Goal: Task Accomplishment & Management: Use online tool/utility

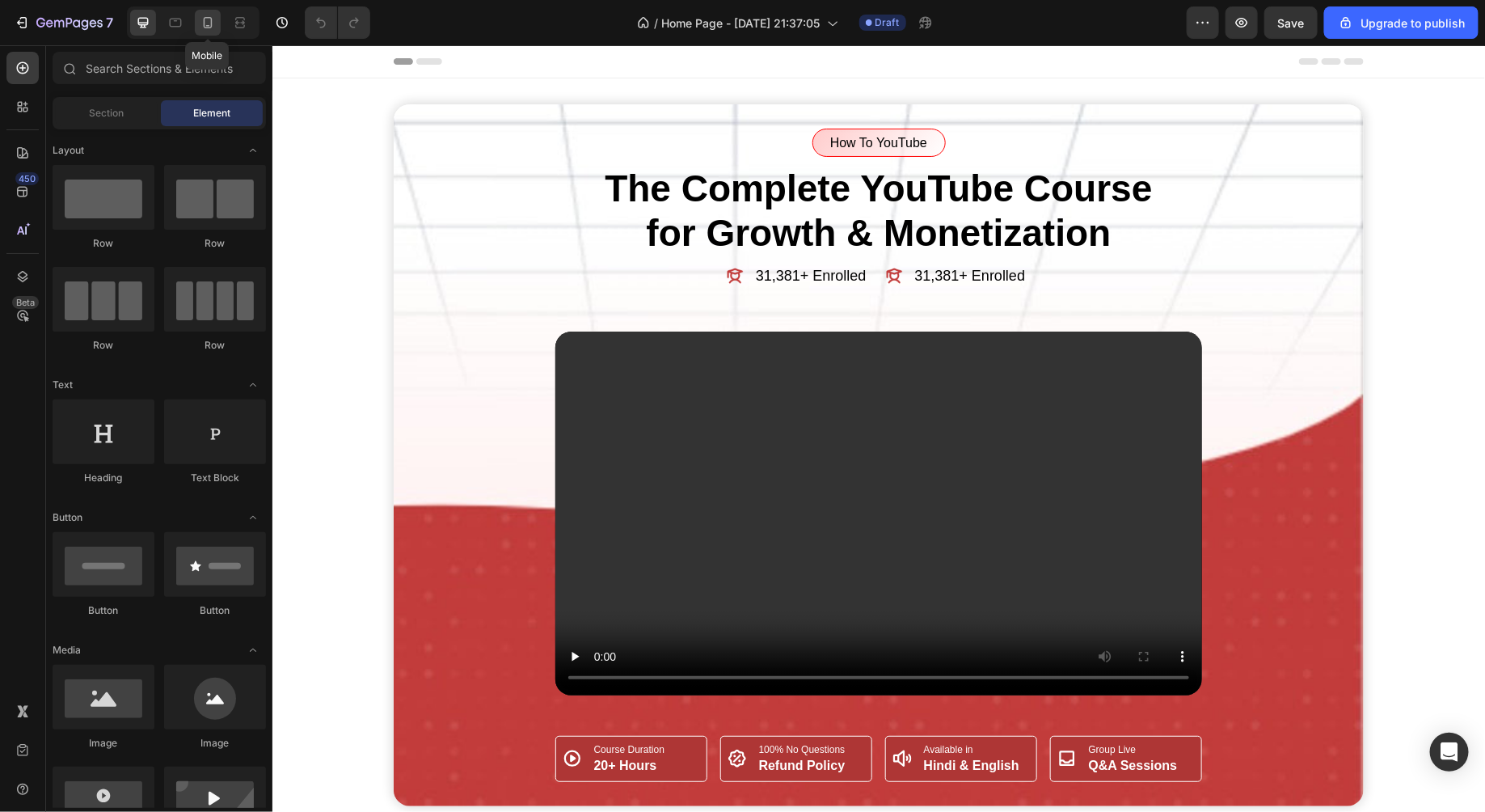
click at [207, 23] on icon at bounding box center [208, 22] width 16 height 16
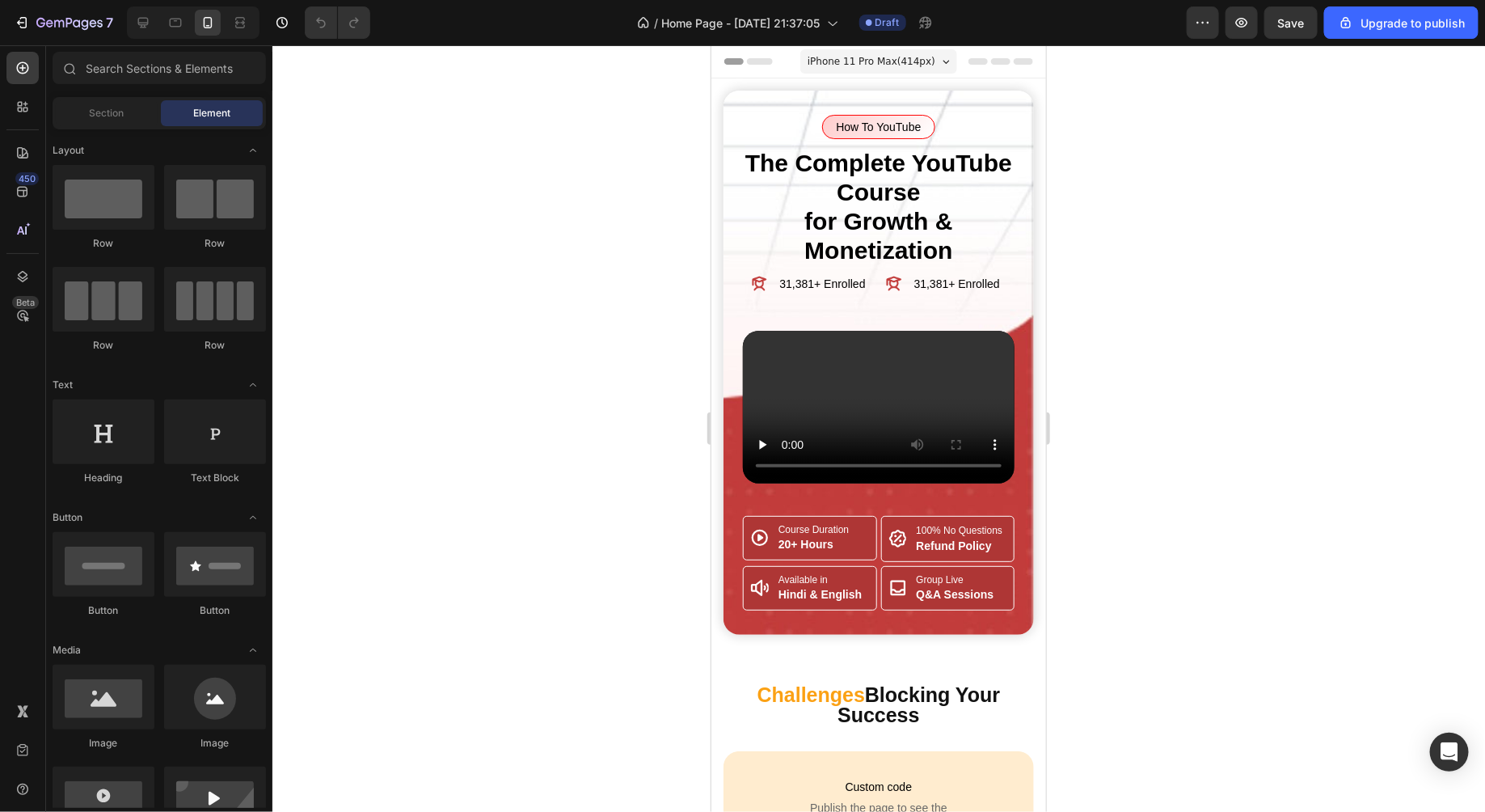
click at [569, 305] on div at bounding box center [879, 428] width 1213 height 766
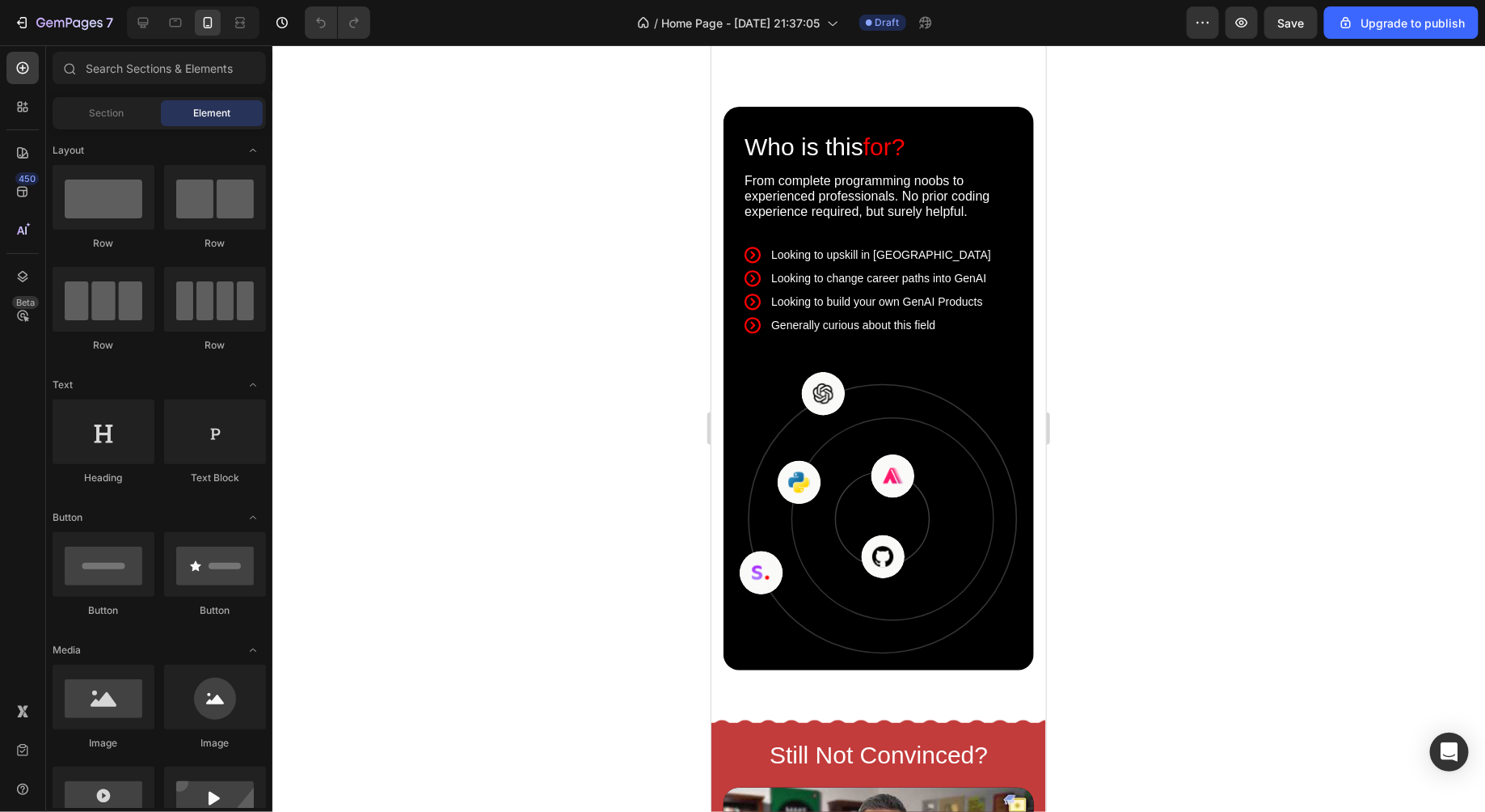
scroll to position [1982, 0]
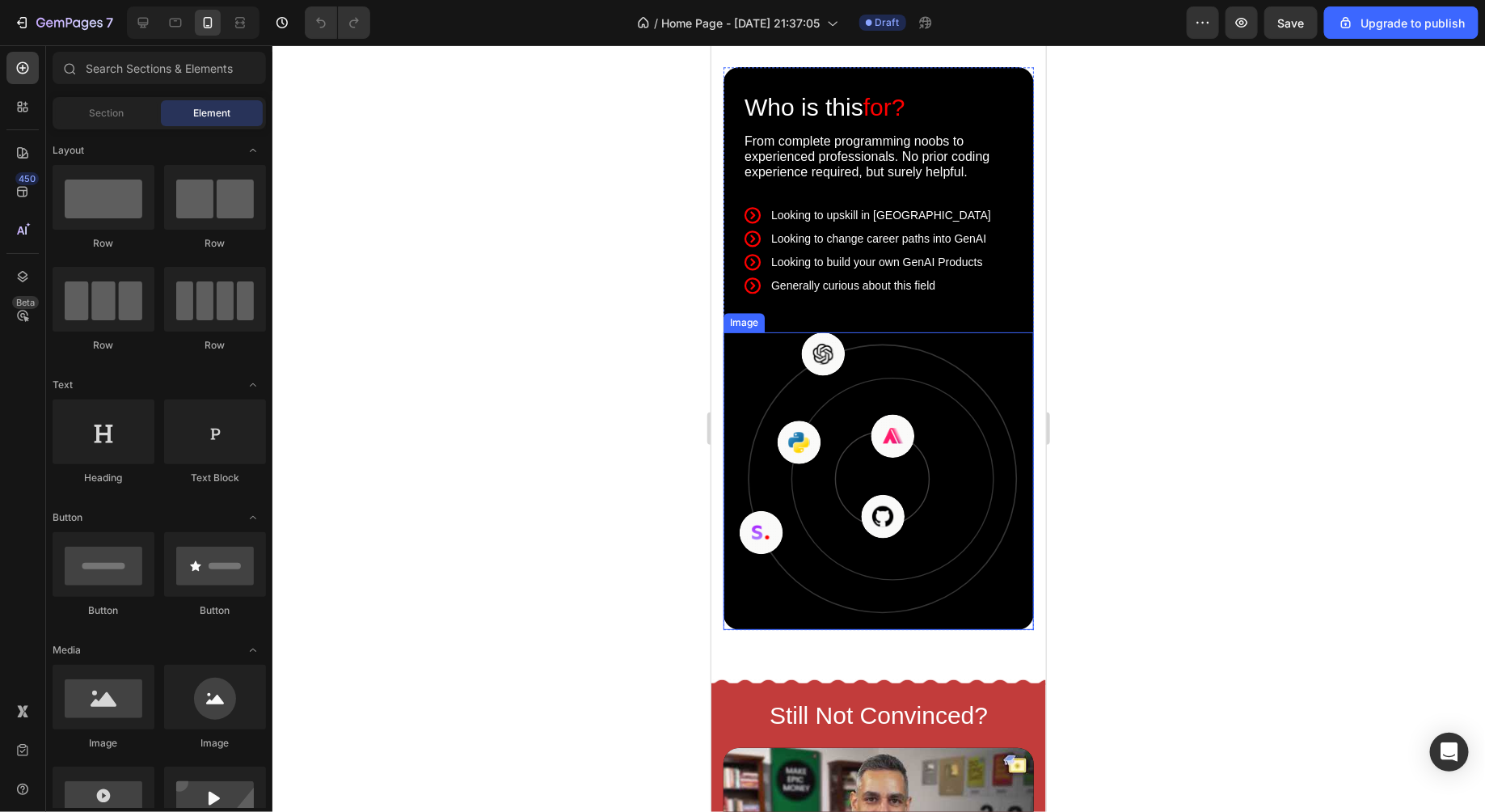
click at [877, 373] on img at bounding box center [878, 472] width 278 height 281
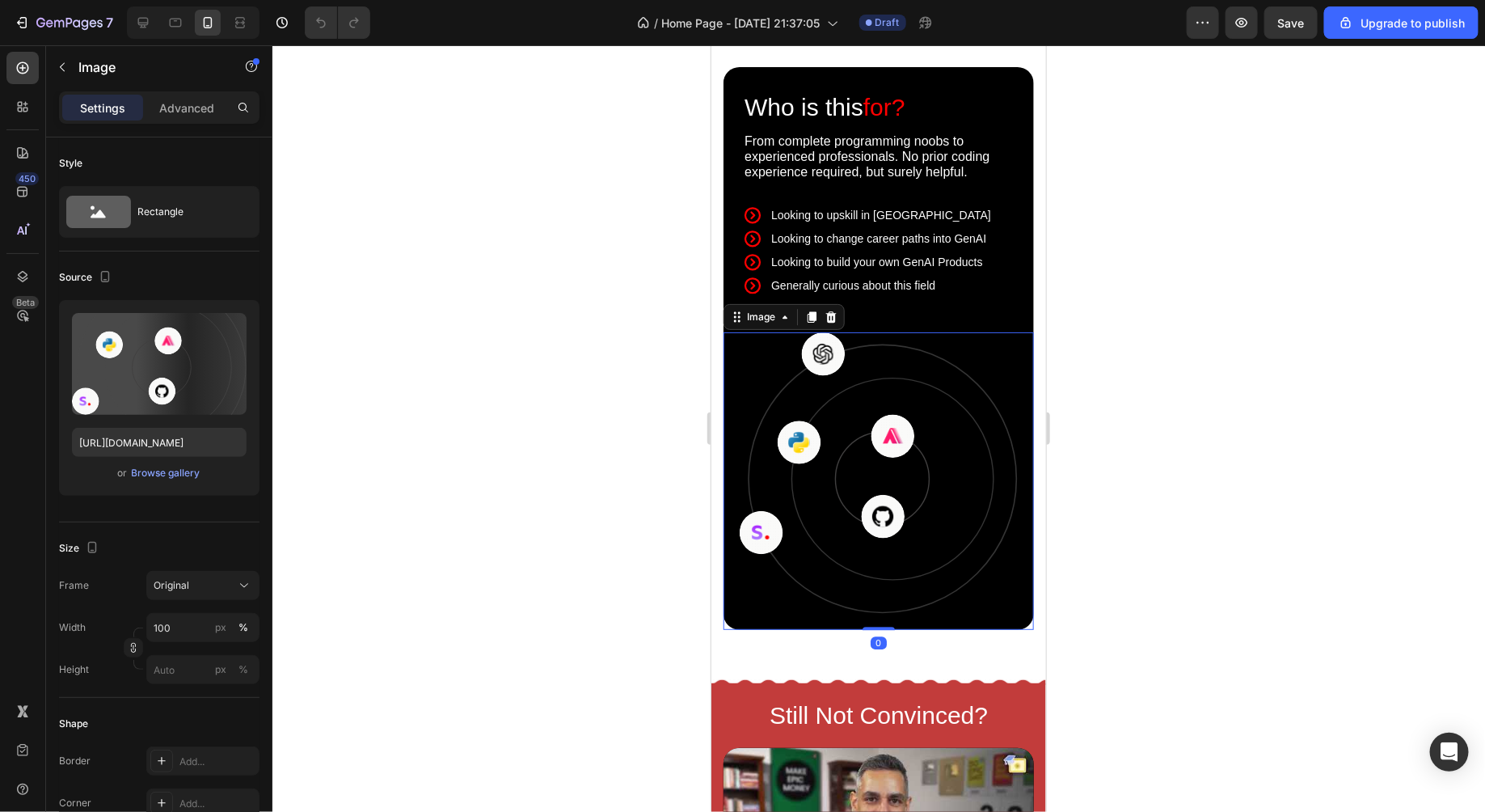
click at [609, 429] on div at bounding box center [879, 428] width 1213 height 766
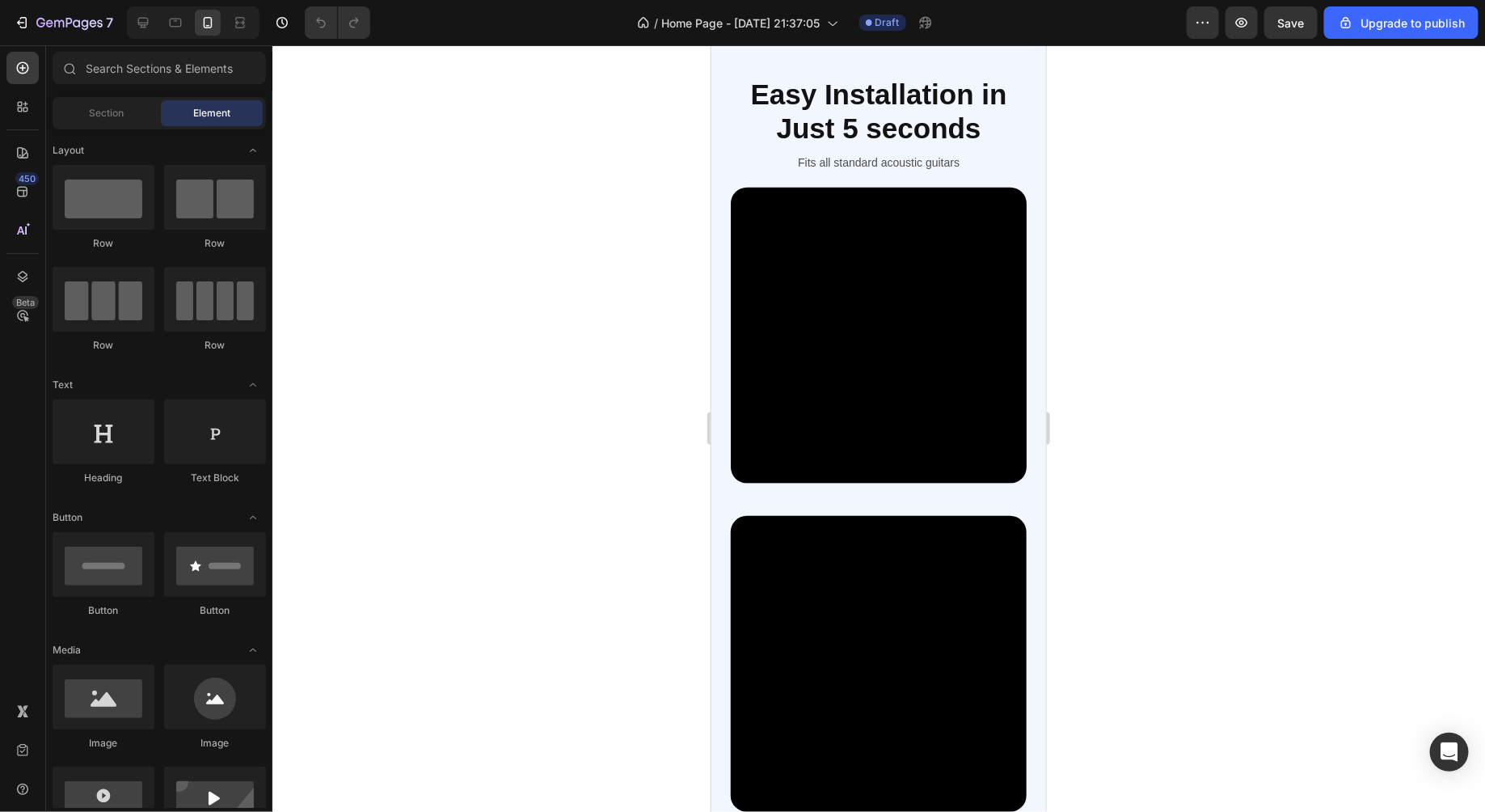
scroll to position [6719, 0]
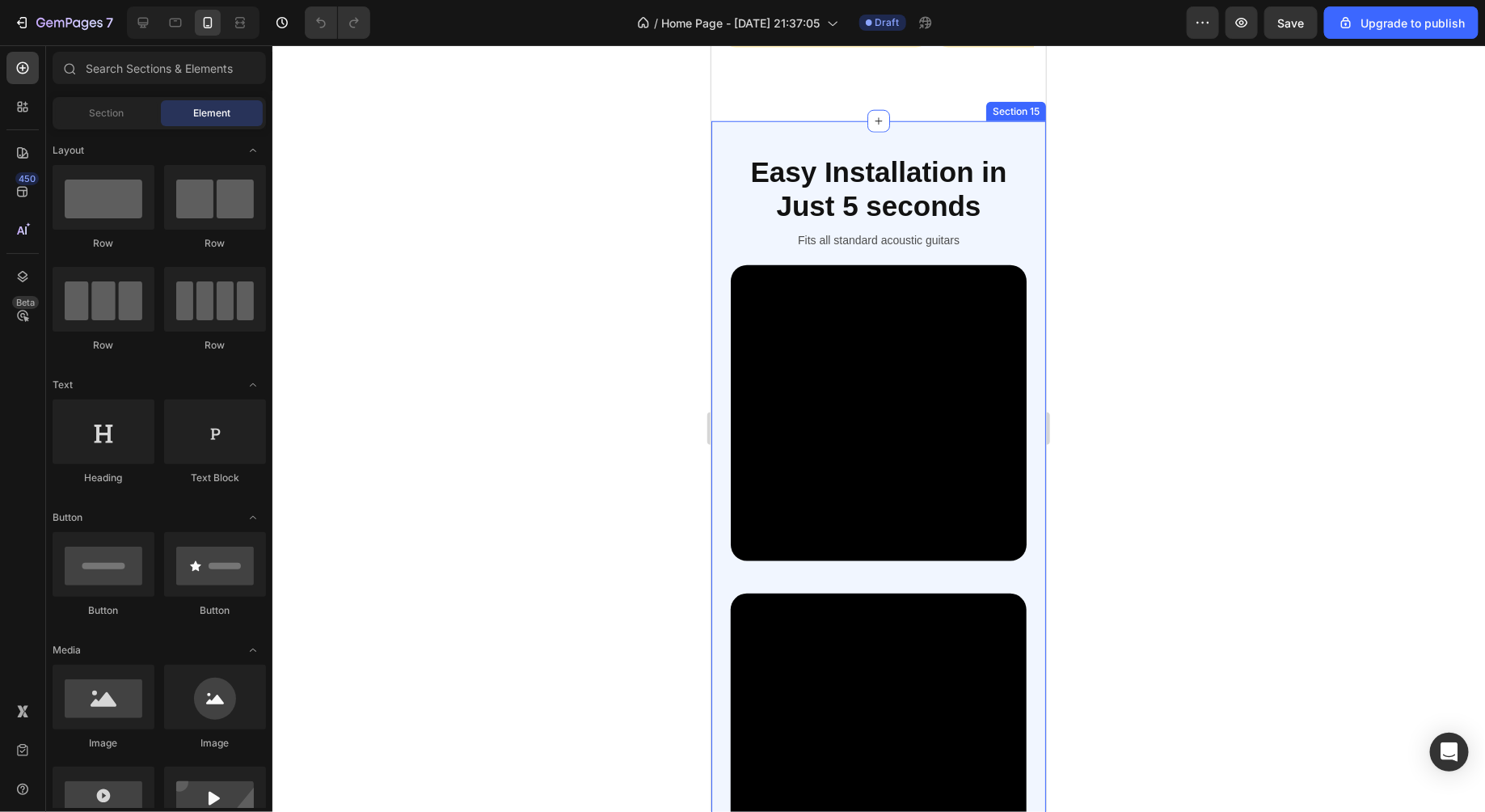
click at [729, 133] on div "Easy Installation in Just 5 seconds Heading Fits all standard acoustic guitars …" at bounding box center [877, 576] width 334 height 912
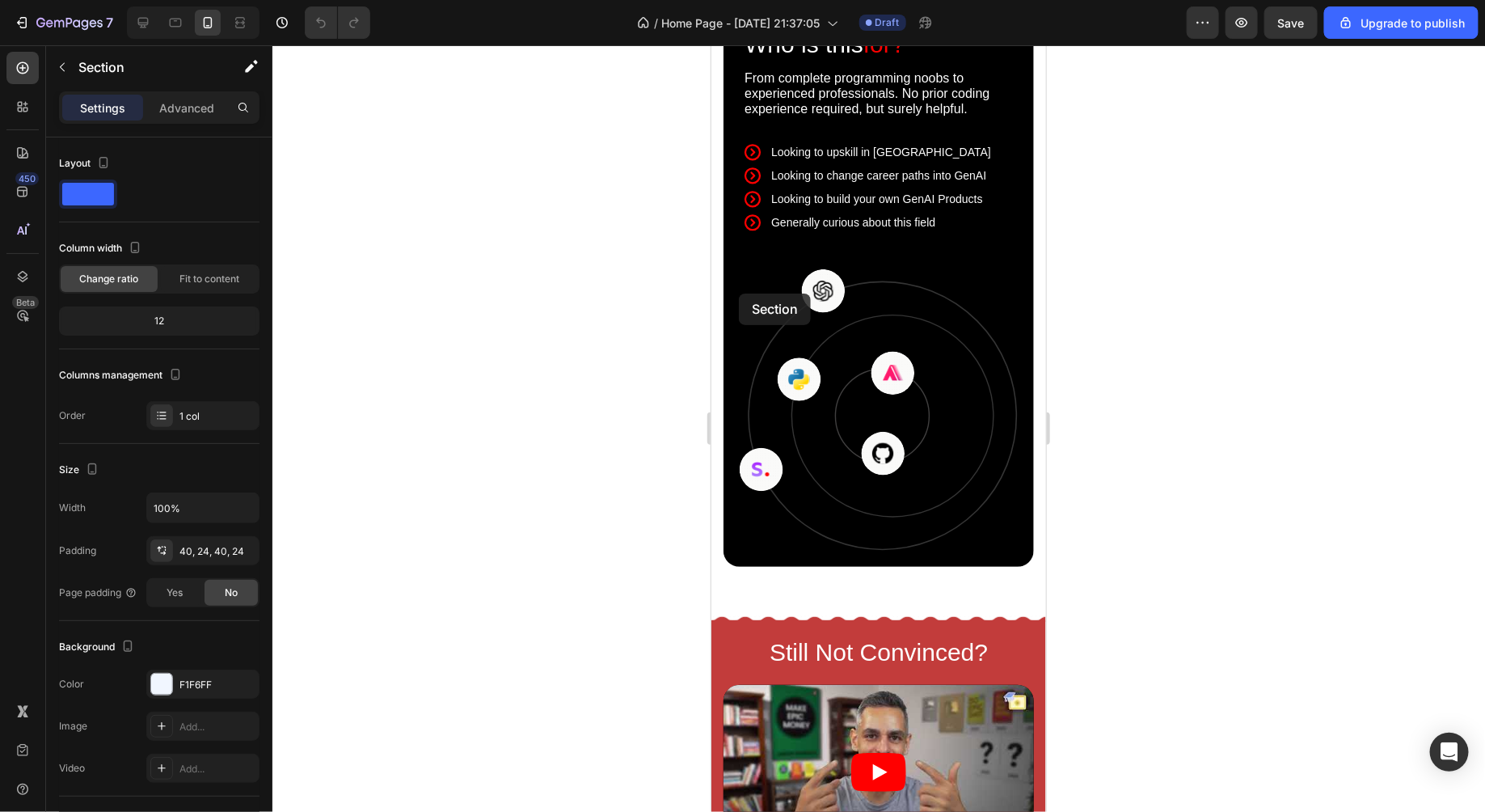
scroll to position [2039, 0]
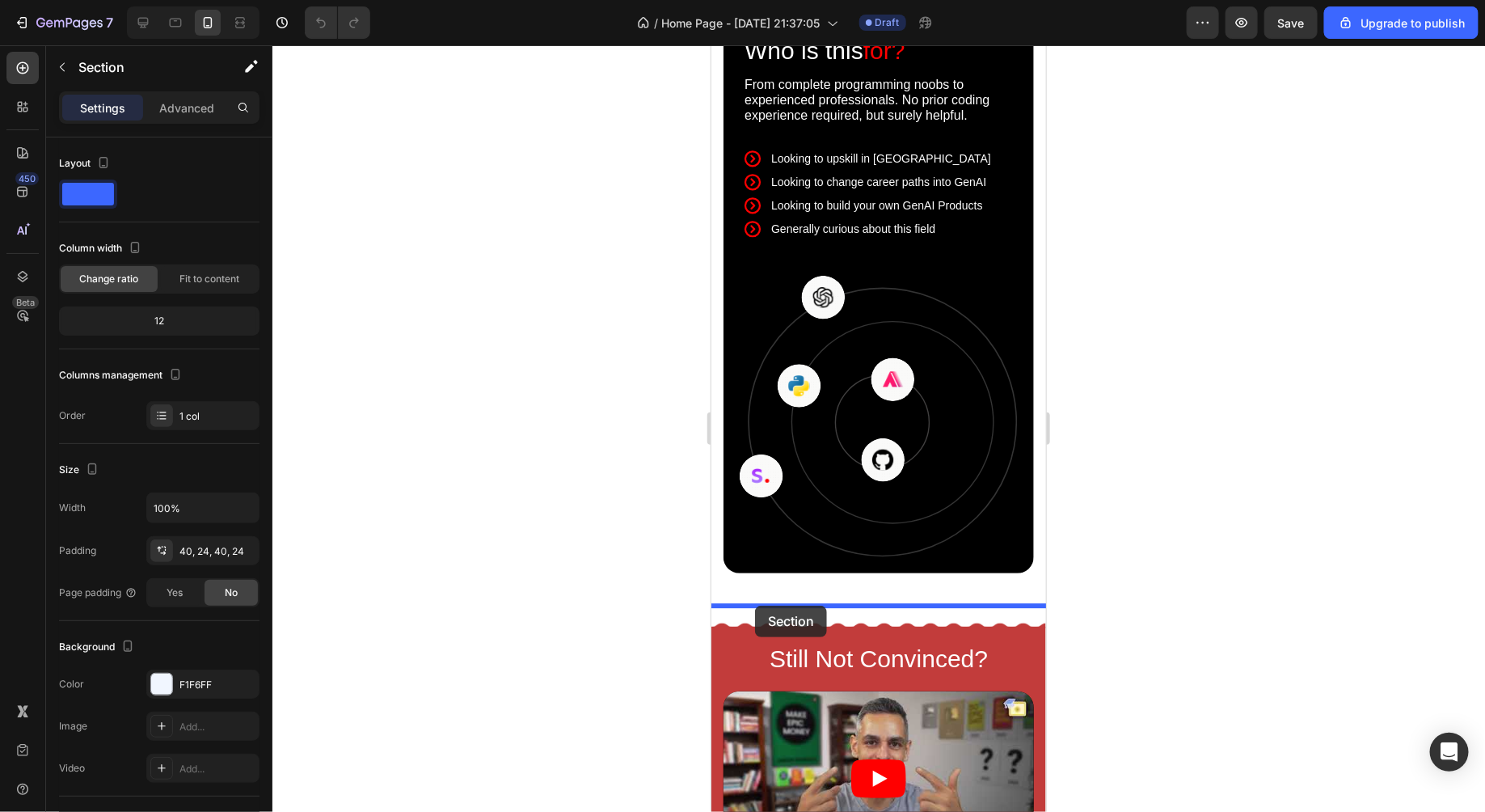
drag, startPoint x: 722, startPoint y: 307, endPoint x: 755, endPoint y: 604, distance: 298.8
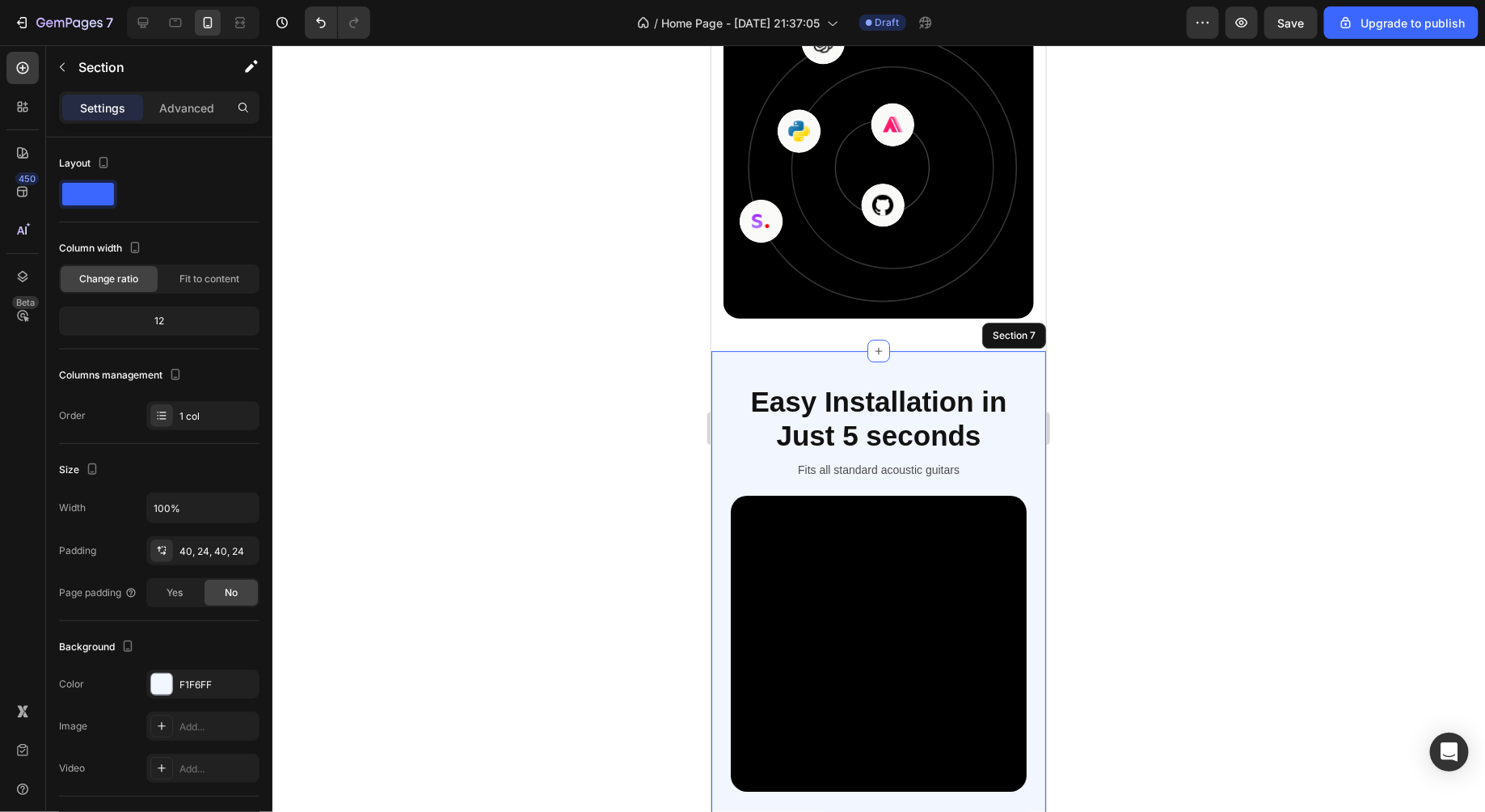
scroll to position [2459, 0]
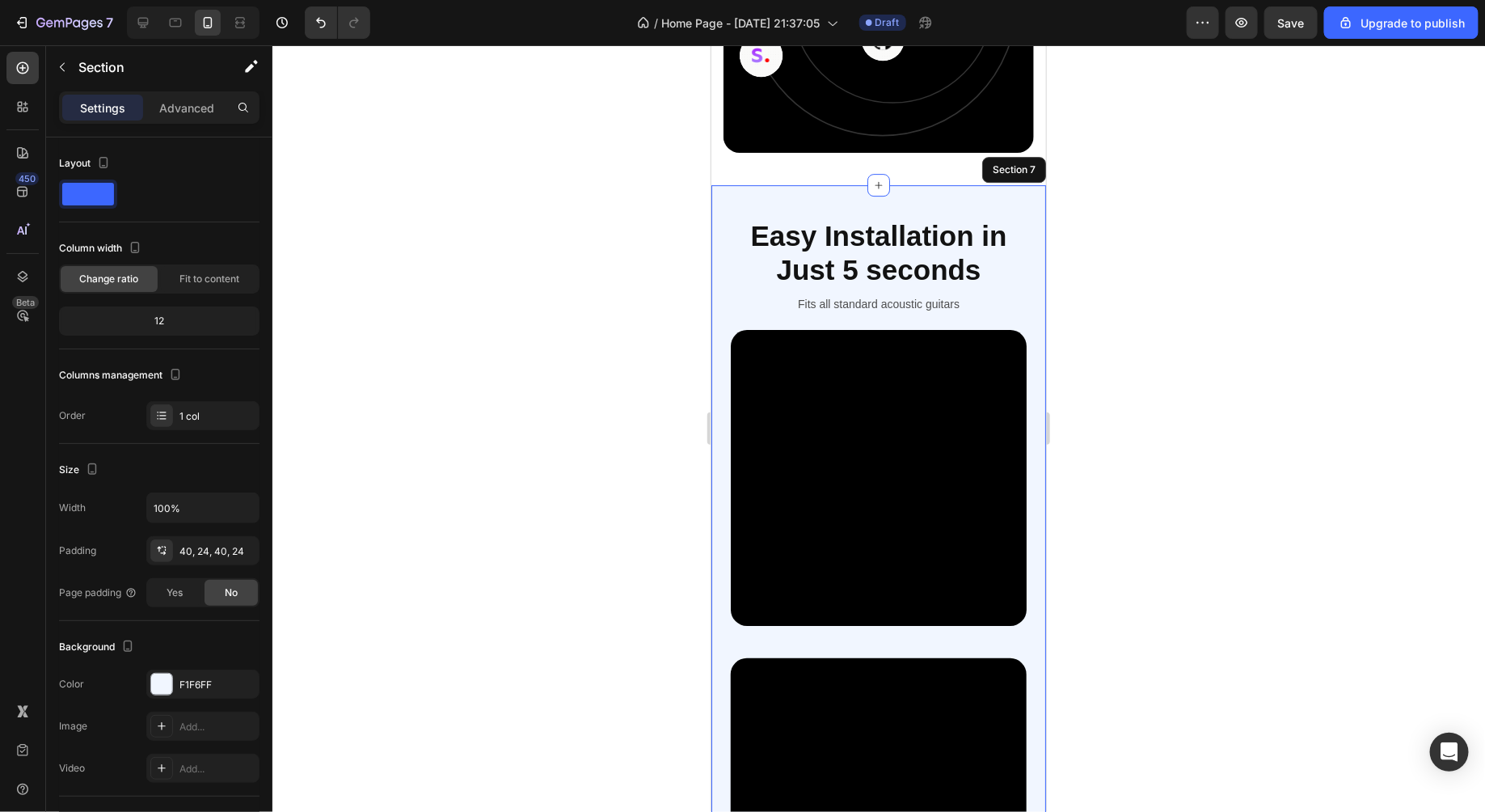
click at [1262, 444] on div at bounding box center [879, 428] width 1213 height 766
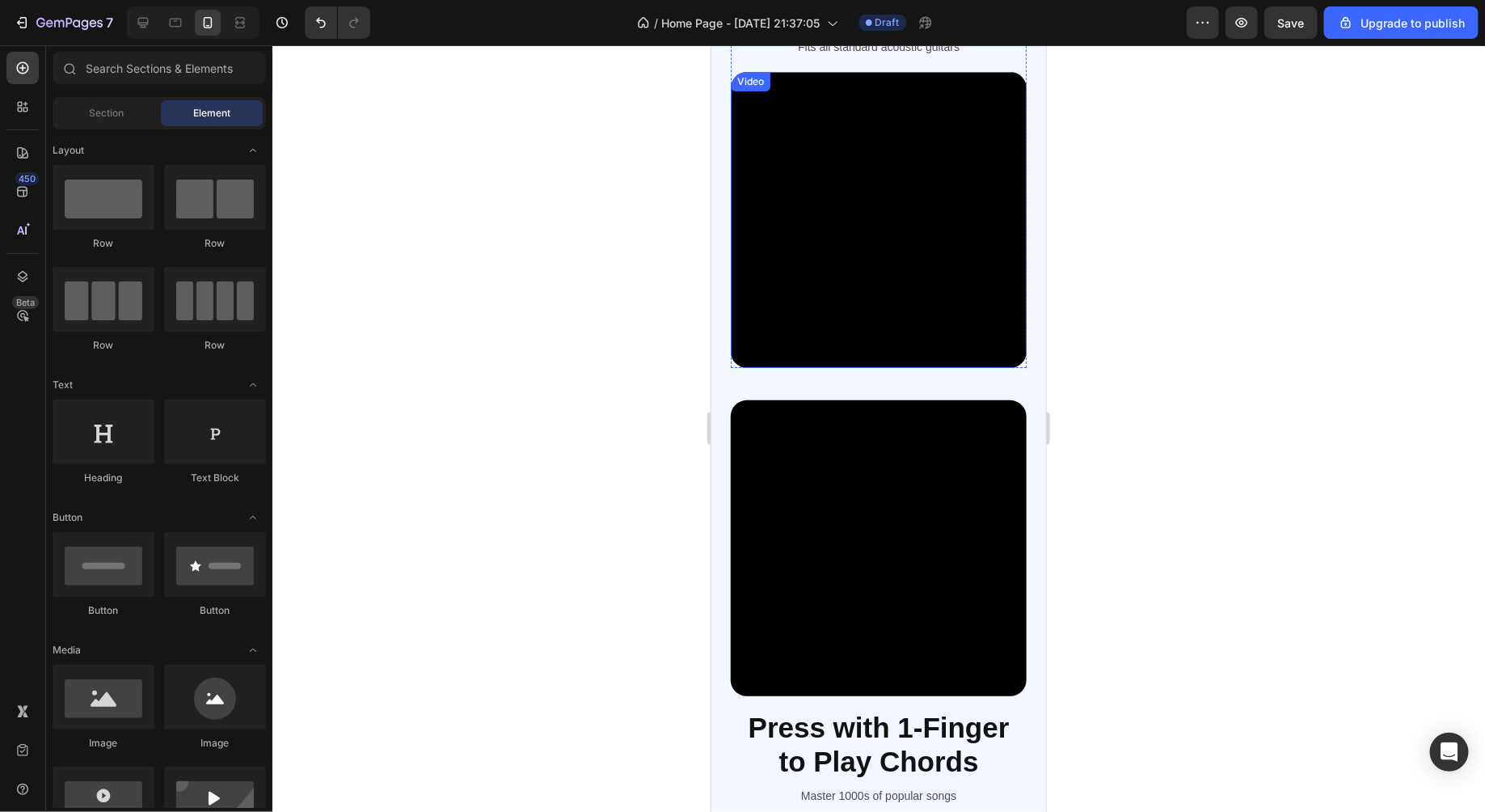
scroll to position [2669, 0]
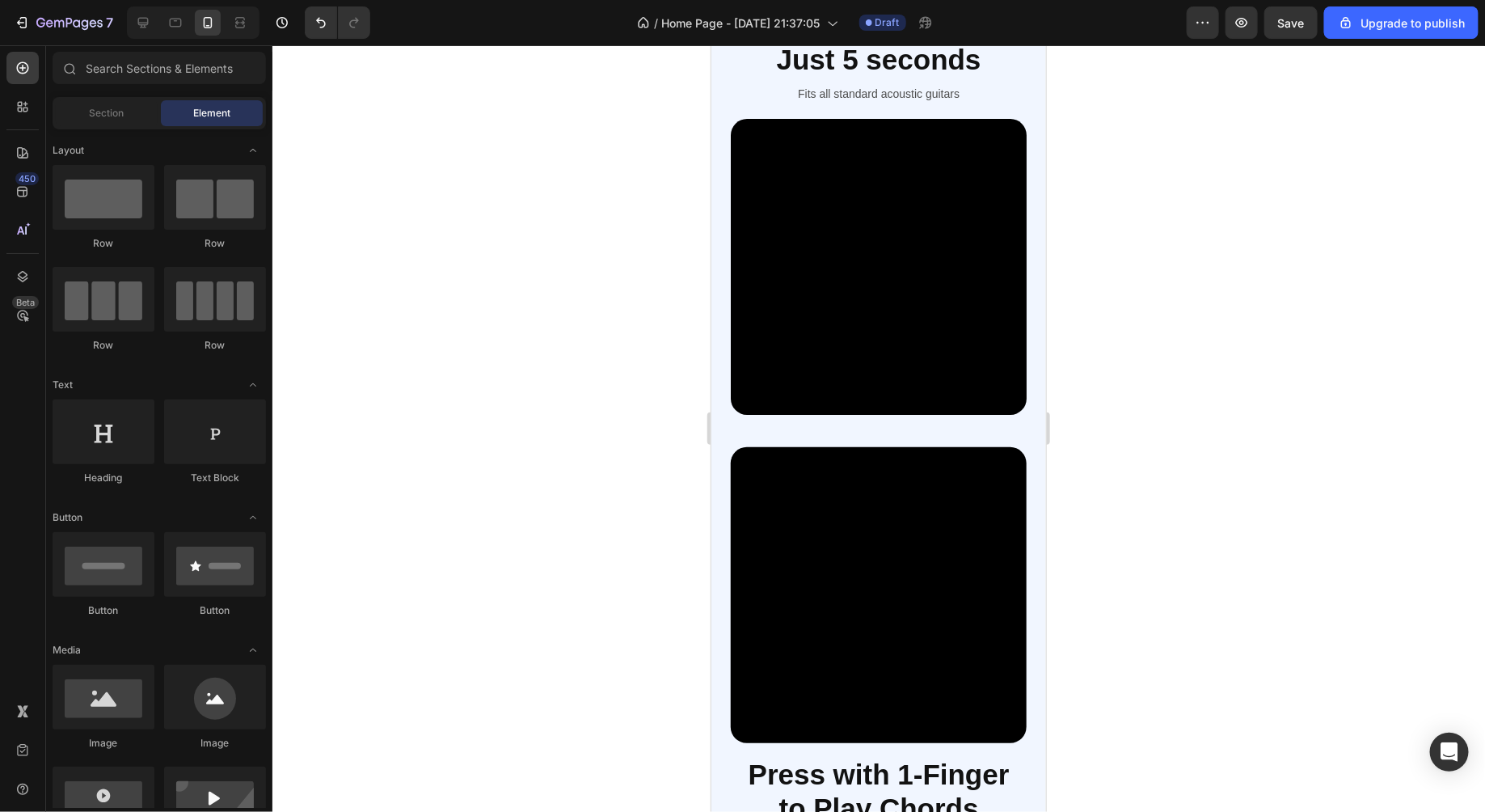
click at [1207, 403] on div at bounding box center [879, 428] width 1213 height 766
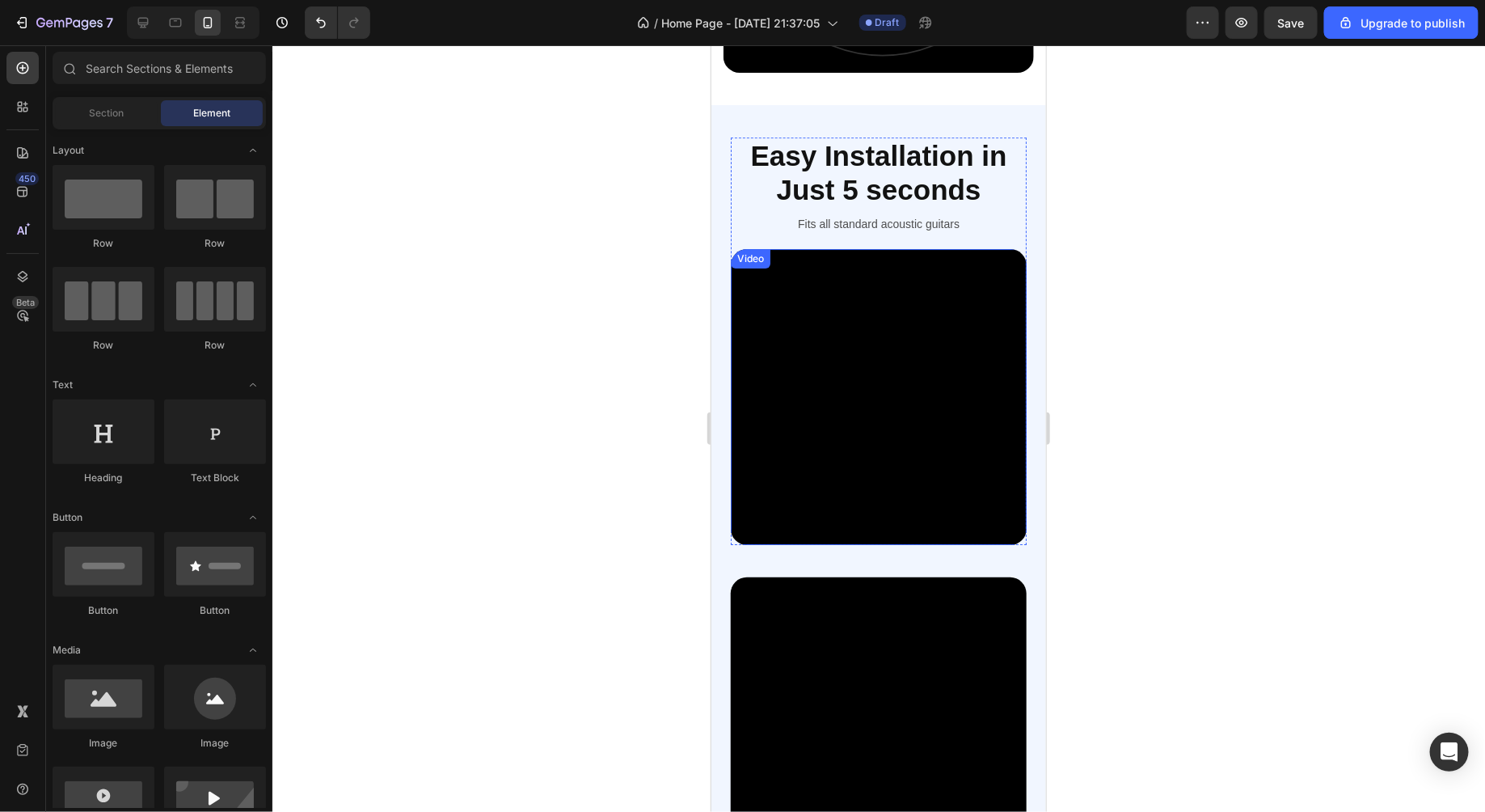
scroll to position [2382, 0]
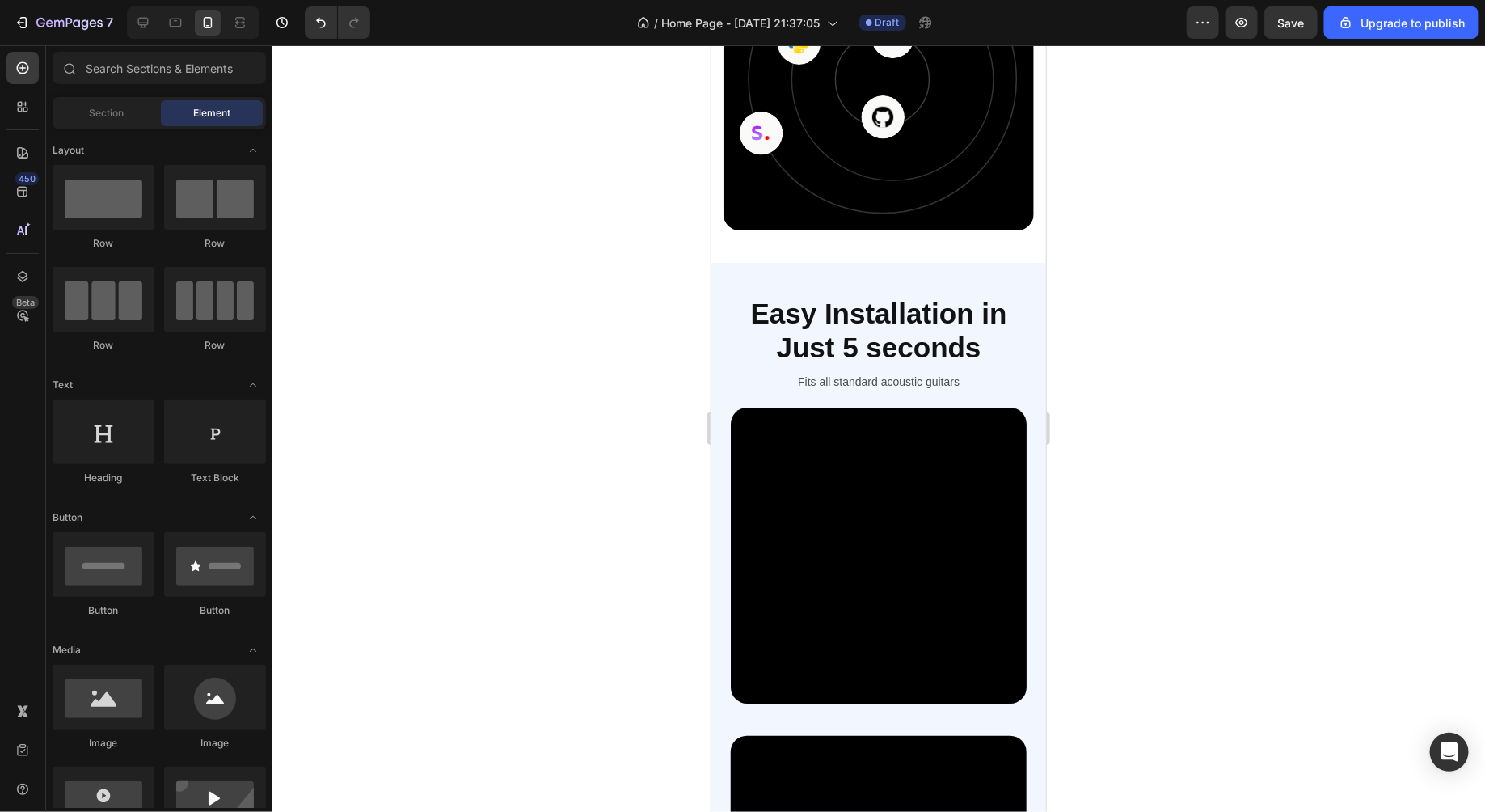
click at [634, 280] on div at bounding box center [879, 428] width 1213 height 766
click at [1267, 88] on div at bounding box center [879, 428] width 1213 height 766
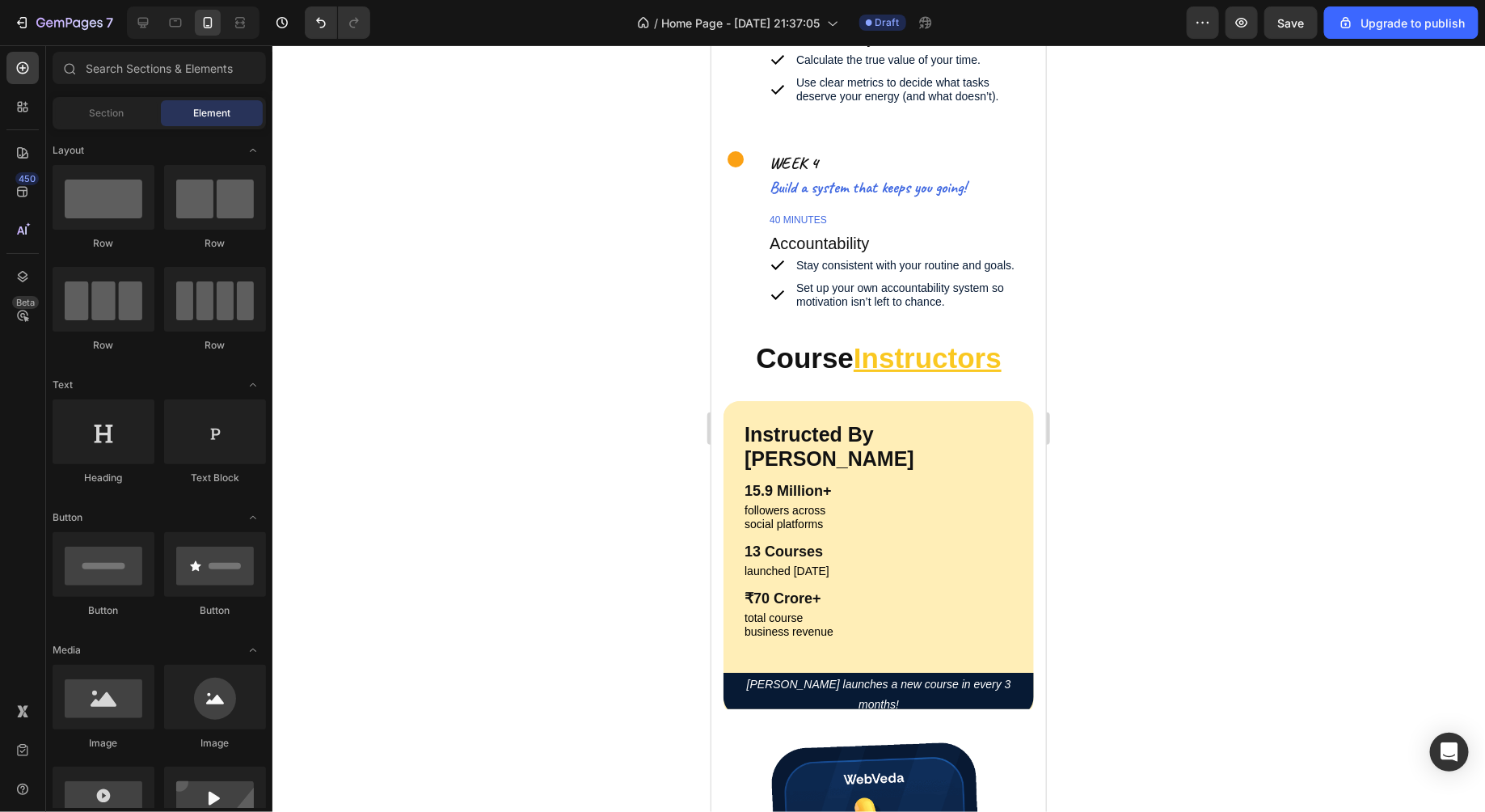
scroll to position [5782, 0]
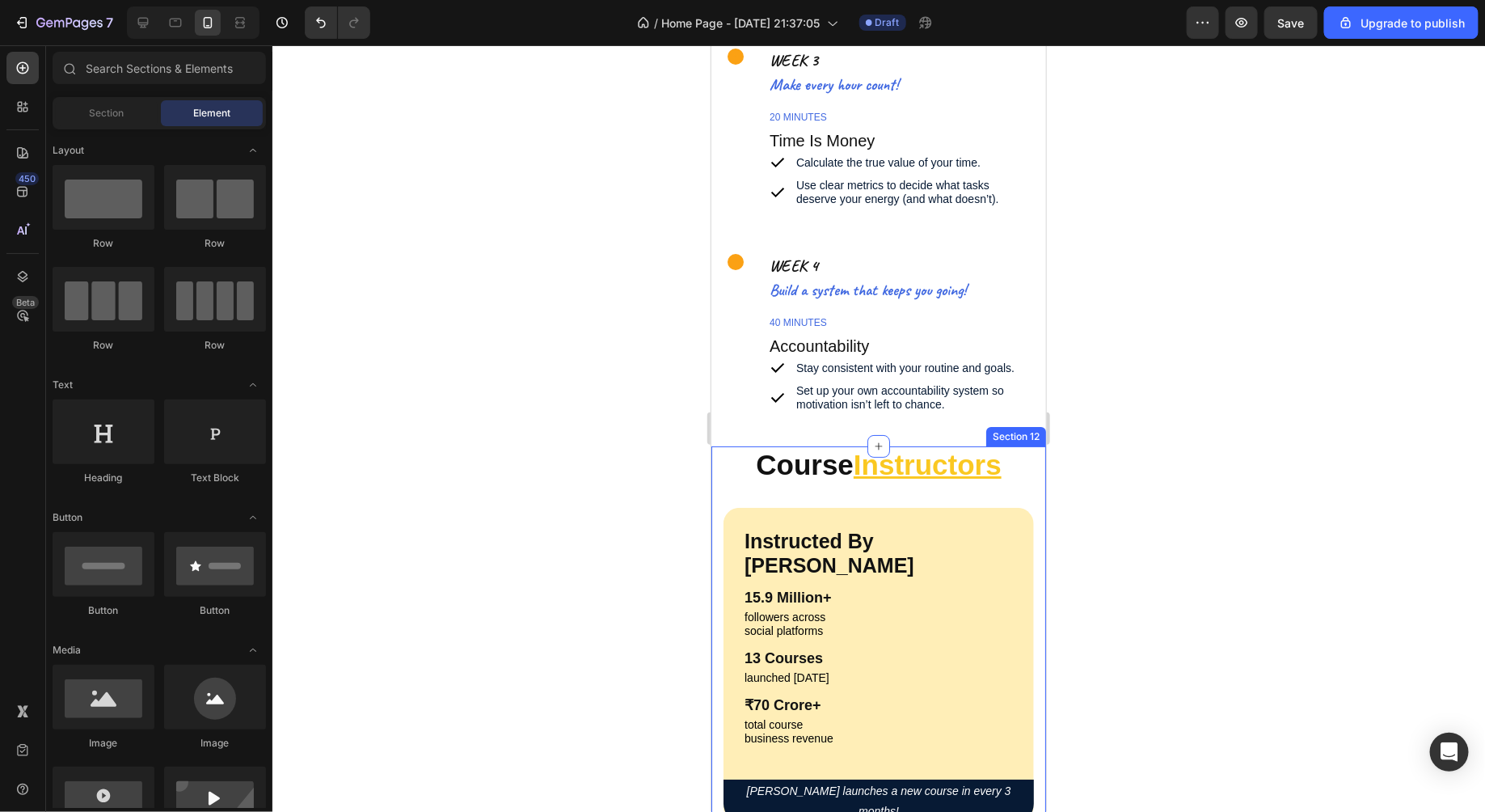
click at [713, 476] on div "Course Instructors Heading Instructed By [PERSON_NAME] Heading 15.9 Million+ He…" at bounding box center [877, 640] width 334 height 390
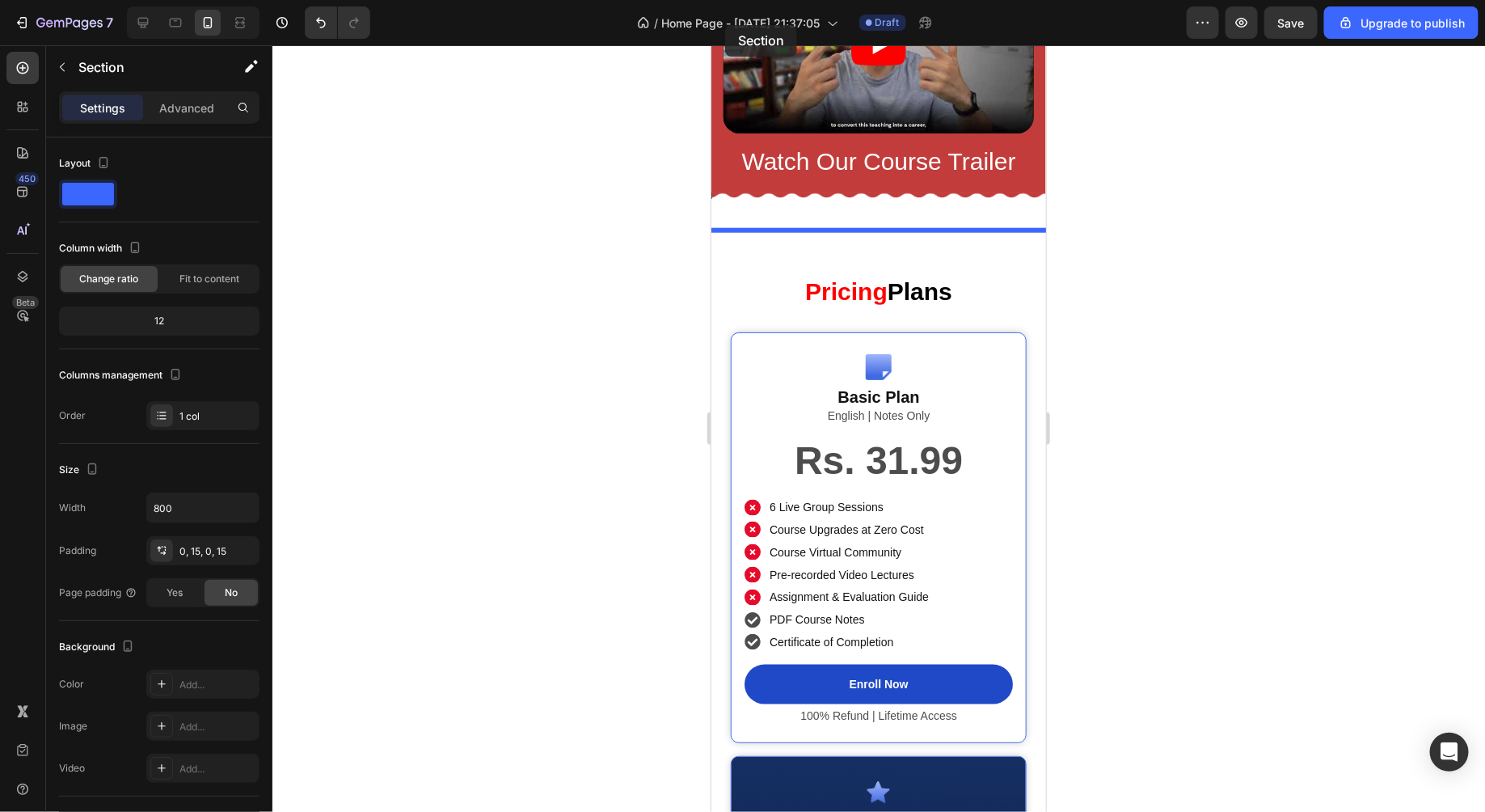
scroll to position [3638, 0]
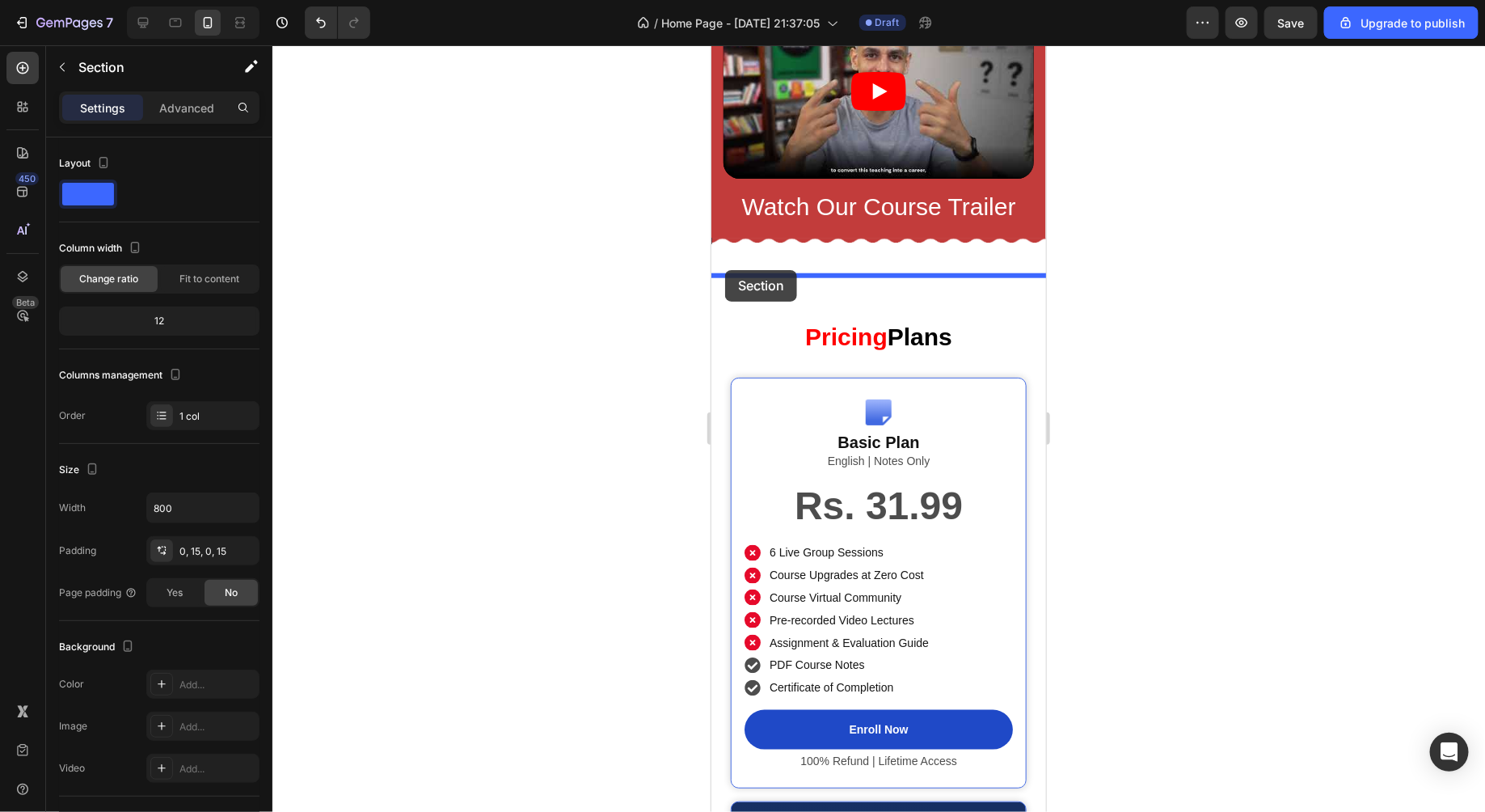
drag, startPoint x: 720, startPoint y: 424, endPoint x: 725, endPoint y: 269, distance: 155.1
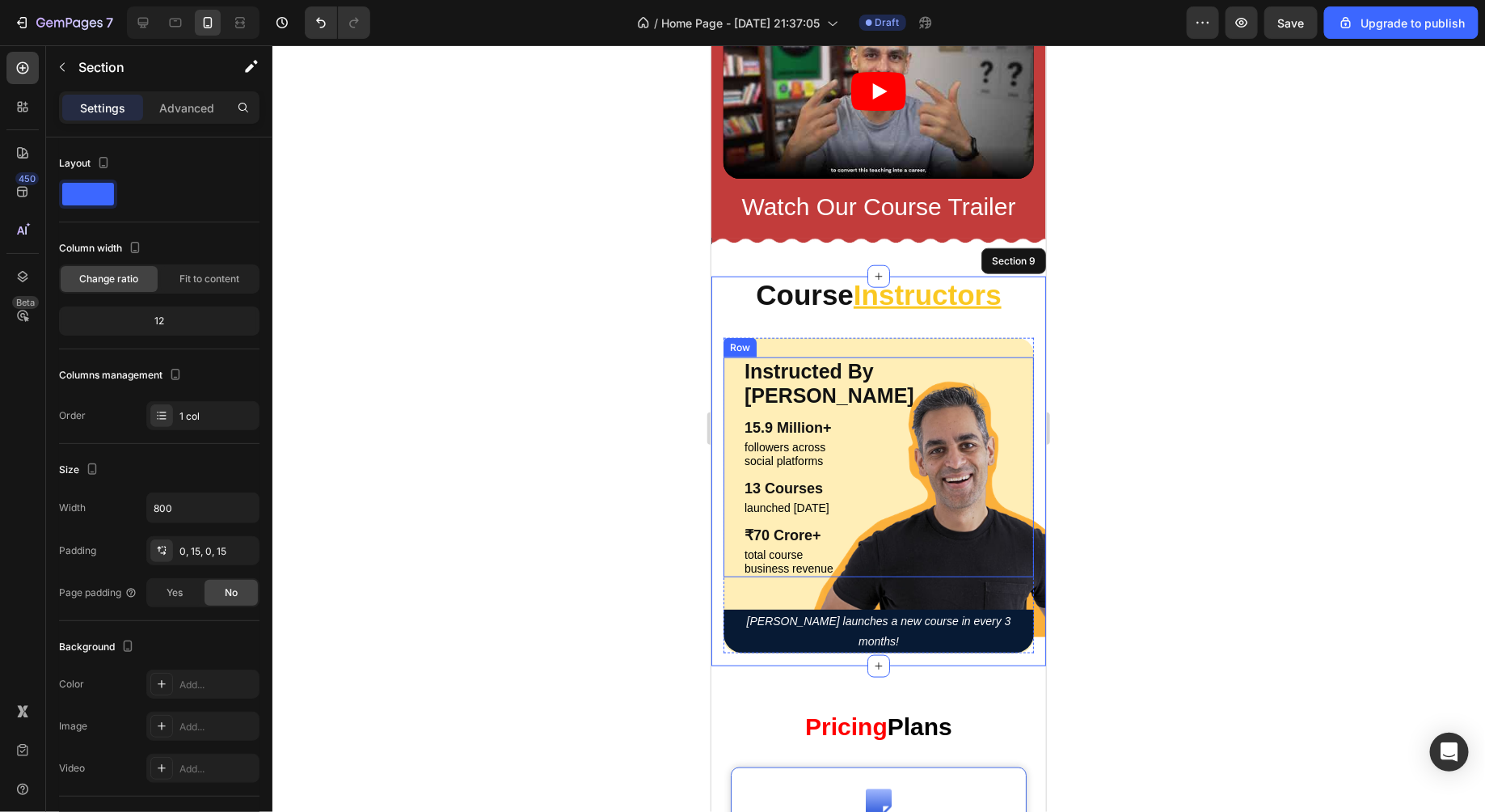
click at [1254, 367] on div at bounding box center [879, 428] width 1213 height 766
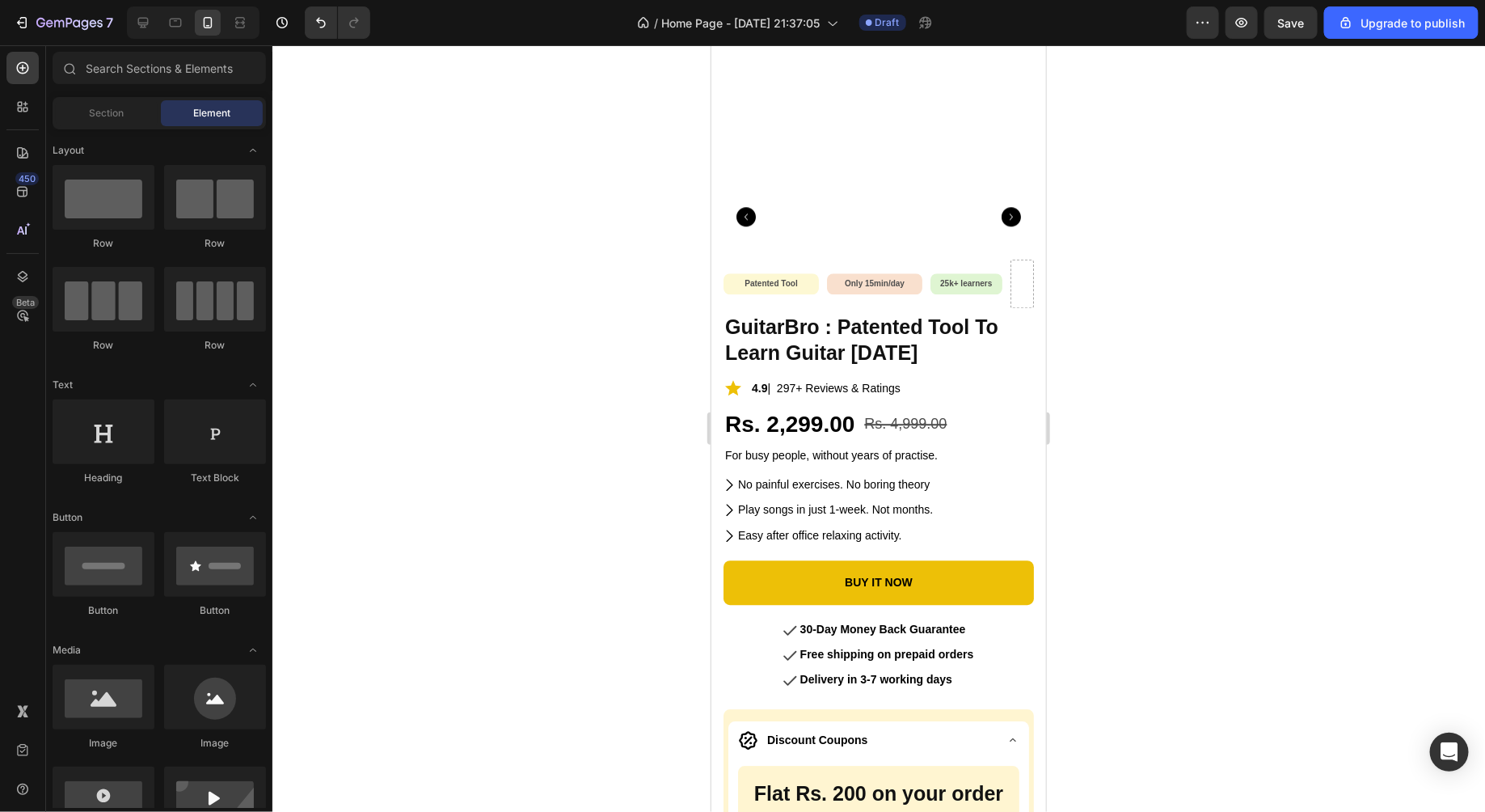
scroll to position [8107, 0]
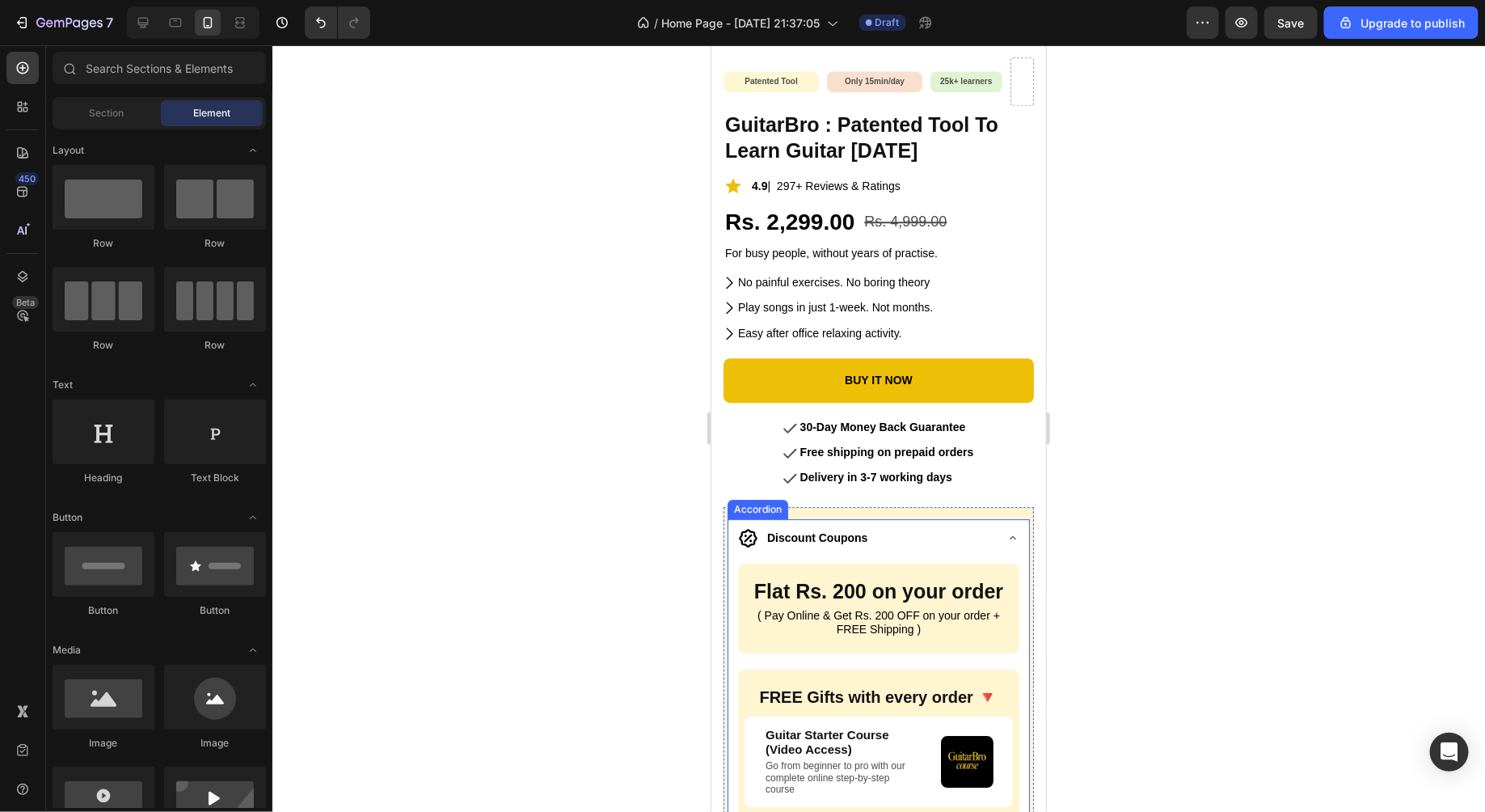
click at [998, 531] on div "Discount Coupons" at bounding box center [878, 539] width 301 height 41
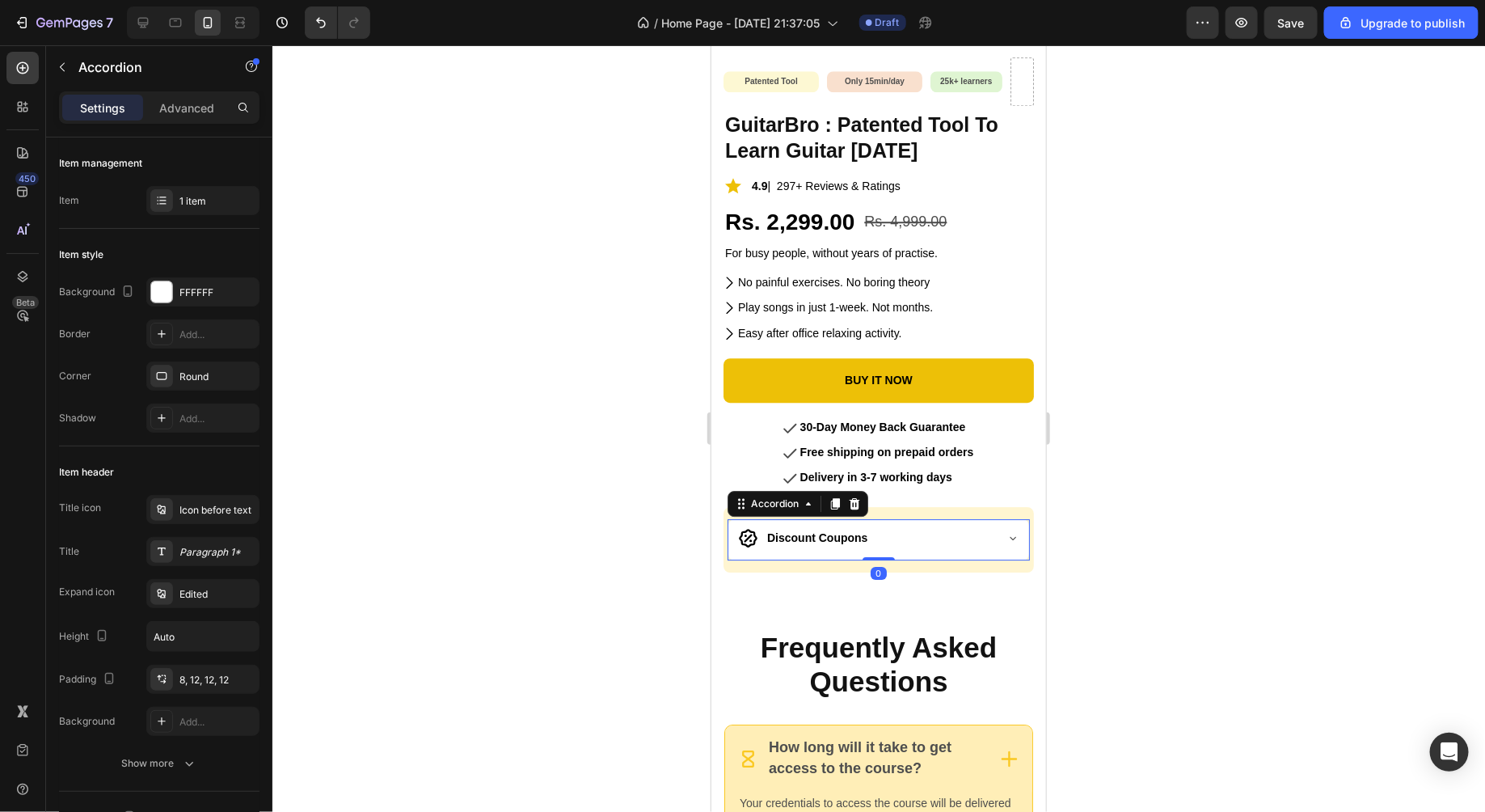
scroll to position [8368, 0]
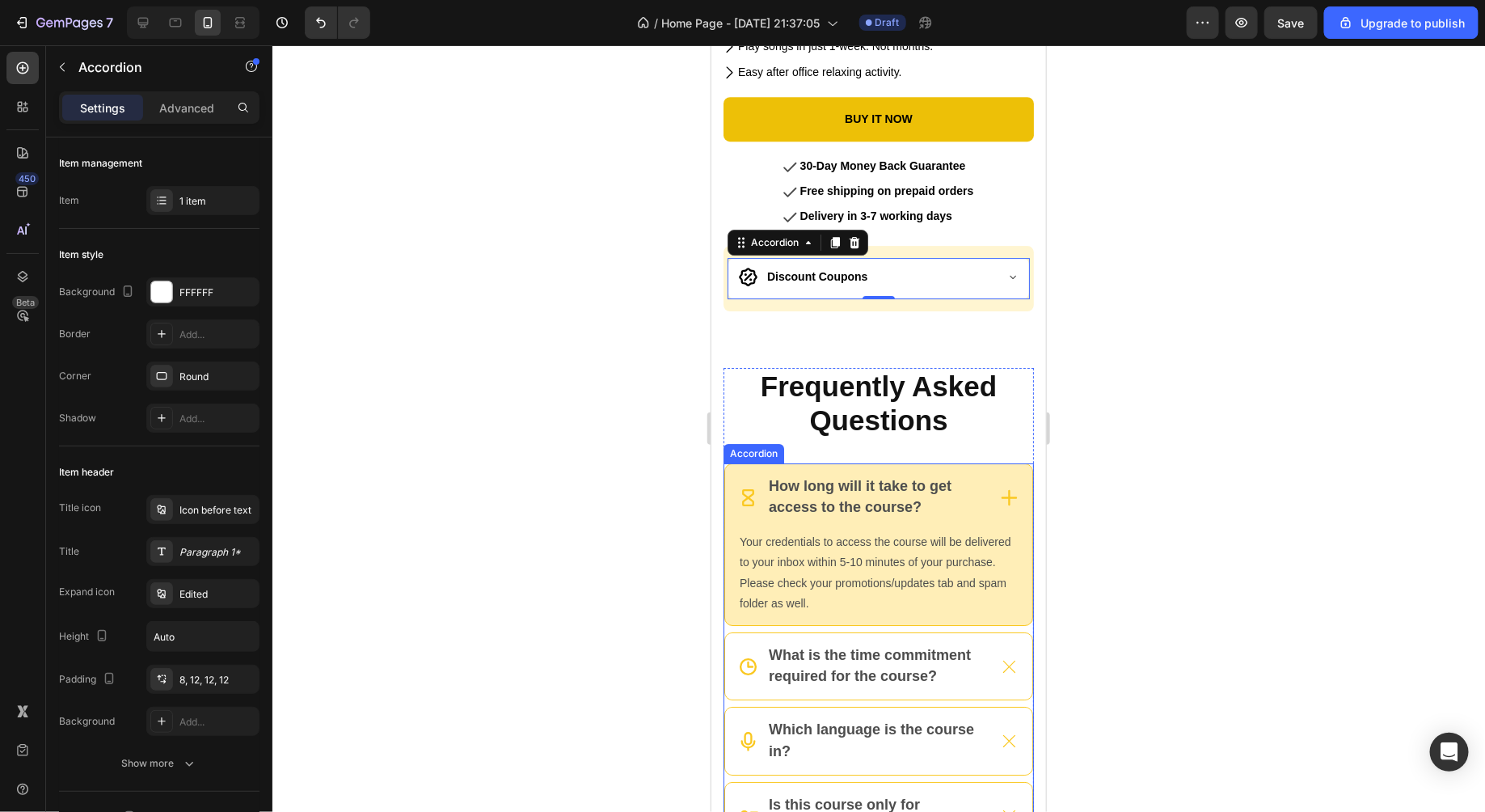
click at [1015, 490] on icon at bounding box center [1009, 496] width 16 height 16
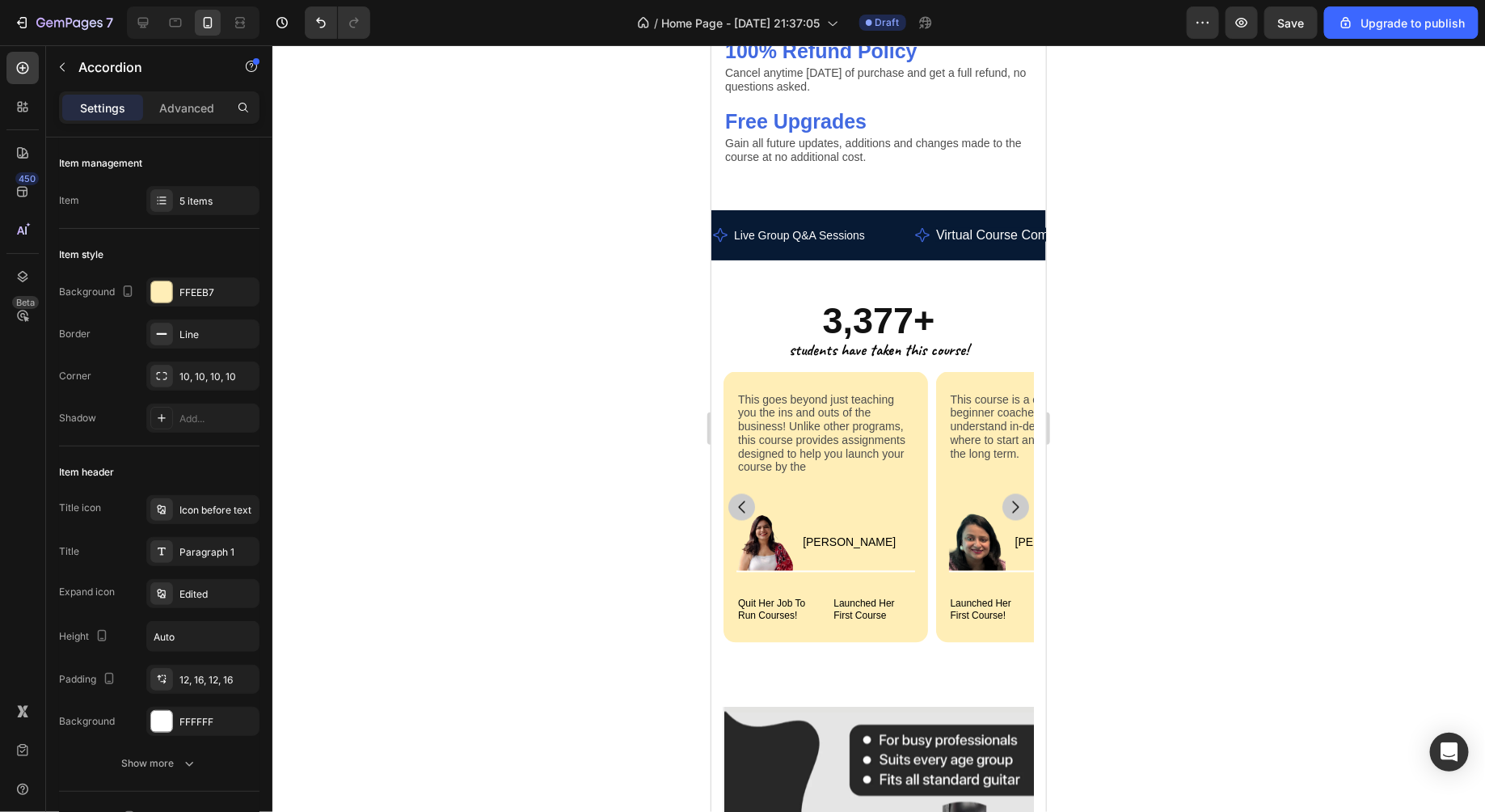
scroll to position [6924, 0]
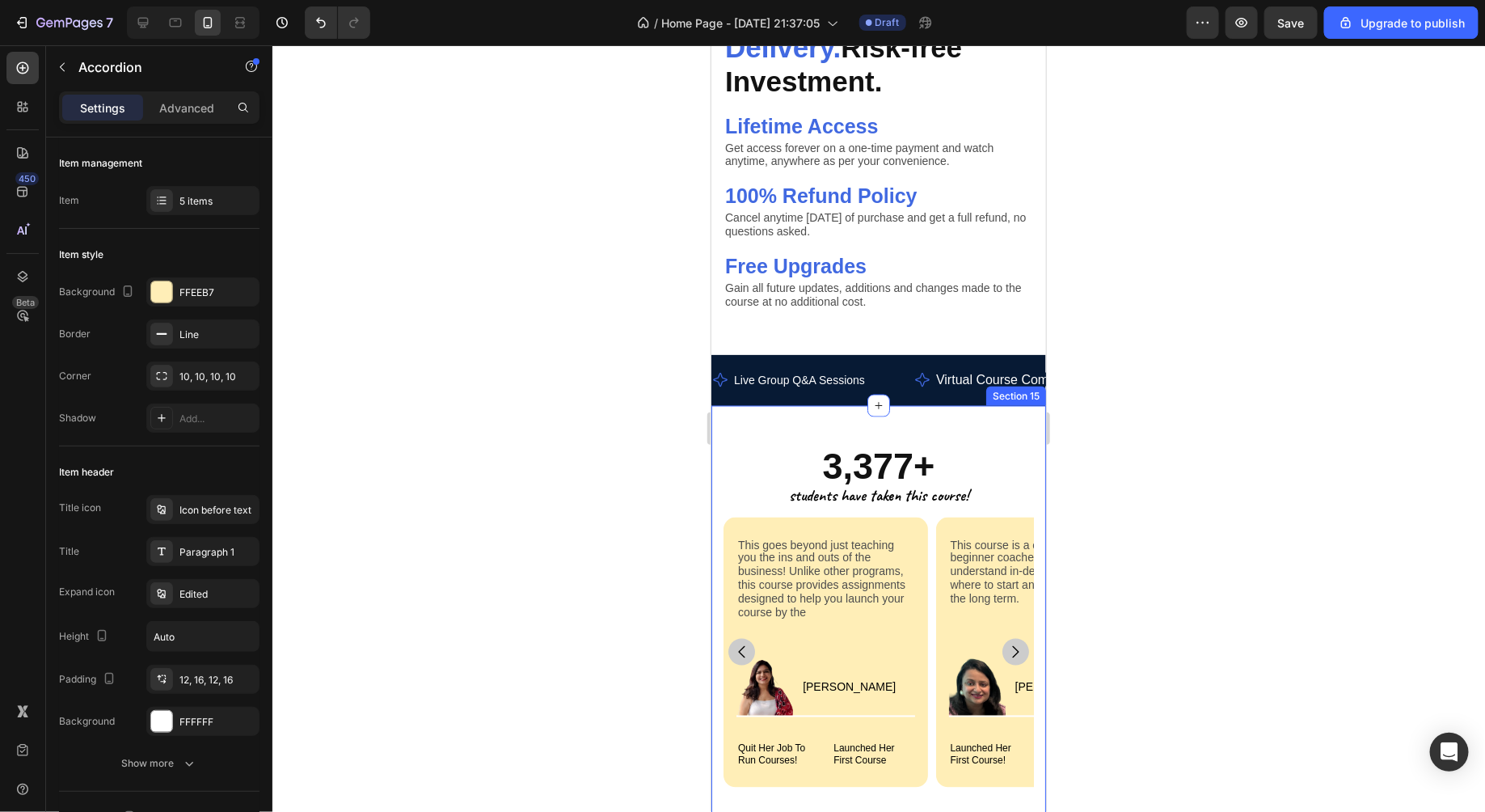
click at [751, 425] on div "3,377+ Heading students have taken this course! Text Block This goes beyond jus…" at bounding box center [877, 616] width 334 height 423
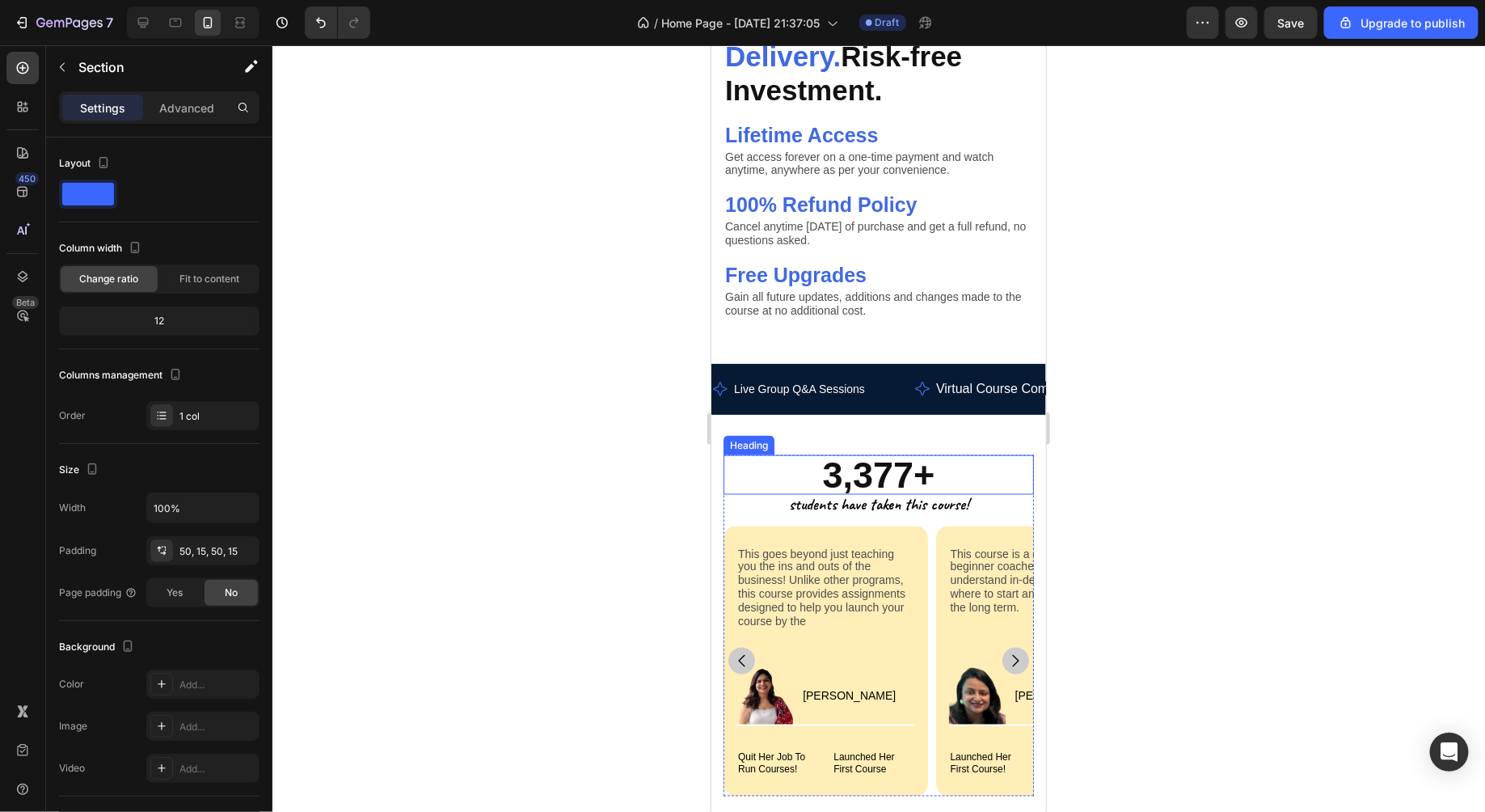
scroll to position [7046, 0]
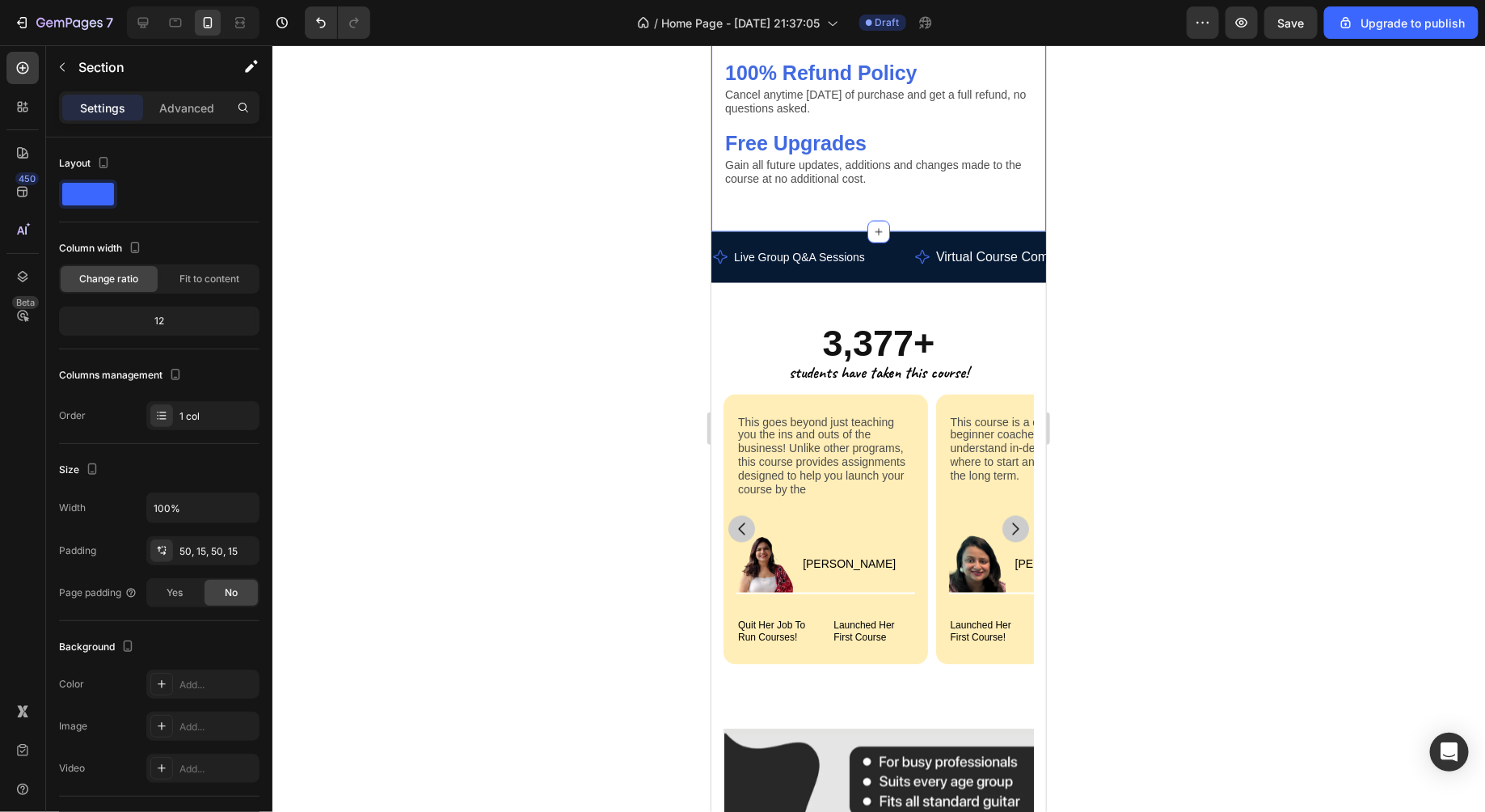
click at [719, 239] on div "Image Live Group Q&A Sessions Text Block Row Image Virtual Course Community Tex…" at bounding box center [877, 256] width 334 height 50
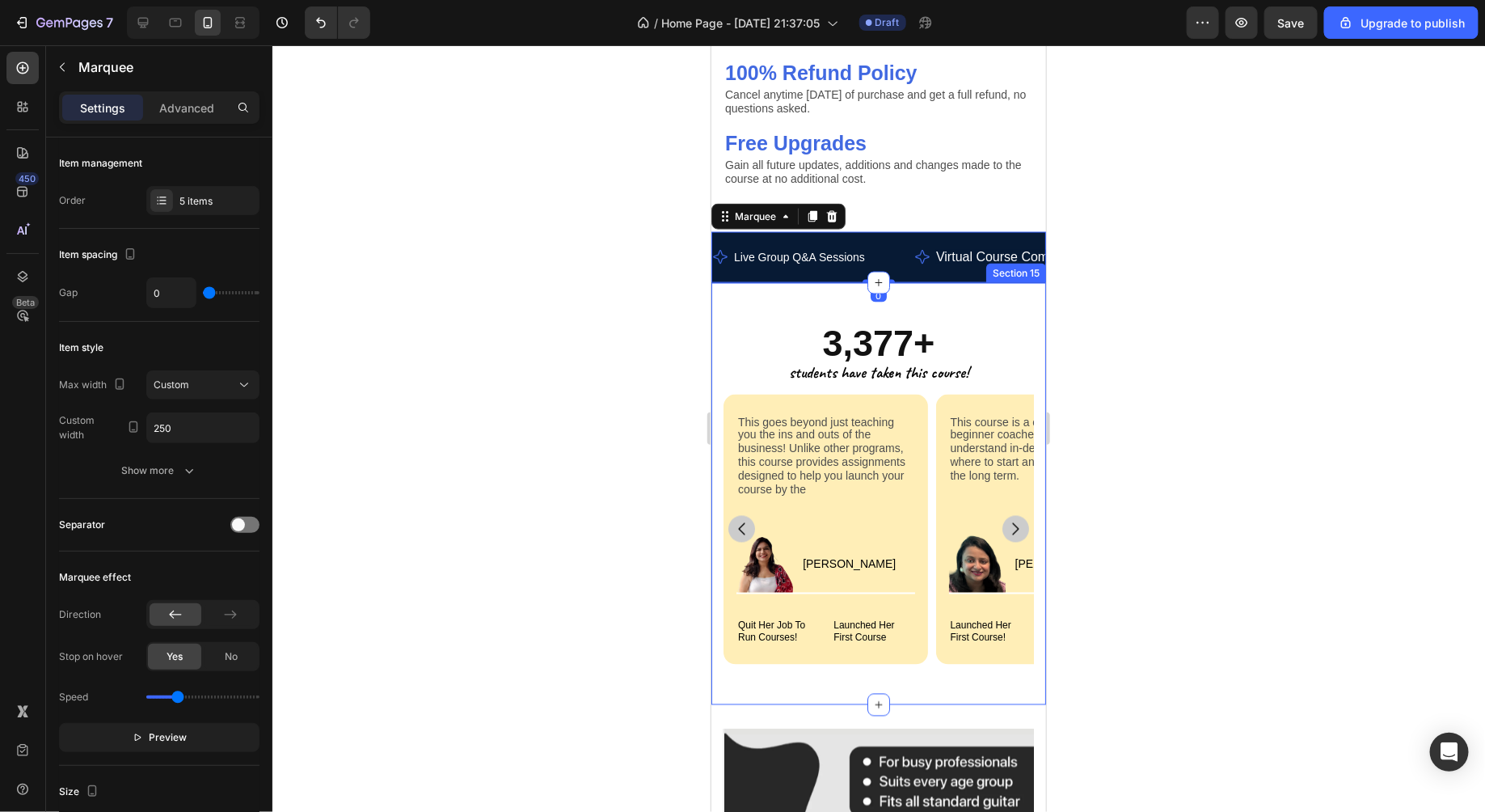
click at [715, 300] on div "3,377+ Heading students have taken this course! Text Block This goes beyond jus…" at bounding box center [877, 493] width 334 height 423
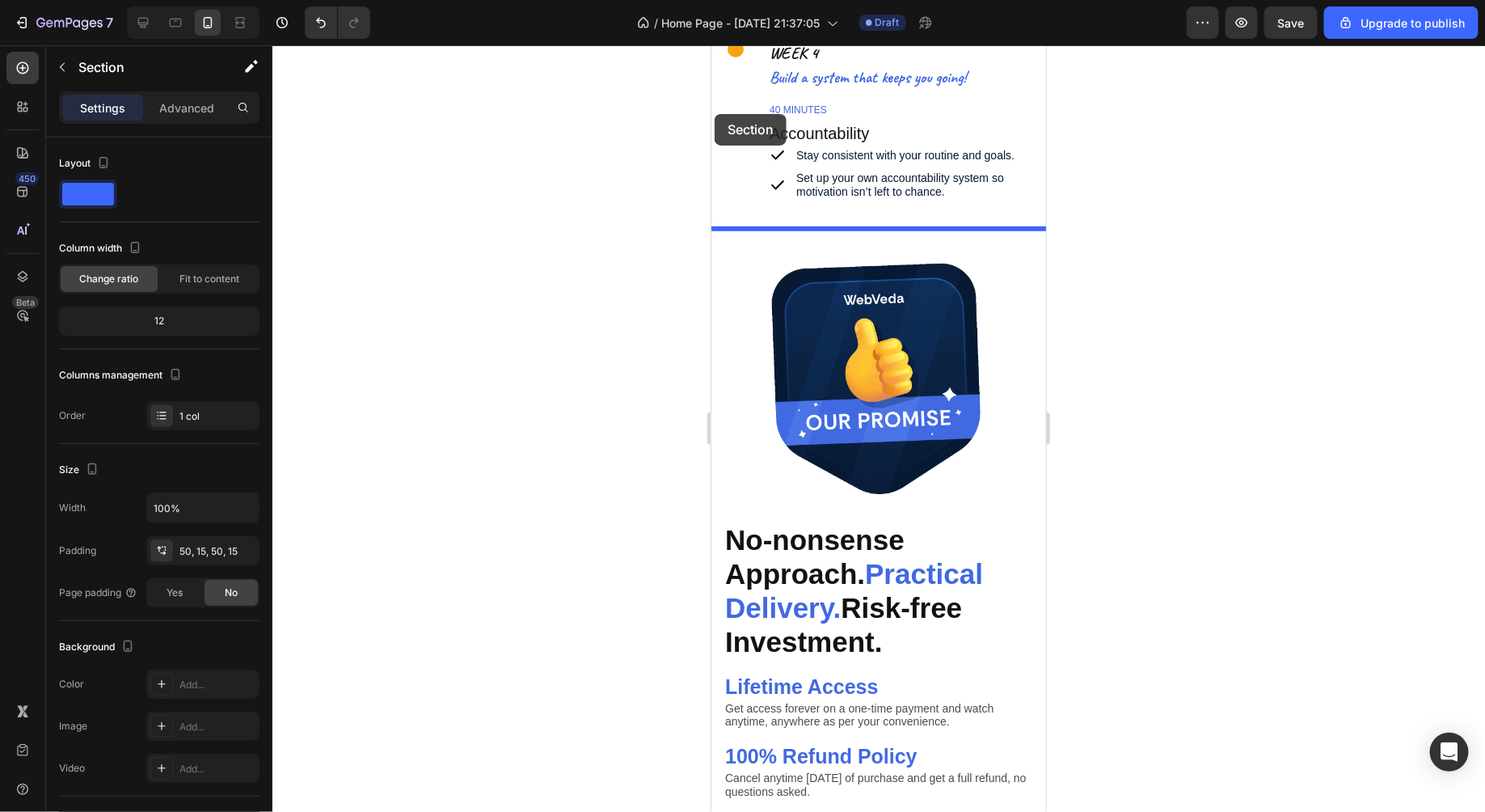
scroll to position [6273, 0]
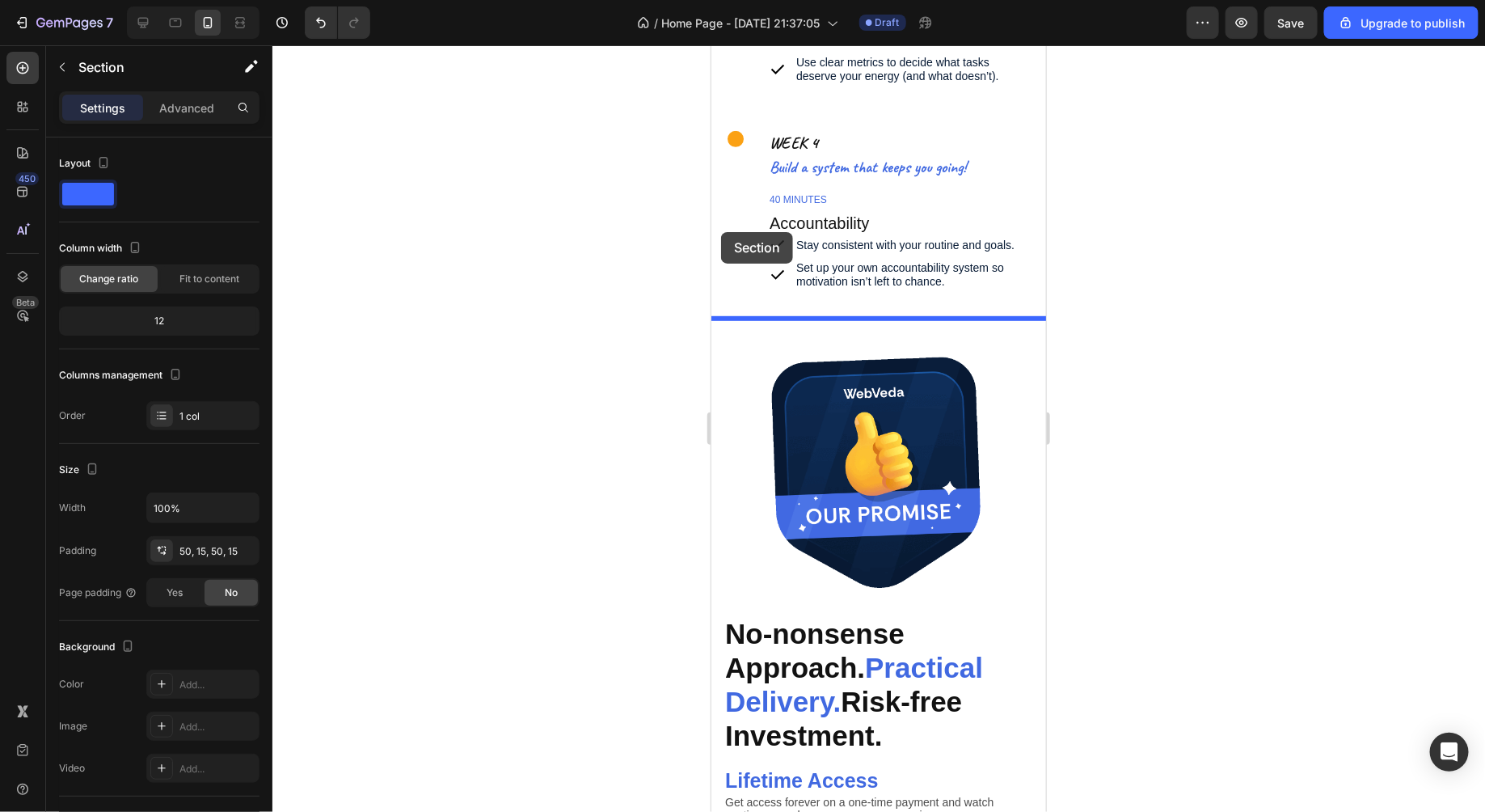
drag, startPoint x: 722, startPoint y: 263, endPoint x: 720, endPoint y: 231, distance: 32.1
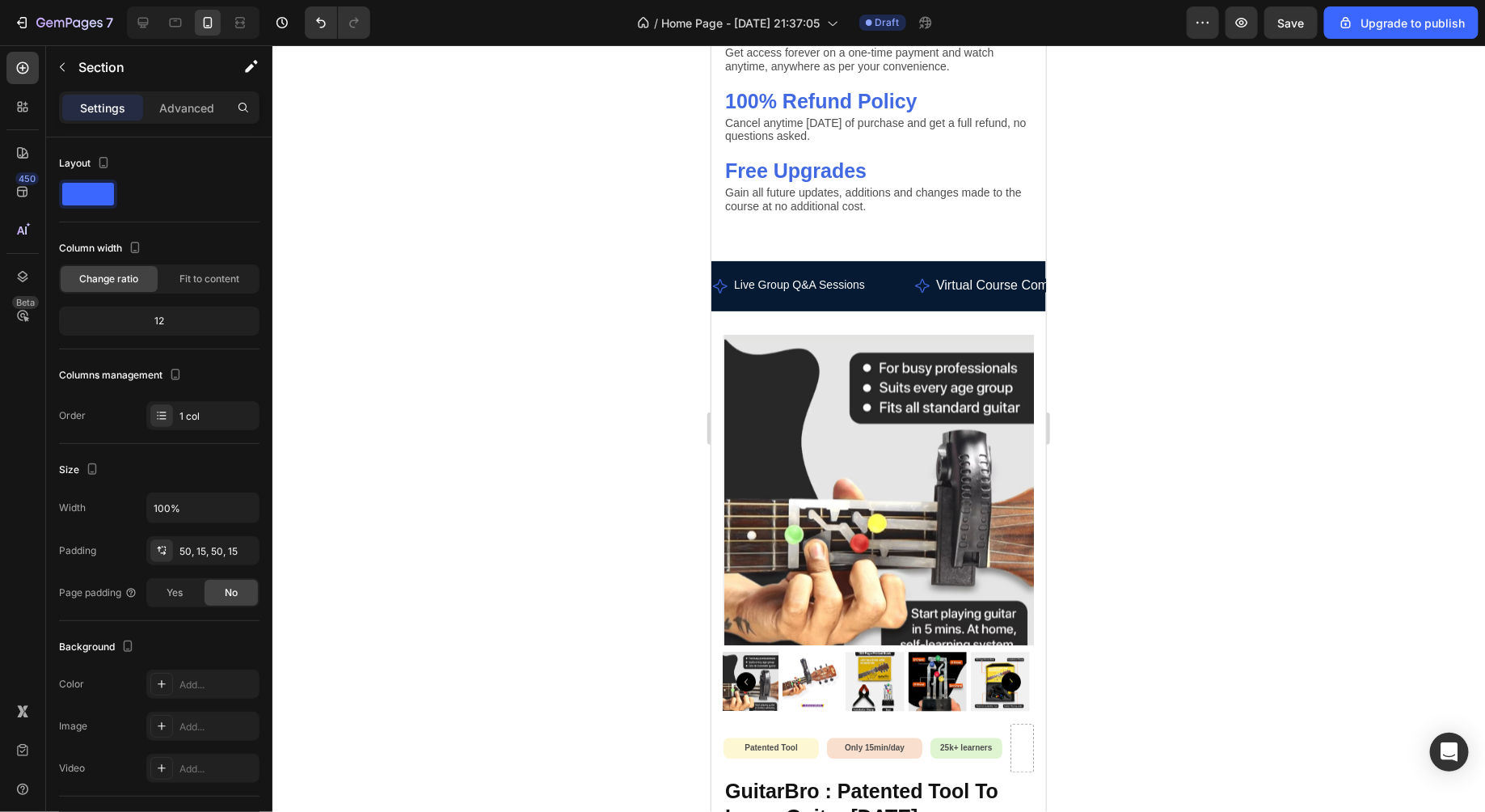
scroll to position [7527, 0]
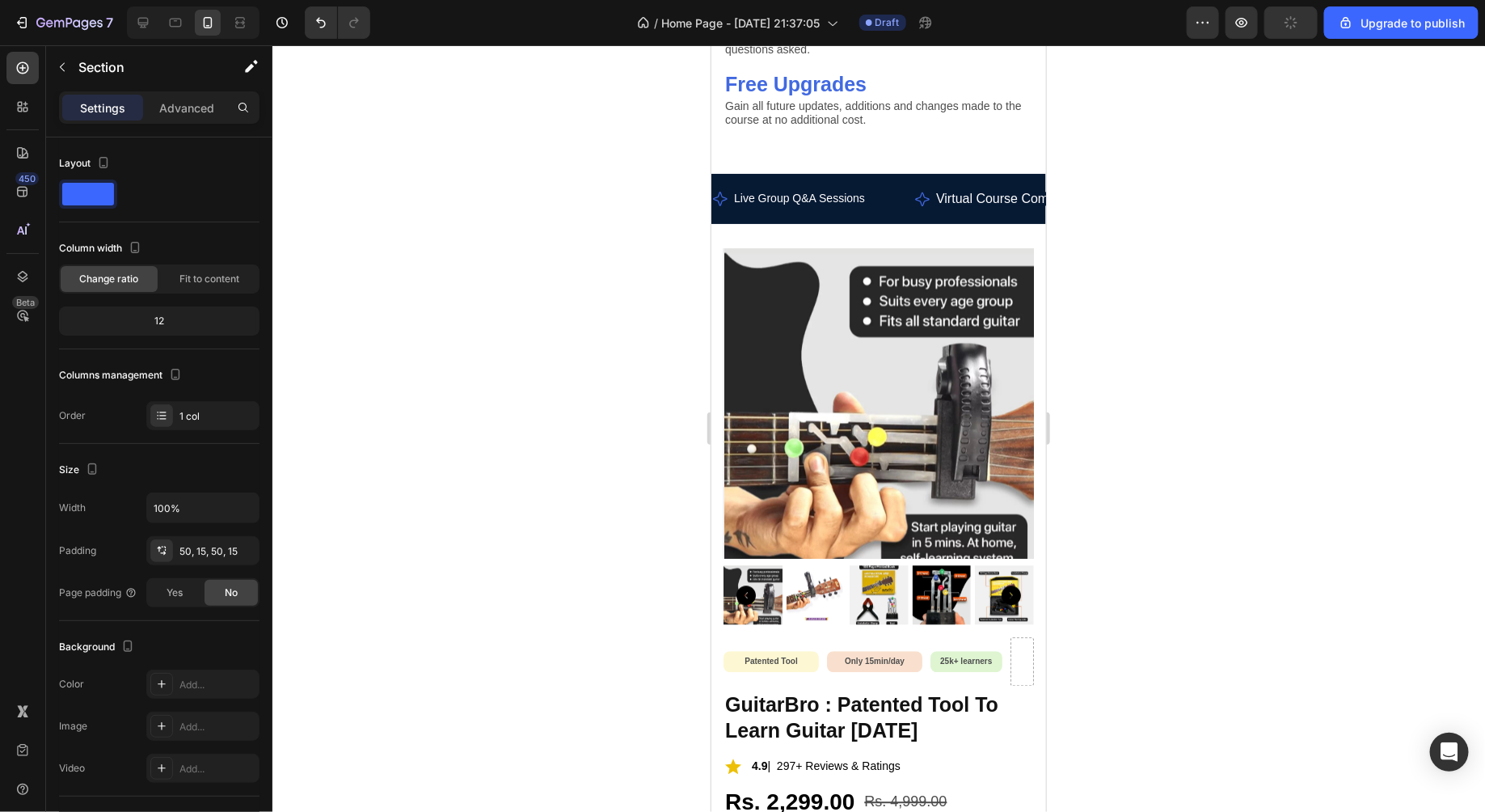
click at [1175, 424] on div at bounding box center [879, 428] width 1213 height 766
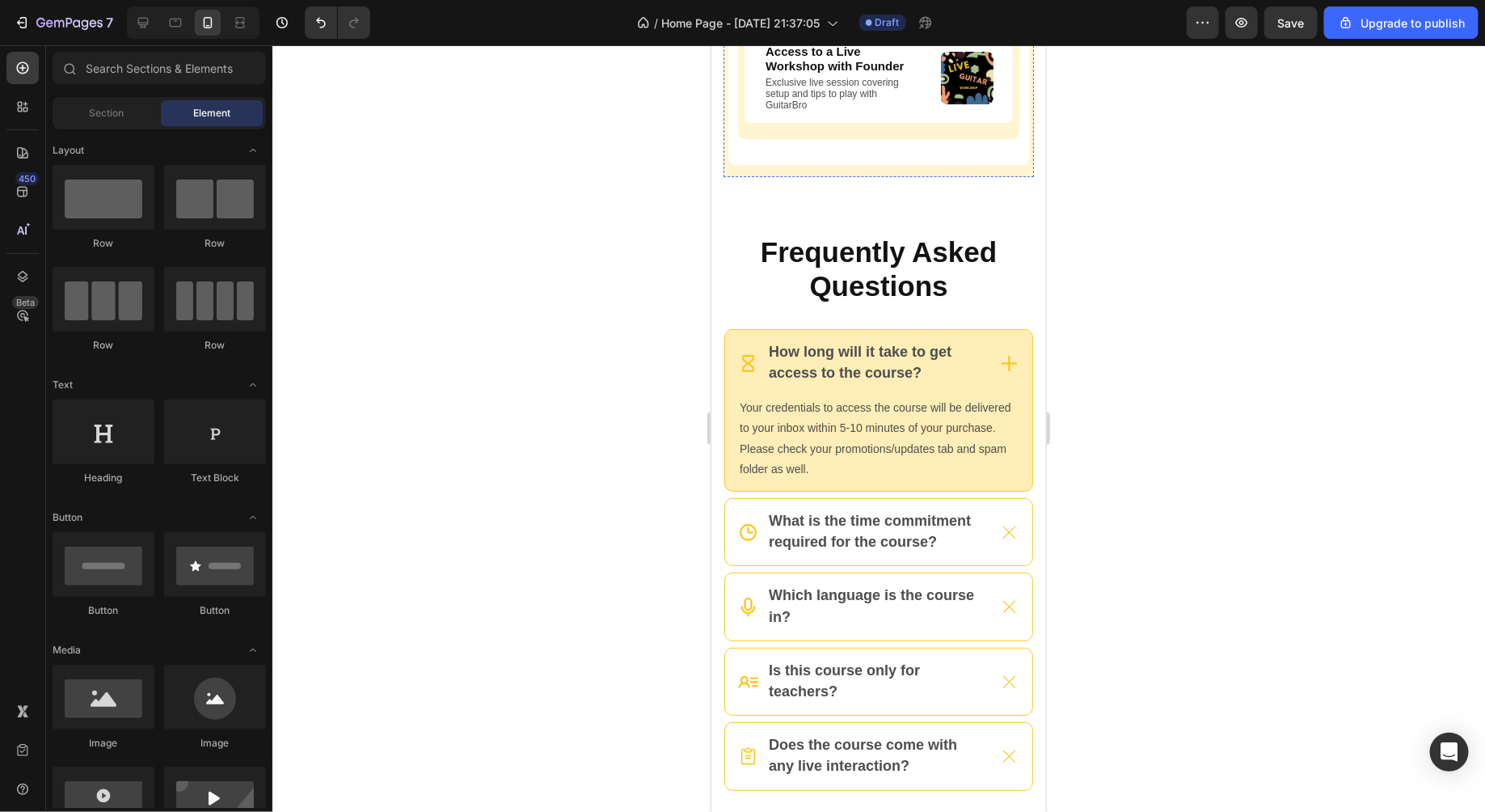
scroll to position [9008, 0]
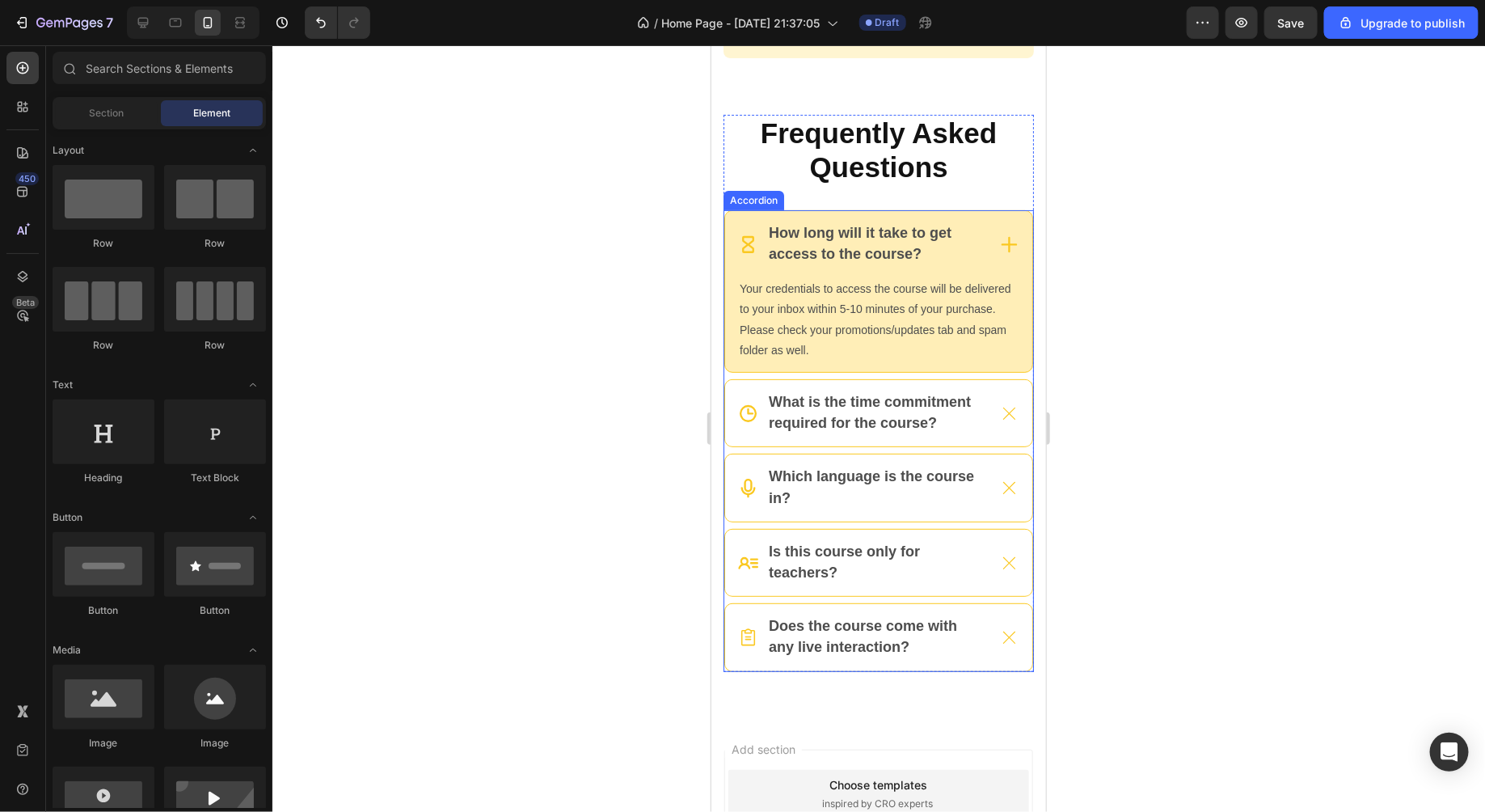
click at [1015, 239] on icon at bounding box center [1009, 243] width 20 height 20
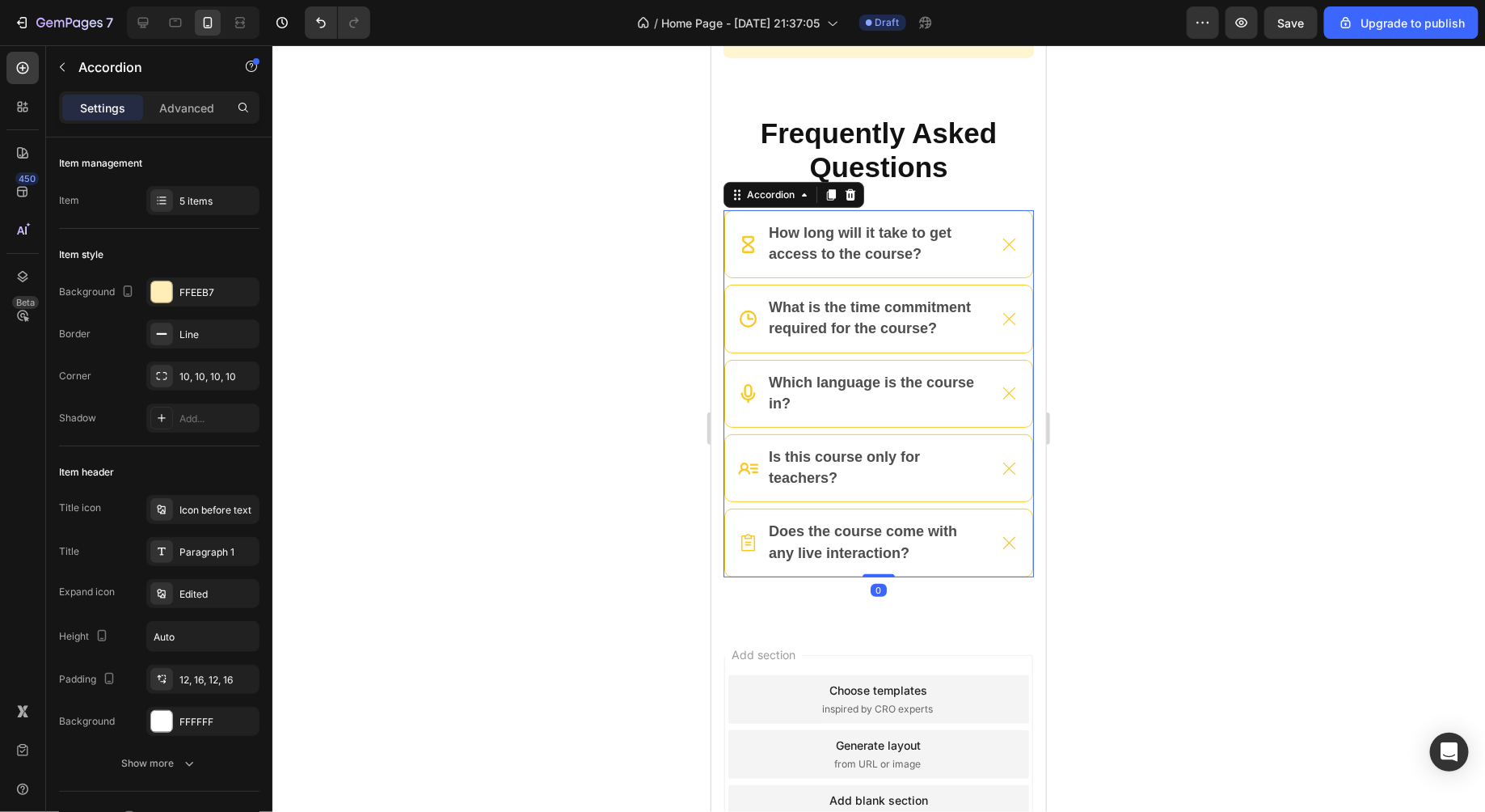
scroll to position [9150, 0]
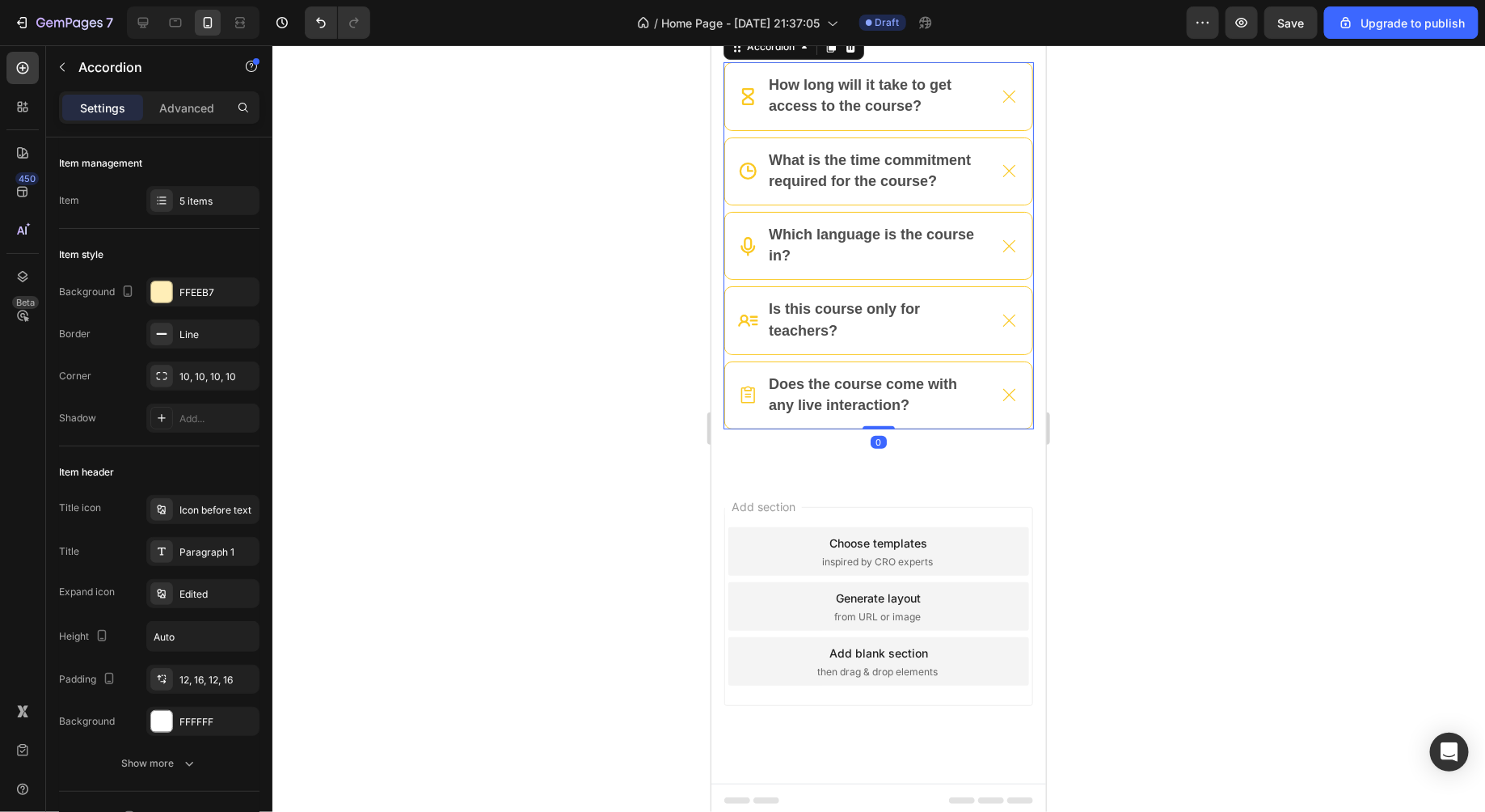
click at [1151, 373] on div at bounding box center [879, 428] width 1213 height 766
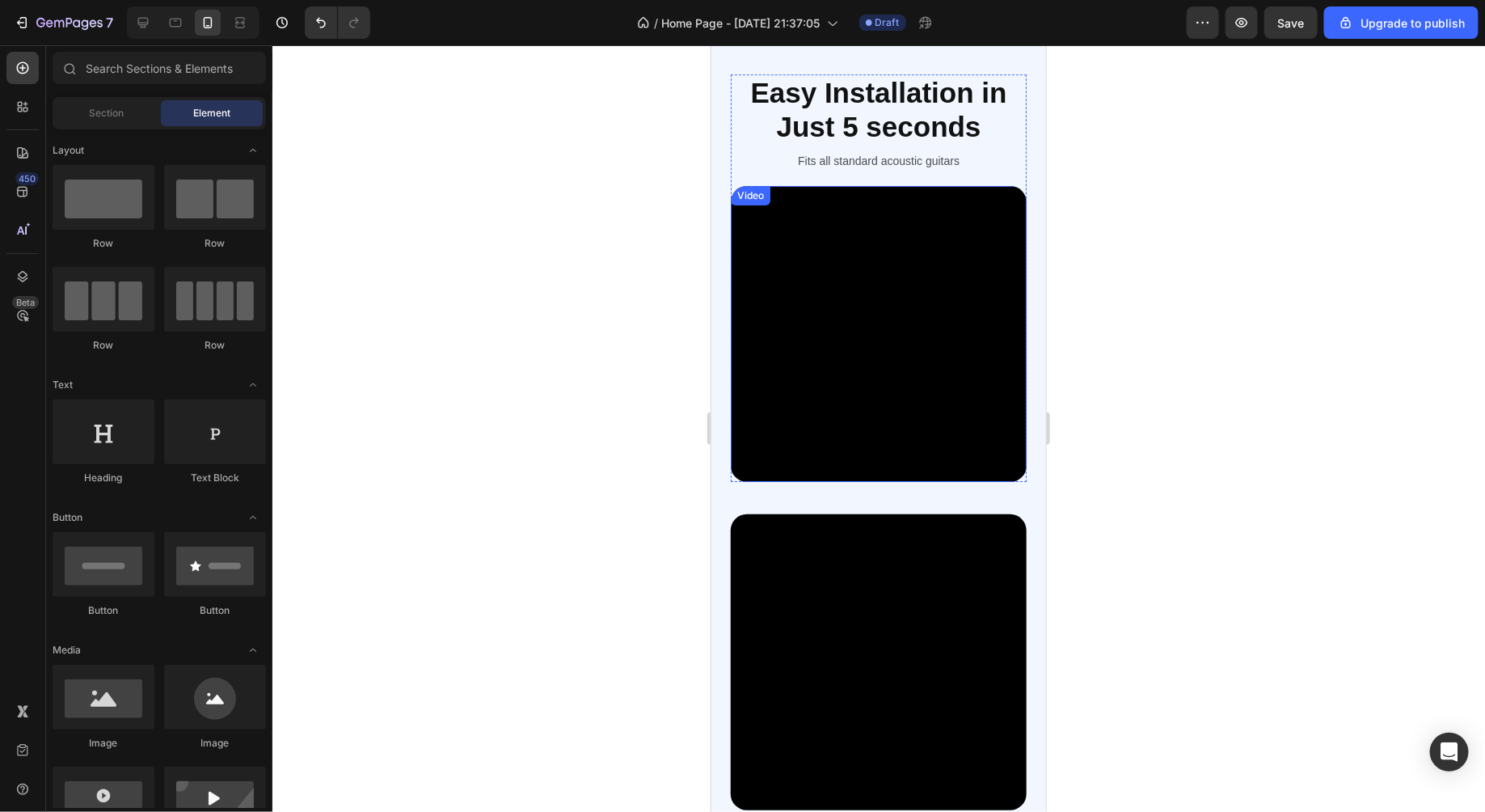
scroll to position [2622, 0]
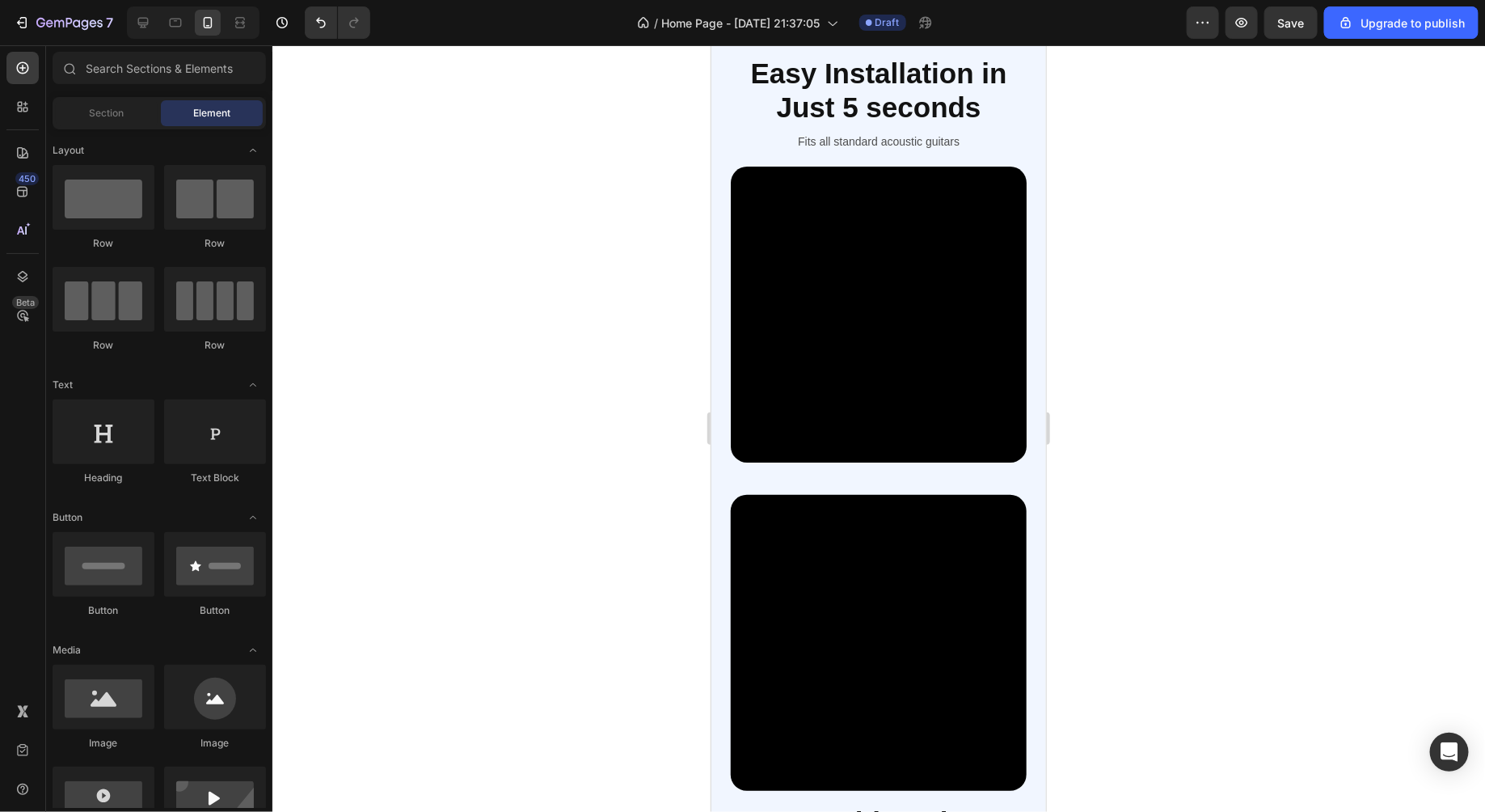
click at [1310, 302] on div at bounding box center [879, 428] width 1213 height 766
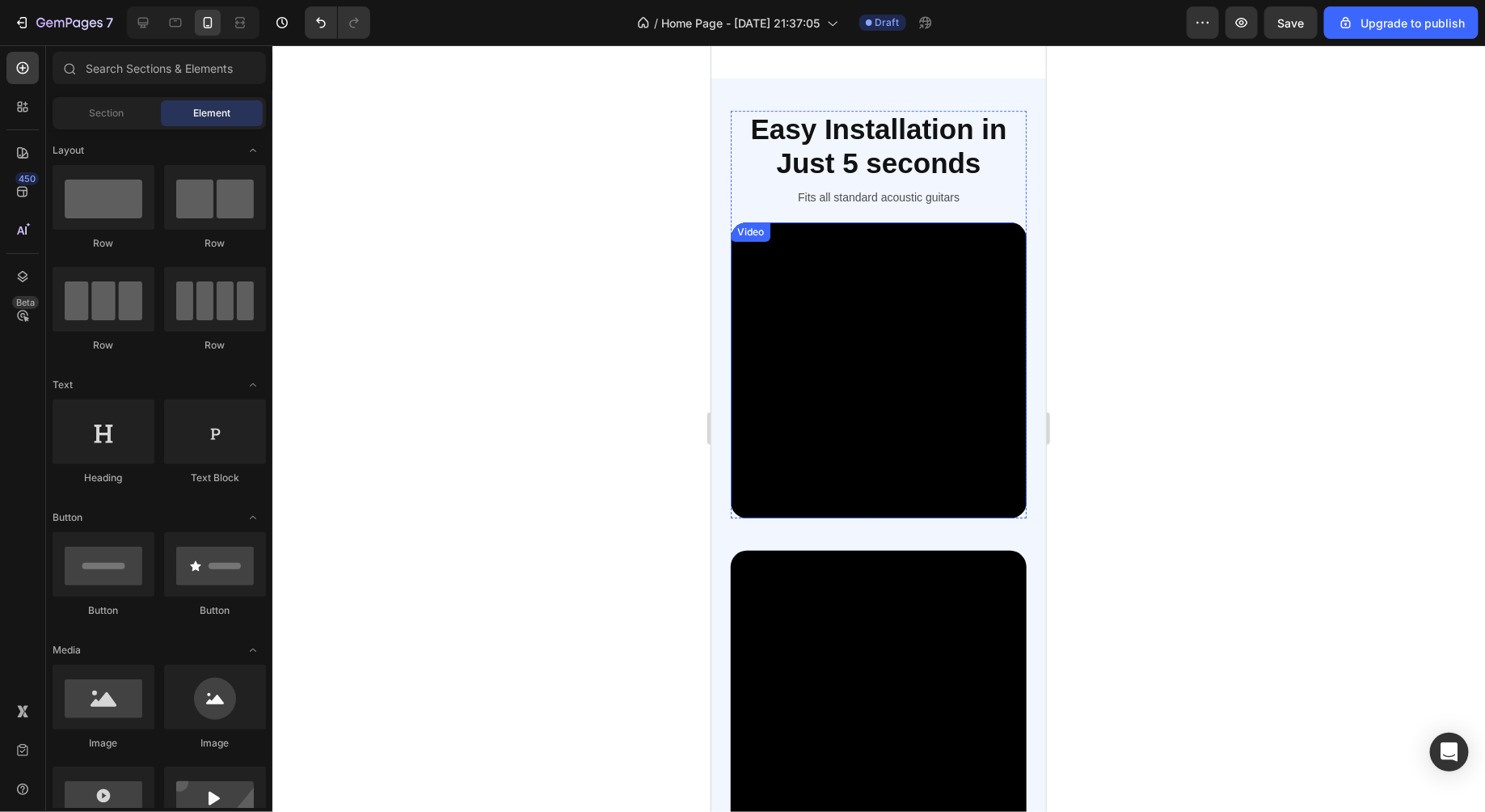
scroll to position [2568, 0]
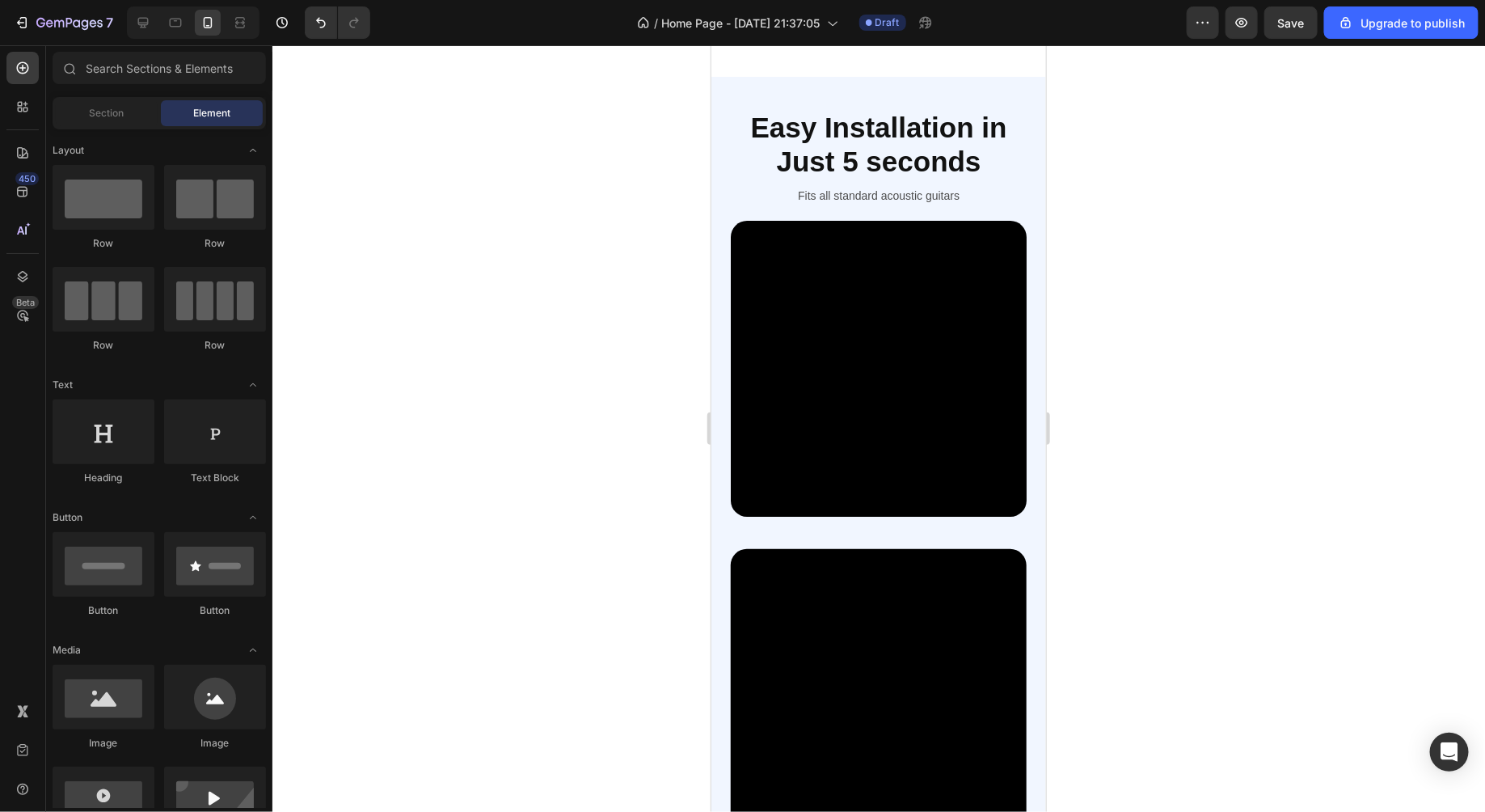
click at [1297, 425] on div at bounding box center [879, 428] width 1213 height 766
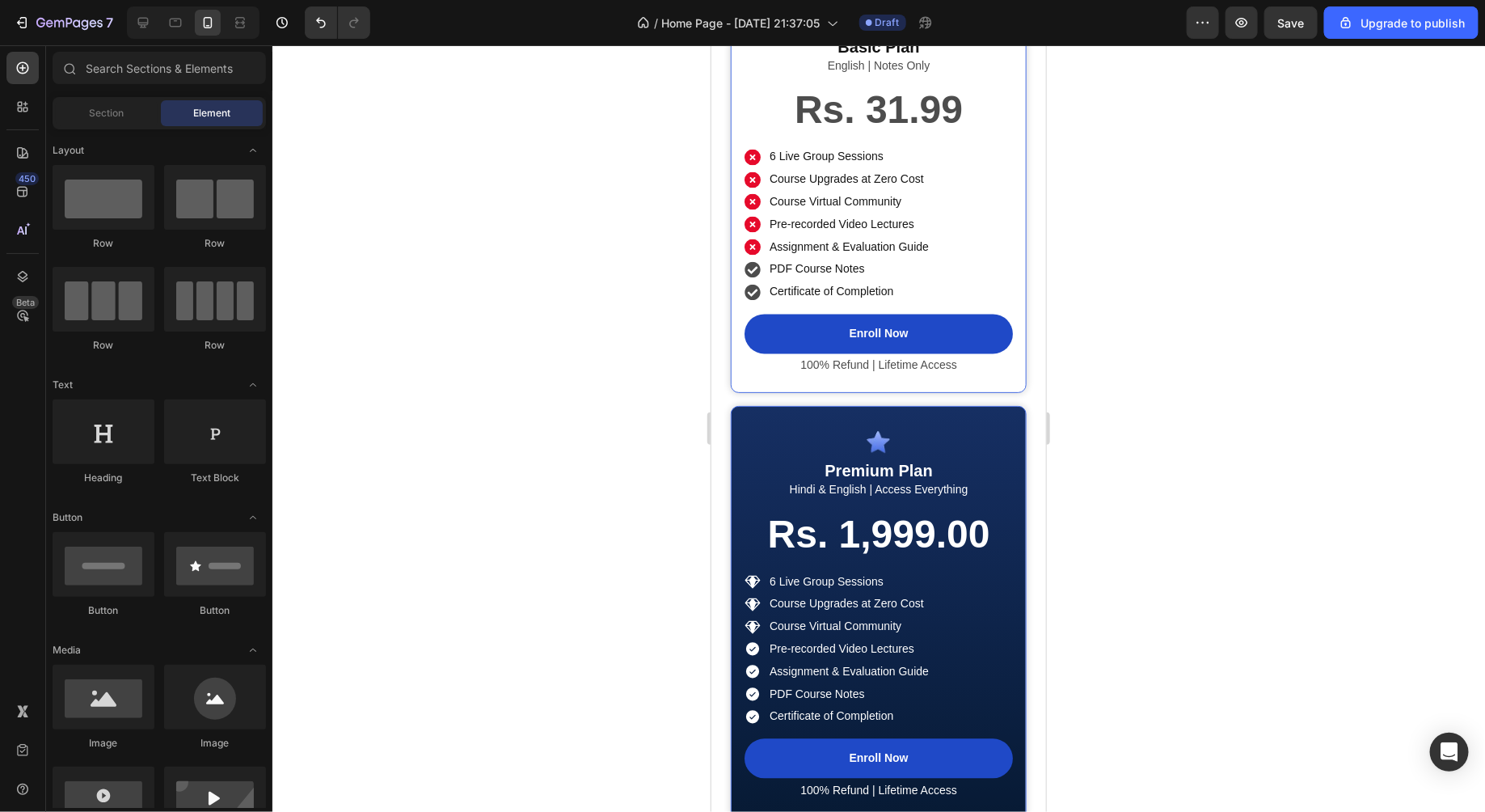
scroll to position [4245, 0]
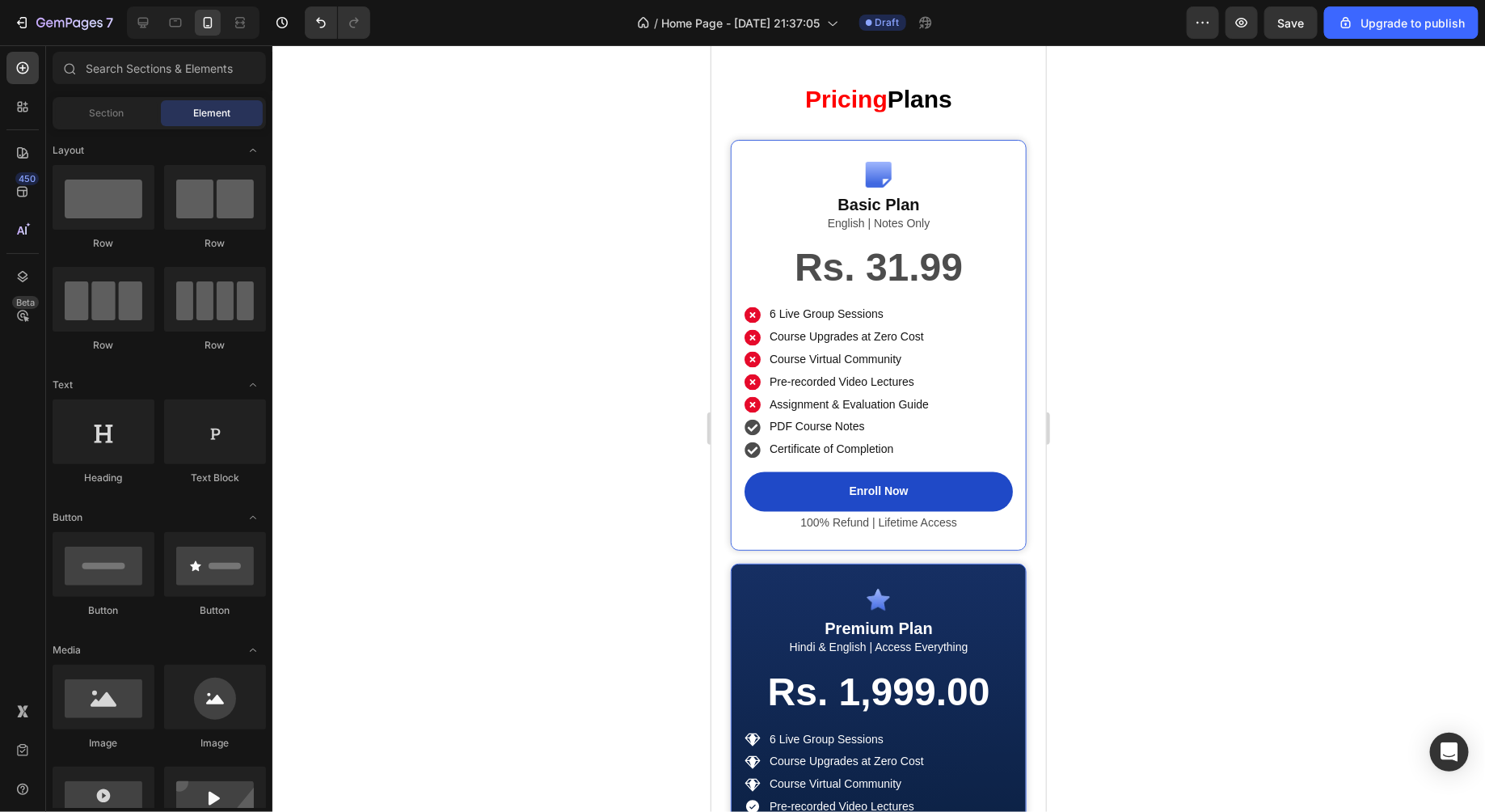
click at [628, 366] on div at bounding box center [879, 428] width 1213 height 766
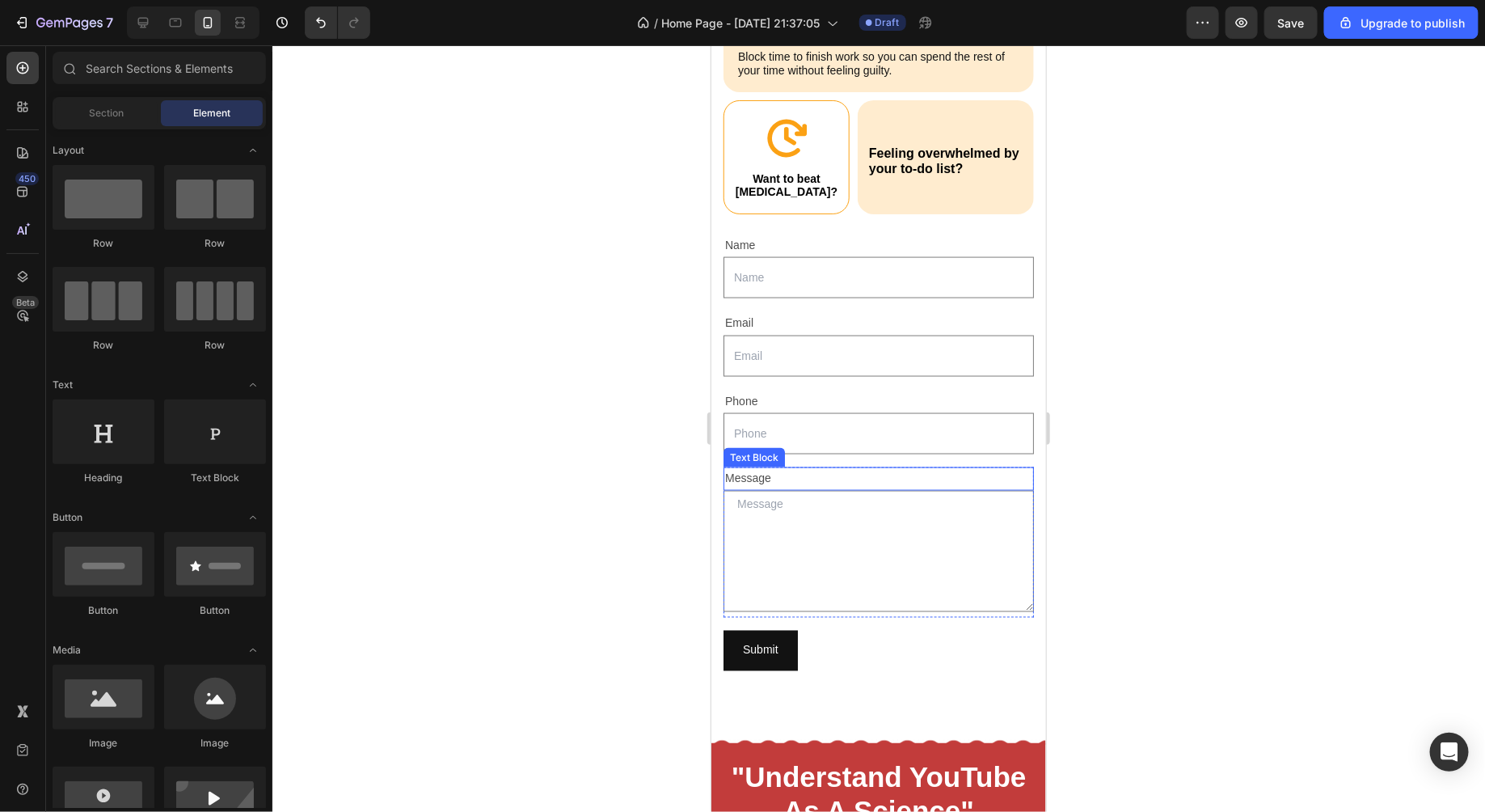
scroll to position [1070, 0]
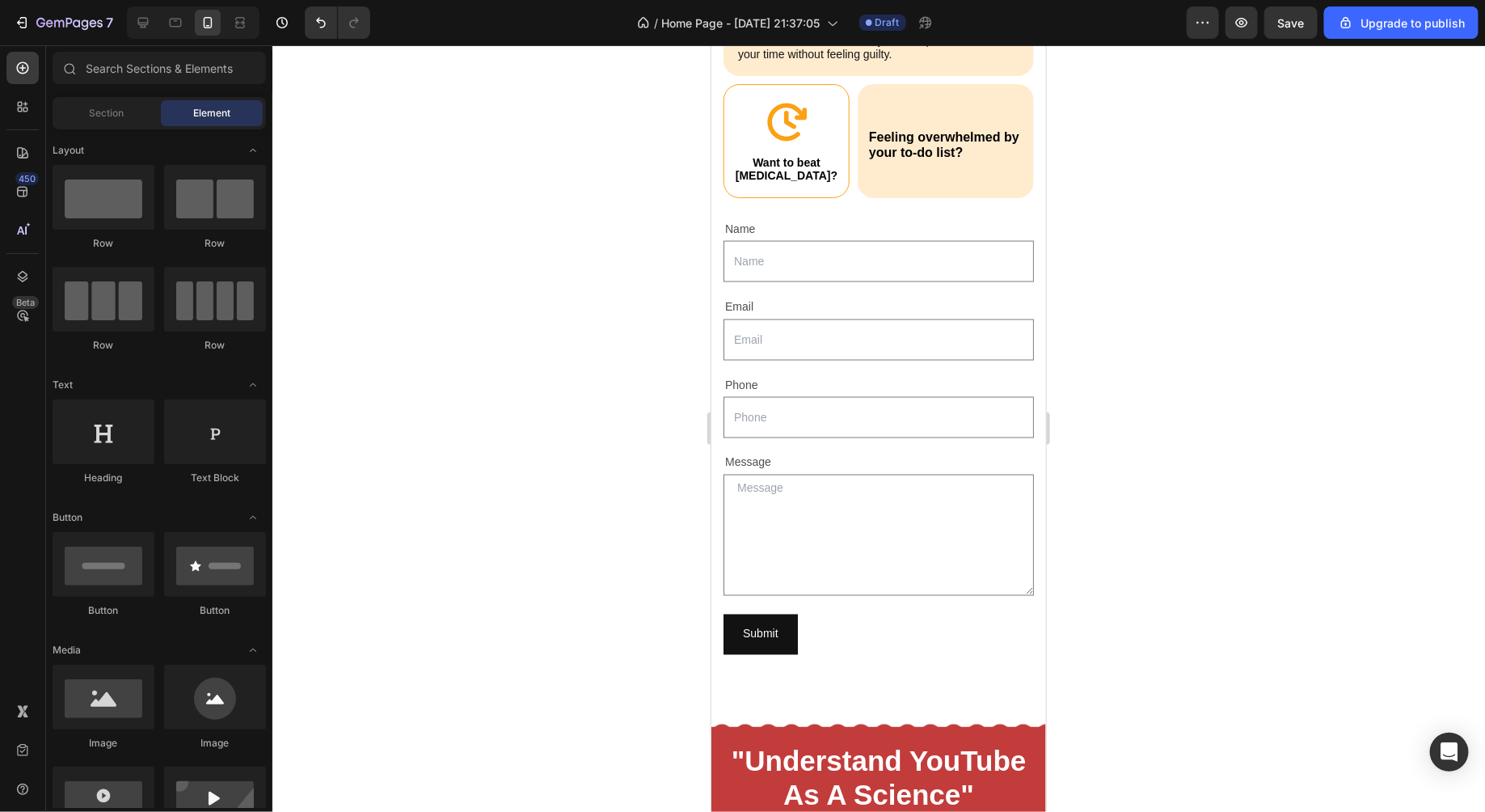
click at [1307, 259] on div at bounding box center [879, 428] width 1213 height 766
click at [1308, 24] on button "Save" at bounding box center [1292, 23] width 53 height 33
click at [1111, 294] on div at bounding box center [879, 428] width 1213 height 766
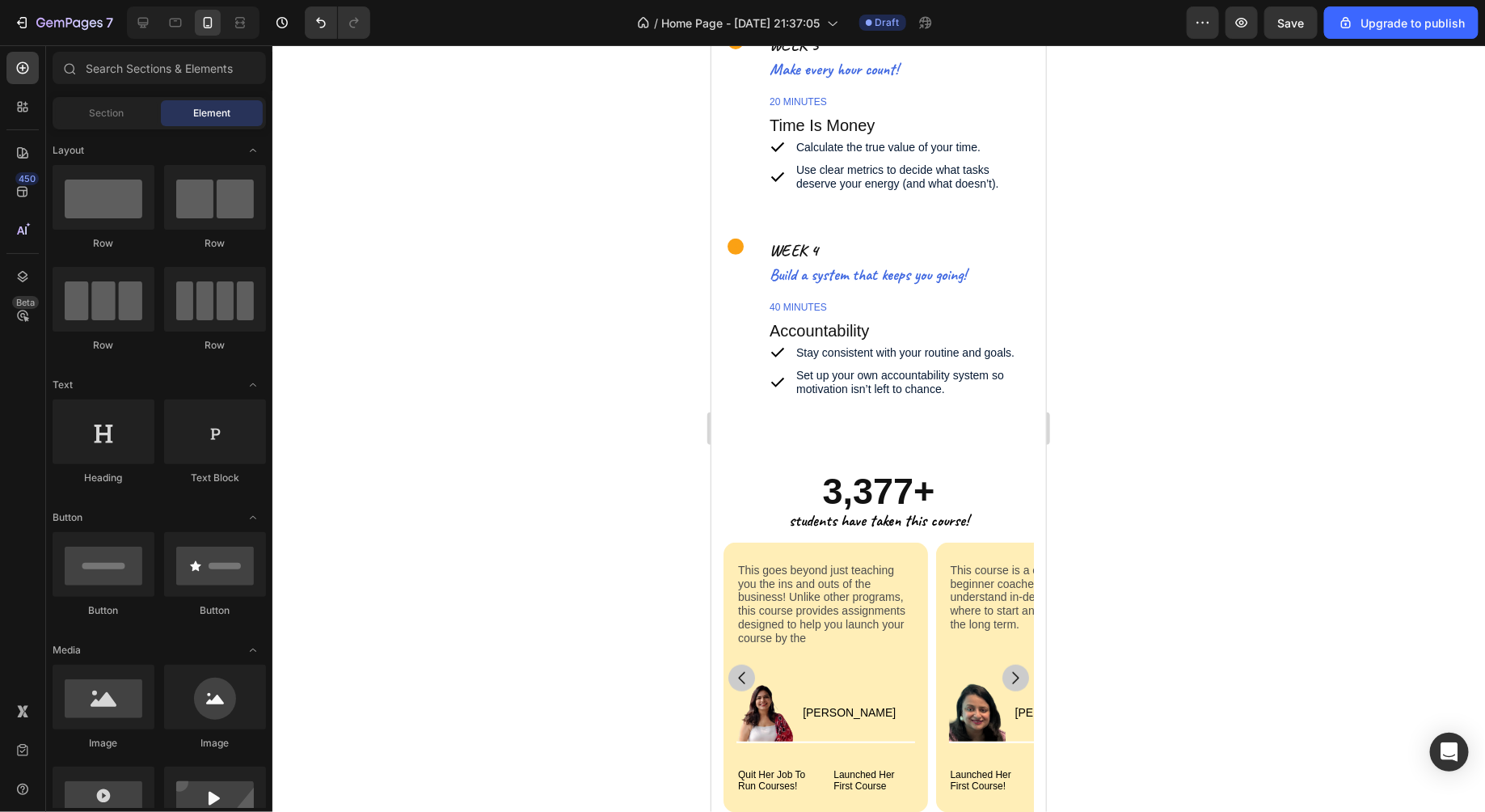
scroll to position [6322, 0]
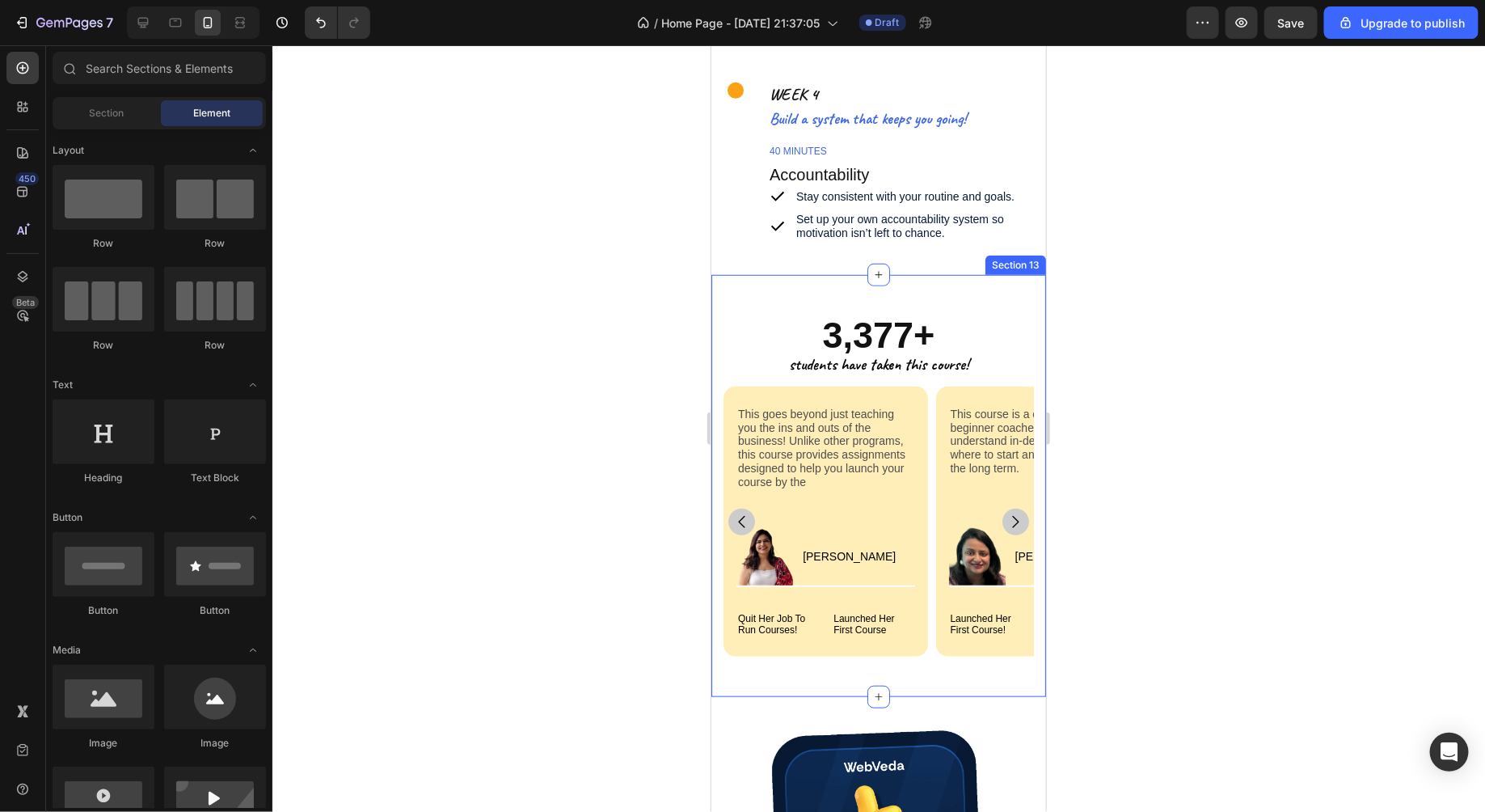
click at [716, 321] on div "3,377+ Heading students have taken this course! Text Block This goes beyond jus…" at bounding box center [877, 485] width 334 height 423
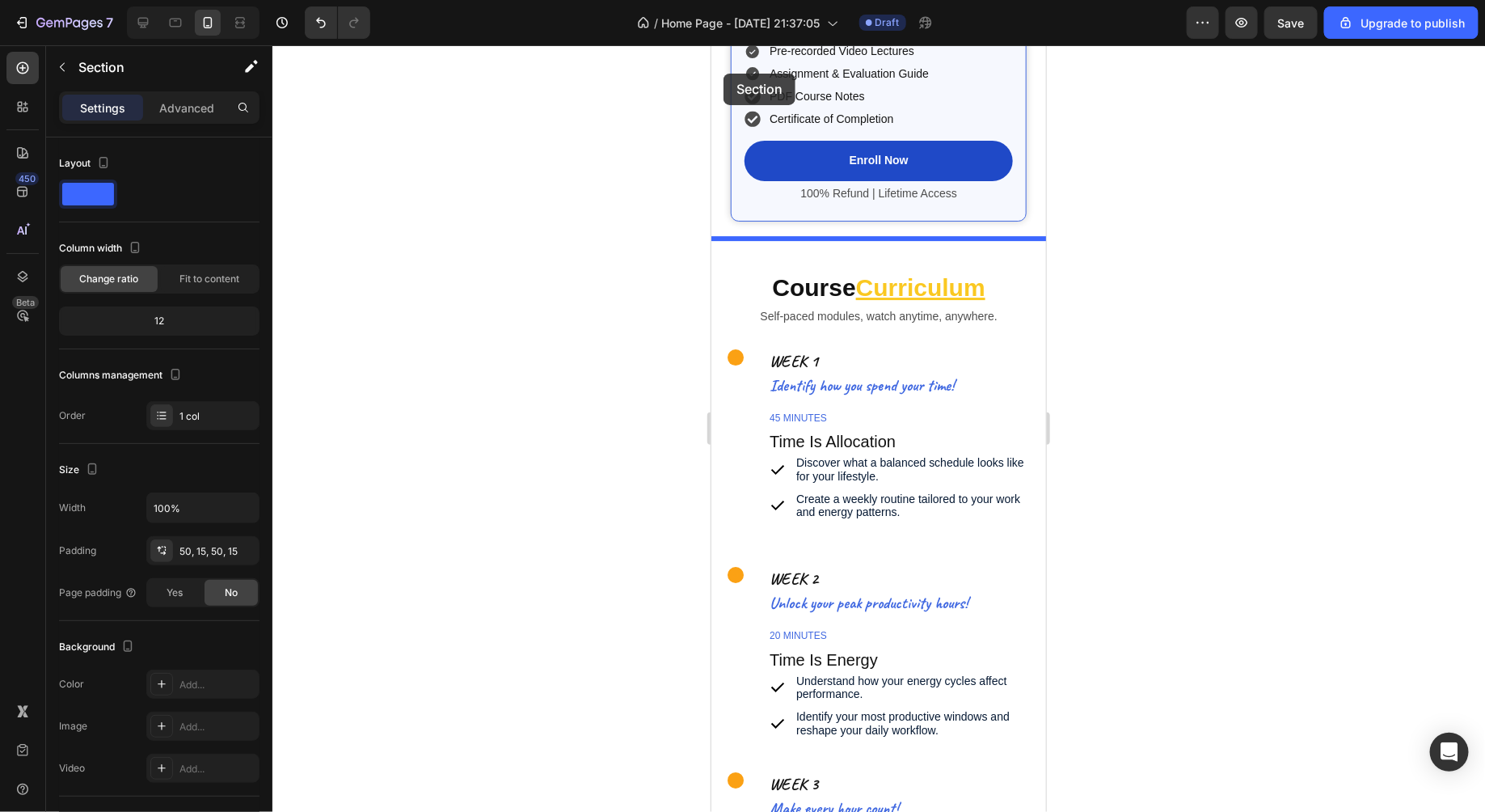
scroll to position [5391, 0]
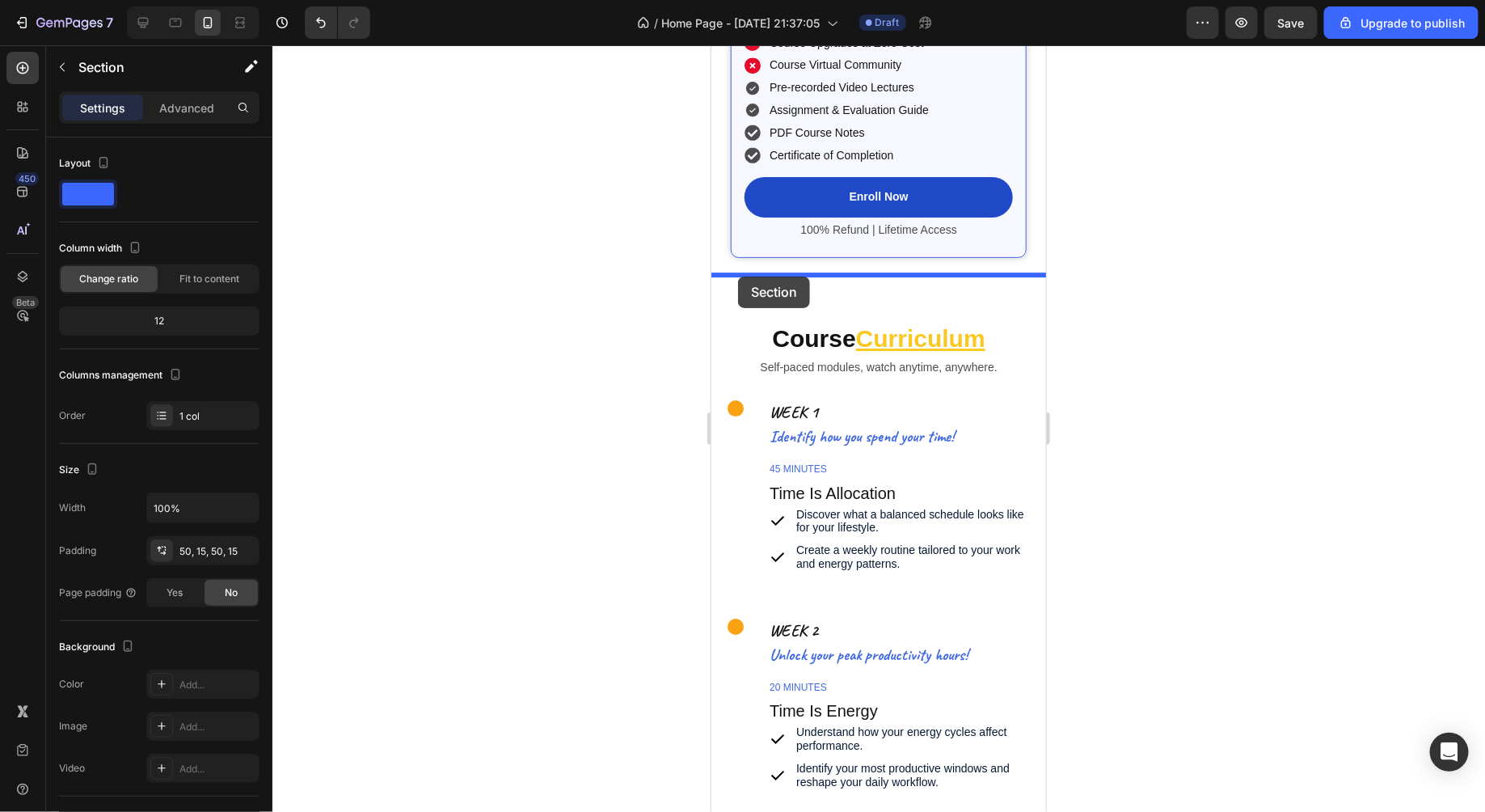
drag, startPoint x: 728, startPoint y: 255, endPoint x: 735, endPoint y: 278, distance: 24.0
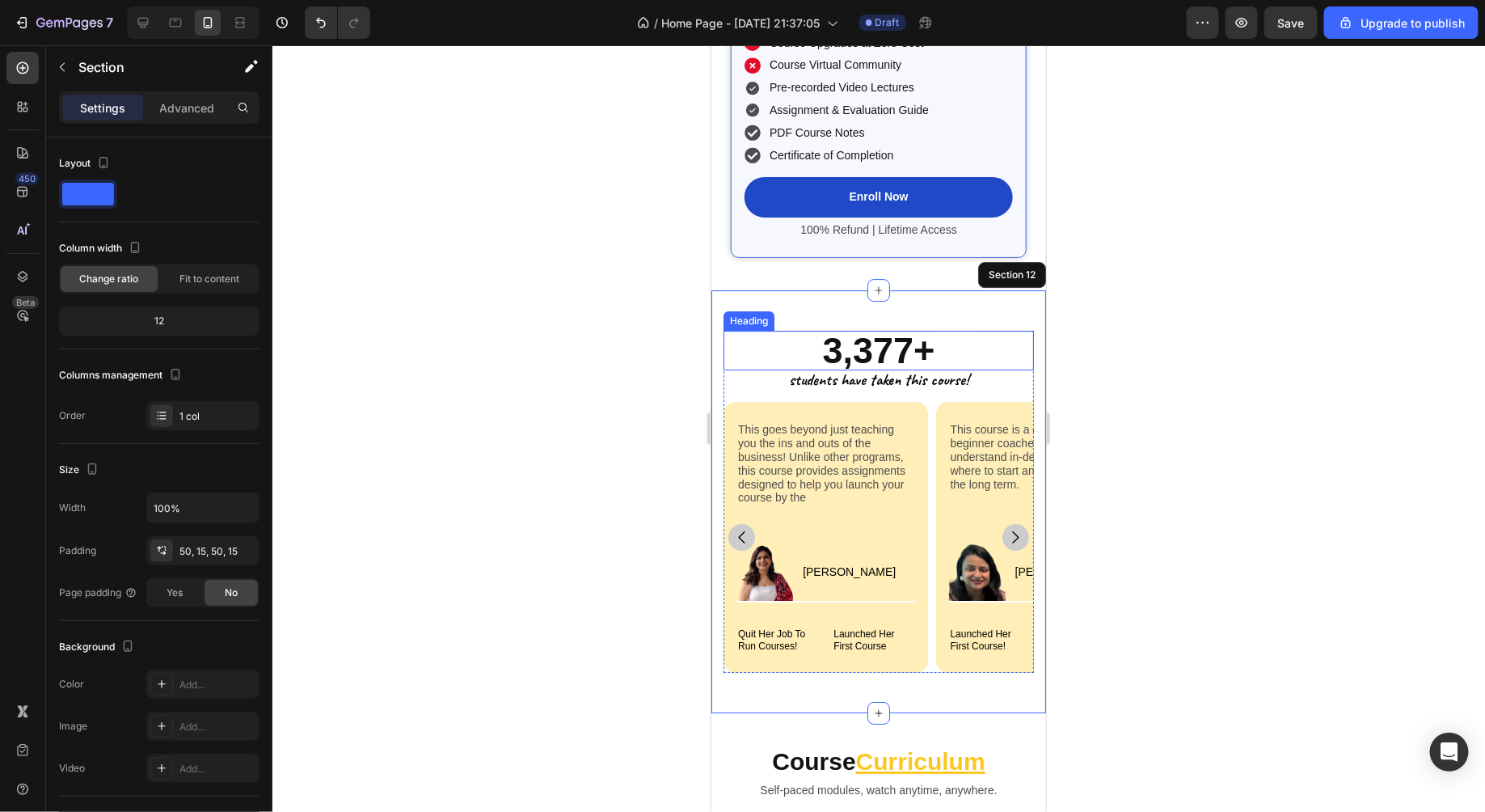
click at [1290, 358] on div at bounding box center [879, 428] width 1213 height 766
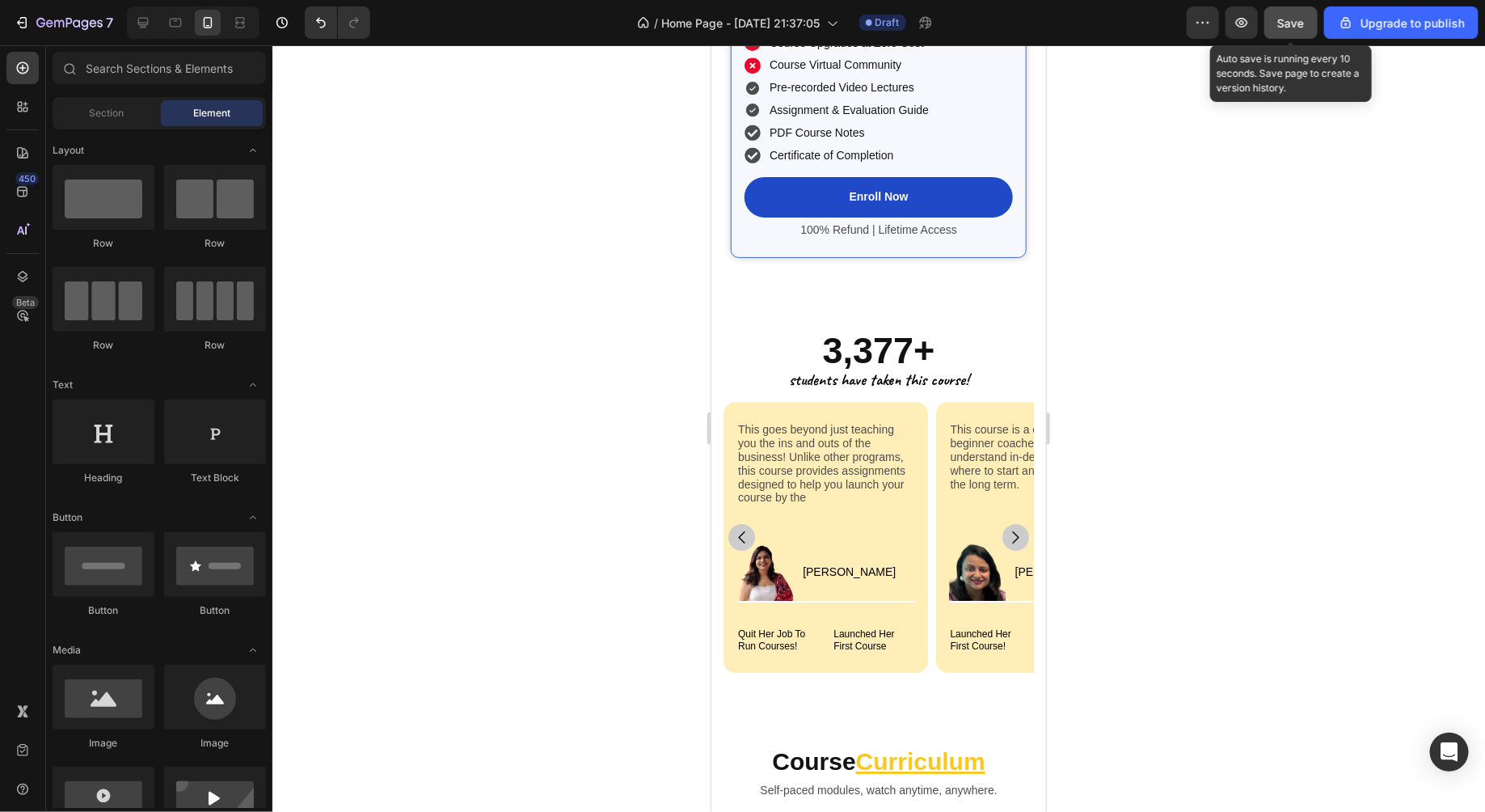
click at [1297, 23] on span "Save" at bounding box center [1292, 23] width 27 height 13
click at [1184, 244] on div at bounding box center [879, 428] width 1213 height 766
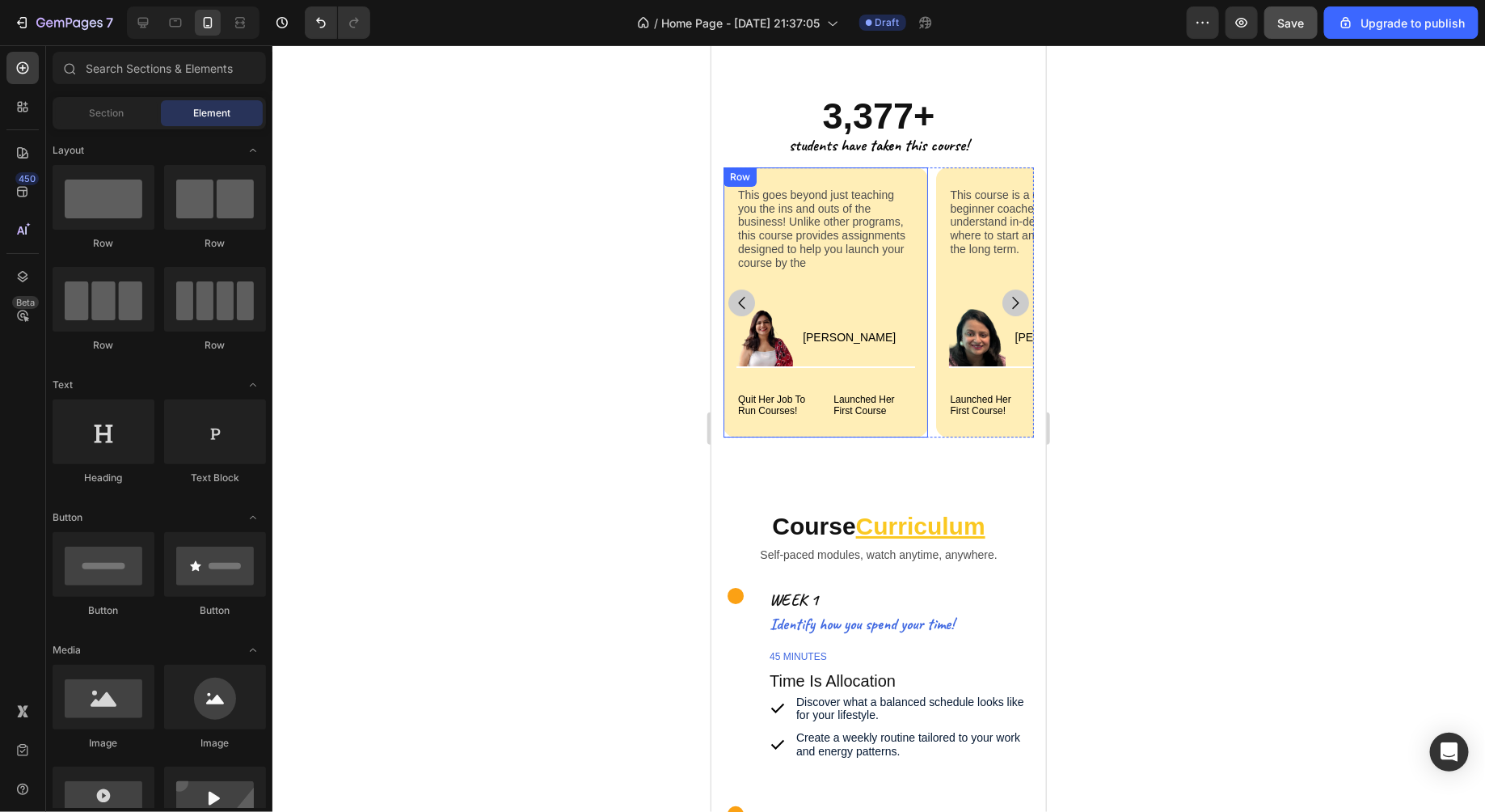
scroll to position [5646, 0]
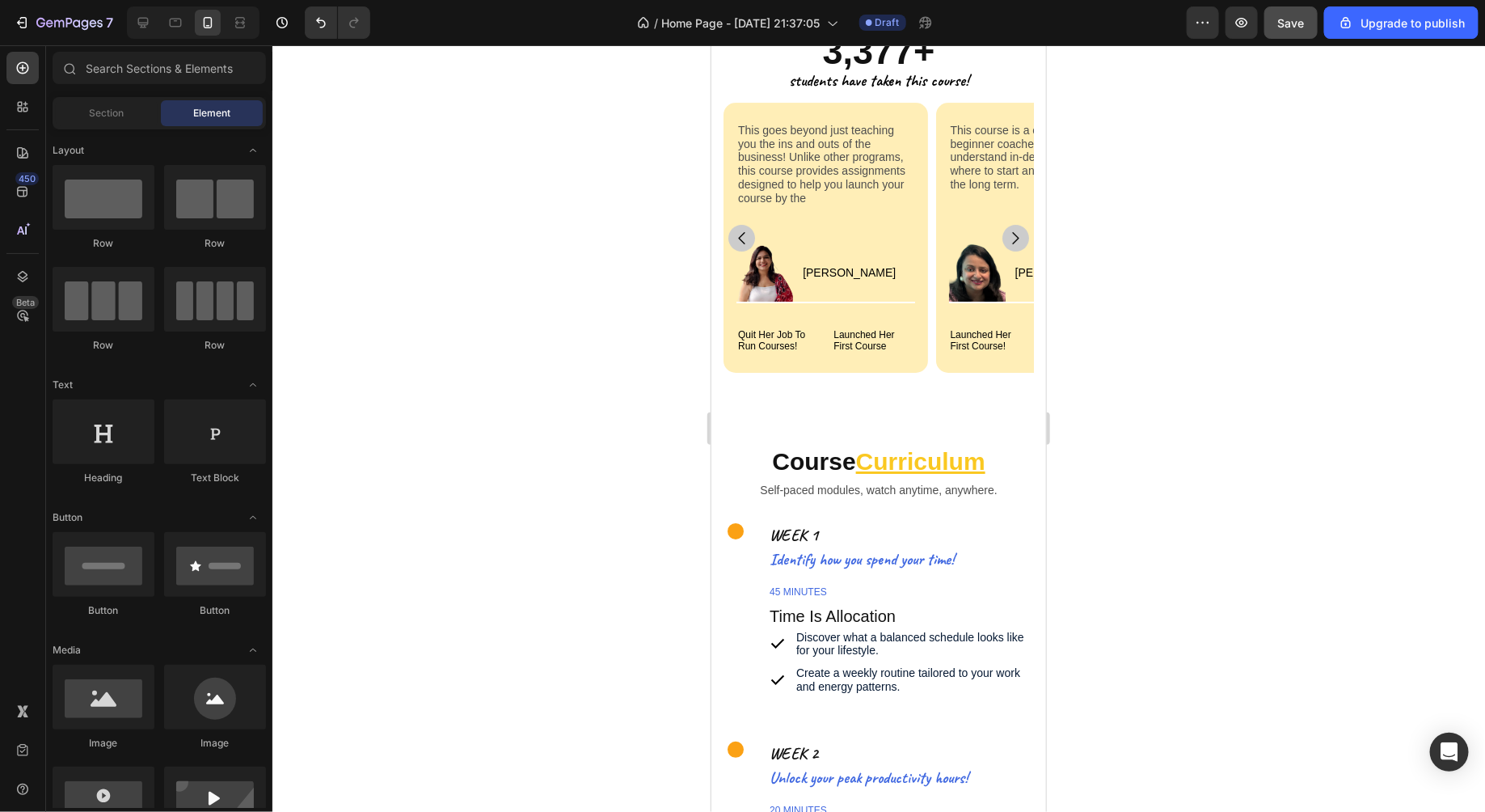
click at [1248, 337] on div at bounding box center [879, 428] width 1213 height 766
click at [1287, 17] on span "Save" at bounding box center [1292, 23] width 27 height 13
click at [1240, 296] on div at bounding box center [879, 428] width 1213 height 766
click at [1293, 17] on span "Save" at bounding box center [1292, 23] width 27 height 13
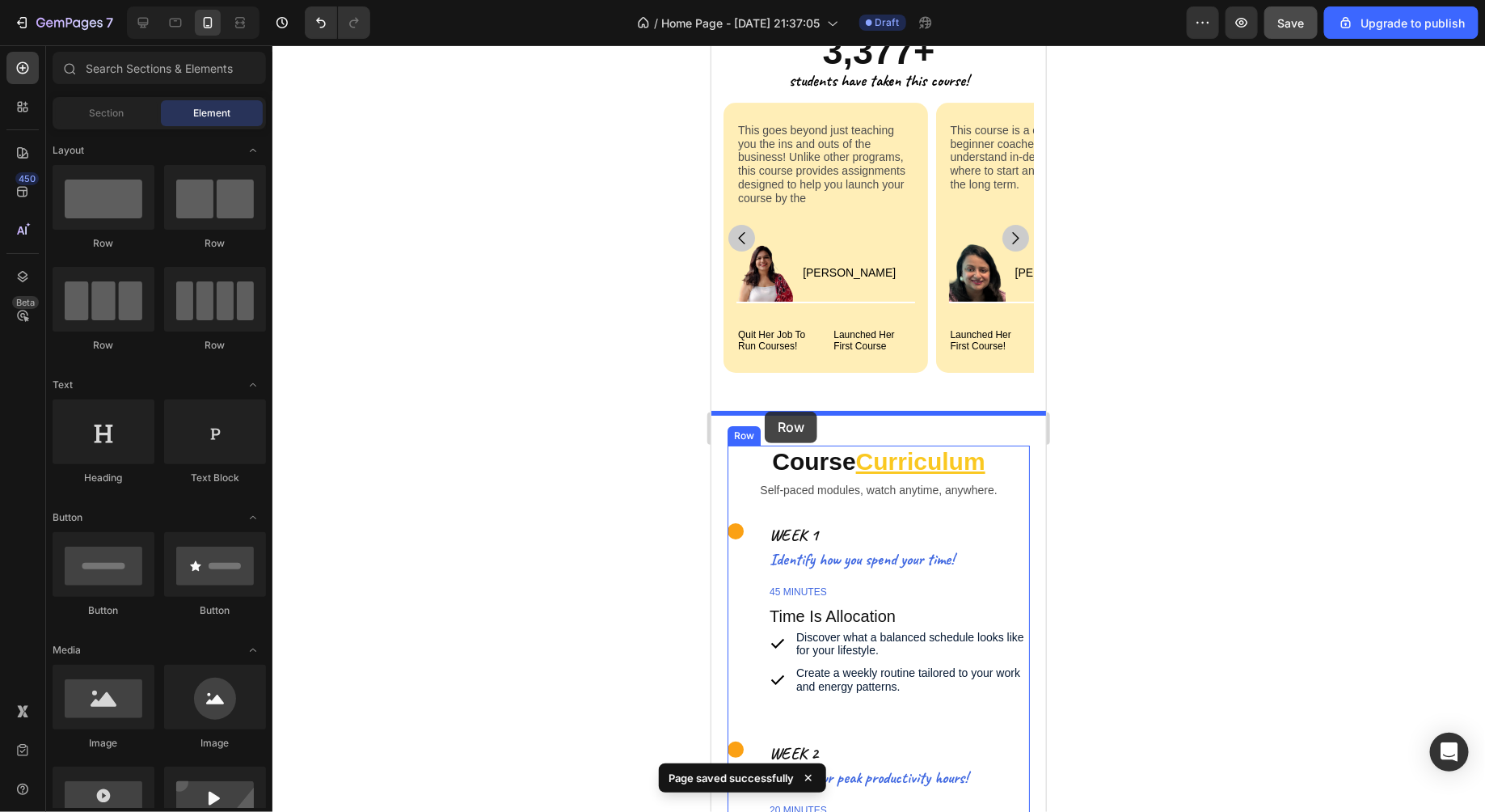
drag, startPoint x: 787, startPoint y: 337, endPoint x: 763, endPoint y: 411, distance: 77.8
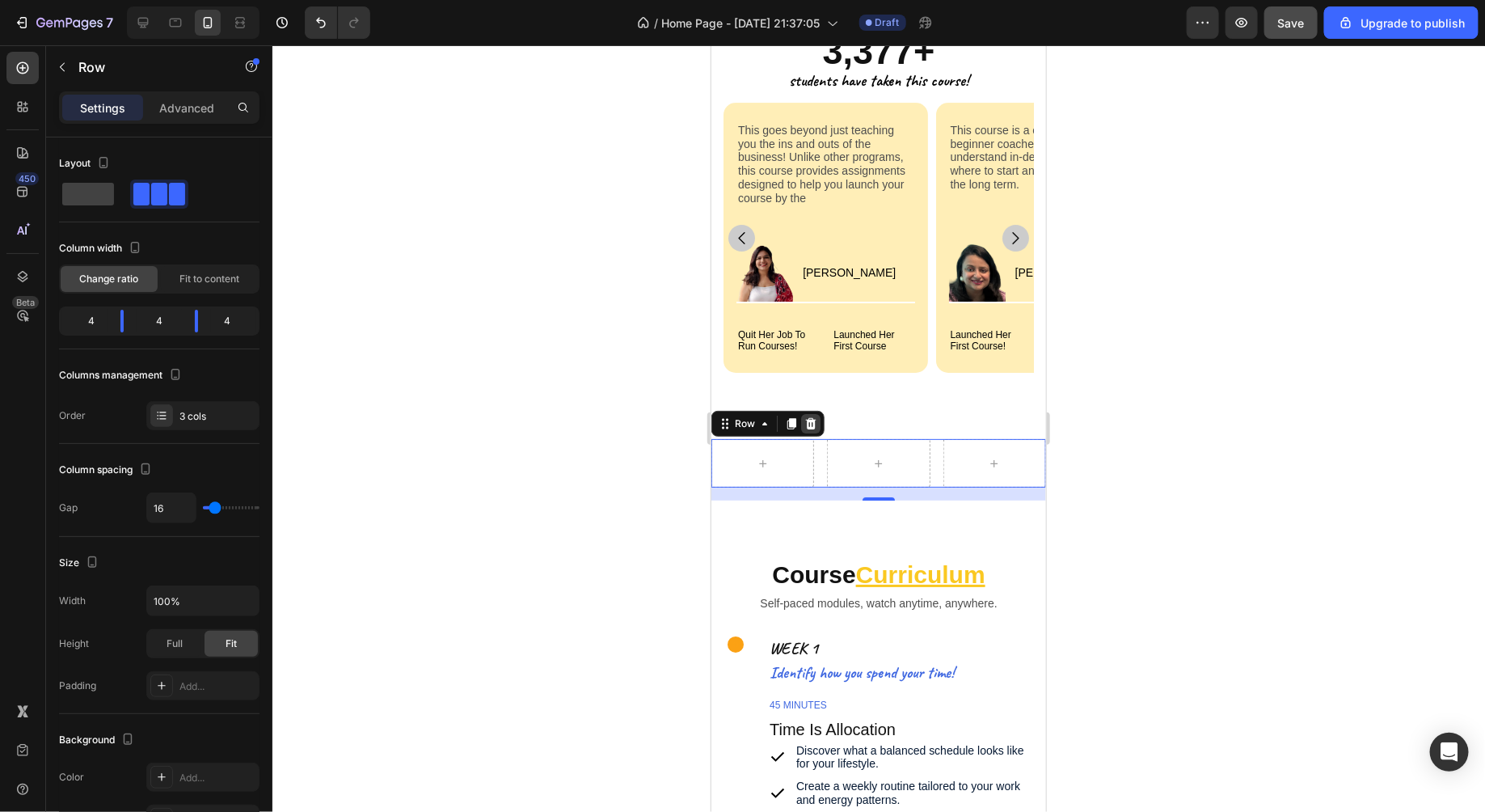
click at [810, 424] on icon at bounding box center [810, 423] width 13 height 13
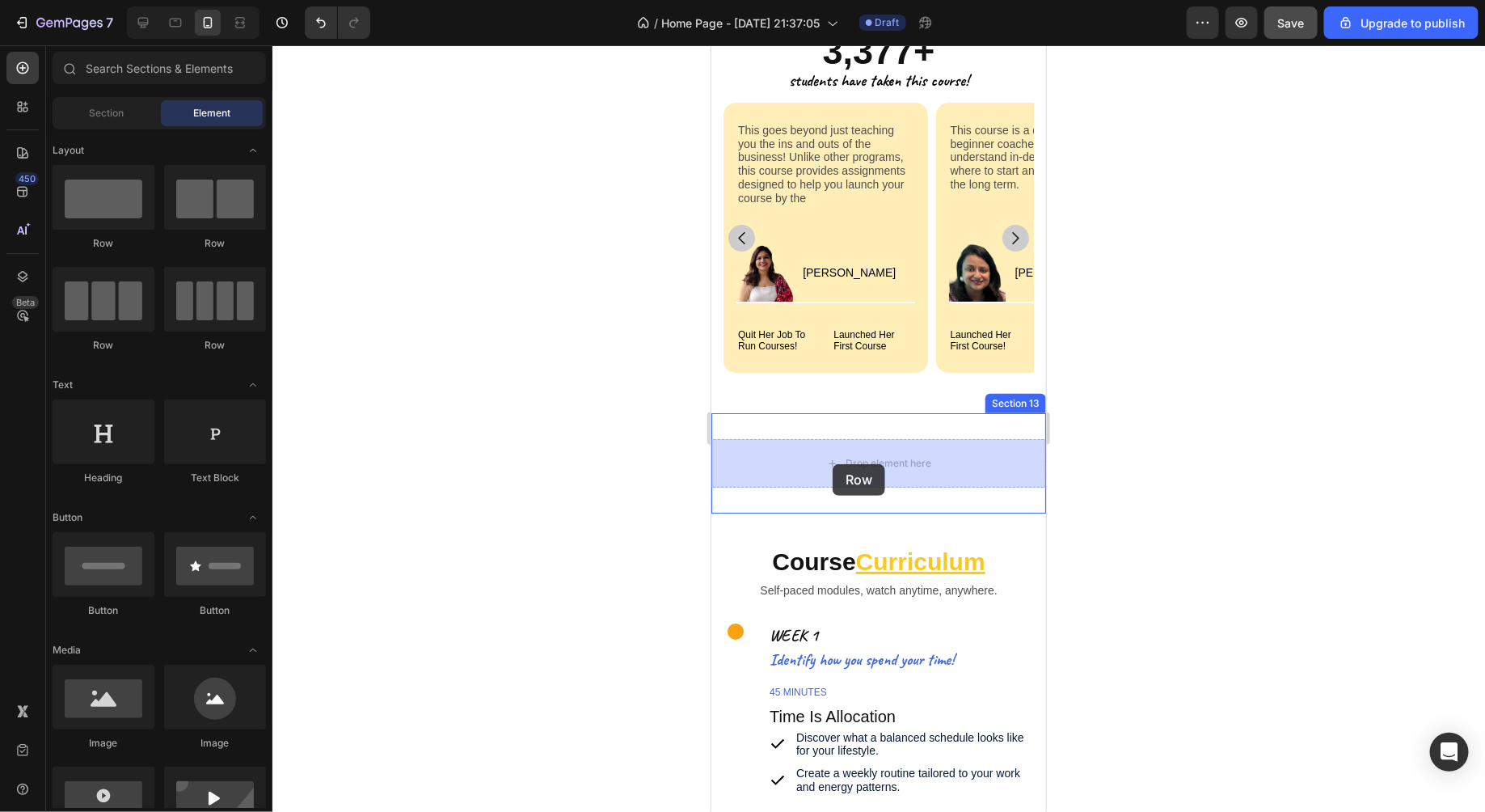
drag, startPoint x: 927, startPoint y: 349, endPoint x: 832, endPoint y: 464, distance: 149.2
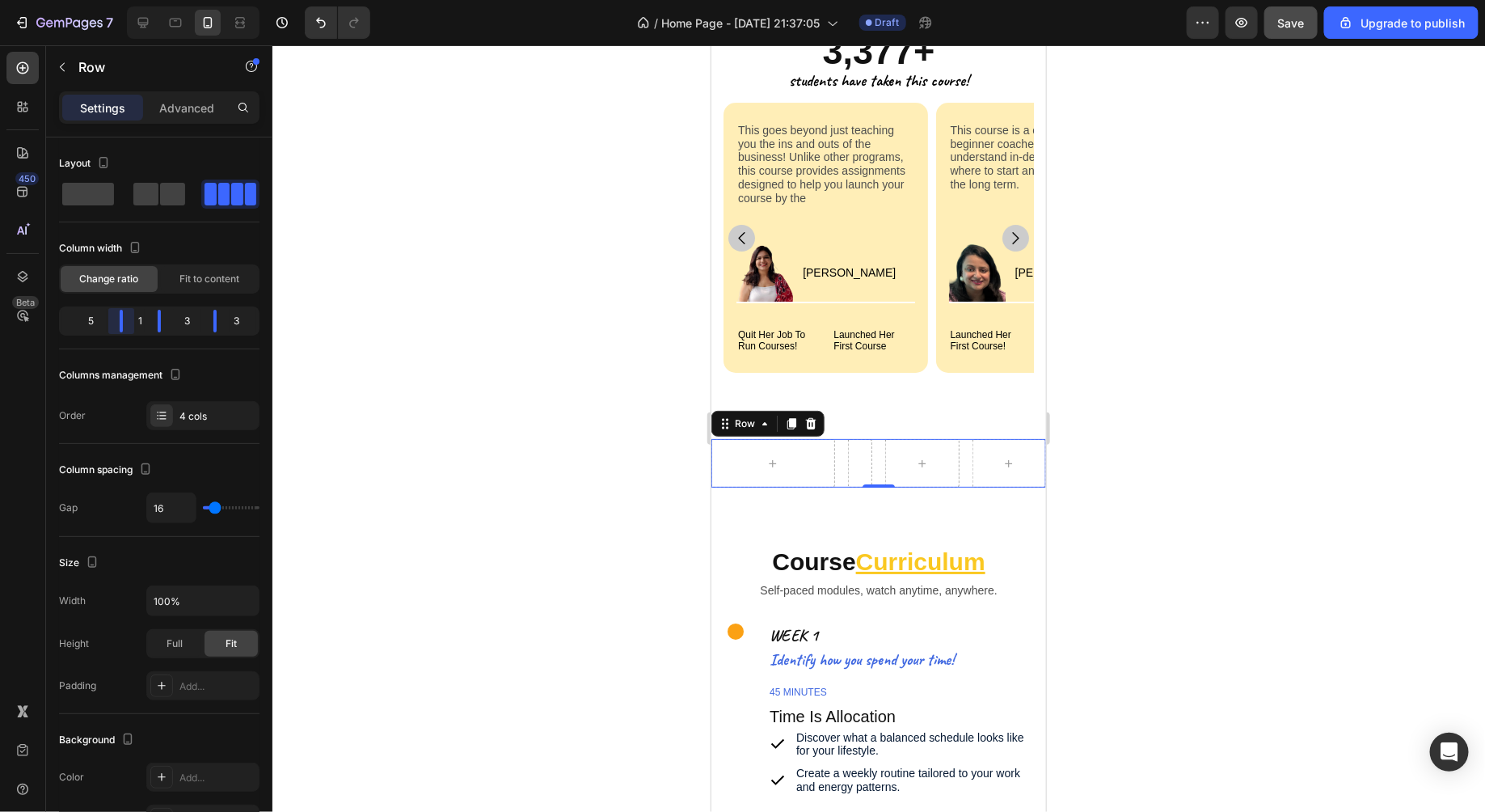
drag, startPoint x: 105, startPoint y: 323, endPoint x: 147, endPoint y: 323, distance: 42.0
click at [147, 0] on body "7 / Home Page - [DATE] 21:37:05 Draft Preview Save Upgrade to publish 450 Beta …" at bounding box center [742, 0] width 1485 height 0
drag, startPoint x: 166, startPoint y: 323, endPoint x: 204, endPoint y: 328, distance: 38.3
click at [204, 0] on body "7 / Home Page - [DATE] 21:37:05 Draft Preview Save Upgrade to publish 450 Beta …" at bounding box center [742, 0] width 1485 height 0
drag, startPoint x: 184, startPoint y: 324, endPoint x: 201, endPoint y: 324, distance: 17.0
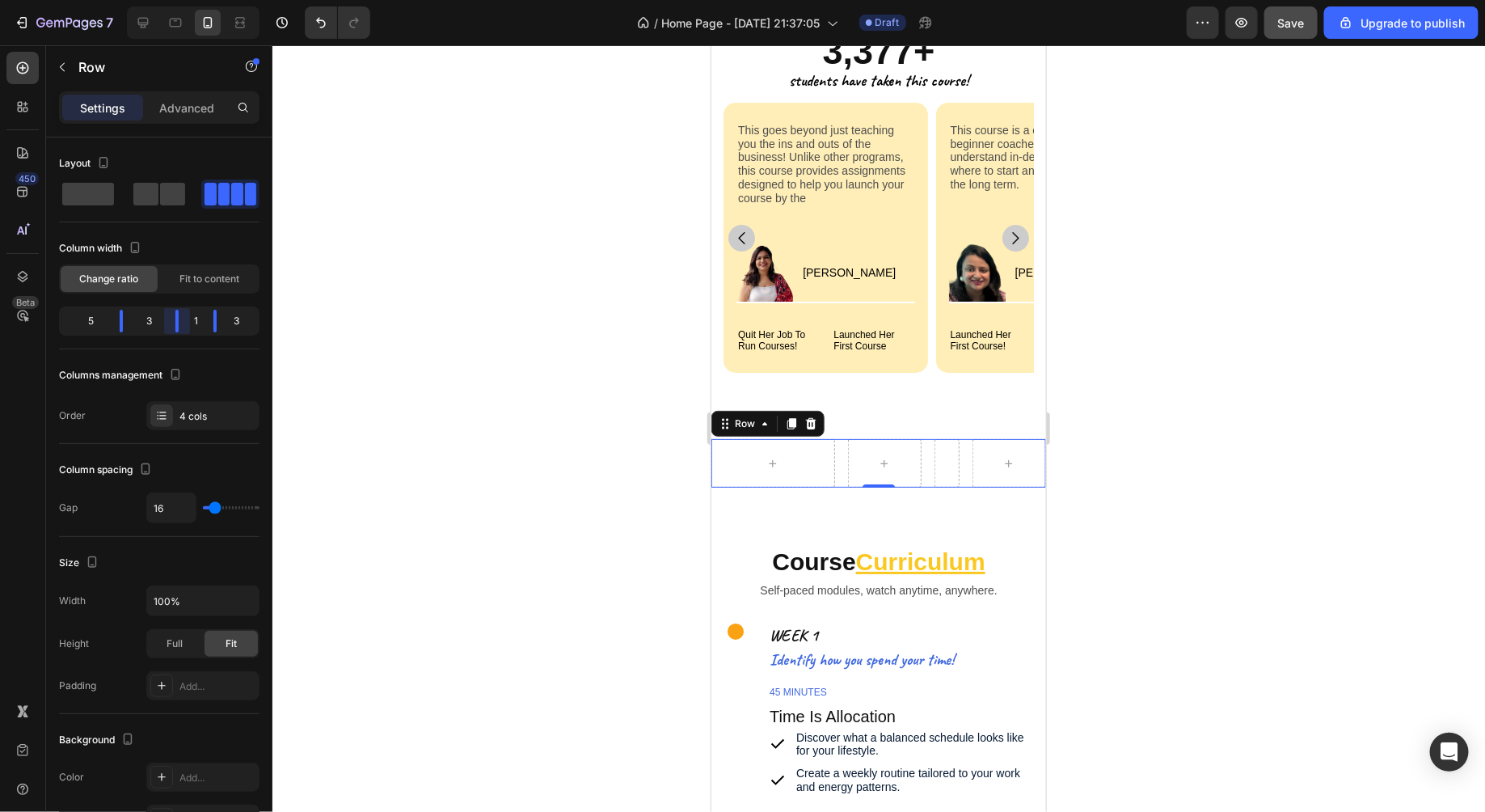
click at [201, 0] on body "7 / Home Page - [DATE] 21:37:05 Draft Preview Save Upgrade to publish 450 Beta …" at bounding box center [742, 0] width 1485 height 0
click at [820, 427] on div "Row" at bounding box center [767, 423] width 113 height 26
click at [808, 423] on icon at bounding box center [810, 423] width 13 height 13
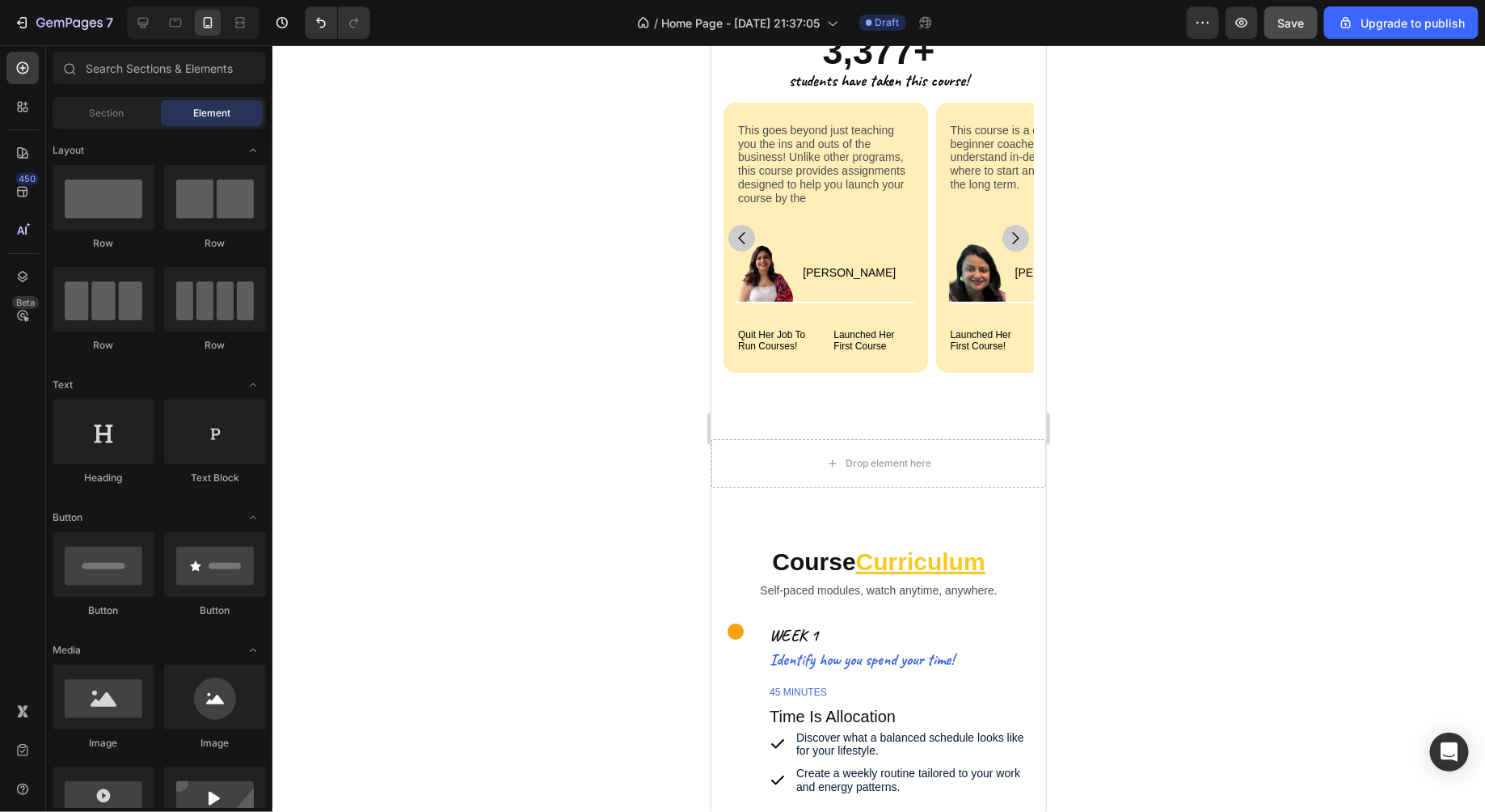
click at [600, 440] on div at bounding box center [879, 428] width 1213 height 766
click at [795, 440] on div "Drop element here" at bounding box center [877, 463] width 334 height 48
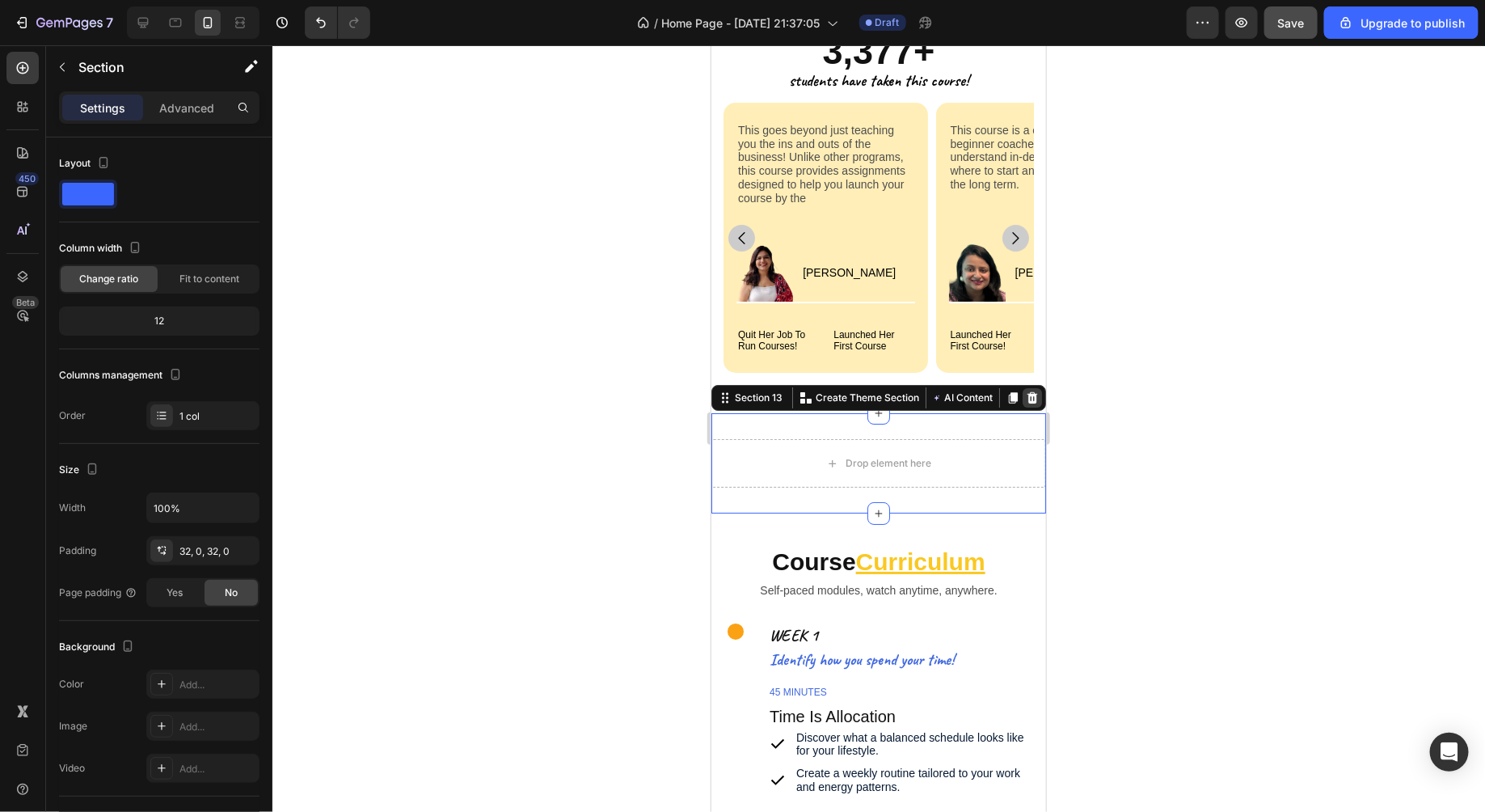
click at [1033, 399] on icon at bounding box center [1032, 397] width 11 height 12
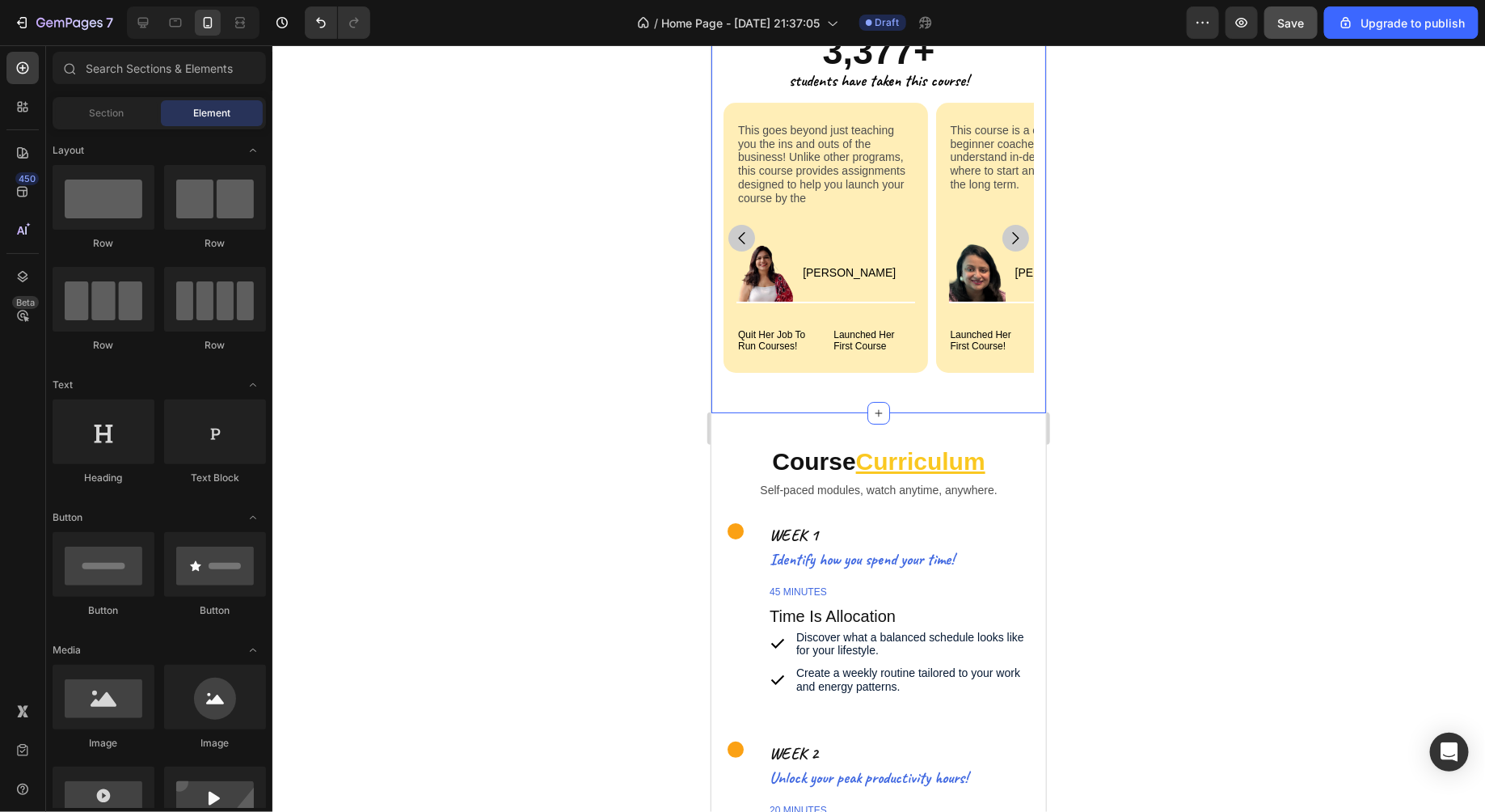
click at [1131, 393] on div at bounding box center [879, 428] width 1213 height 766
click at [1248, 169] on div at bounding box center [879, 428] width 1213 height 766
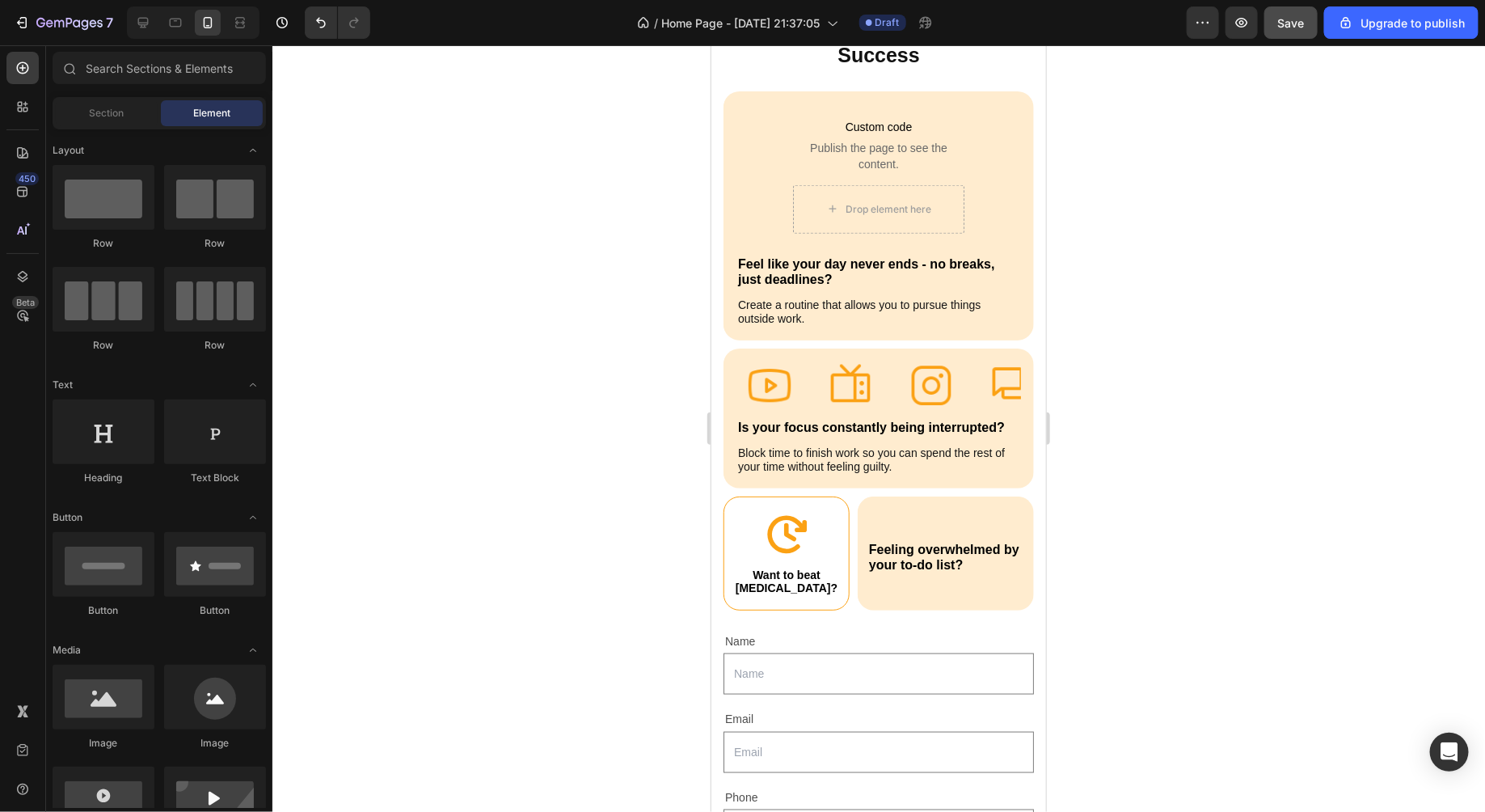
scroll to position [0, 0]
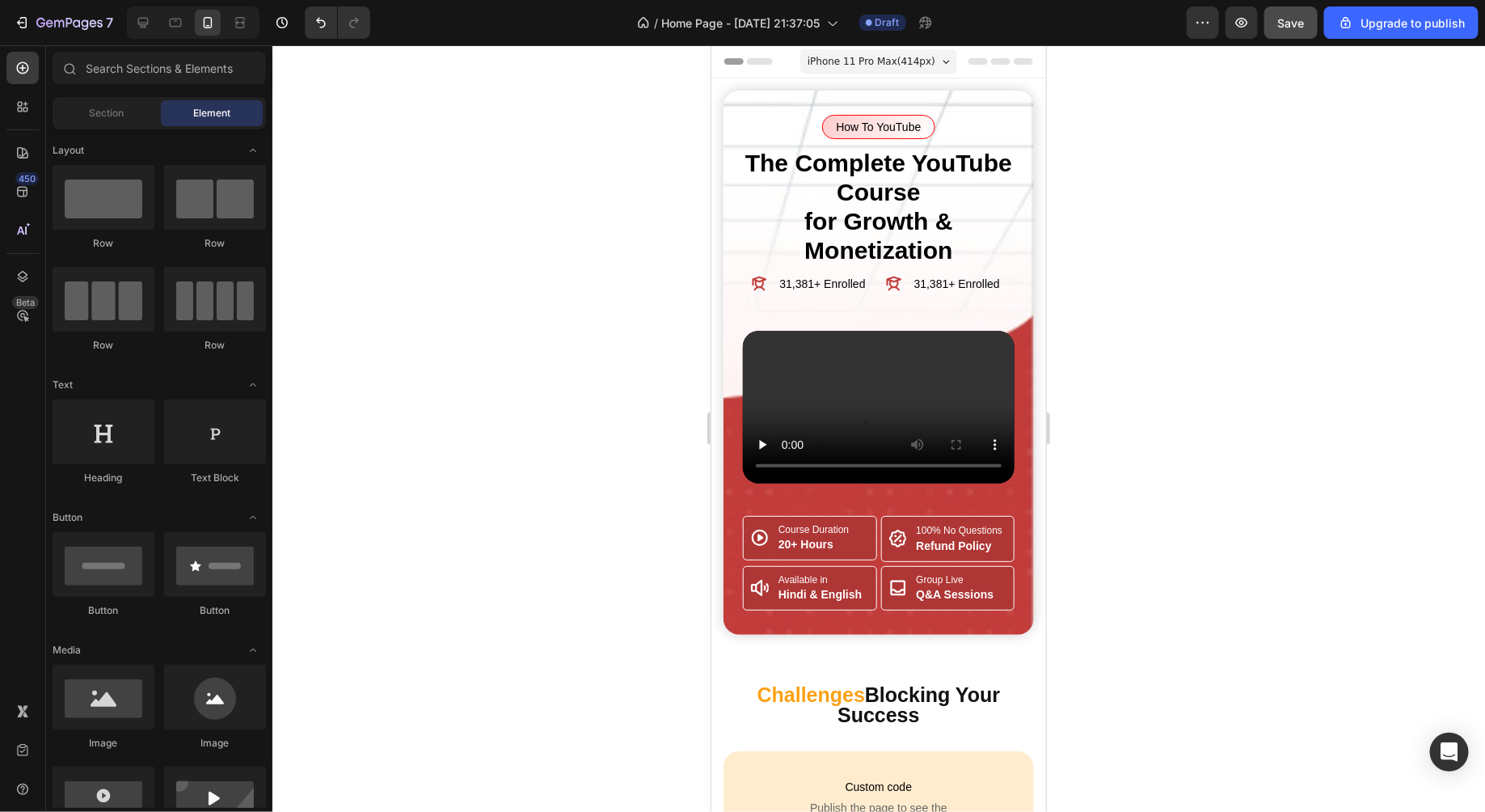
click at [1146, 385] on div at bounding box center [879, 428] width 1213 height 766
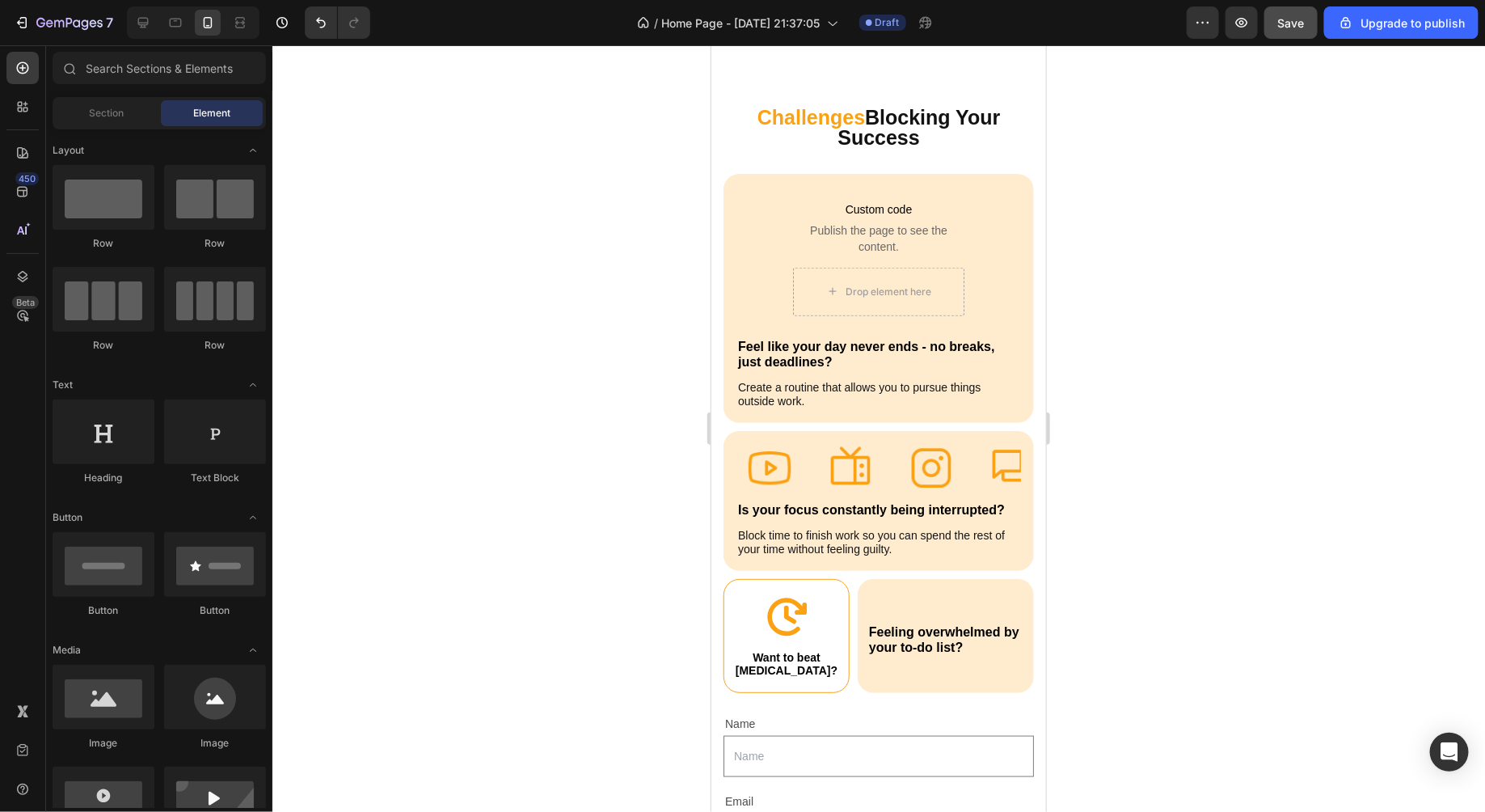
scroll to position [681, 0]
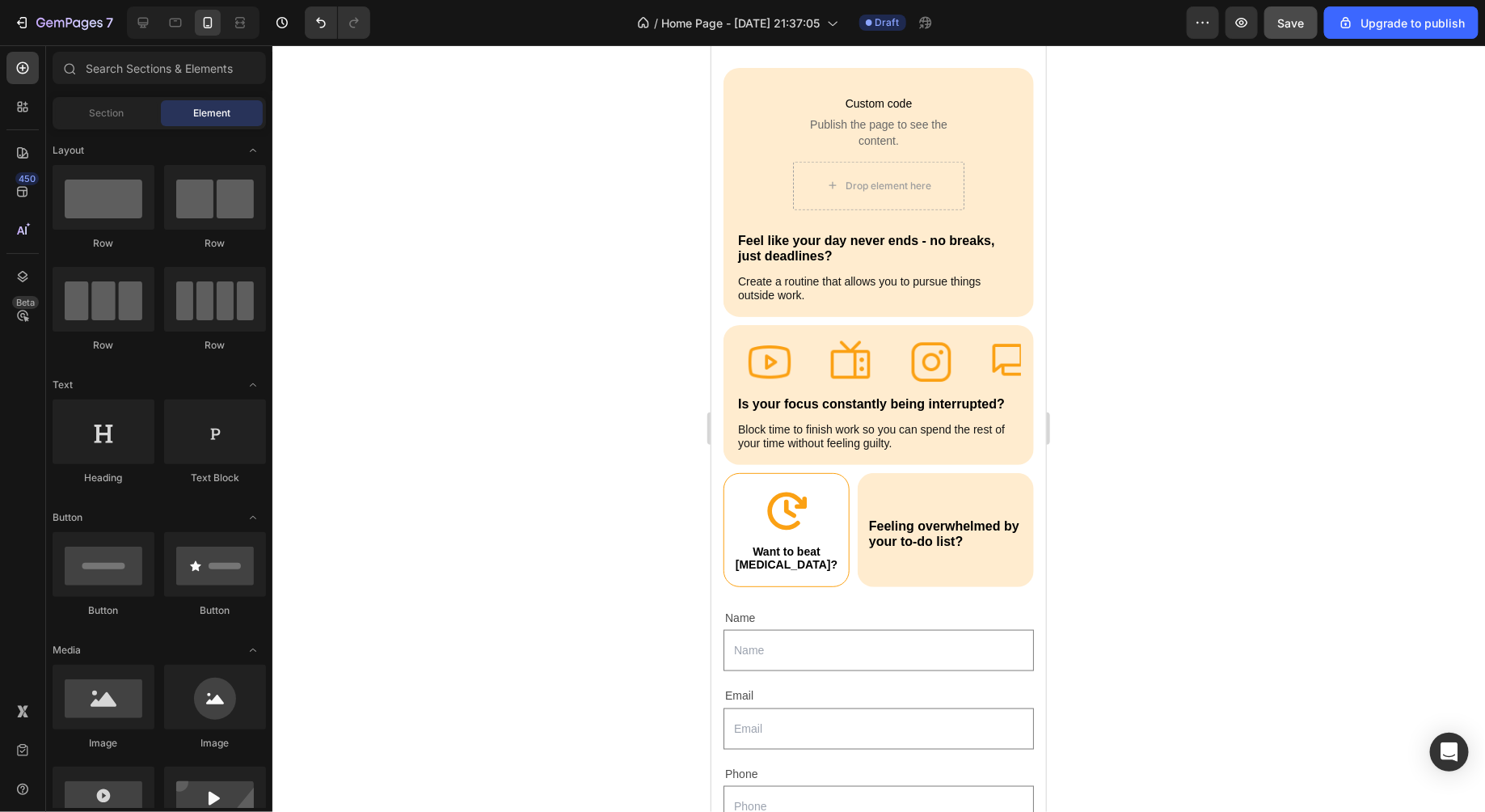
click at [673, 505] on div at bounding box center [879, 428] width 1213 height 766
click at [509, 361] on div at bounding box center [879, 428] width 1213 height 766
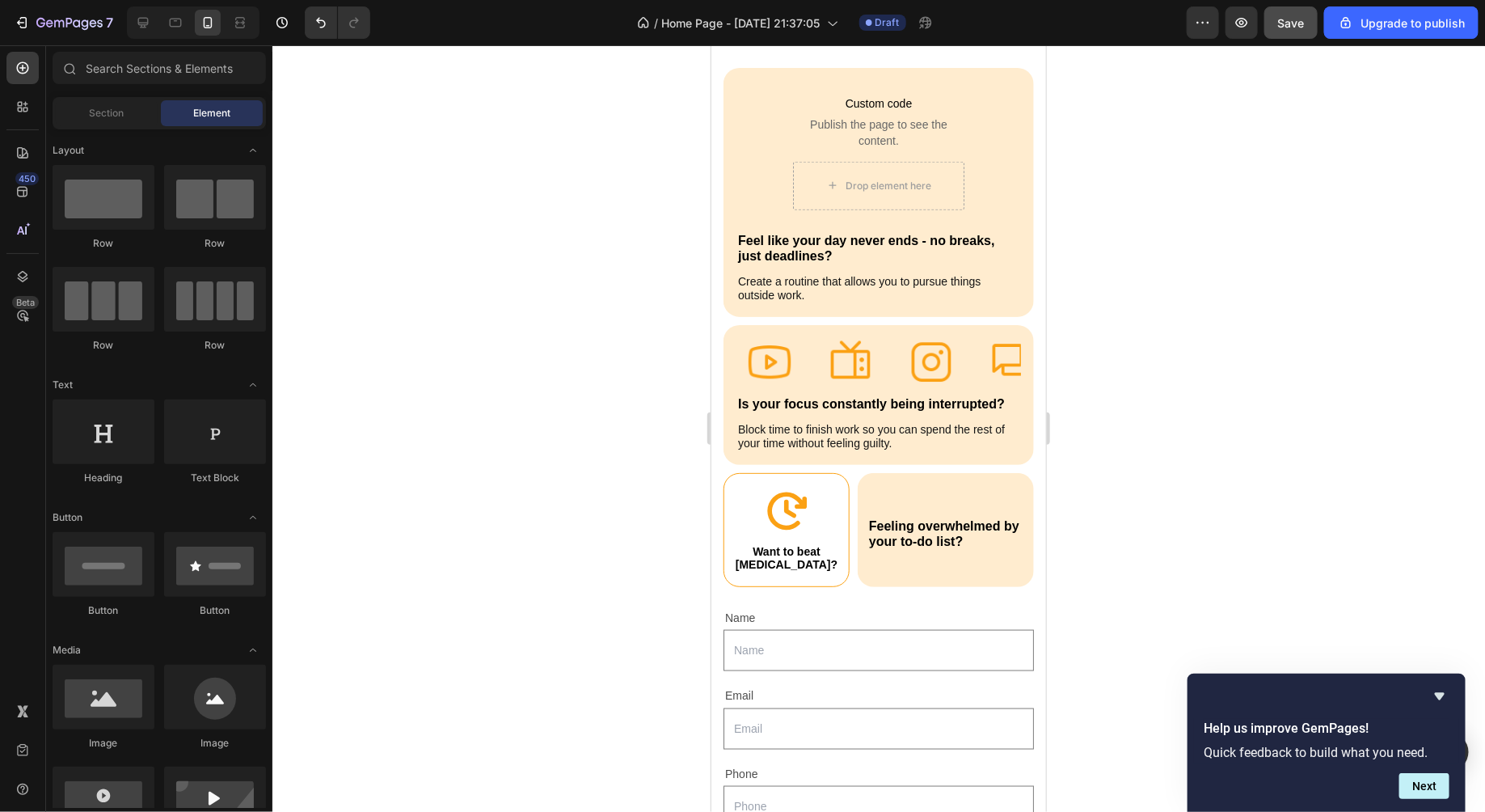
click at [545, 301] on div at bounding box center [879, 428] width 1213 height 766
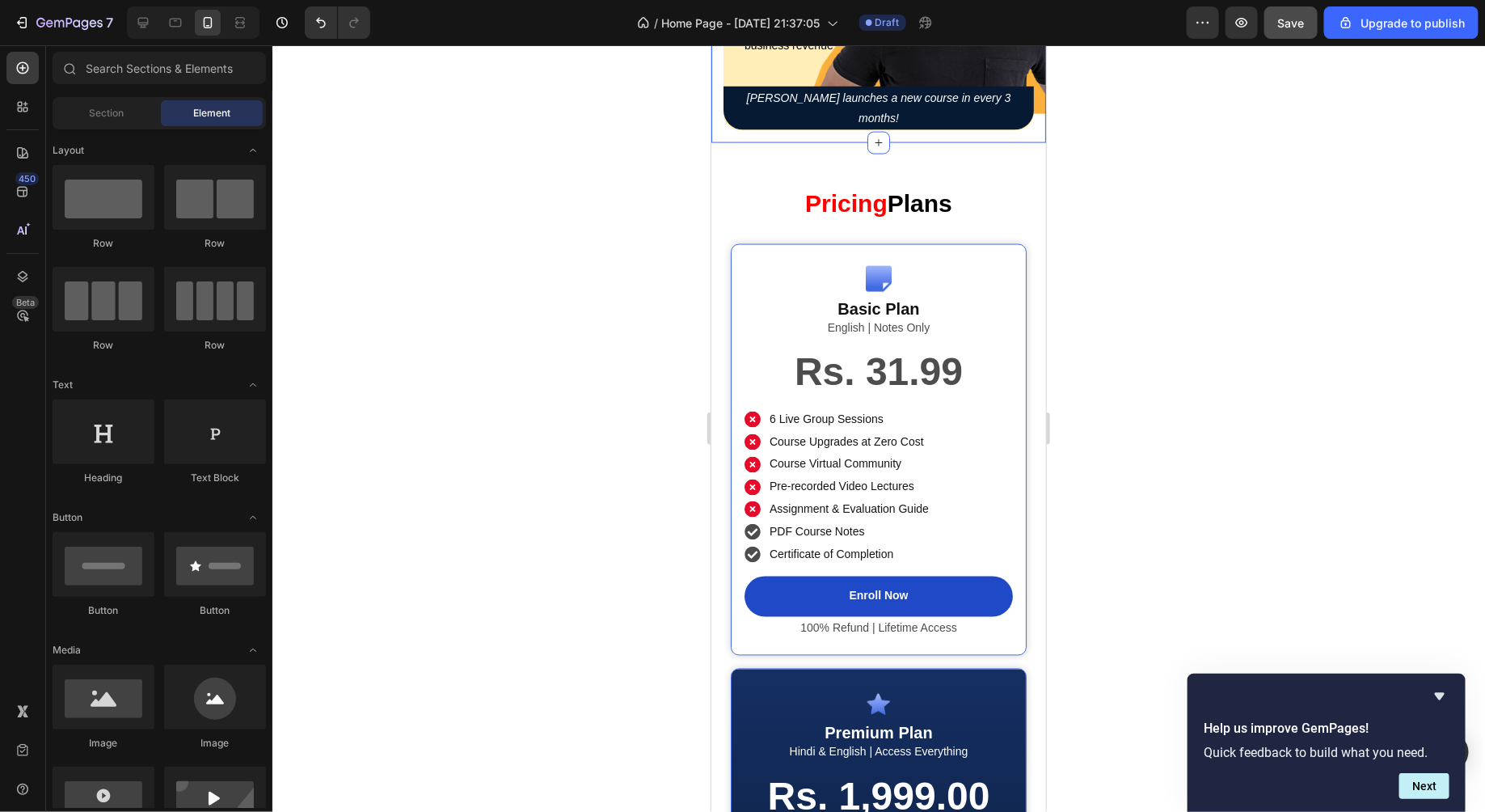
scroll to position [4173, 0]
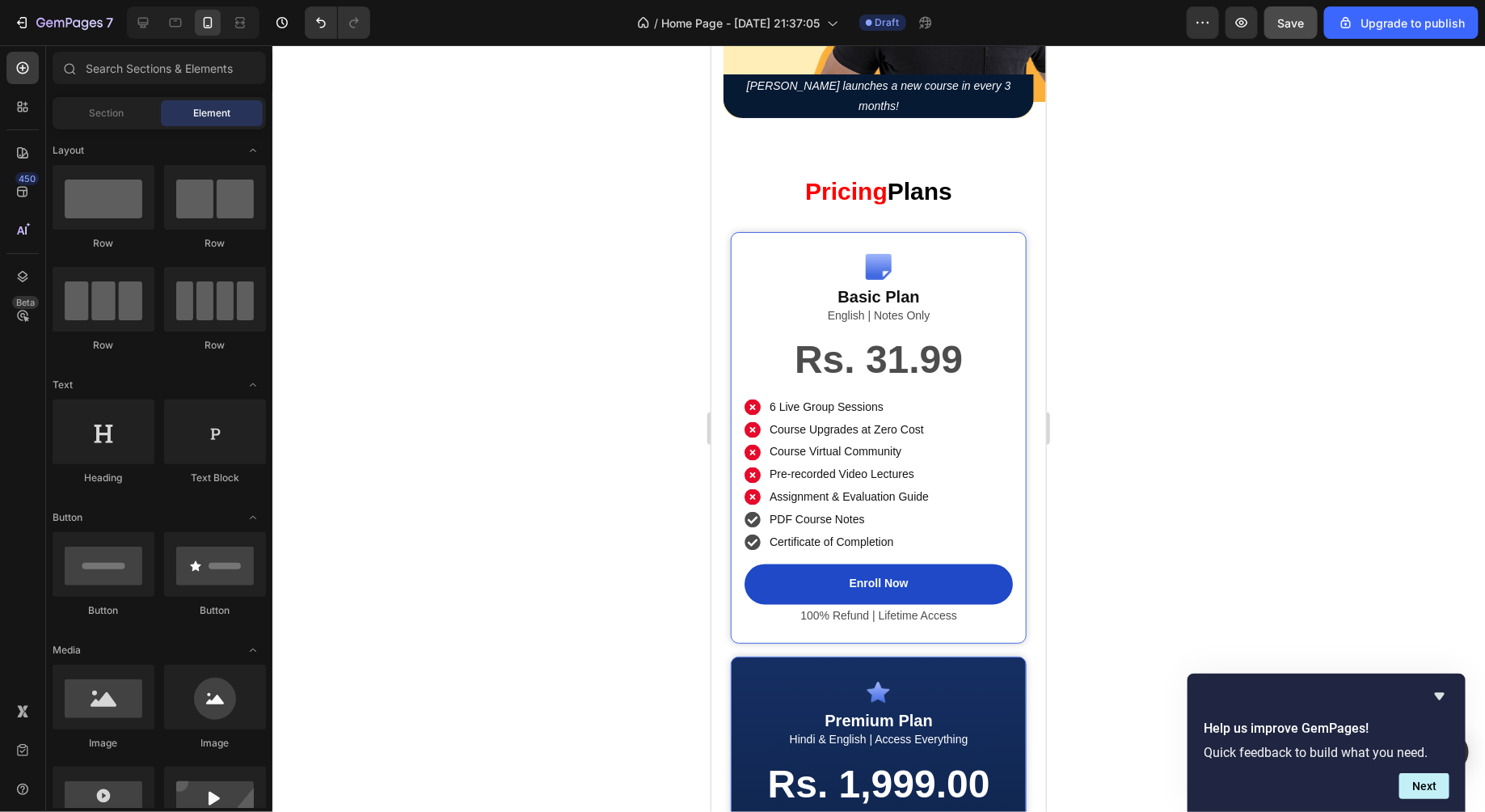
click at [1438, 684] on div "Help us improve GemPages! Quick feedback to build what you need. Next" at bounding box center [1327, 743] width 278 height 138
click at [1439, 693] on icon "Hide survey" at bounding box center [1440, 696] width 10 height 8
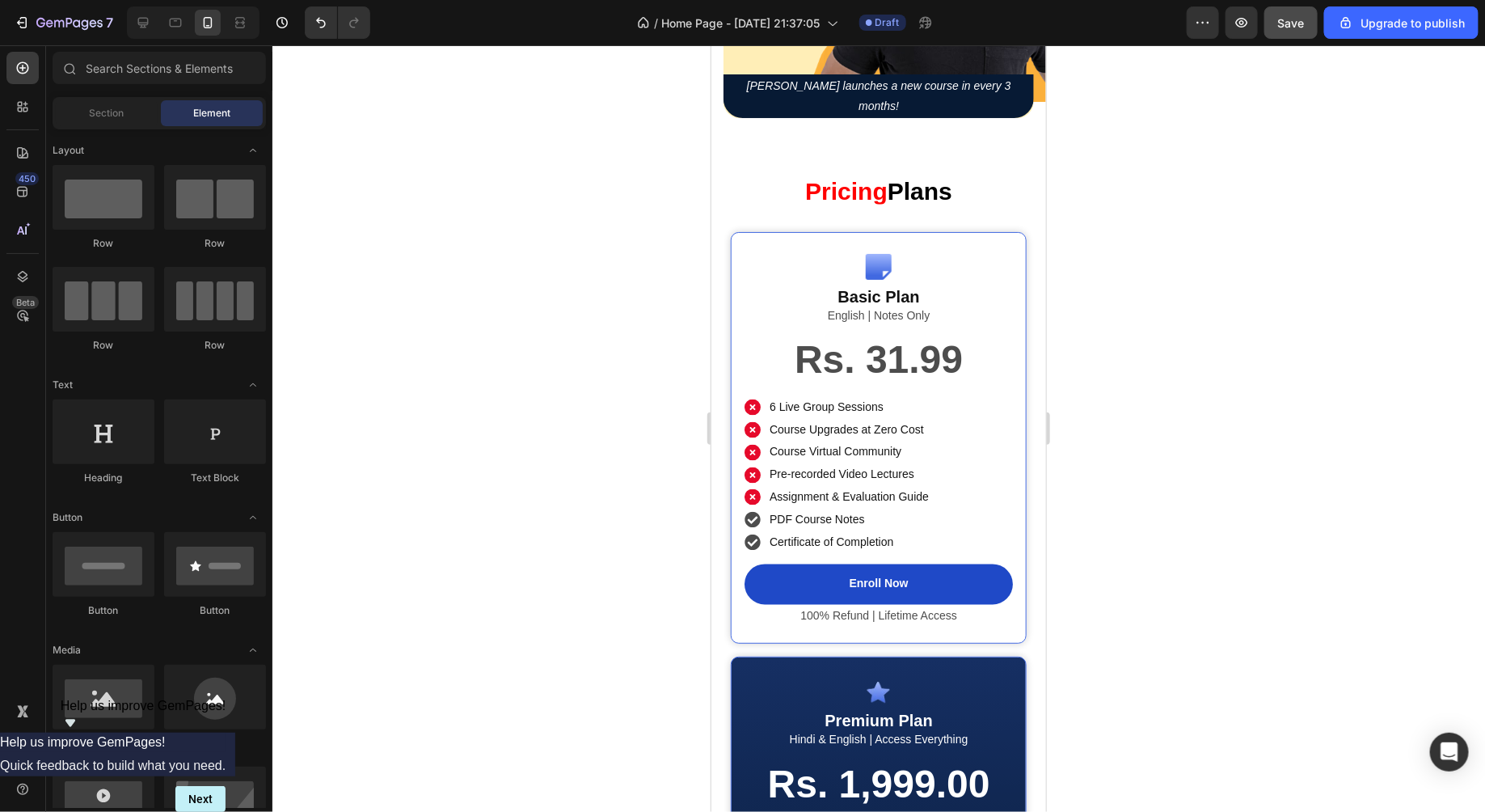
click at [1271, 586] on div at bounding box center [879, 428] width 1213 height 766
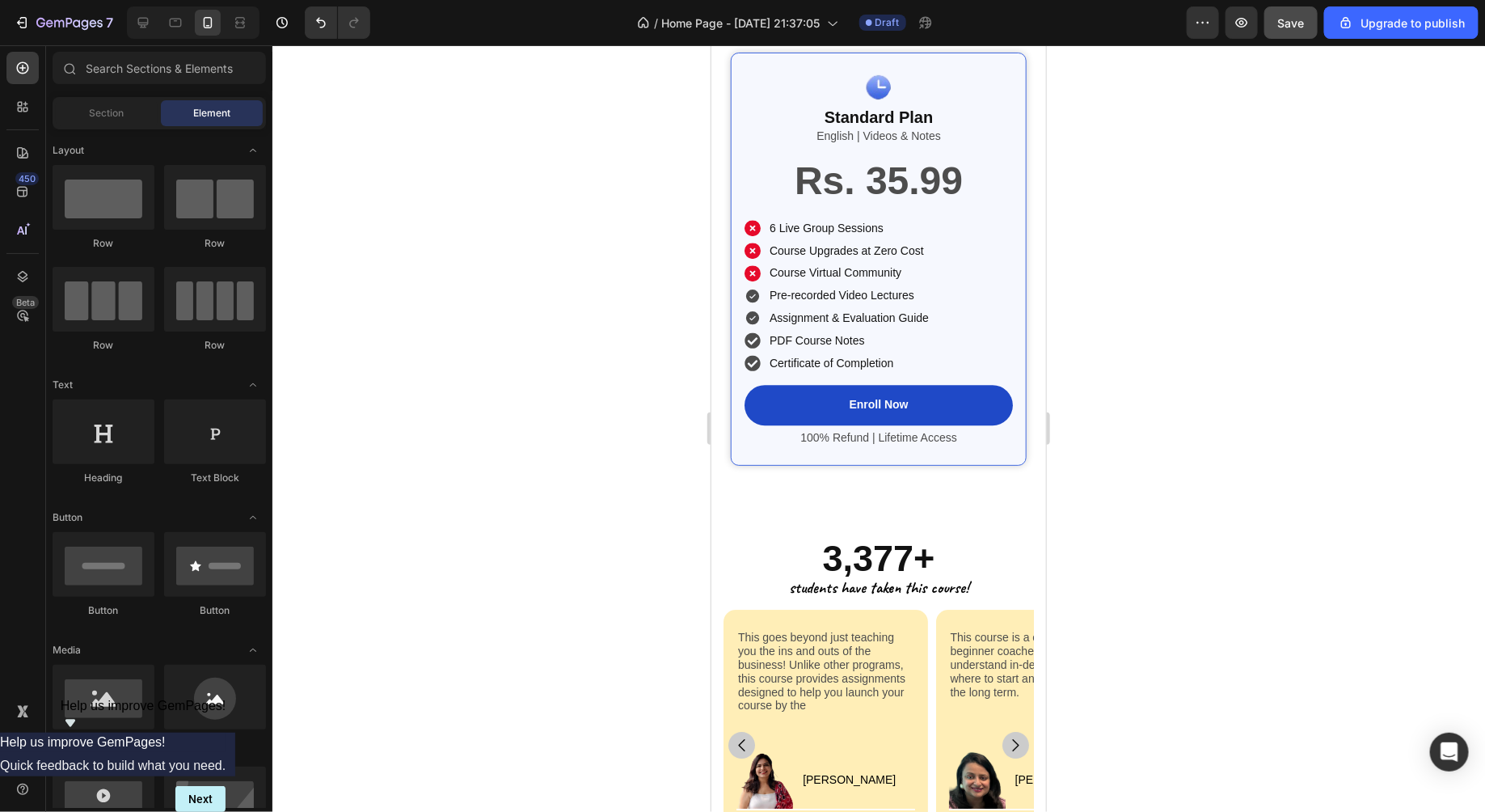
scroll to position [5551, 0]
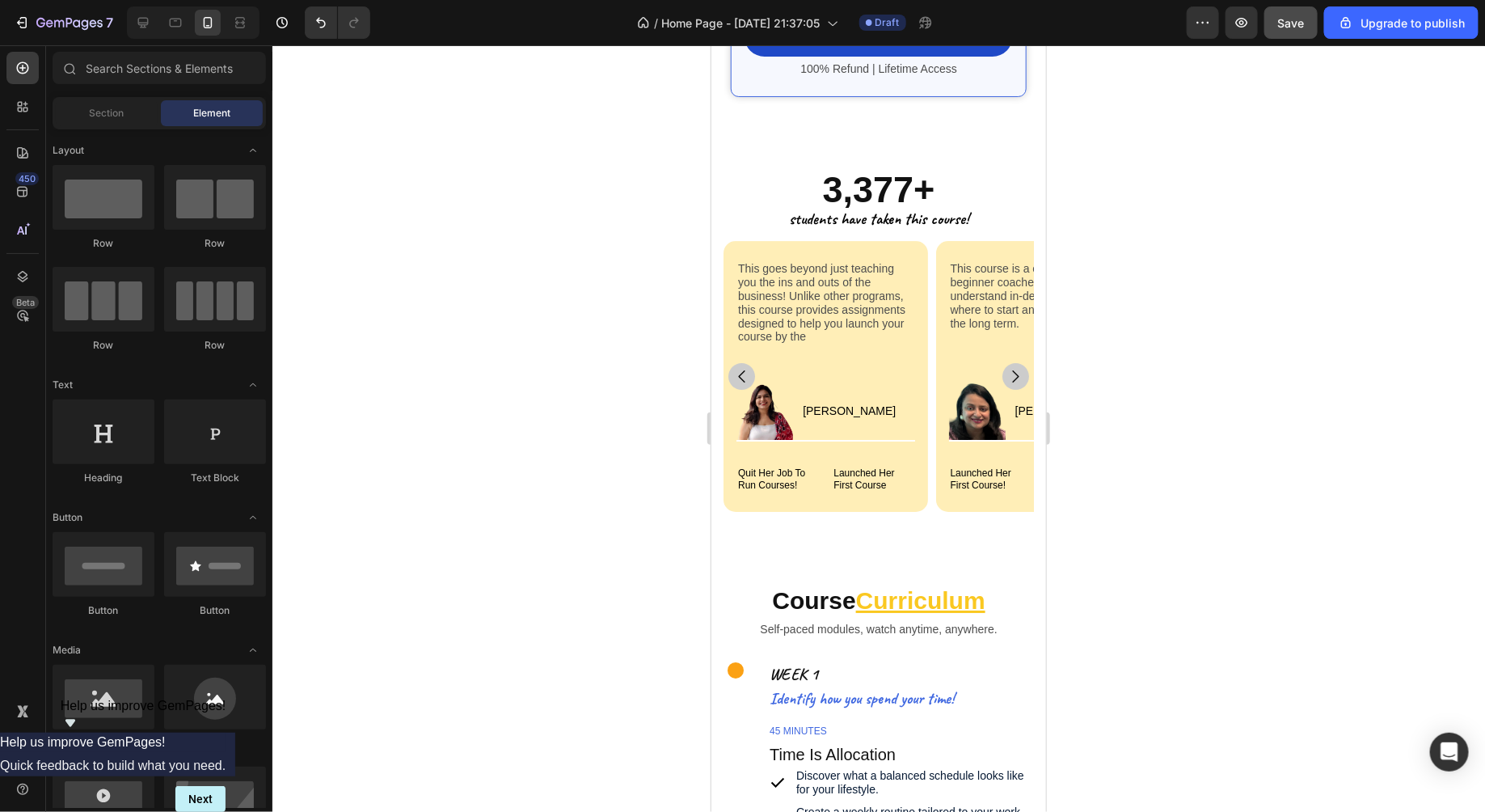
click at [1165, 238] on div at bounding box center [879, 428] width 1213 height 766
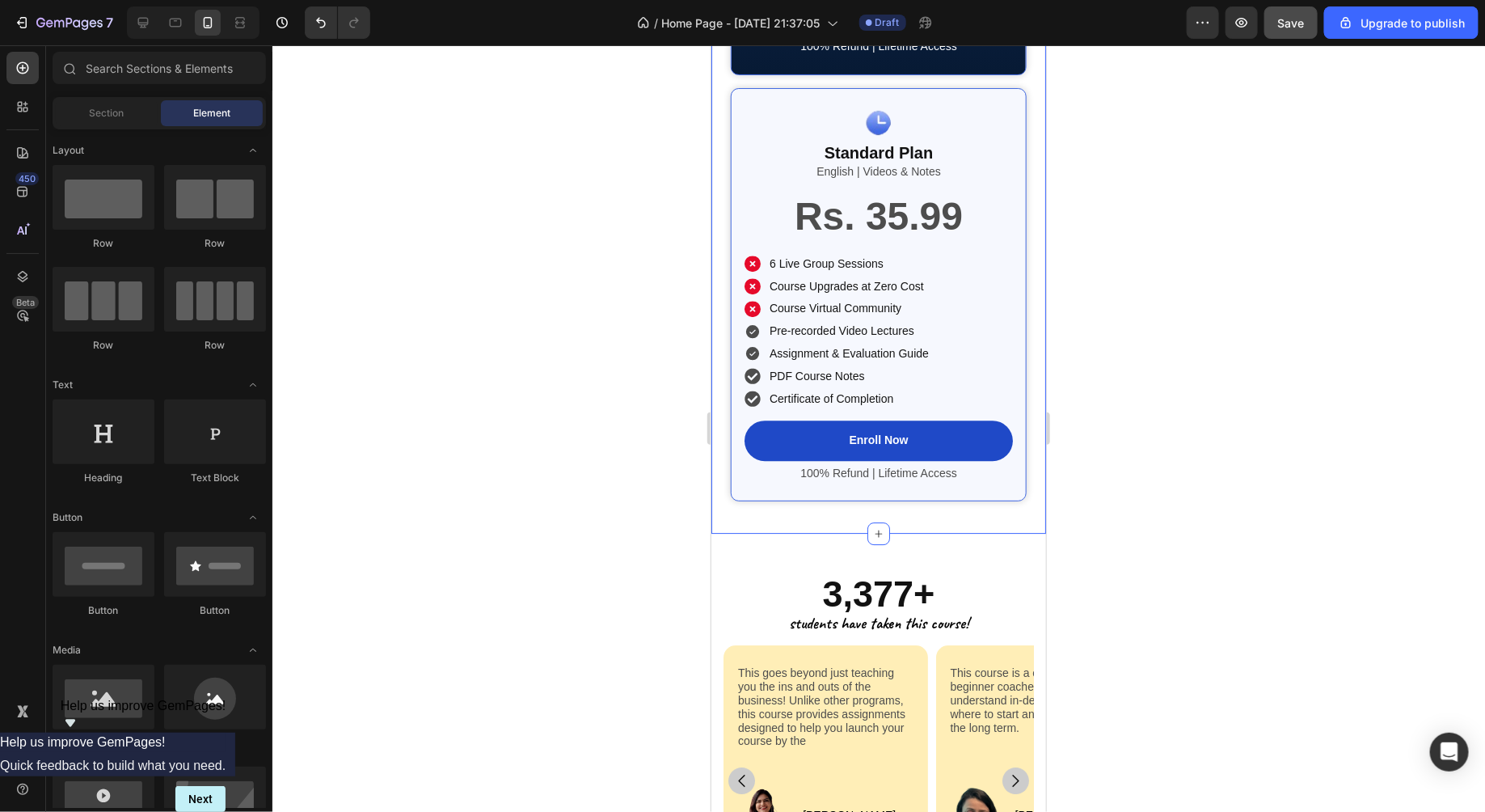
scroll to position [5316, 0]
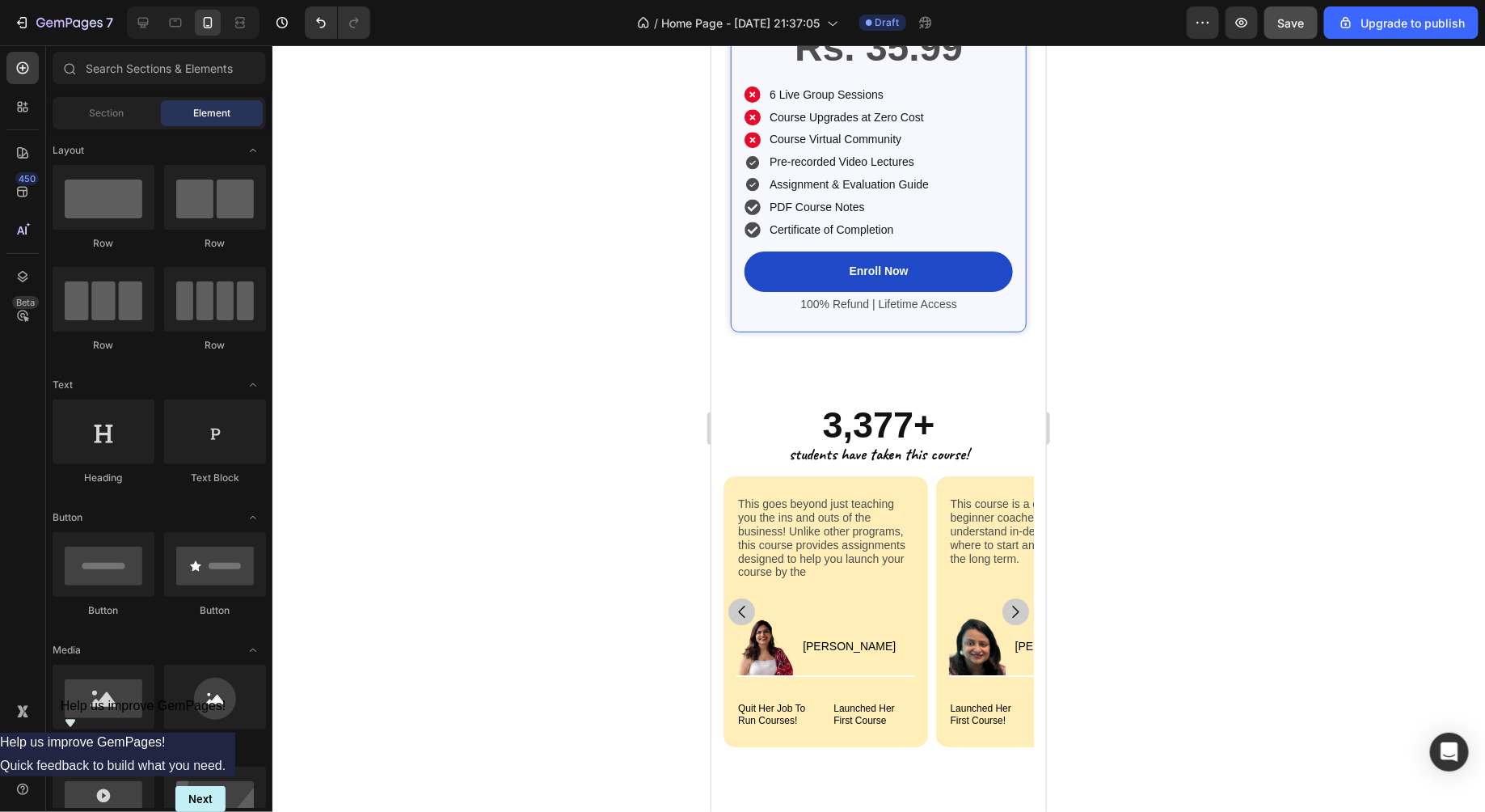
click at [603, 298] on div at bounding box center [879, 428] width 1213 height 766
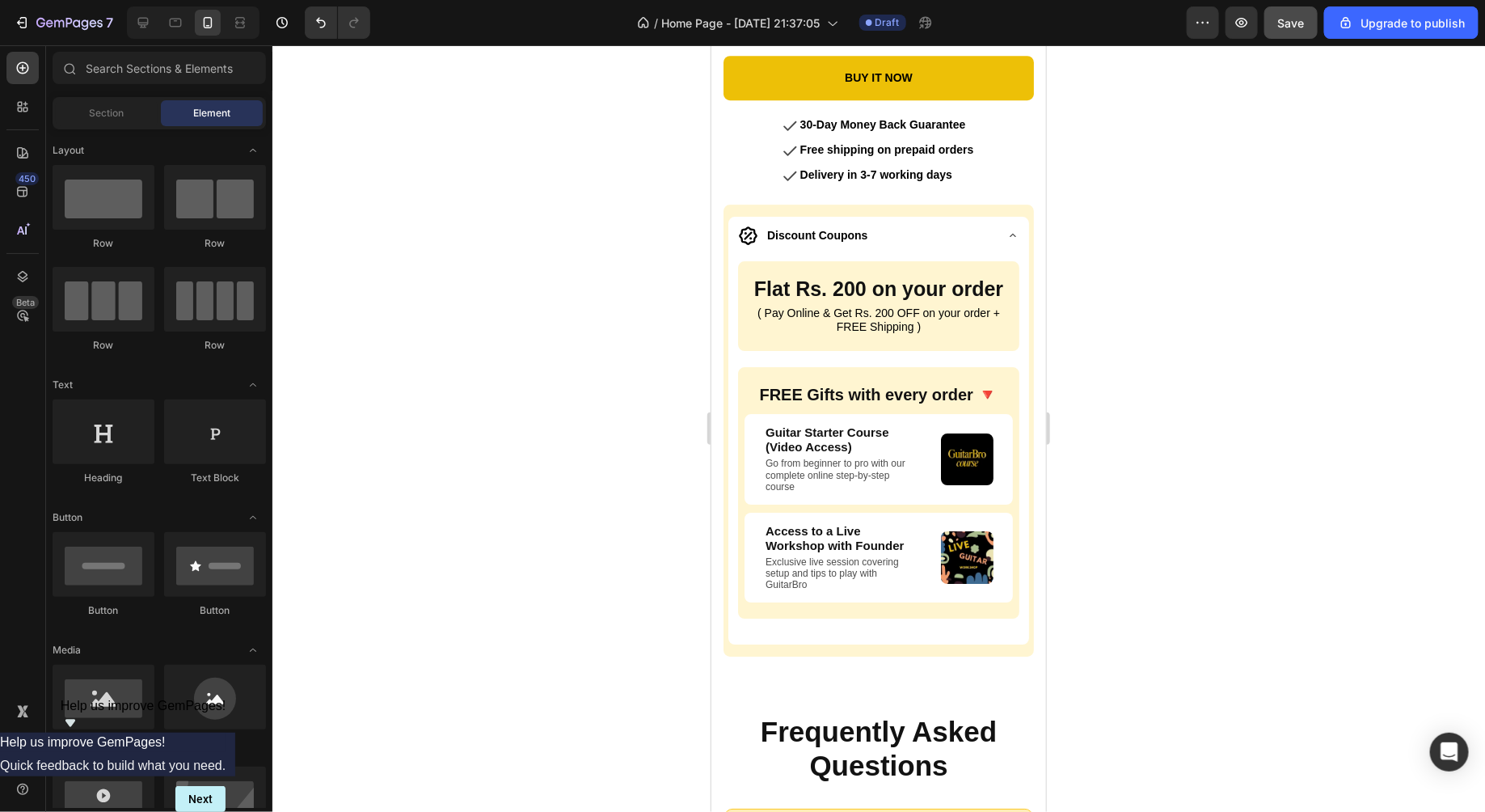
scroll to position [8548, 0]
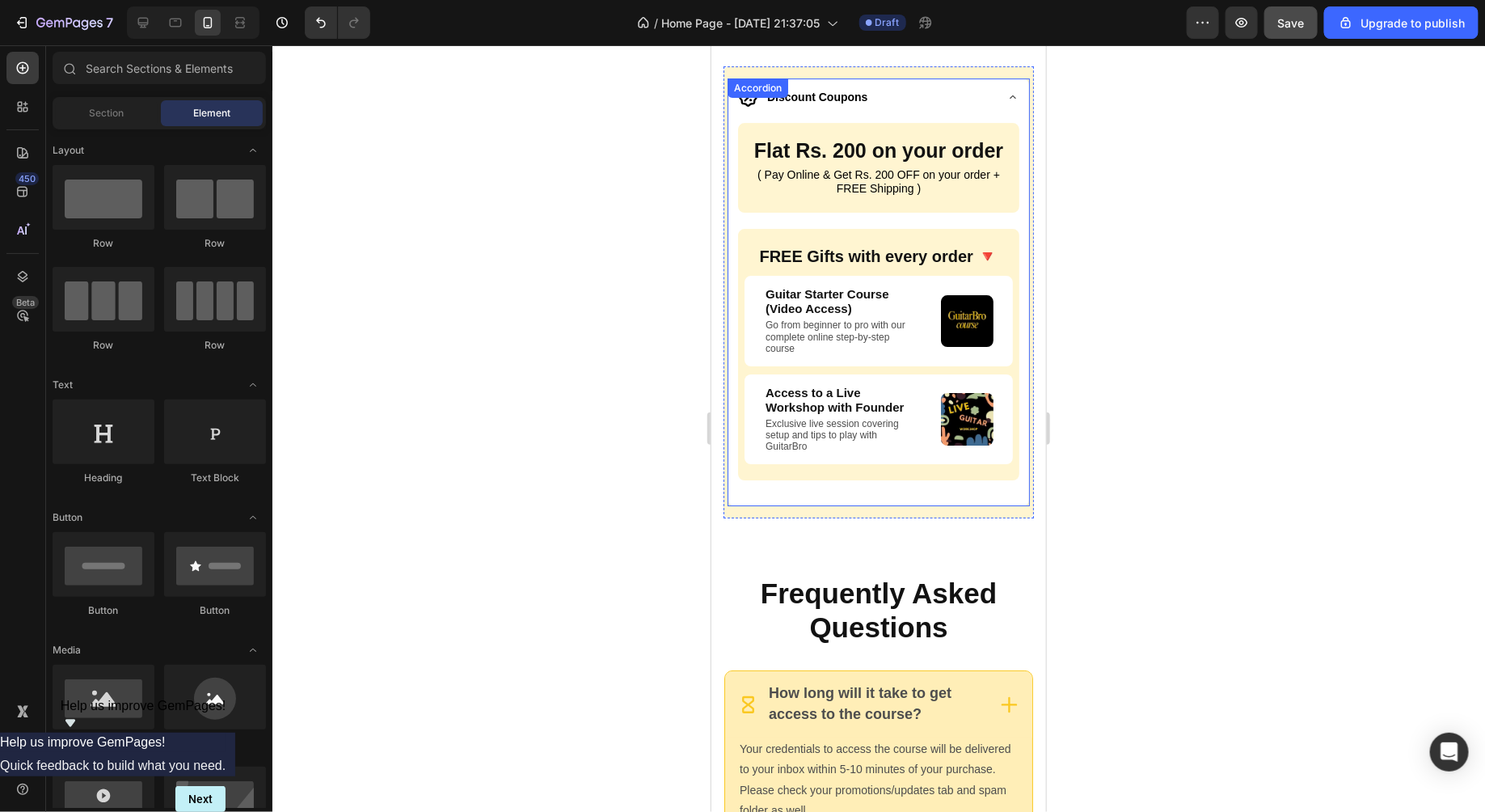
click at [1007, 96] on icon at bounding box center [1012, 97] width 13 height 13
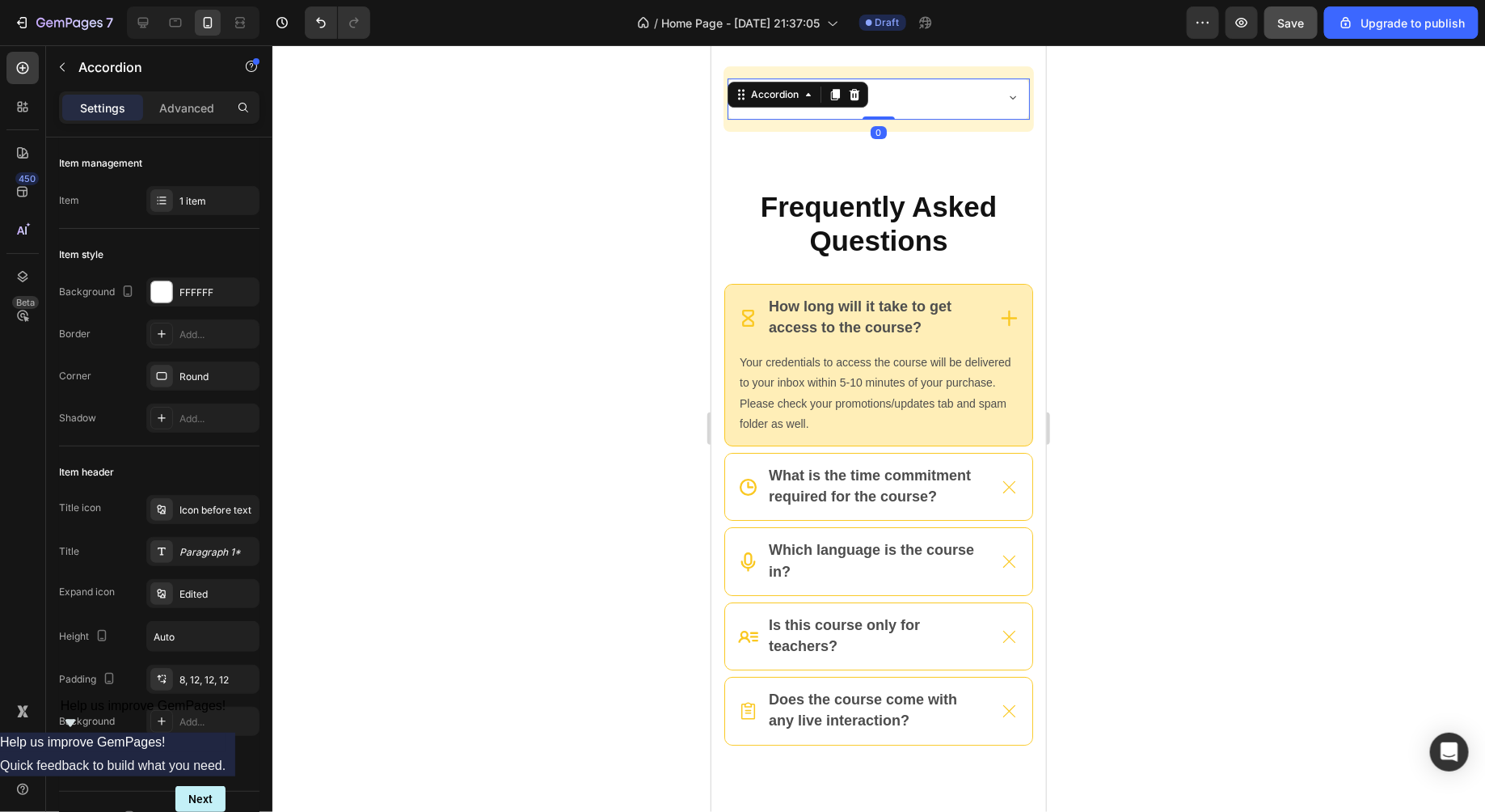
click at [1142, 172] on div at bounding box center [879, 428] width 1213 height 766
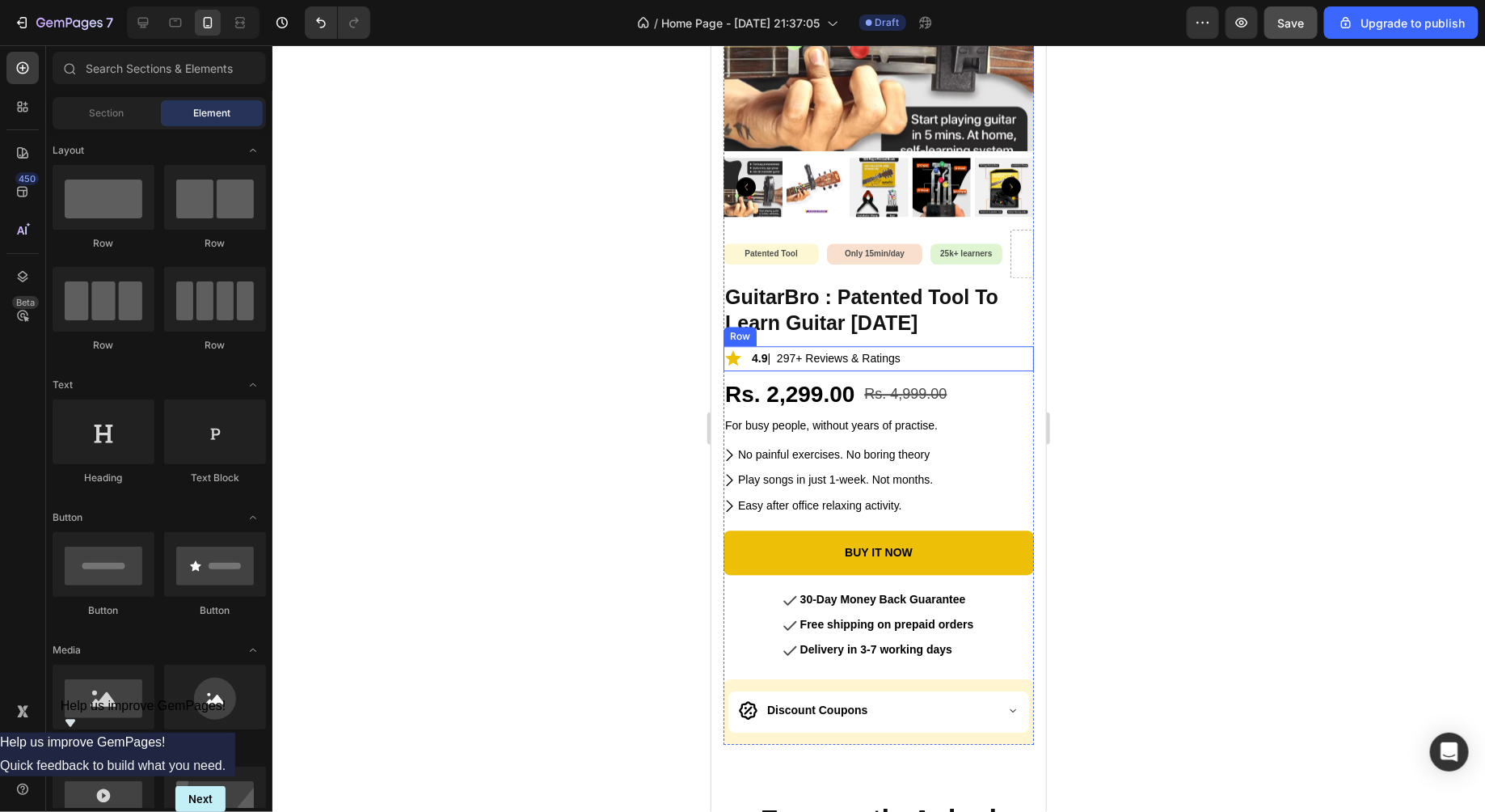
scroll to position [7895, 0]
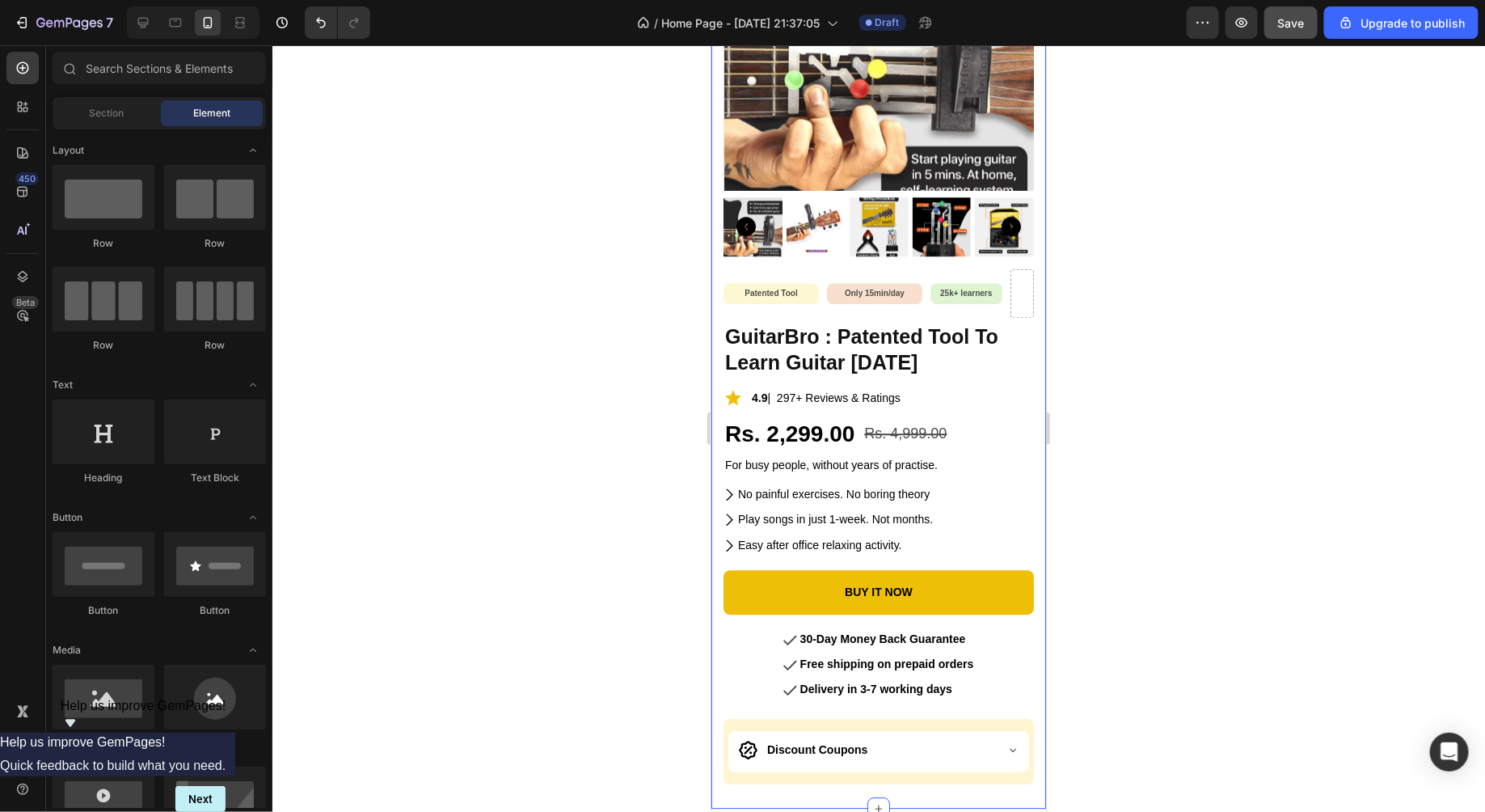
click at [715, 190] on div "Product Images Patented Tool Text Block Row Only 15min/day Text Block Row 25k+ …" at bounding box center [877, 331] width 334 height 952
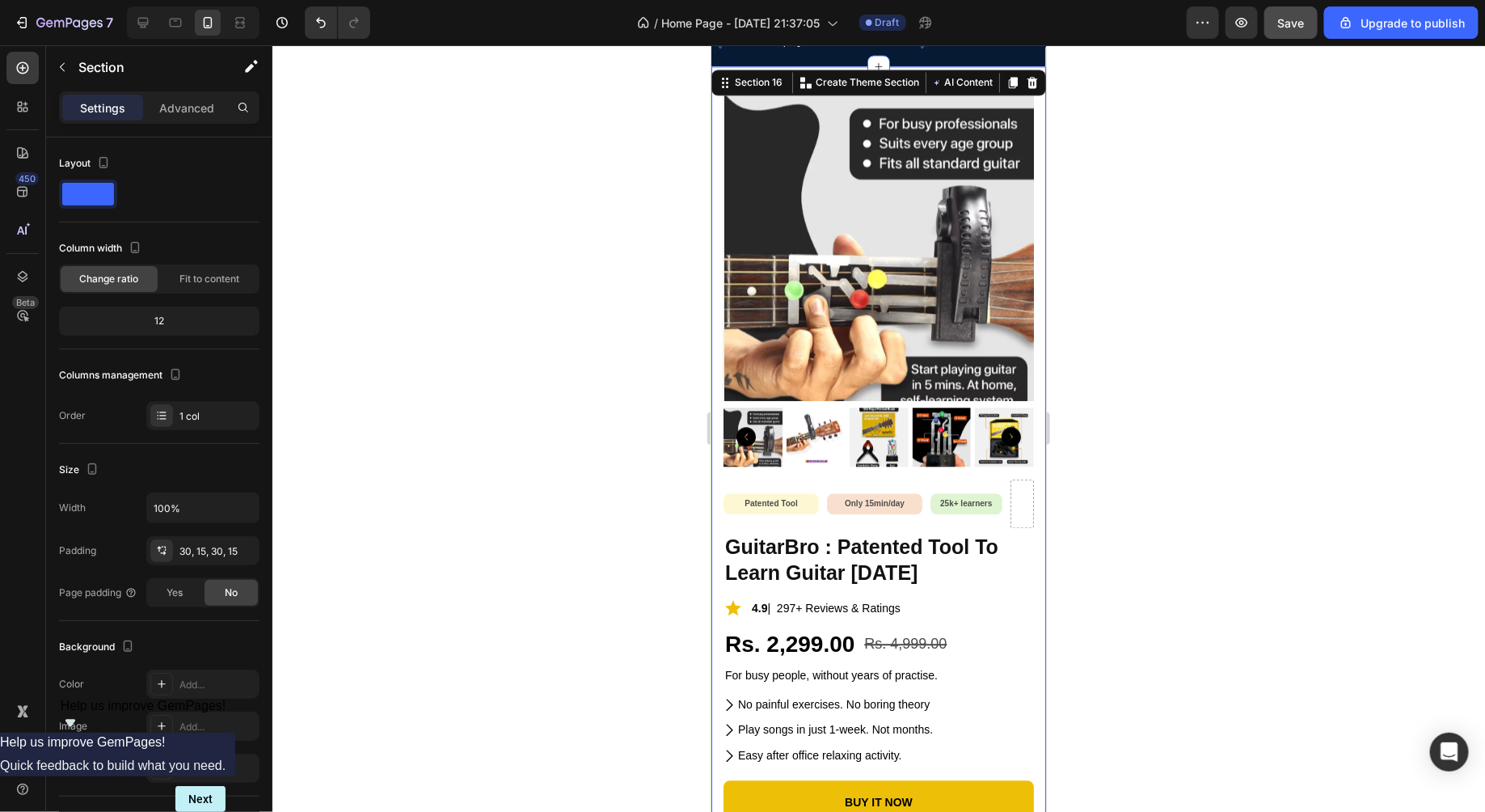
scroll to position [7517, 0]
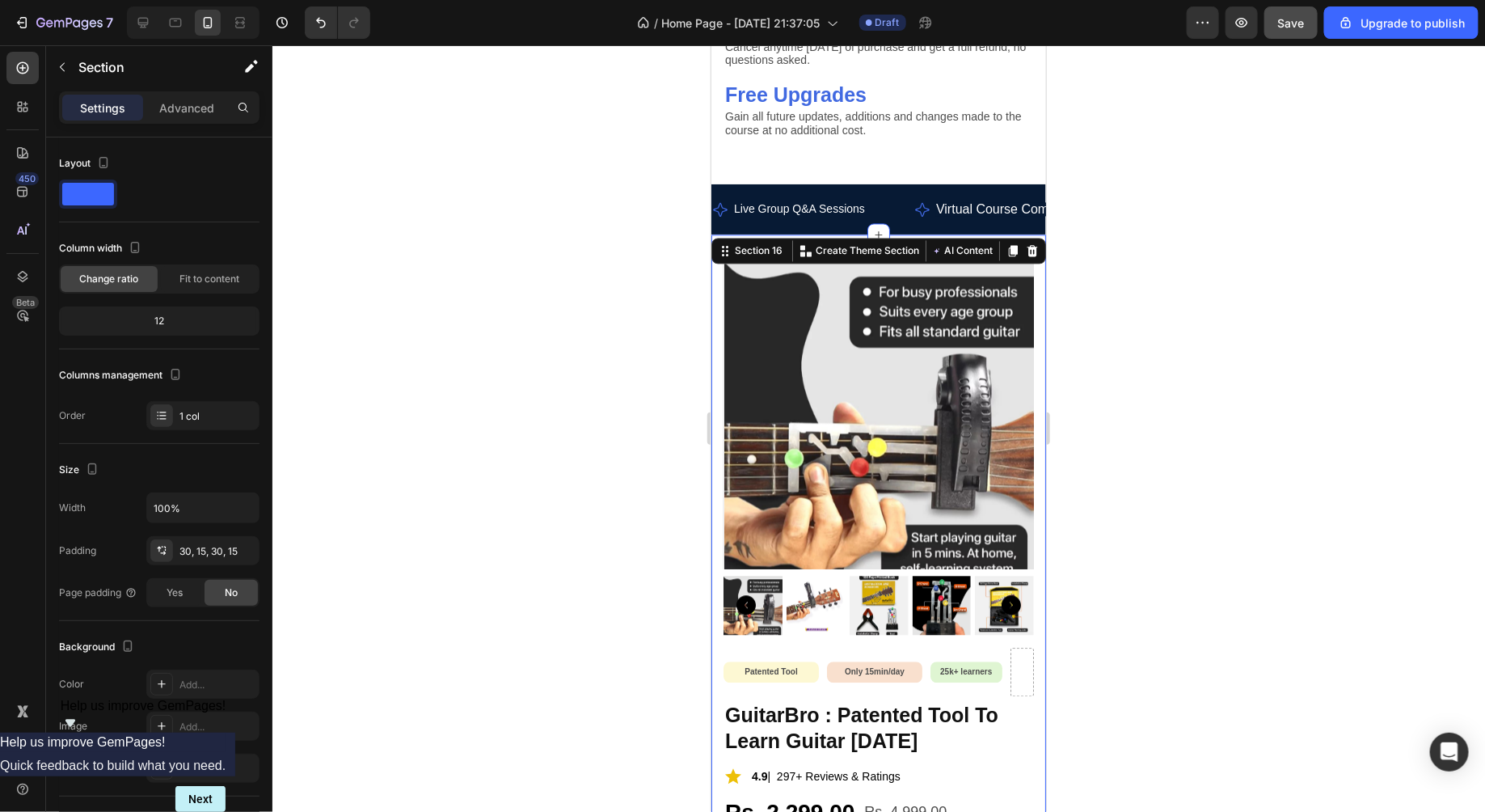
click at [712, 300] on div "Product Images Patented Tool Text Block Row Only 15min/day Text Block Row 25k+ …" at bounding box center [877, 709] width 334 height 952
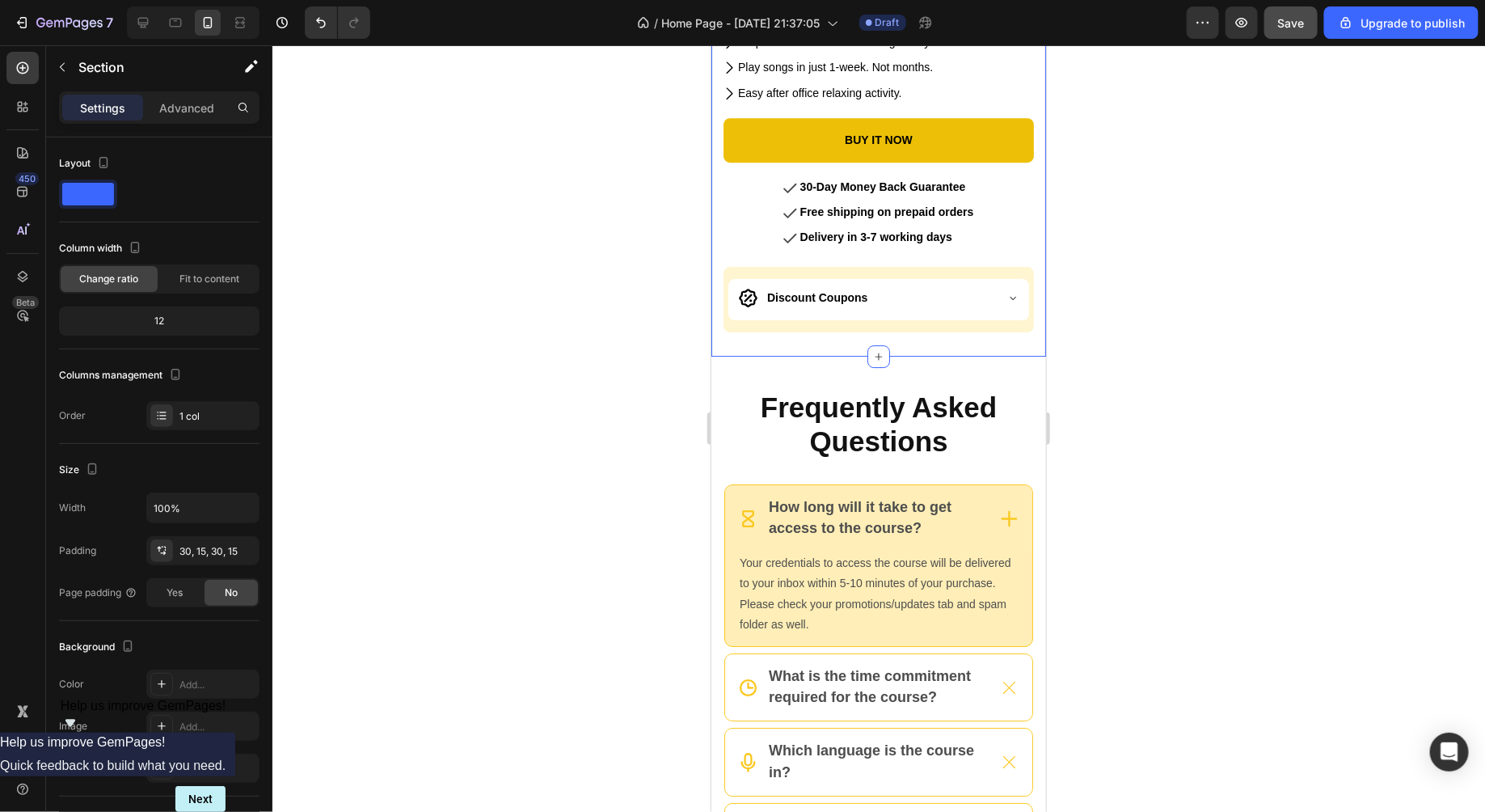
scroll to position [8514, 0]
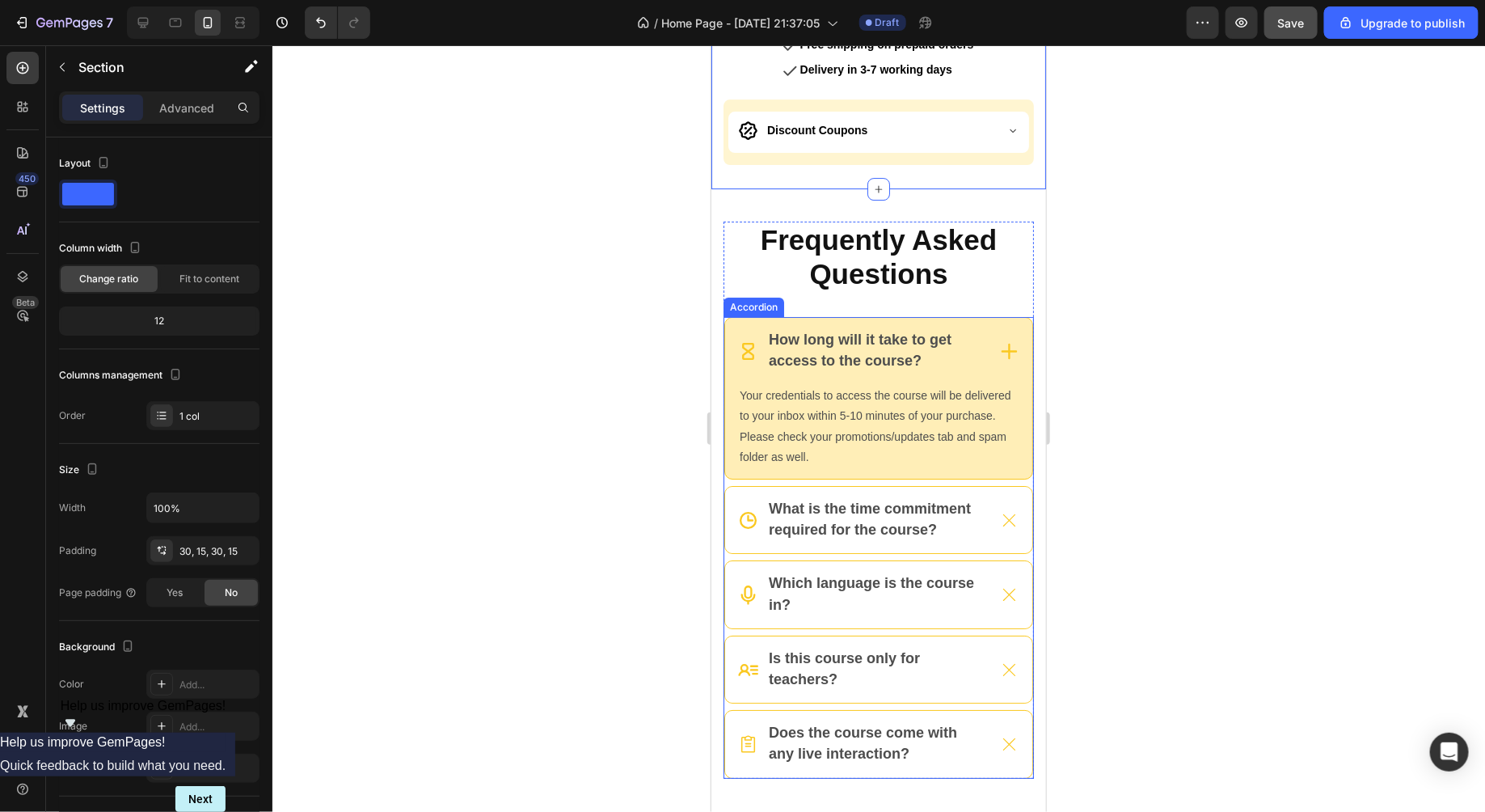
click at [1011, 343] on icon at bounding box center [1009, 349] width 16 height 16
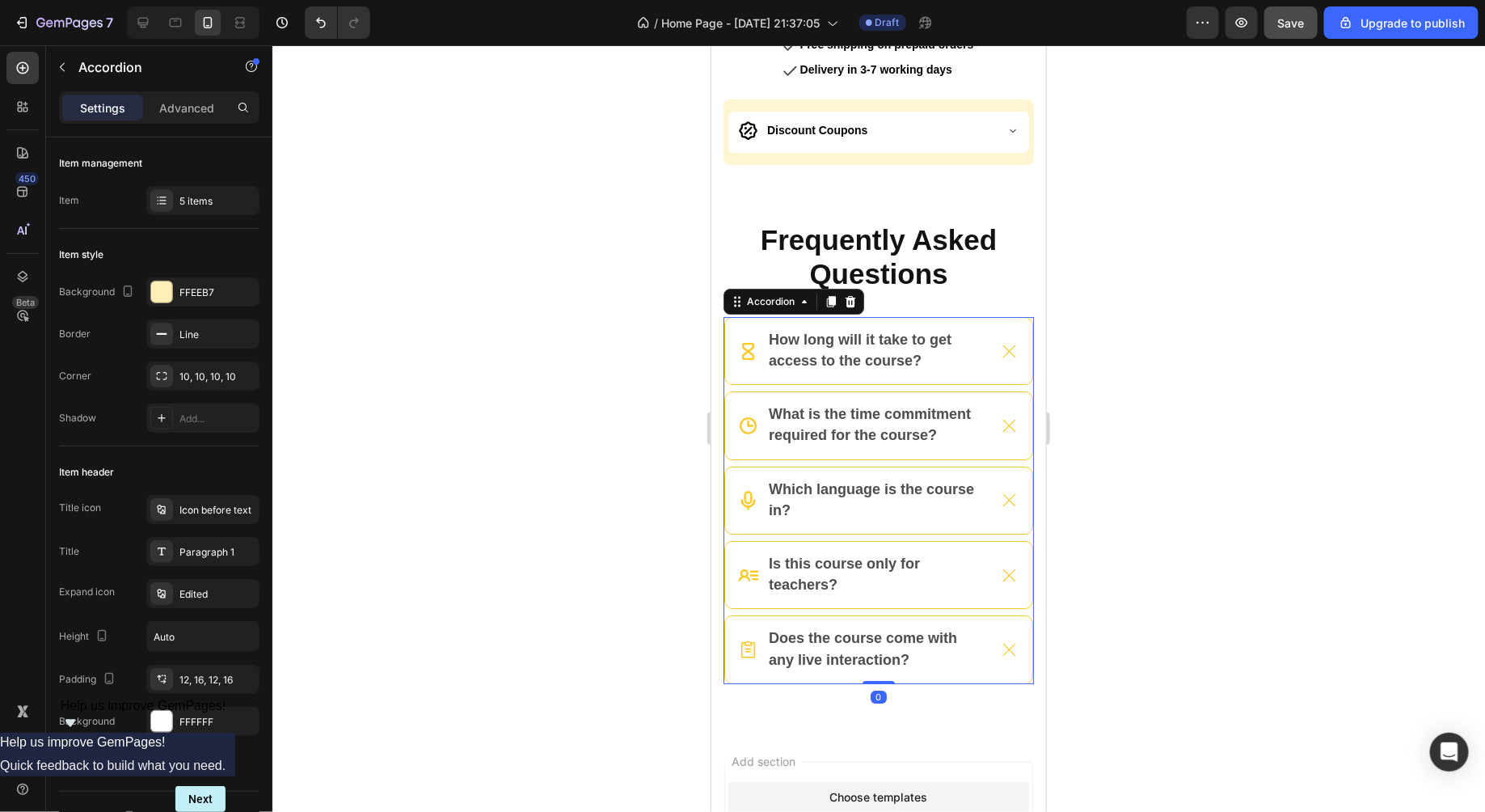
click at [1108, 350] on div at bounding box center [879, 428] width 1213 height 766
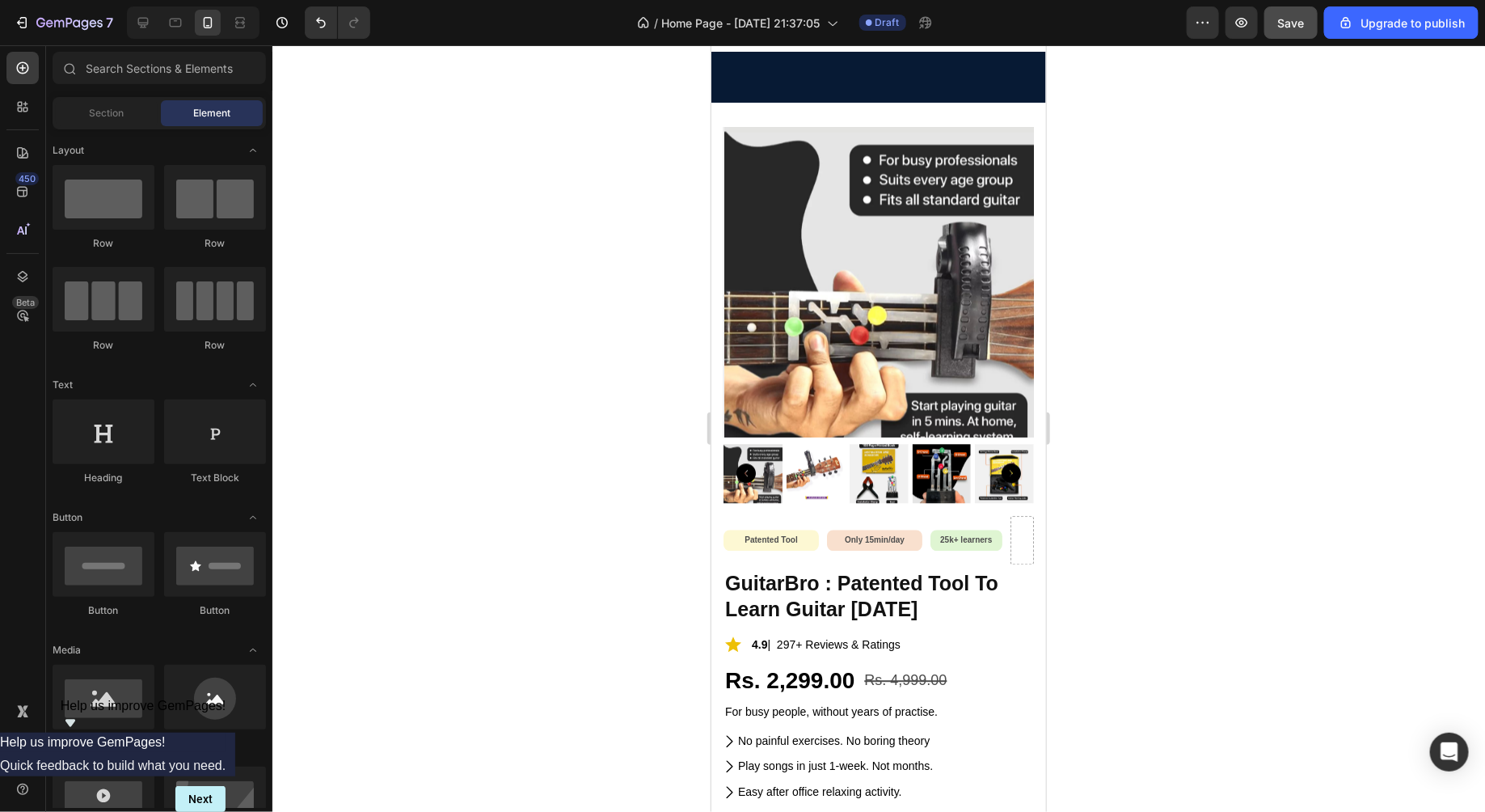
scroll to position [8259, 0]
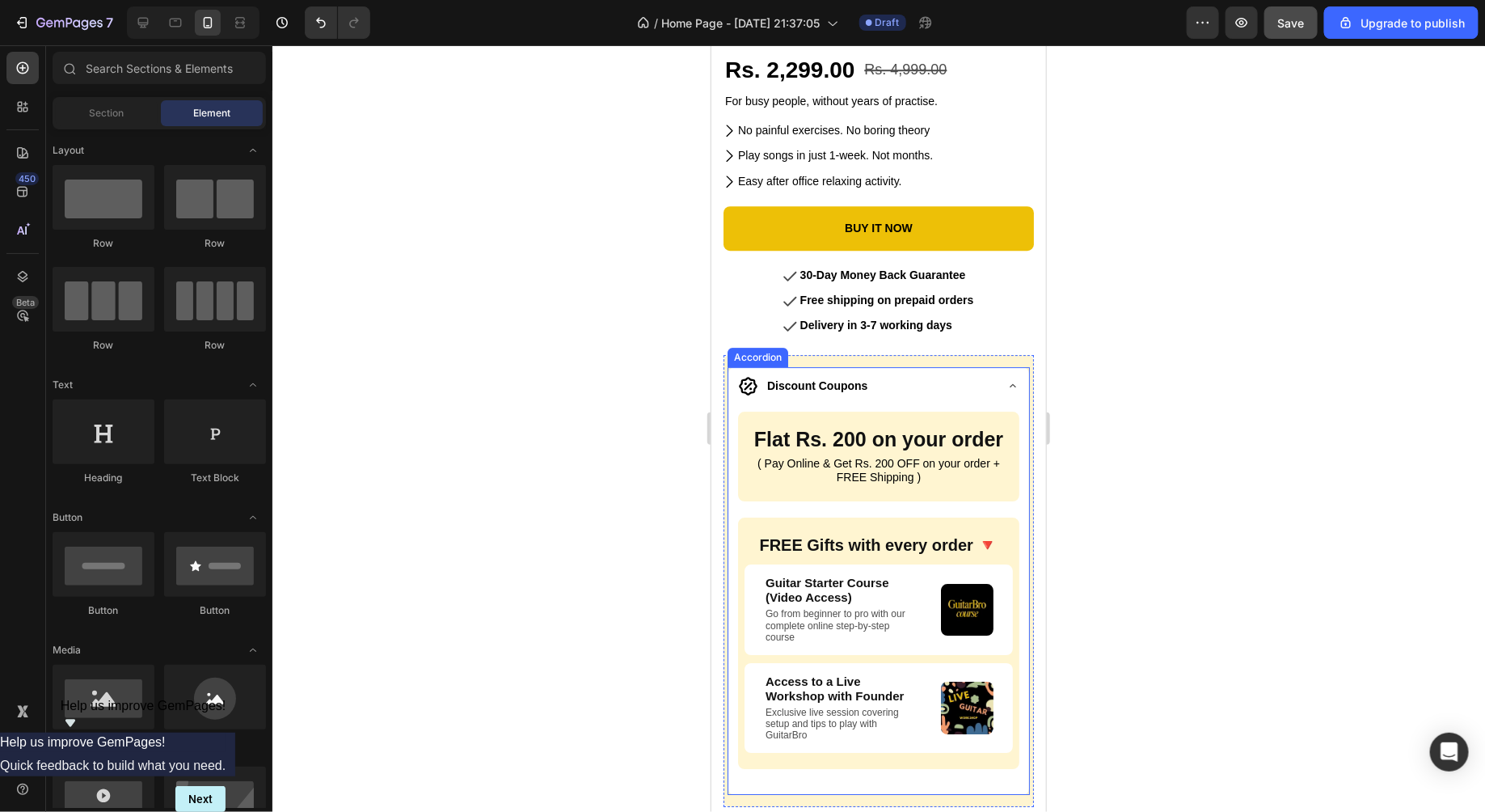
click at [996, 384] on div "Discount Coupons" at bounding box center [878, 386] width 301 height 41
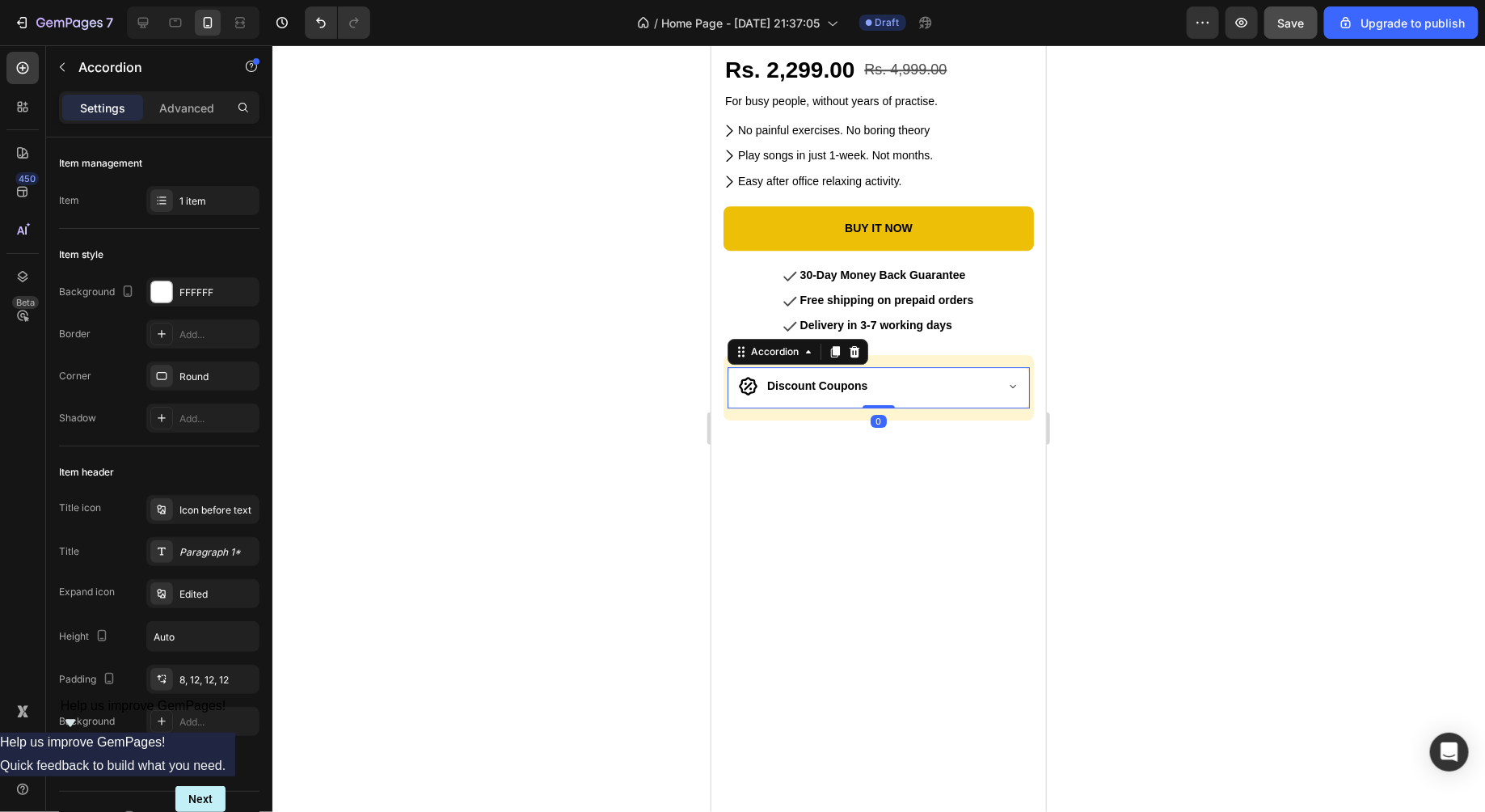
click at [1149, 380] on div at bounding box center [879, 428] width 1213 height 766
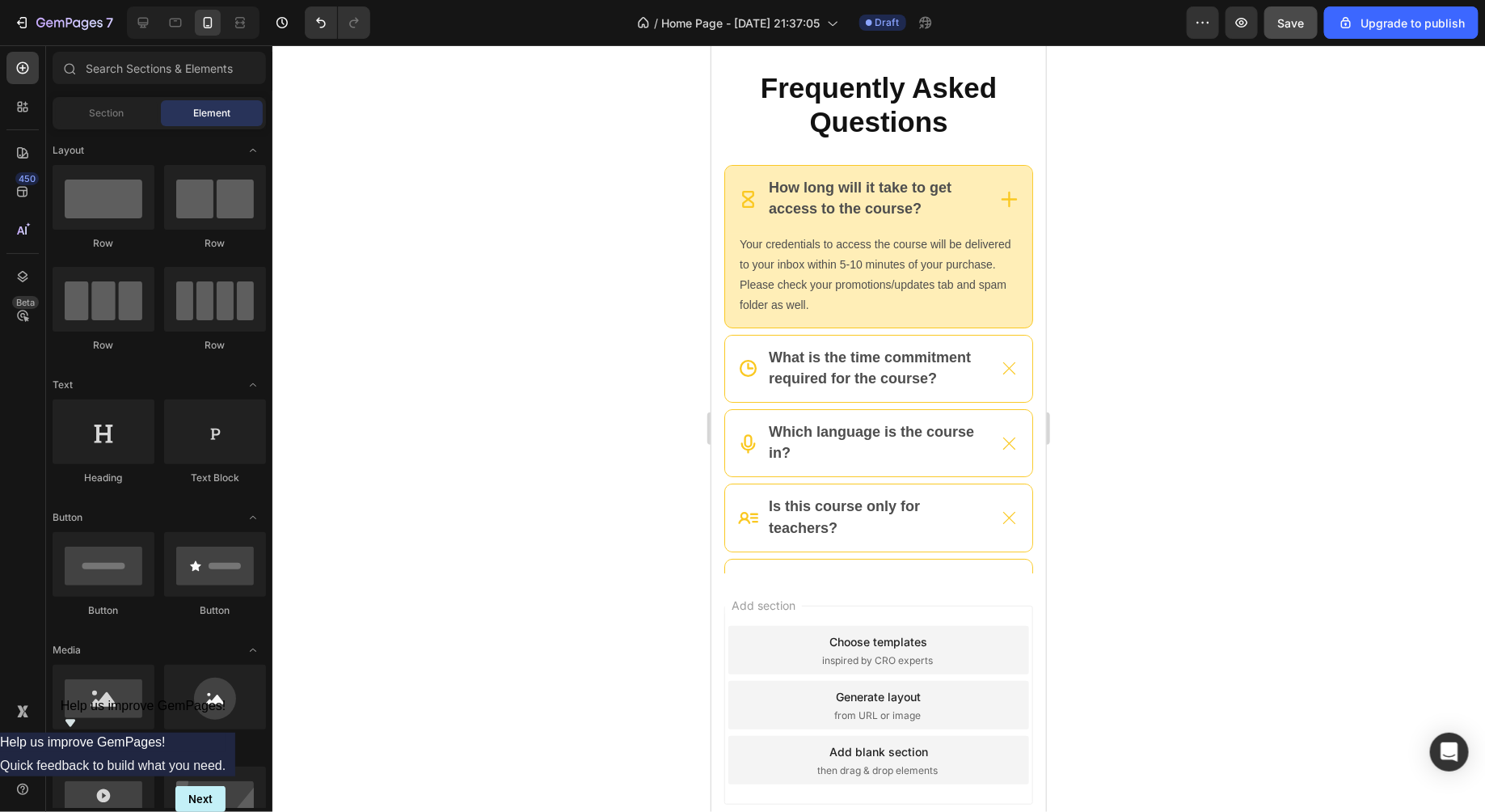
scroll to position [8276, 0]
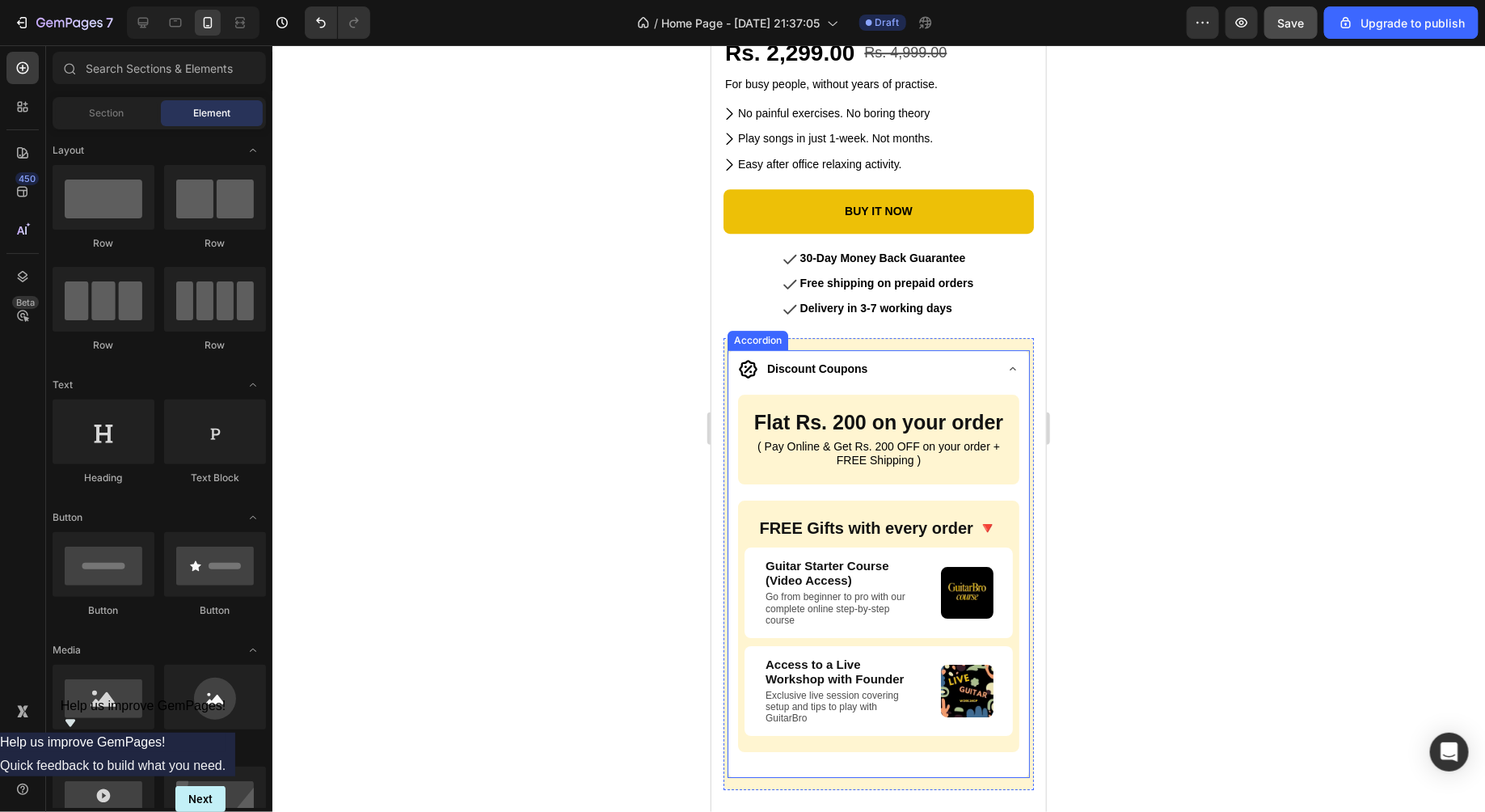
click at [1011, 368] on div "Discount Coupons" at bounding box center [878, 369] width 301 height 41
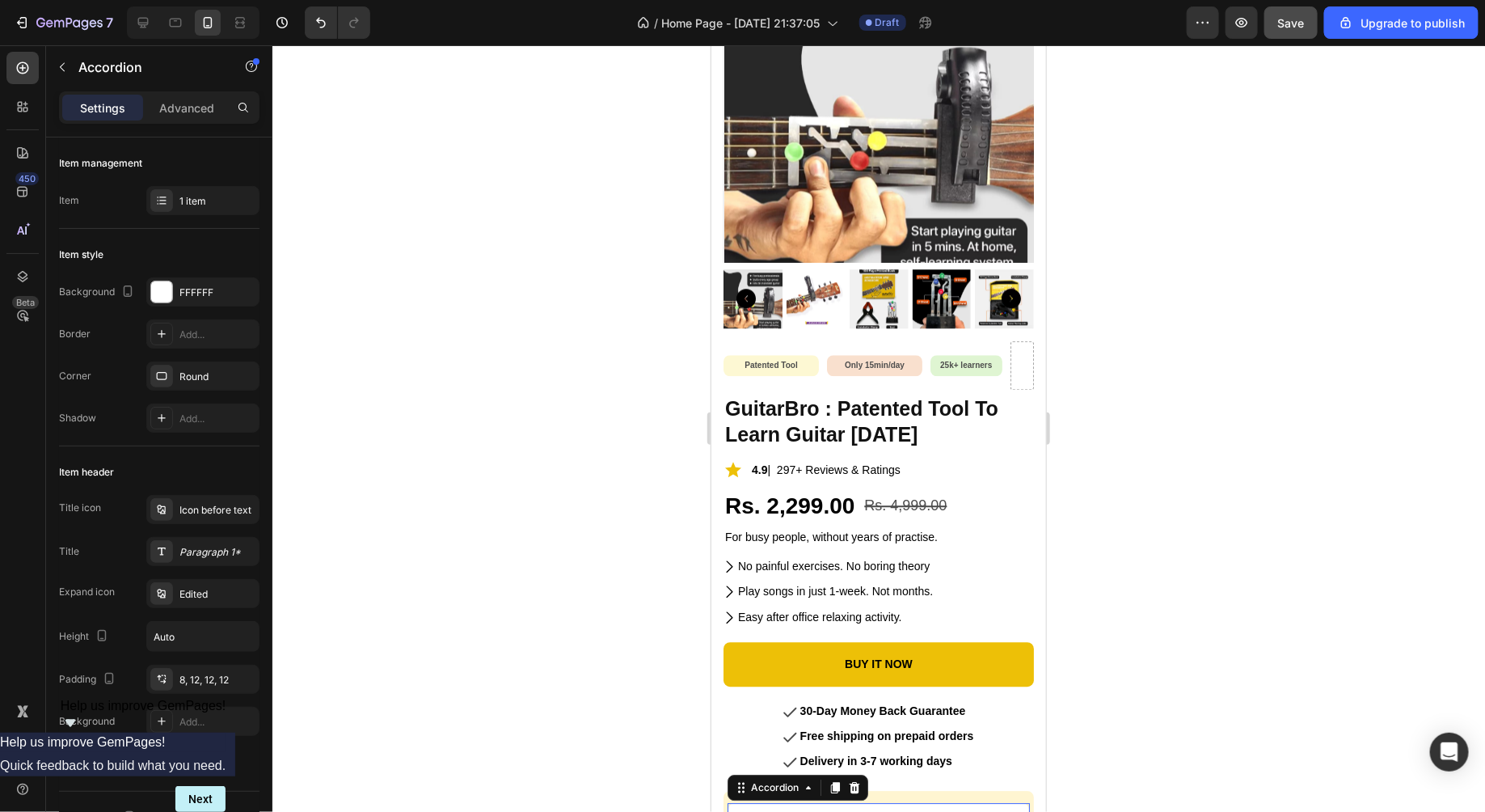
scroll to position [8180, 0]
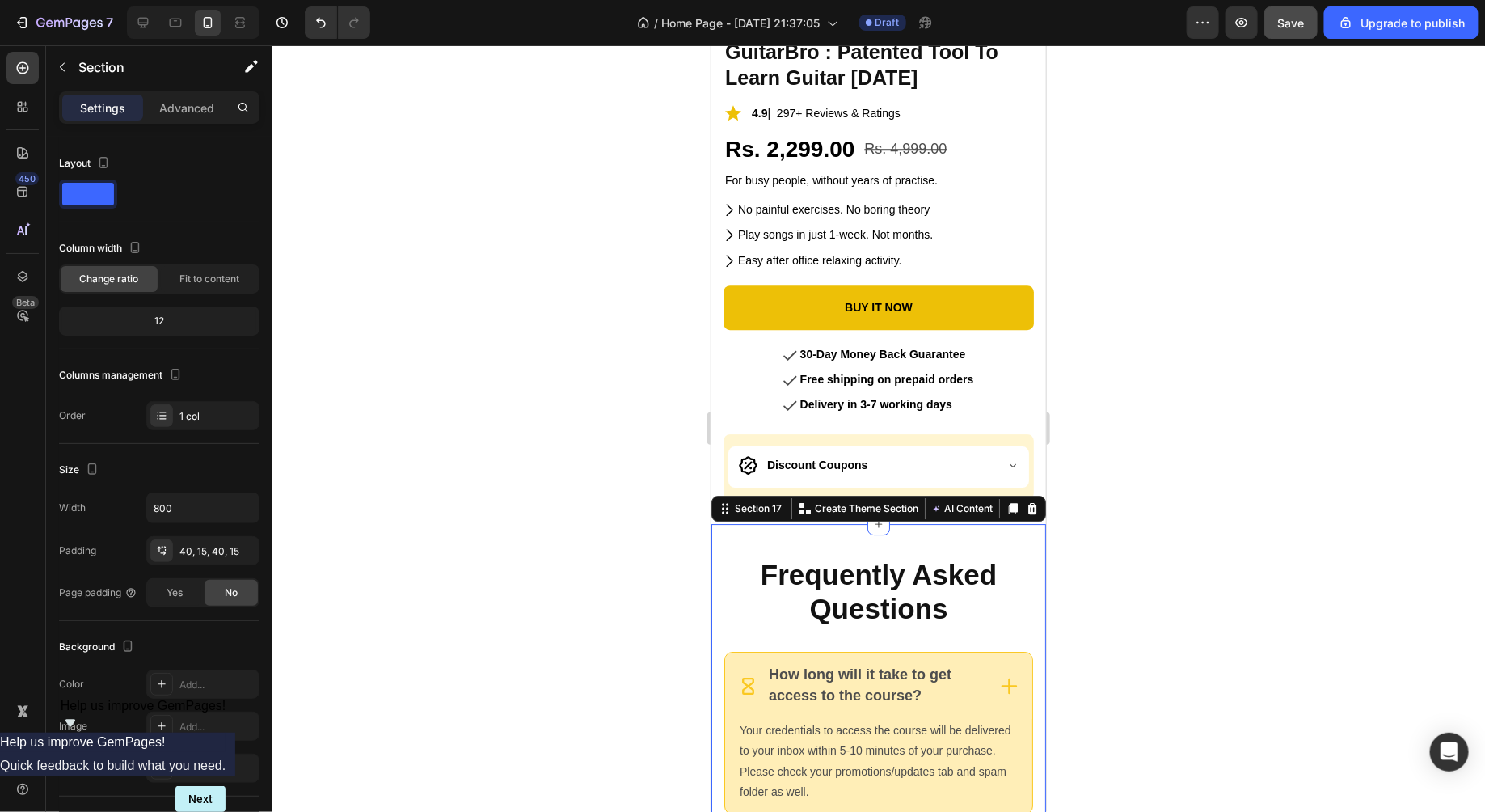
click at [1162, 528] on div at bounding box center [879, 428] width 1213 height 766
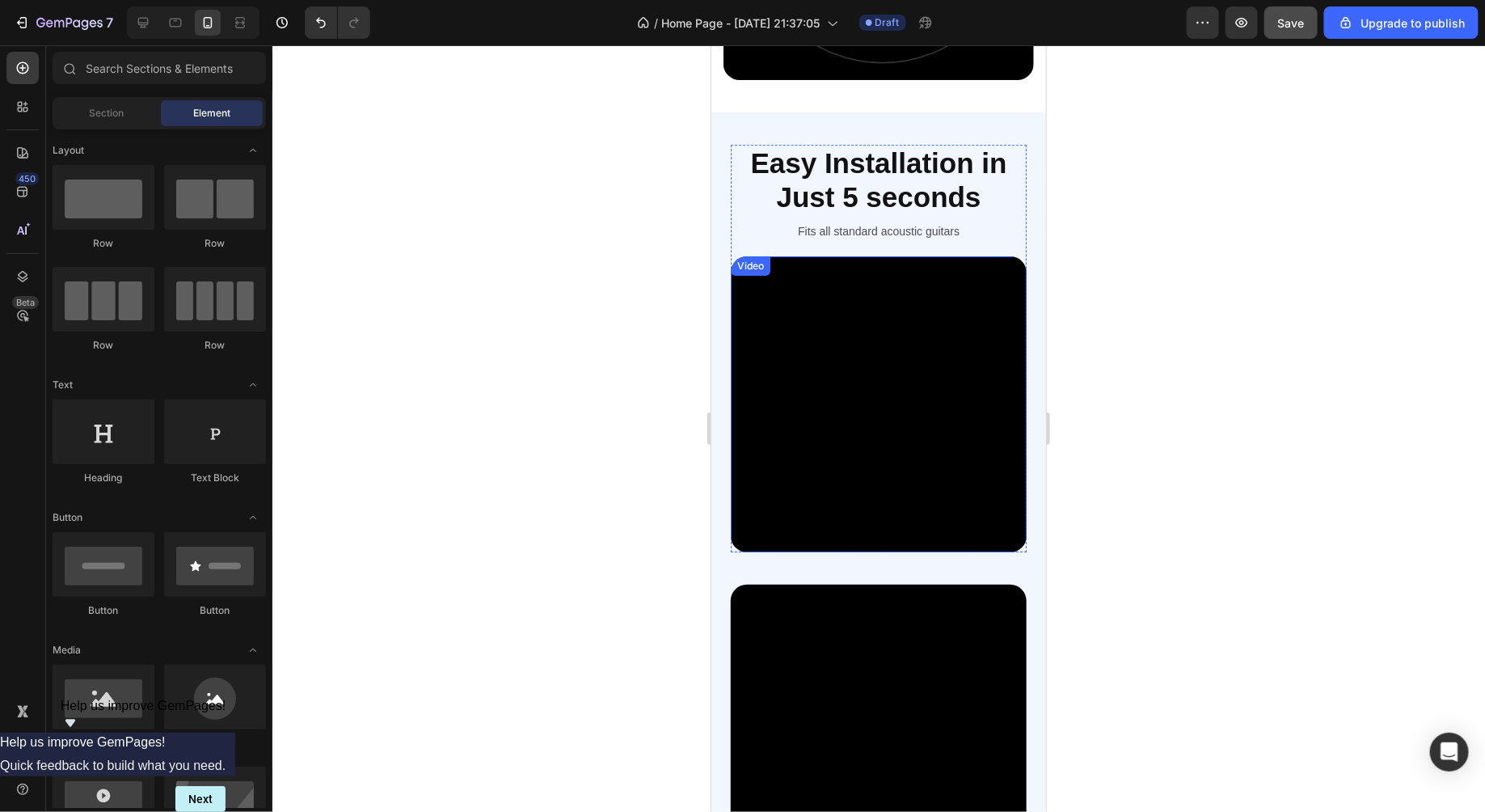
scroll to position [2361, 0]
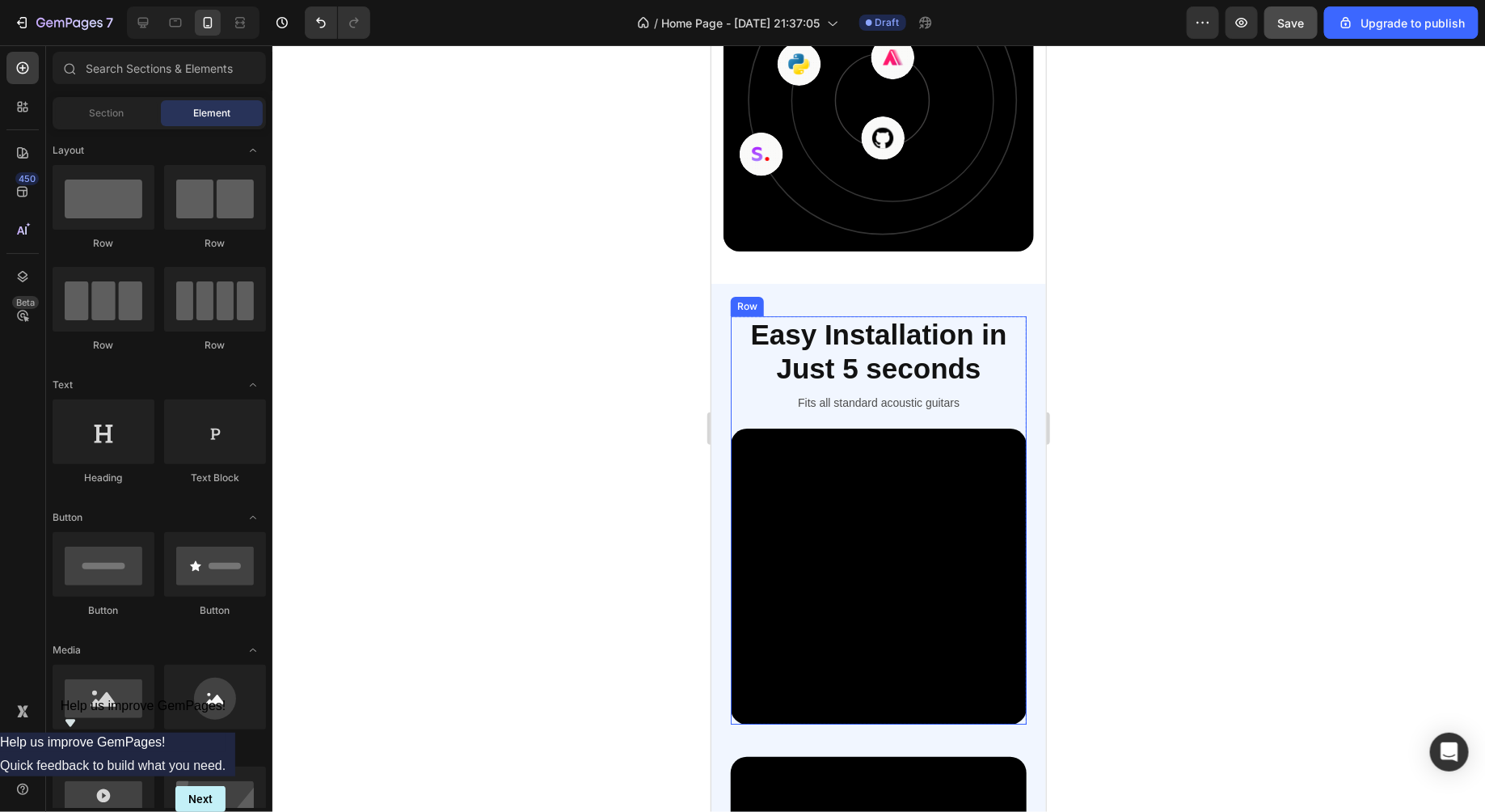
click at [1025, 420] on div "Easy Installation in Just 5 seconds Heading Fits all standard acoustic guitars …" at bounding box center [878, 519] width 296 height 408
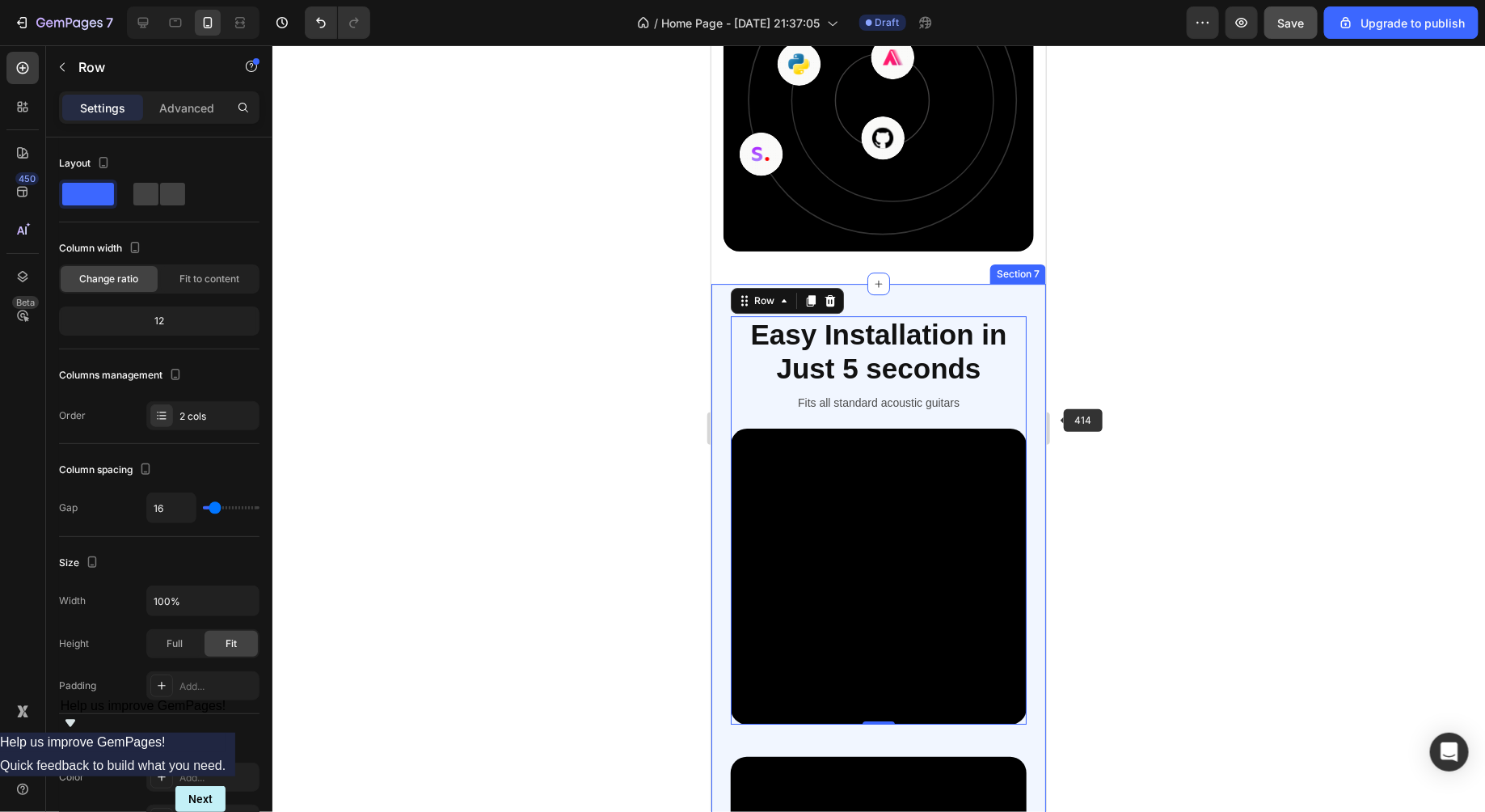
click at [1101, 428] on div at bounding box center [879, 428] width 1213 height 766
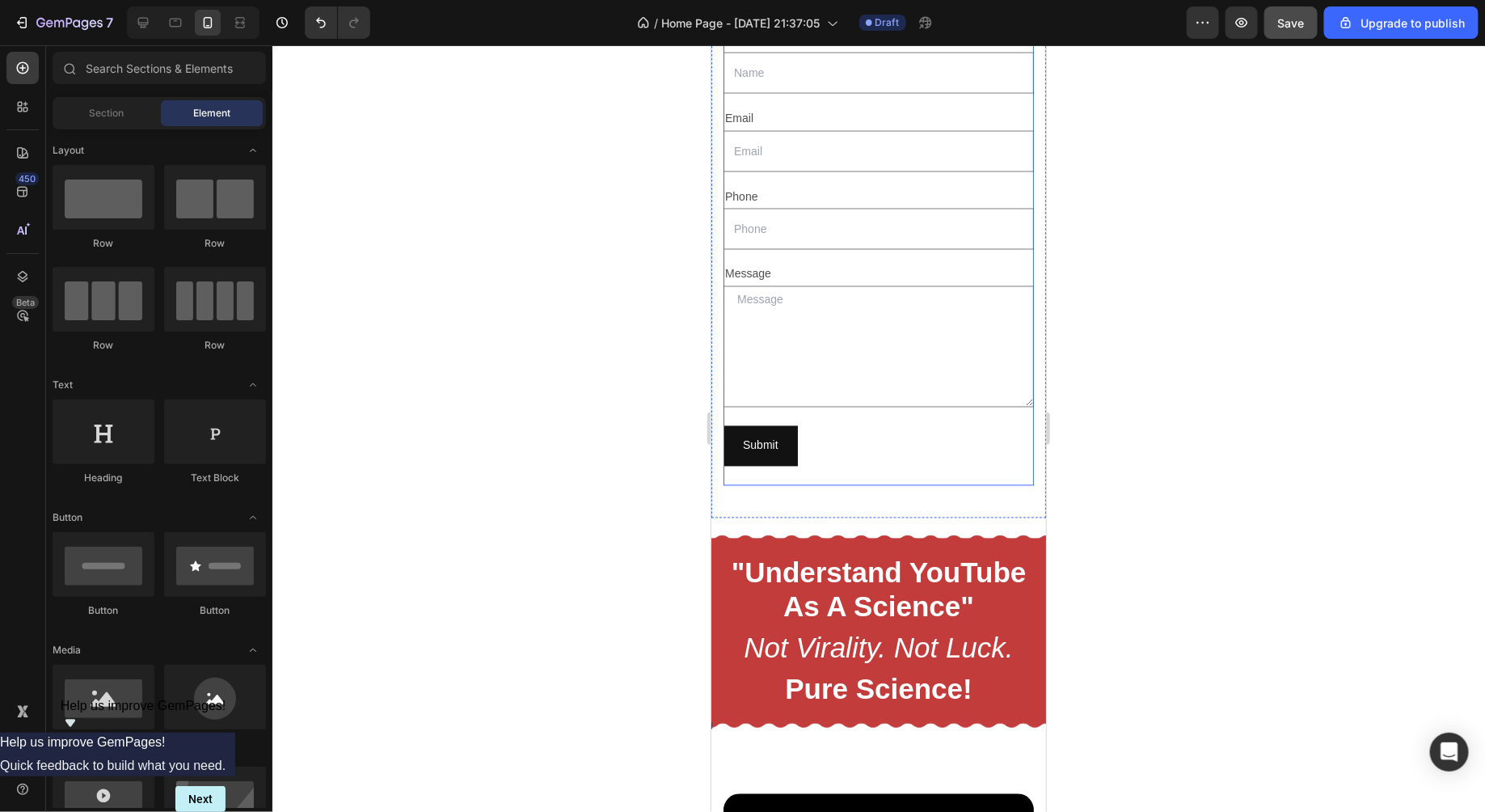
scroll to position [1266, 0]
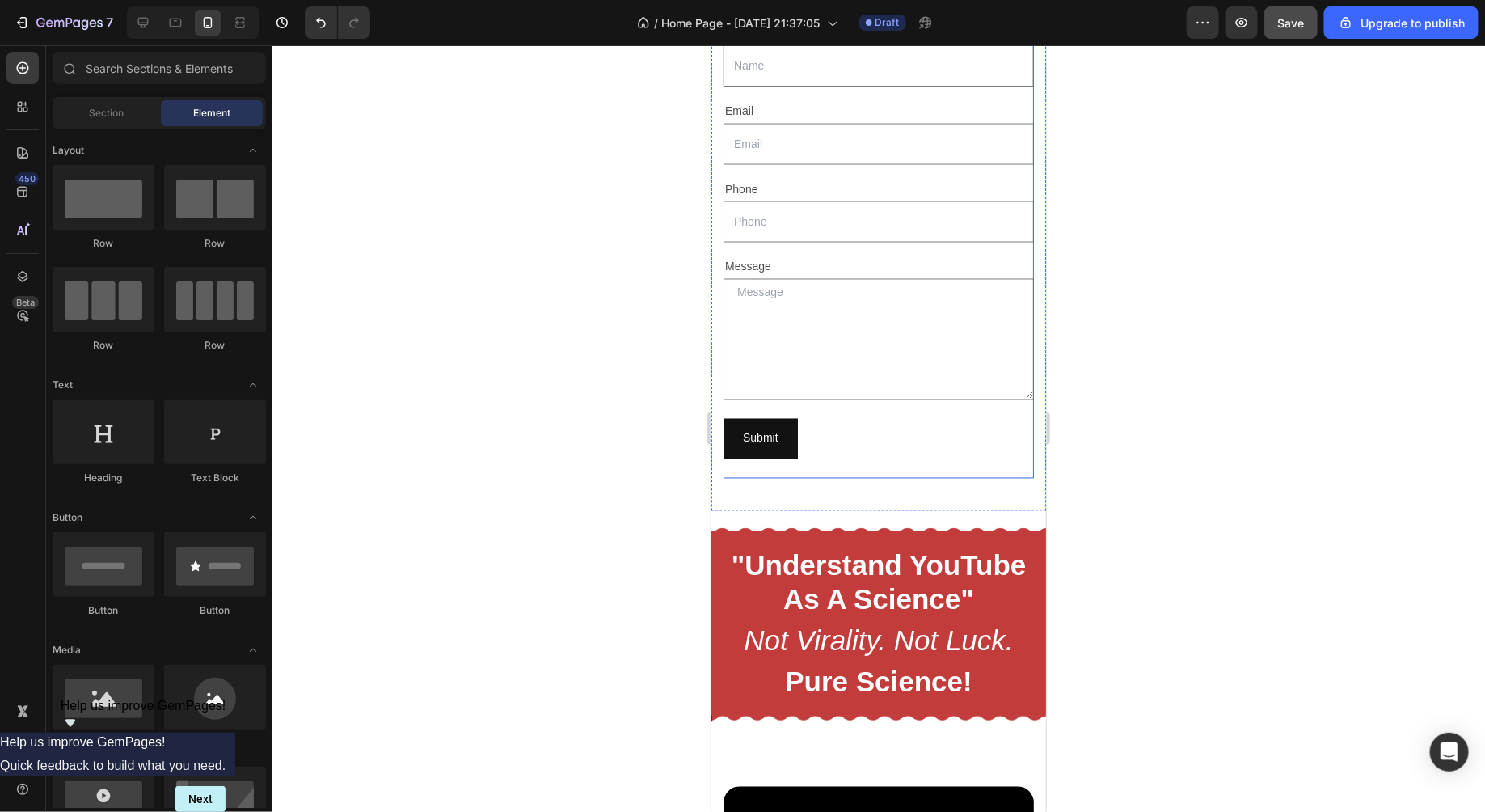
click at [880, 464] on div "Name Text Block Text Field Email Text Block Email Field Row Phone Text Block Te…" at bounding box center [878, 239] width 310 height 476
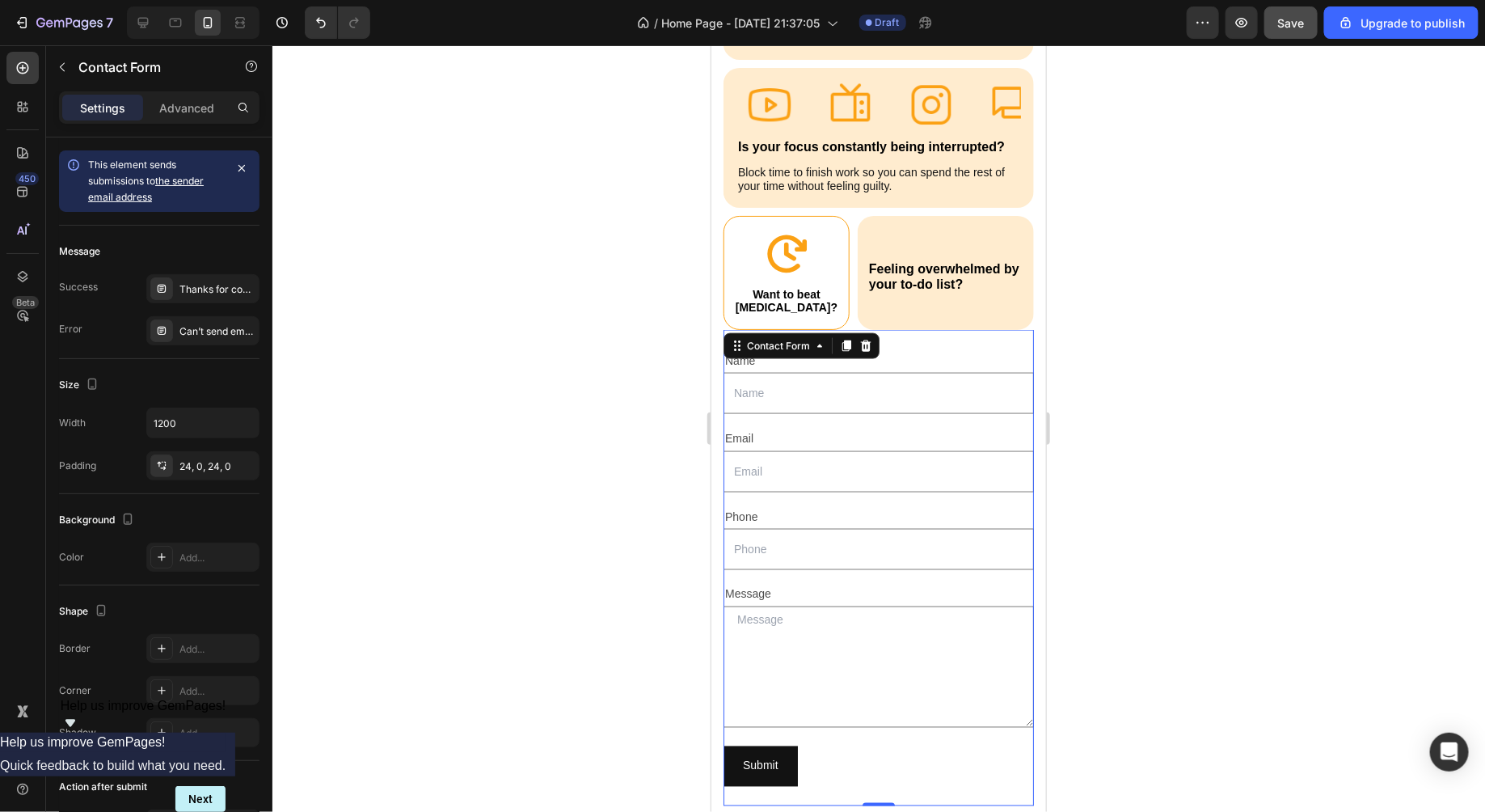
scroll to position [932, 0]
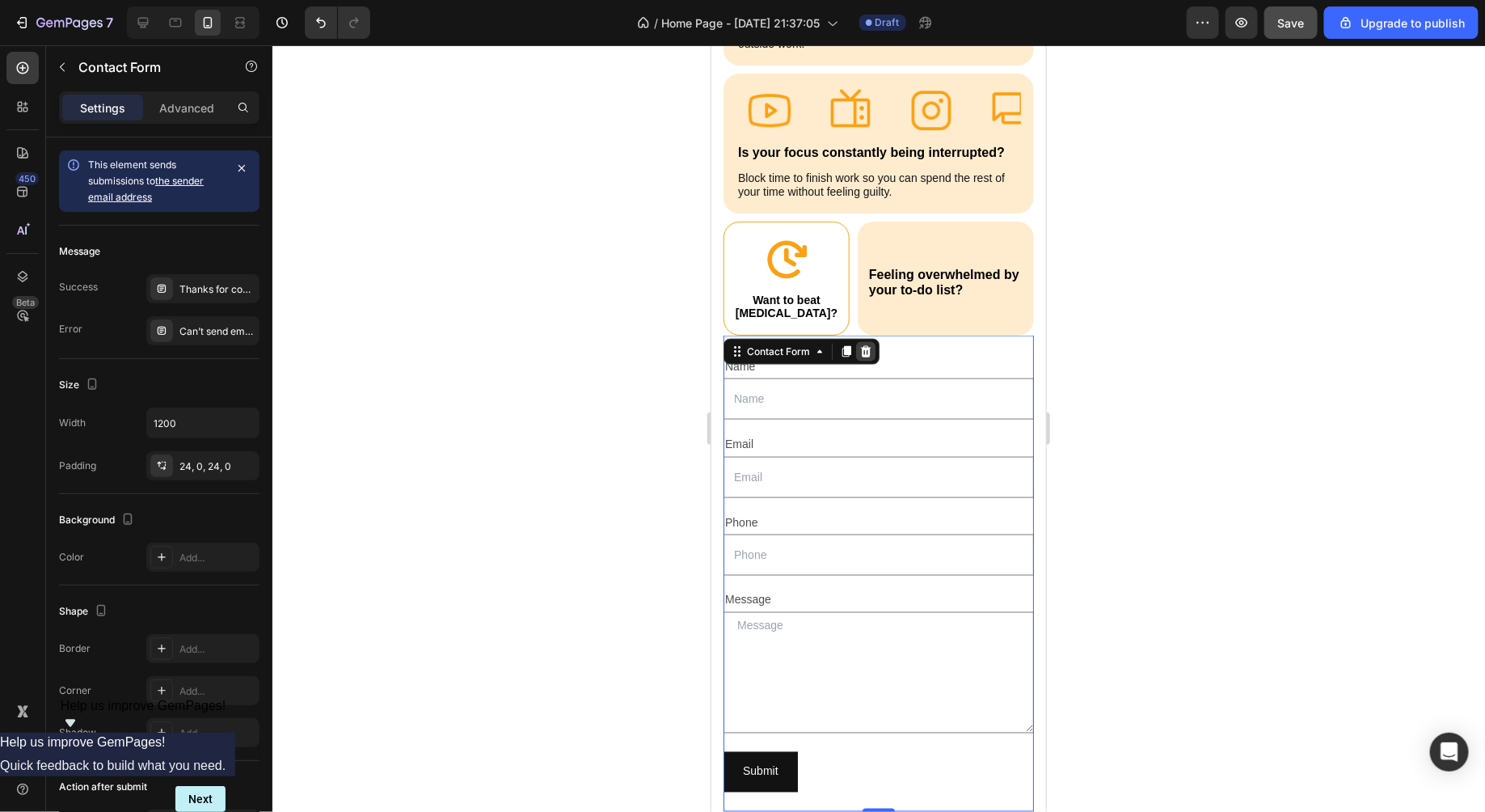
click at [860, 354] on icon at bounding box center [865, 351] width 11 height 12
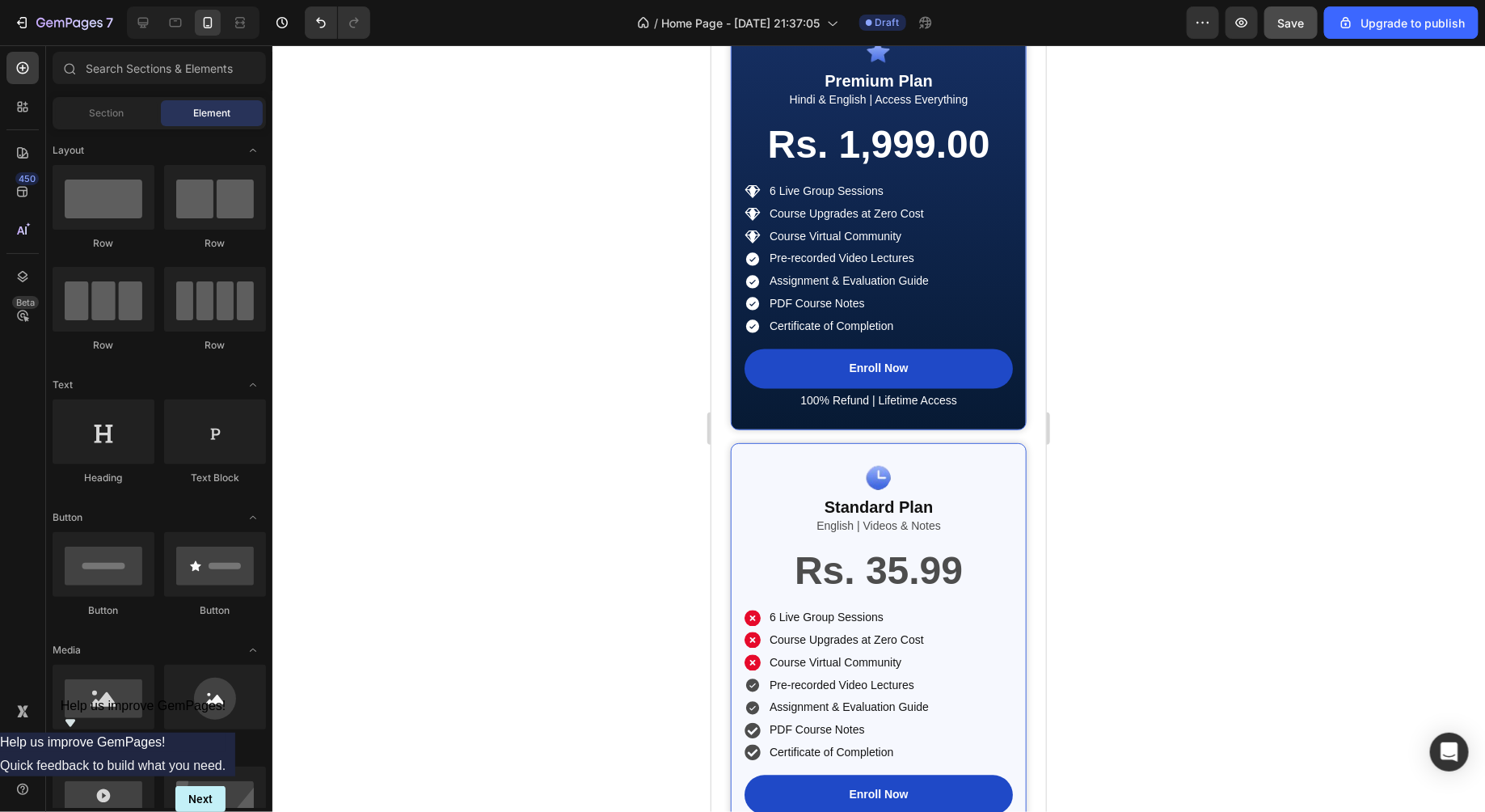
scroll to position [4747, 0]
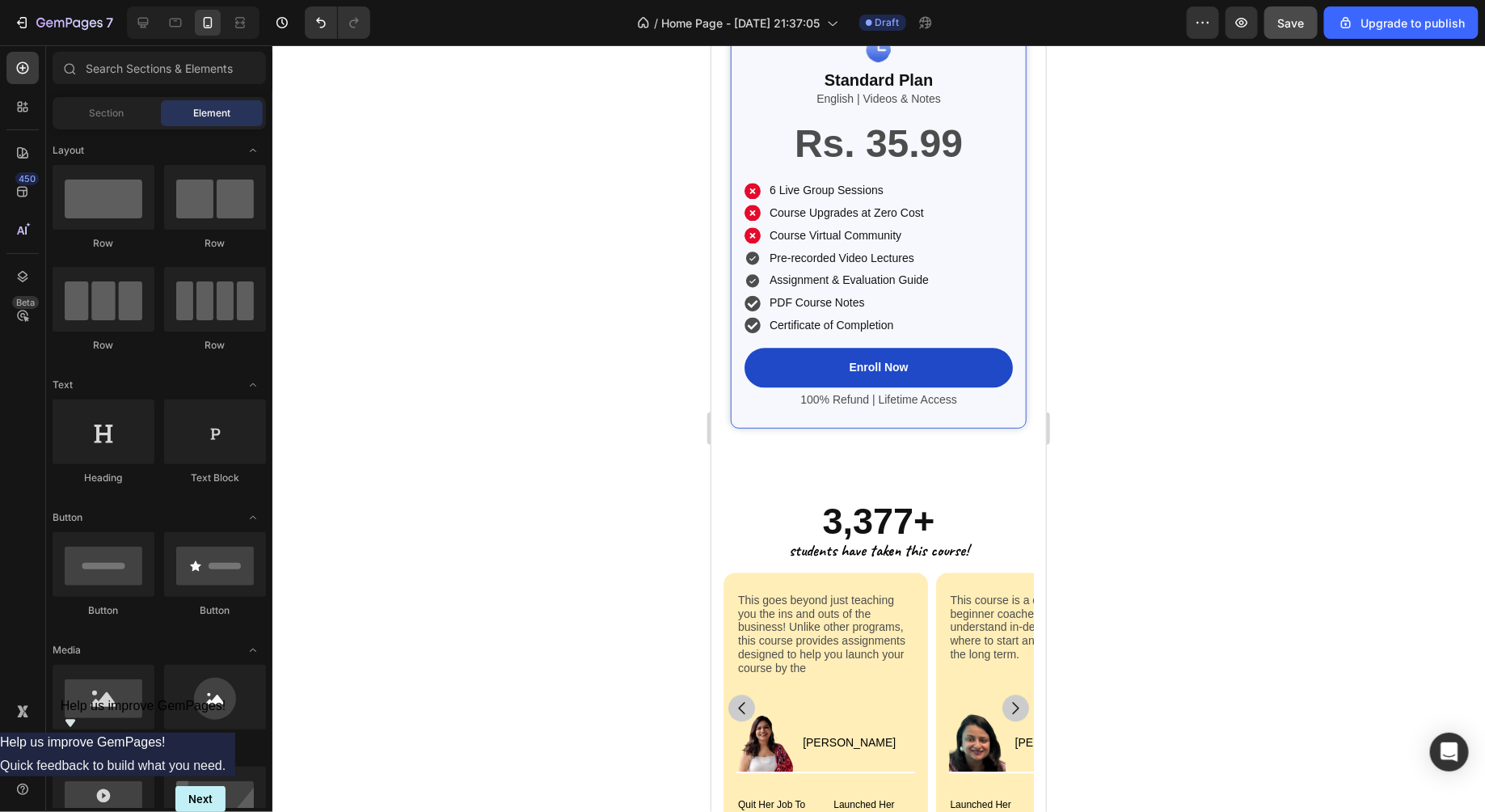
click at [574, 437] on div at bounding box center [879, 428] width 1213 height 766
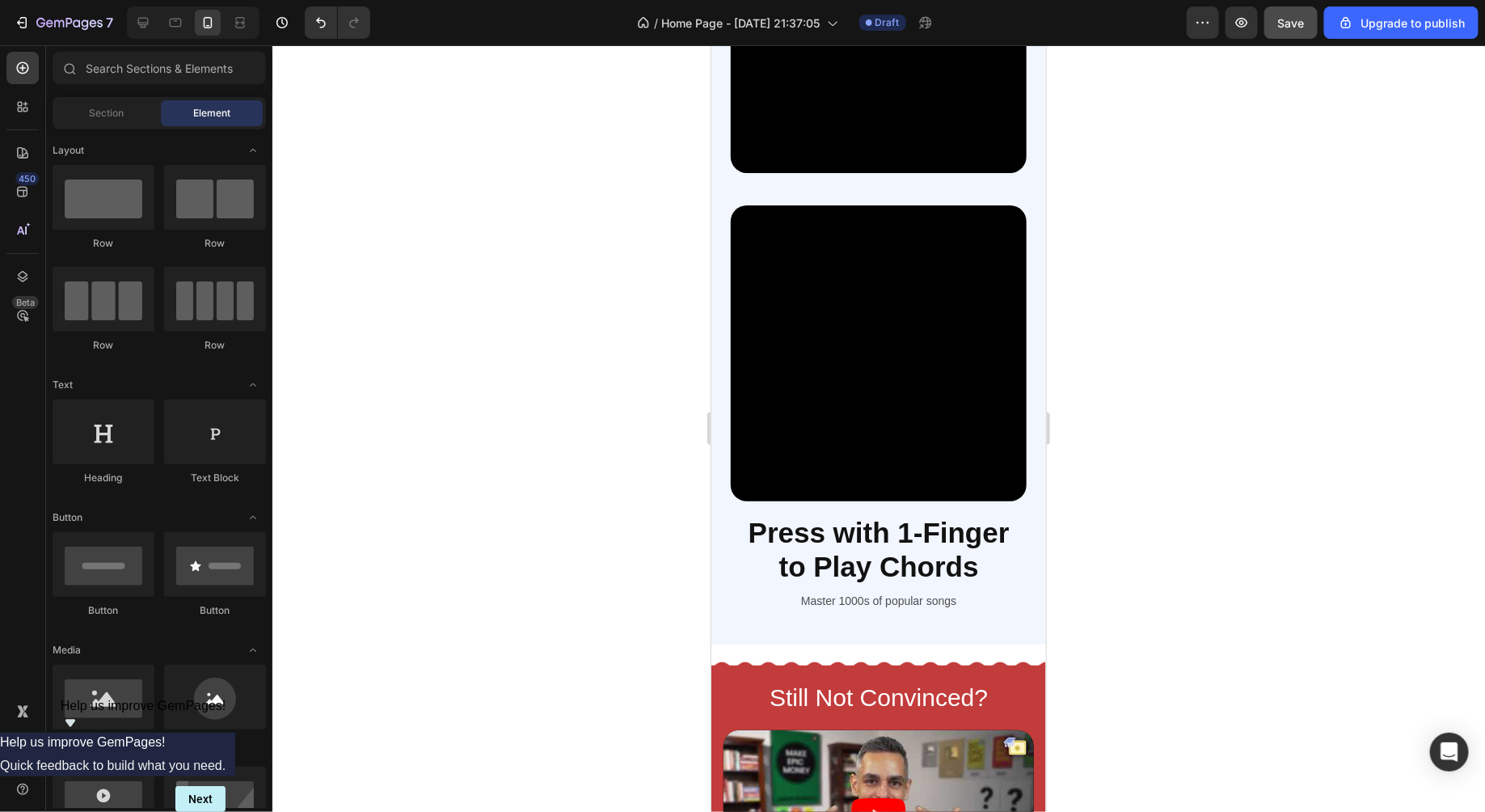
scroll to position [2745, 0]
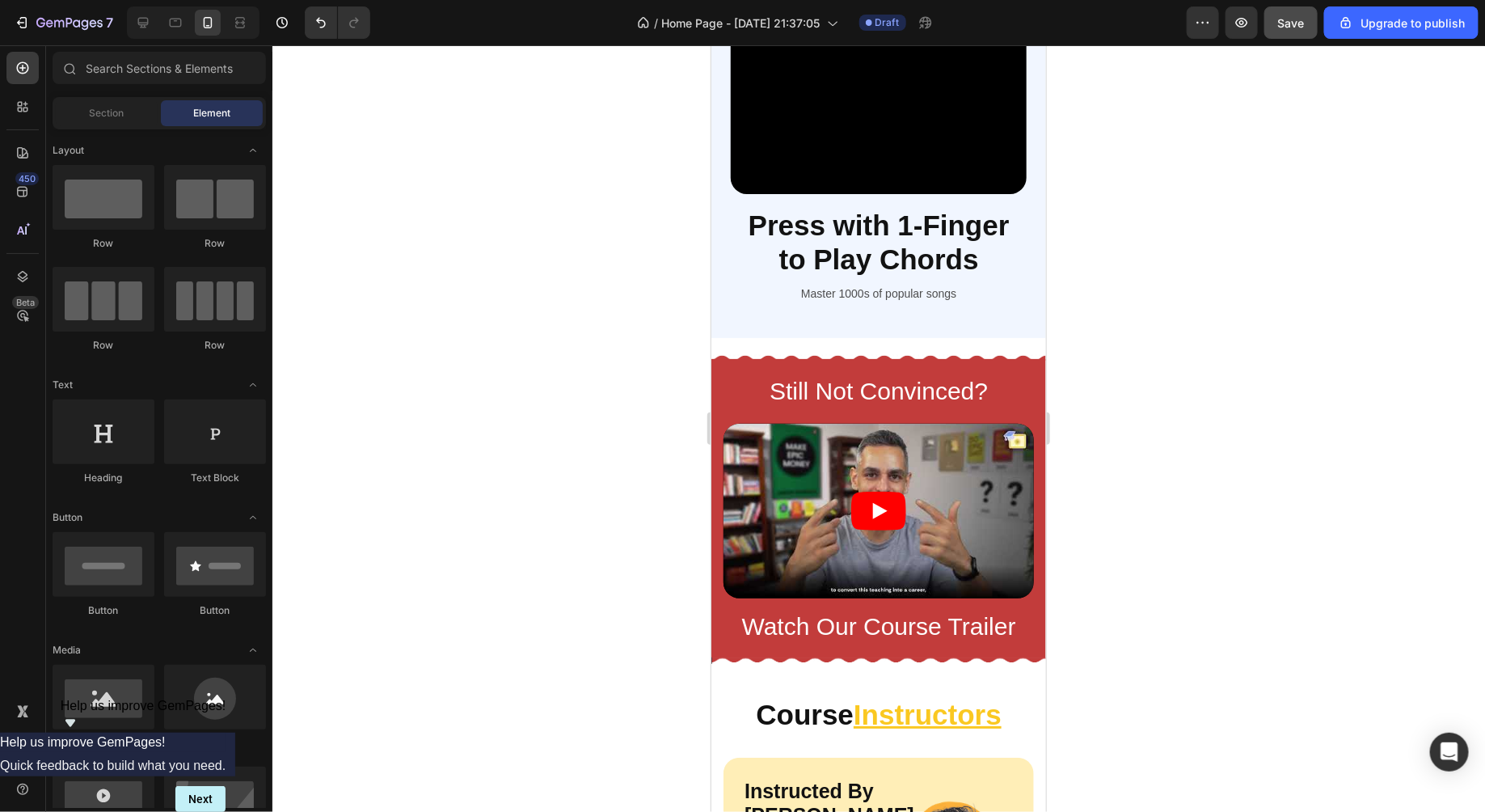
click at [645, 325] on div at bounding box center [879, 428] width 1213 height 766
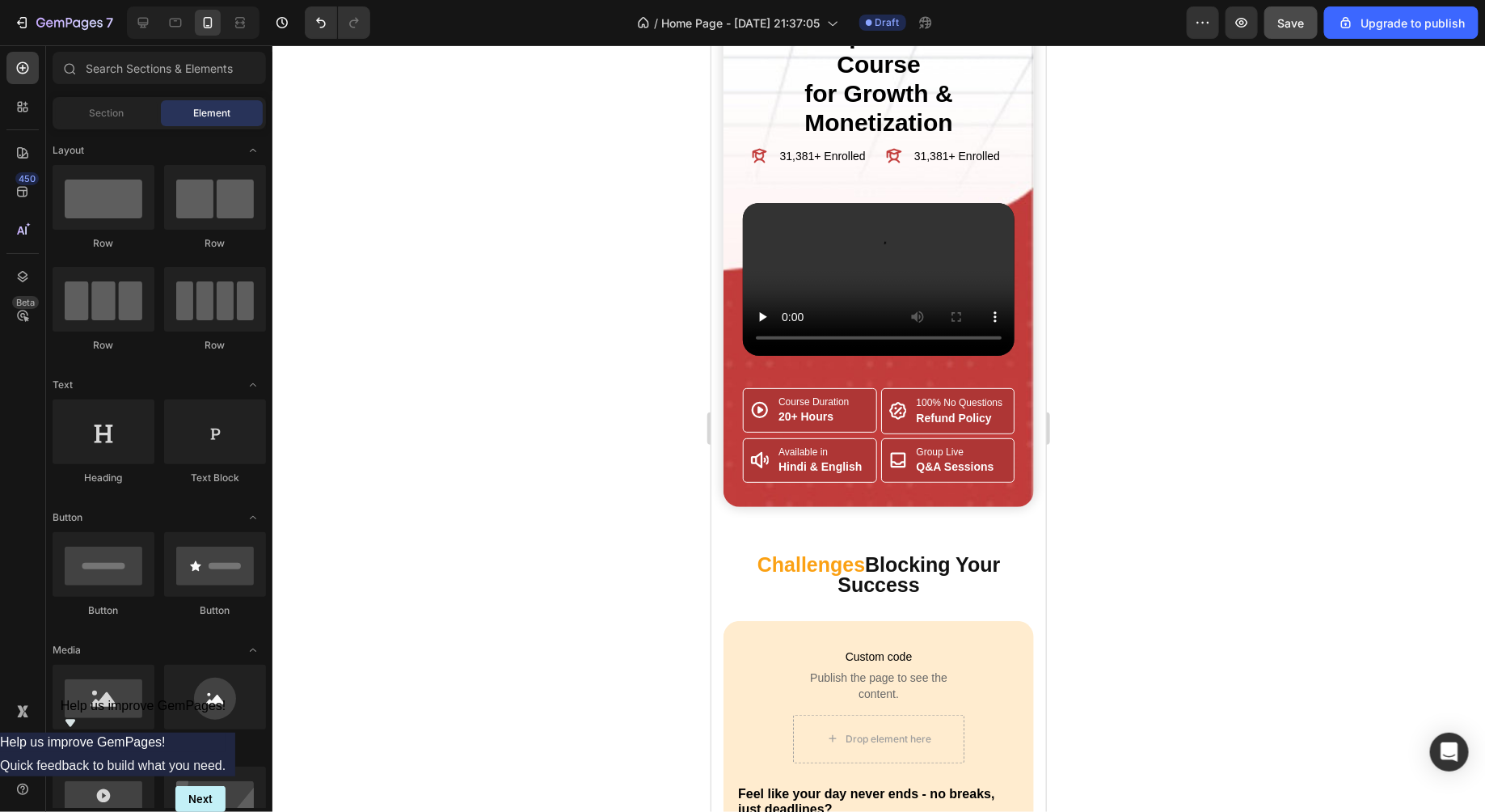
scroll to position [0, 0]
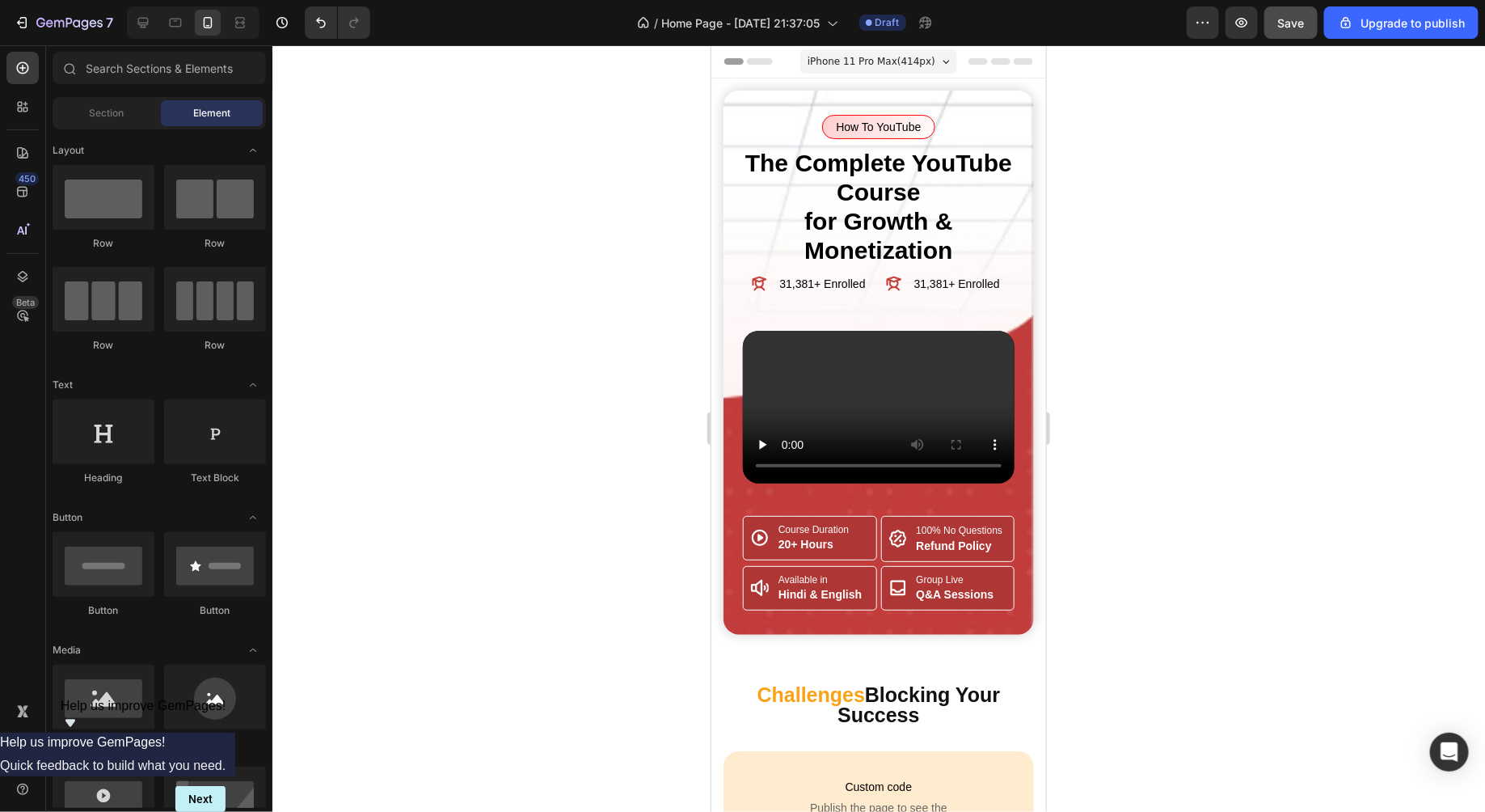
click at [663, 357] on div at bounding box center [879, 428] width 1213 height 766
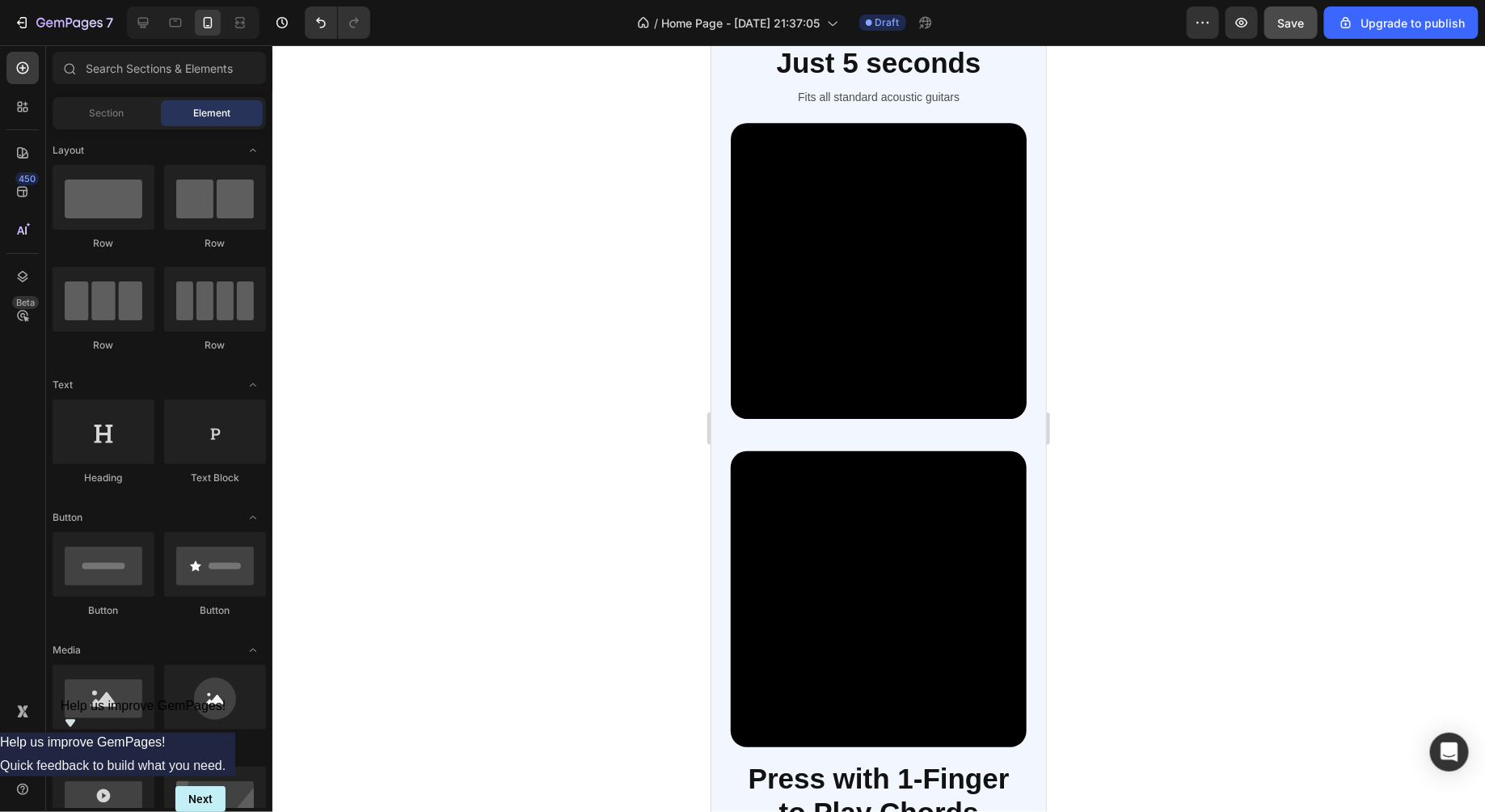
scroll to position [2474, 0]
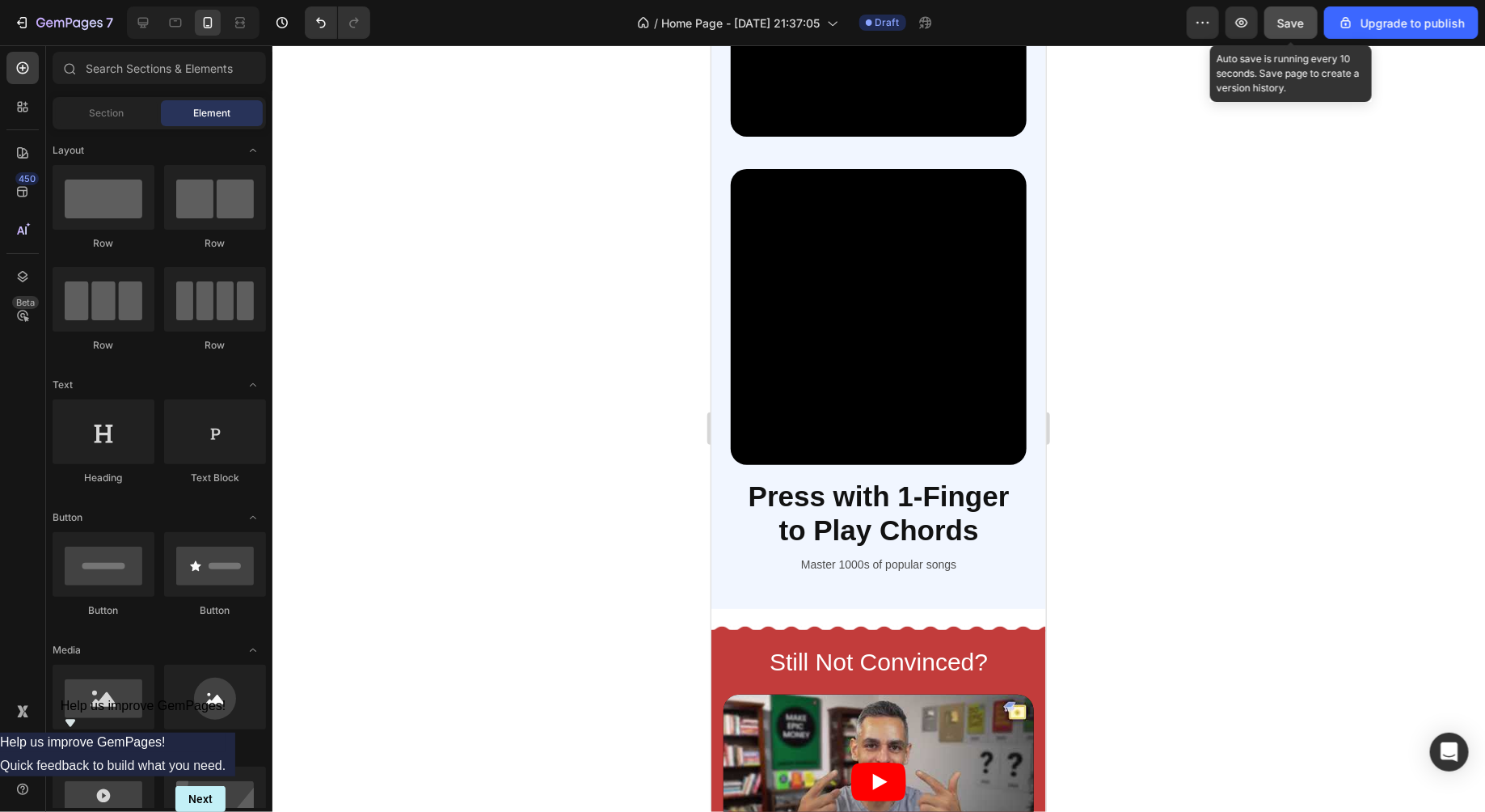
click at [1300, 24] on span "Save" at bounding box center [1292, 23] width 27 height 13
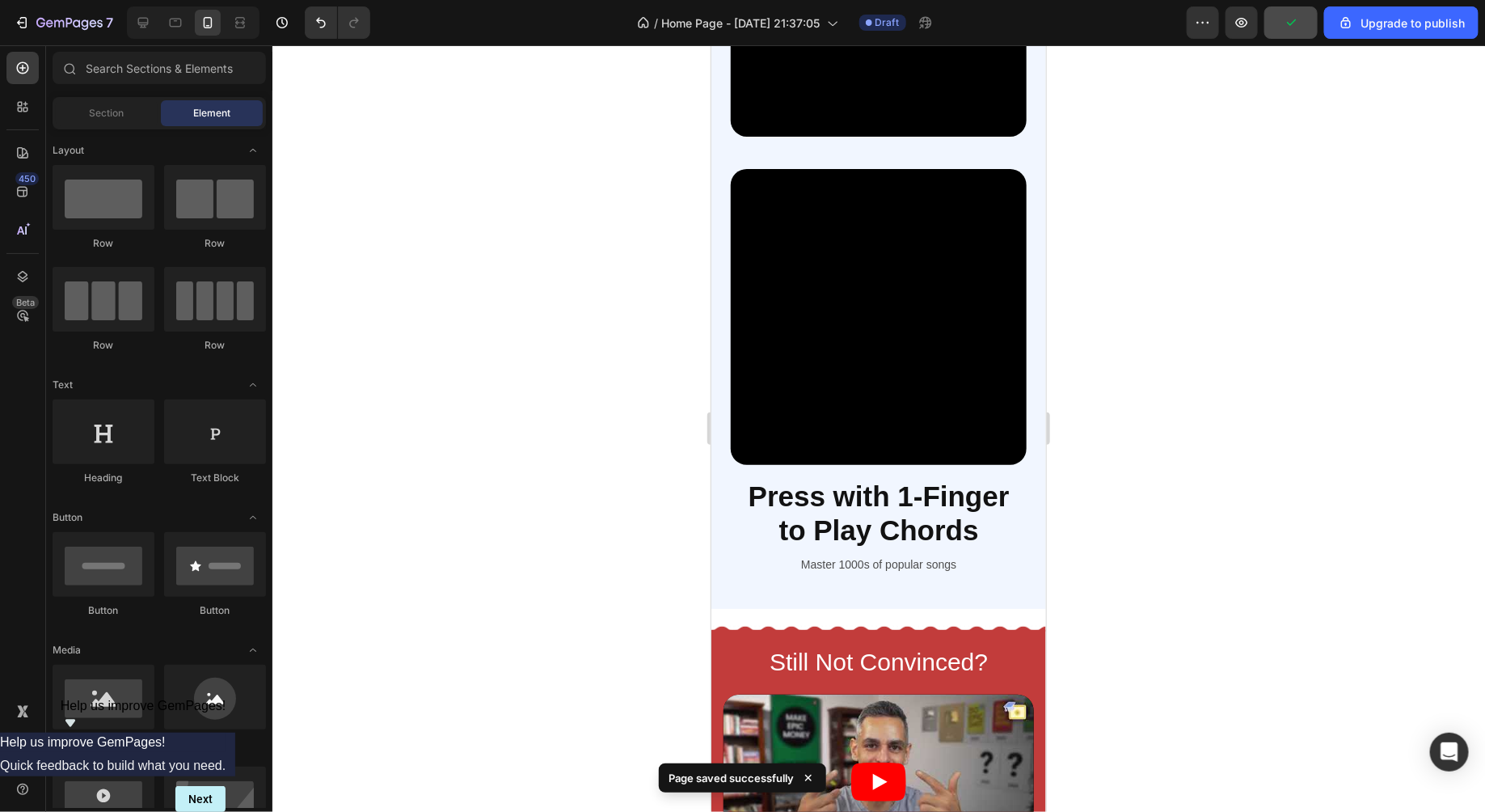
click at [1132, 273] on div at bounding box center [879, 428] width 1213 height 766
click at [1031, 262] on div "Easy Installation in Just 5 seconds Heading Fits all standard acoustic guitars …" at bounding box center [877, 151] width 334 height 912
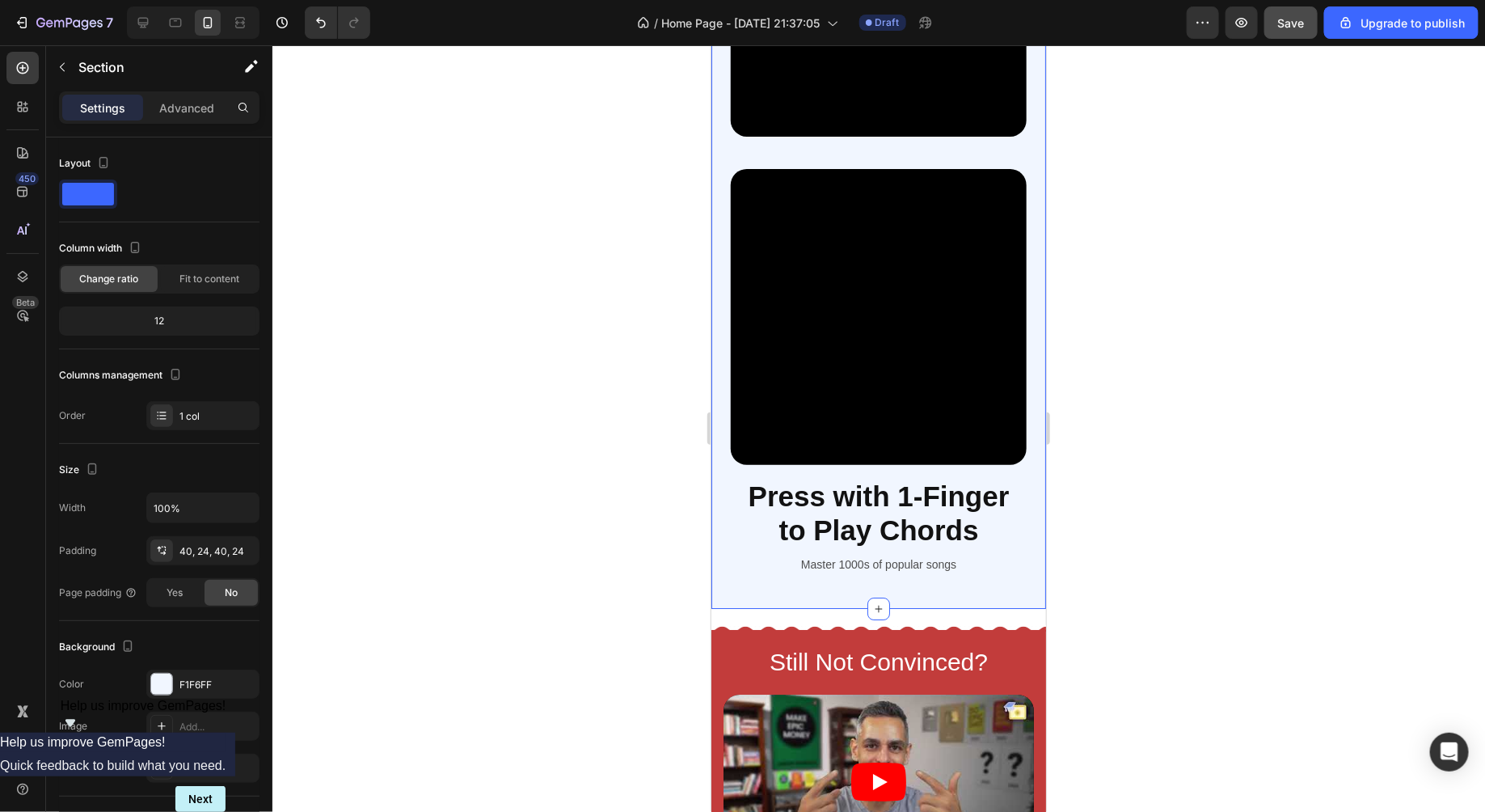
click at [1126, 349] on div at bounding box center [879, 428] width 1213 height 766
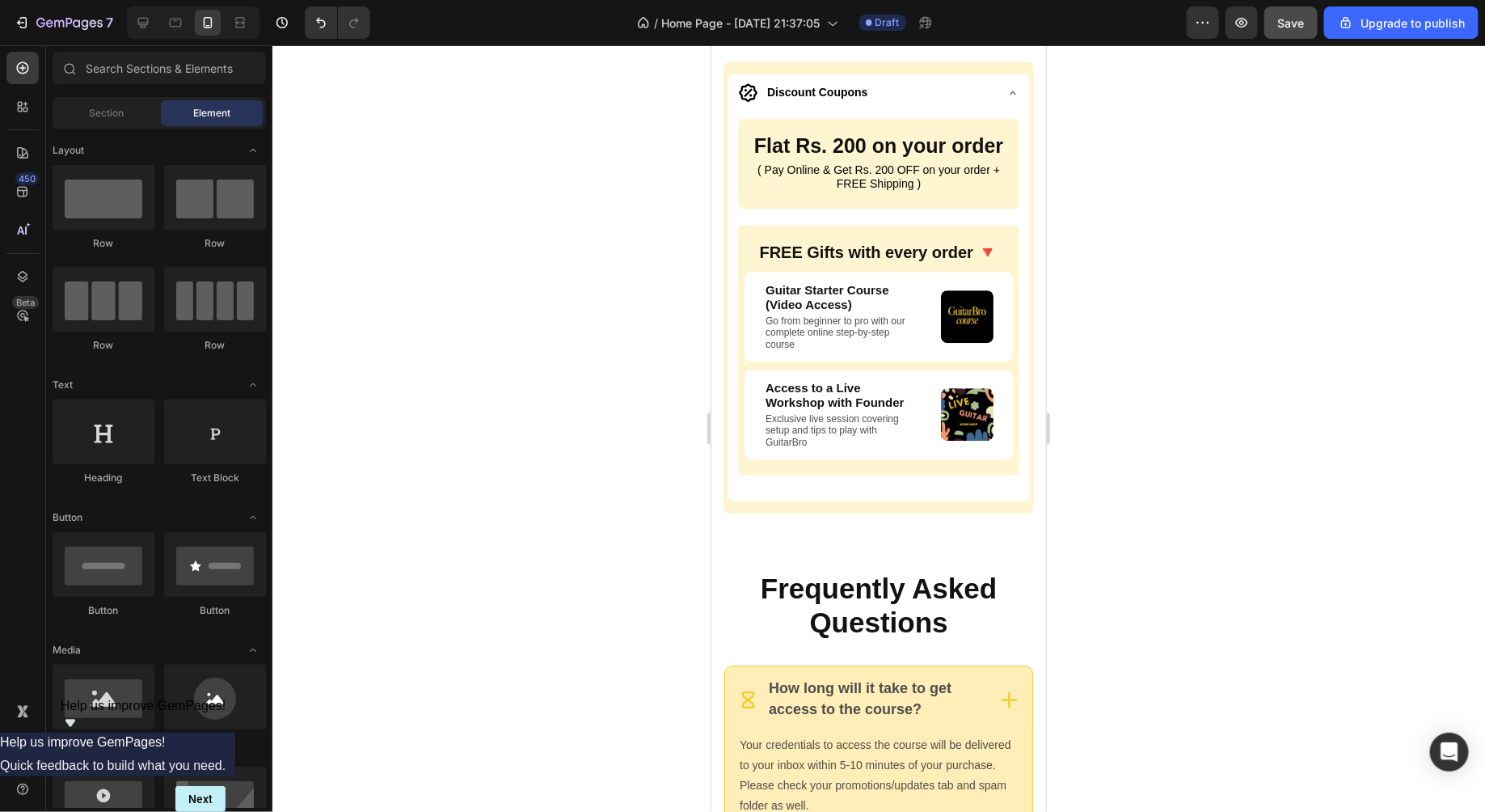
scroll to position [7824, 0]
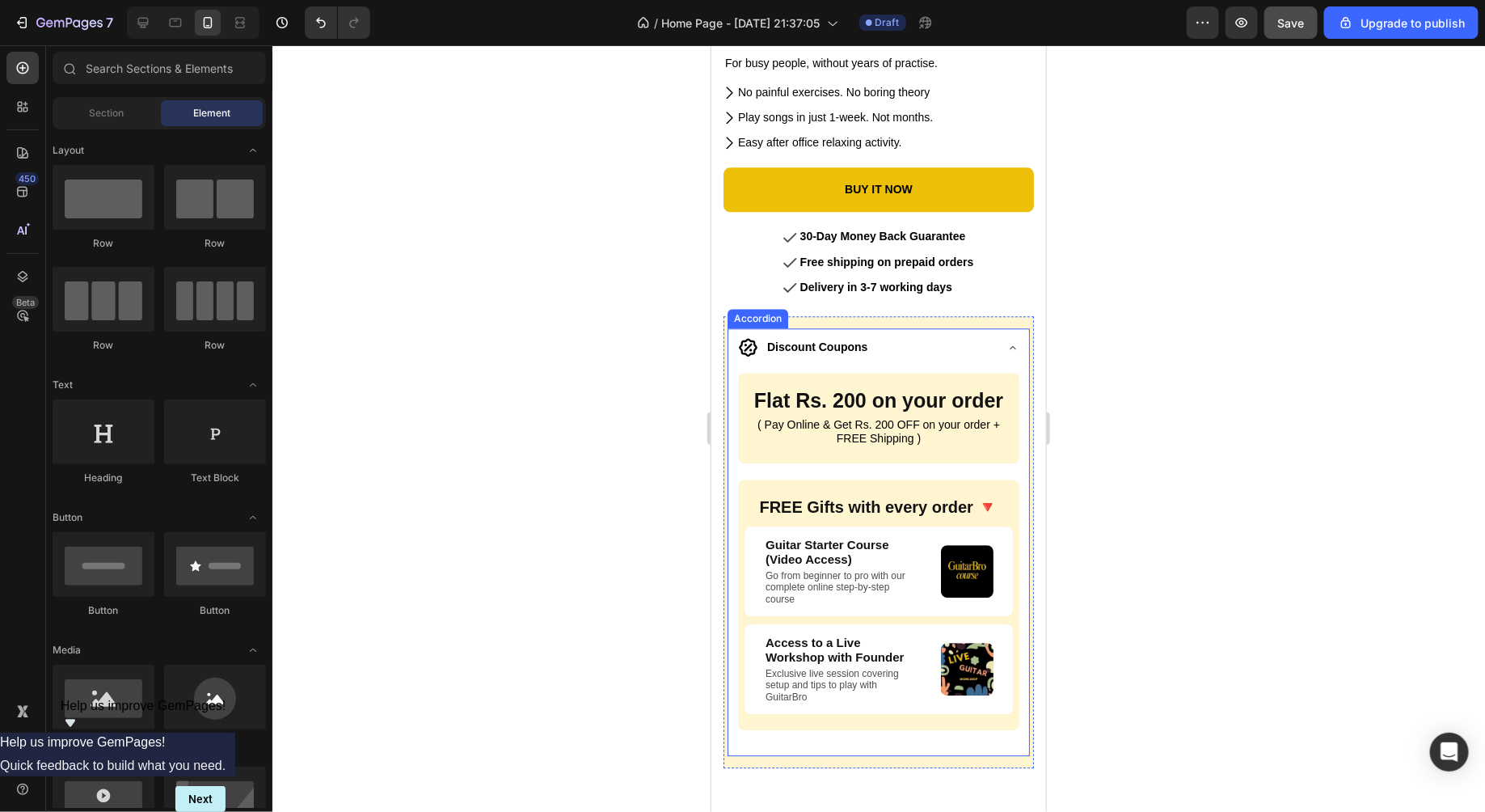
click at [990, 334] on div "Discount Coupons" at bounding box center [865, 347] width 255 height 25
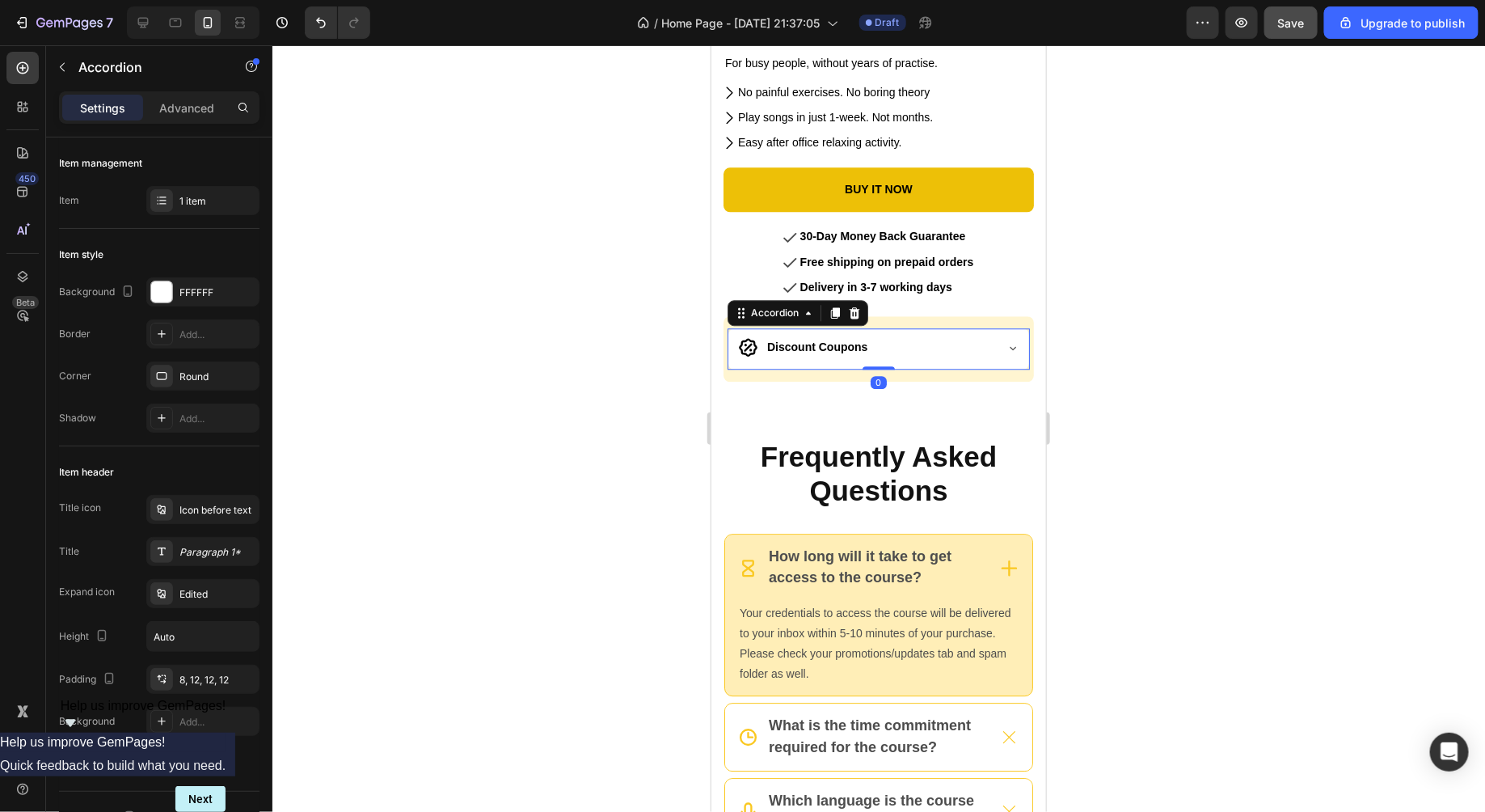
click at [1168, 350] on div at bounding box center [879, 428] width 1213 height 766
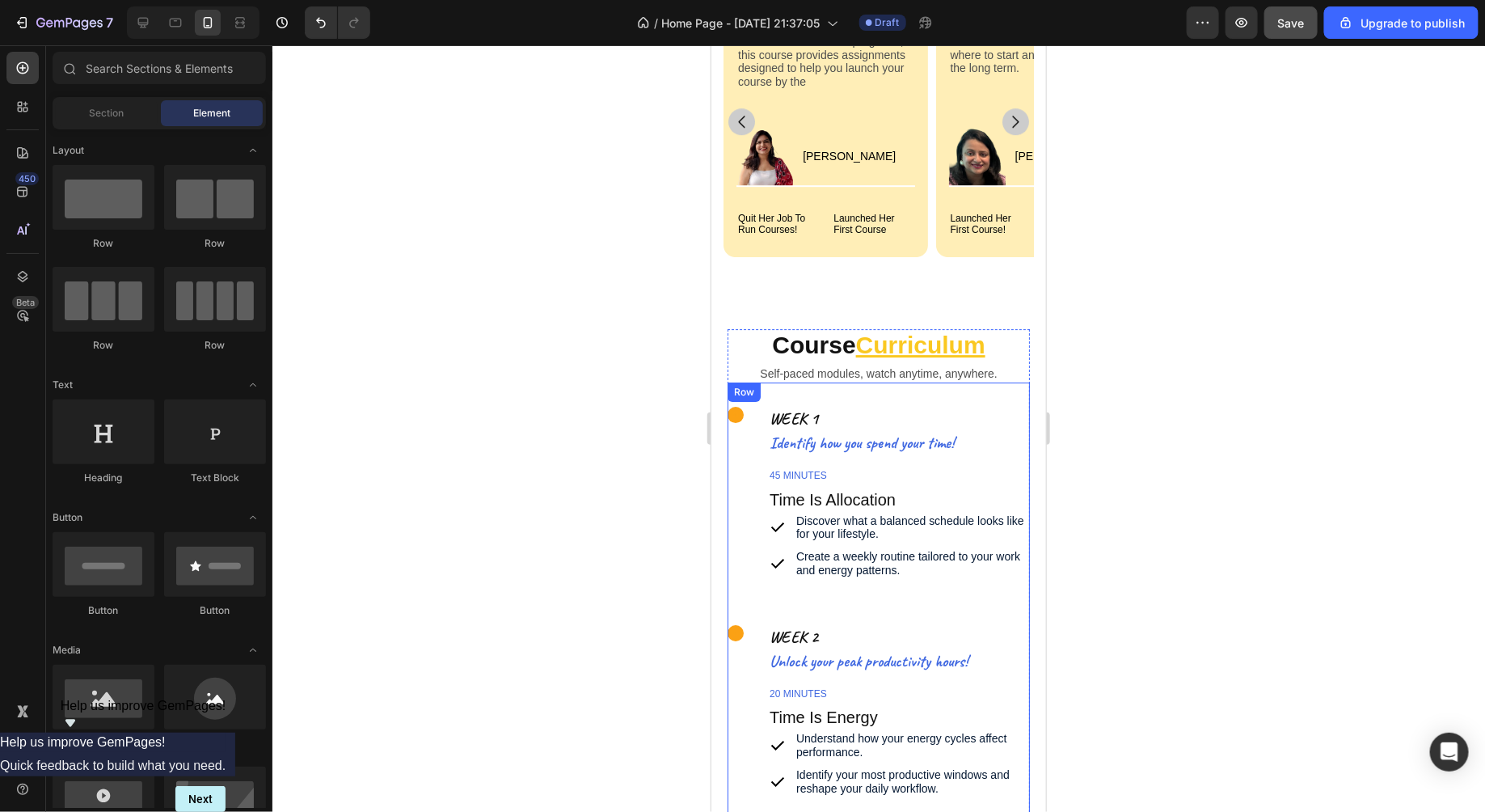
scroll to position [5122, 0]
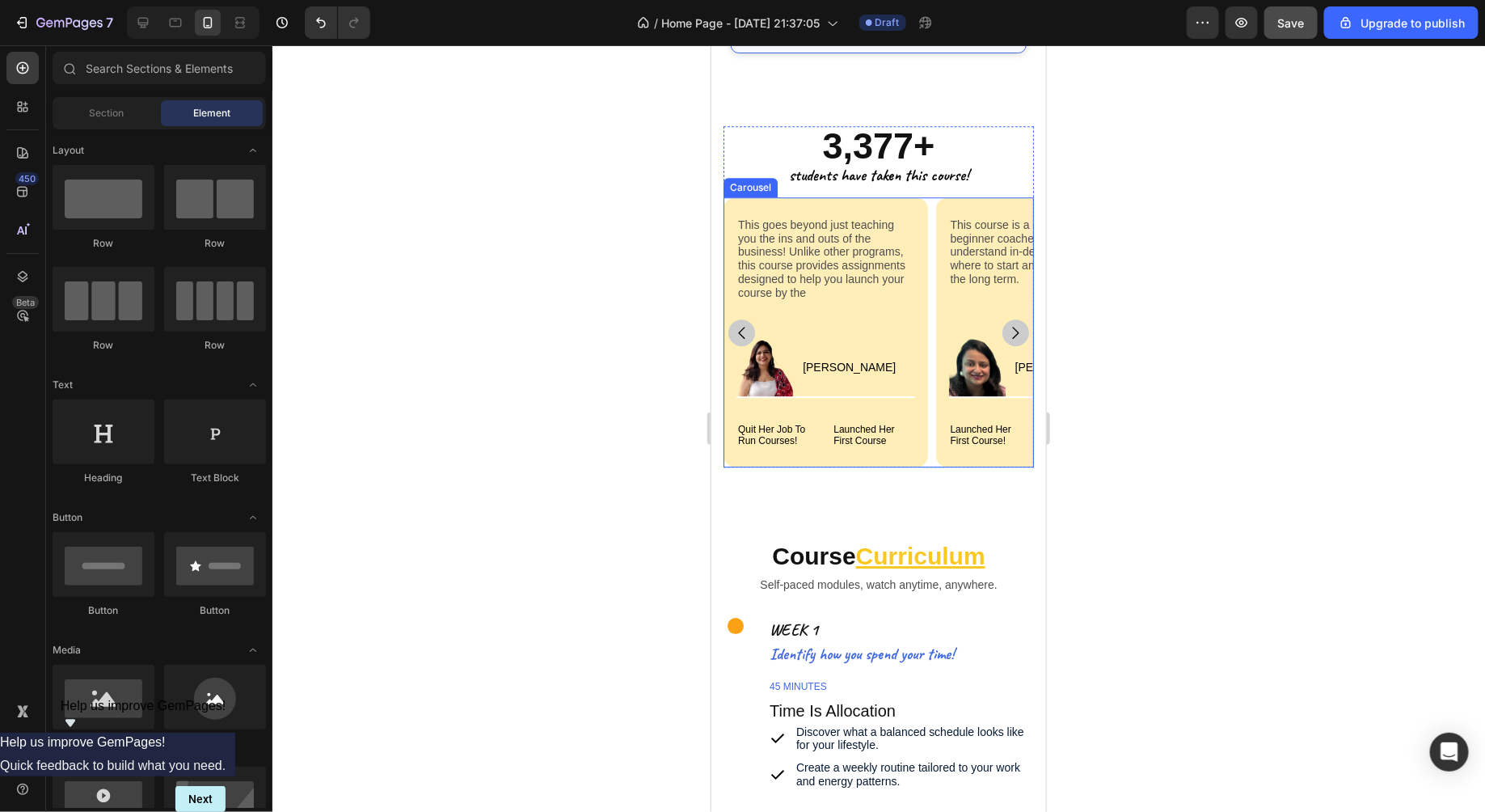
click at [1012, 326] on icon "Carousel Next Arrow" at bounding box center [1015, 332] width 13 height 13
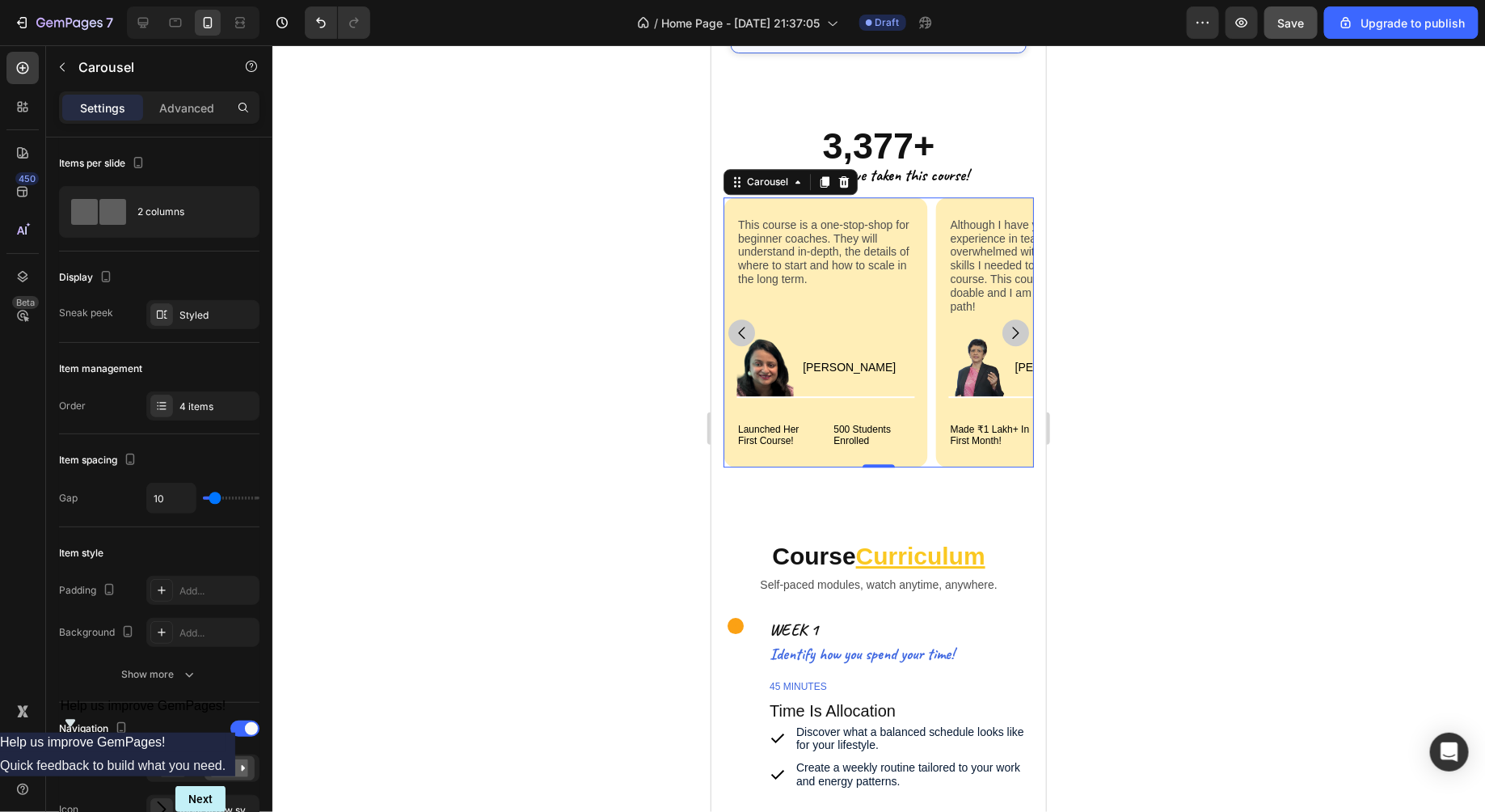
click at [1012, 326] on icon "Carousel Next Arrow" at bounding box center [1015, 332] width 13 height 13
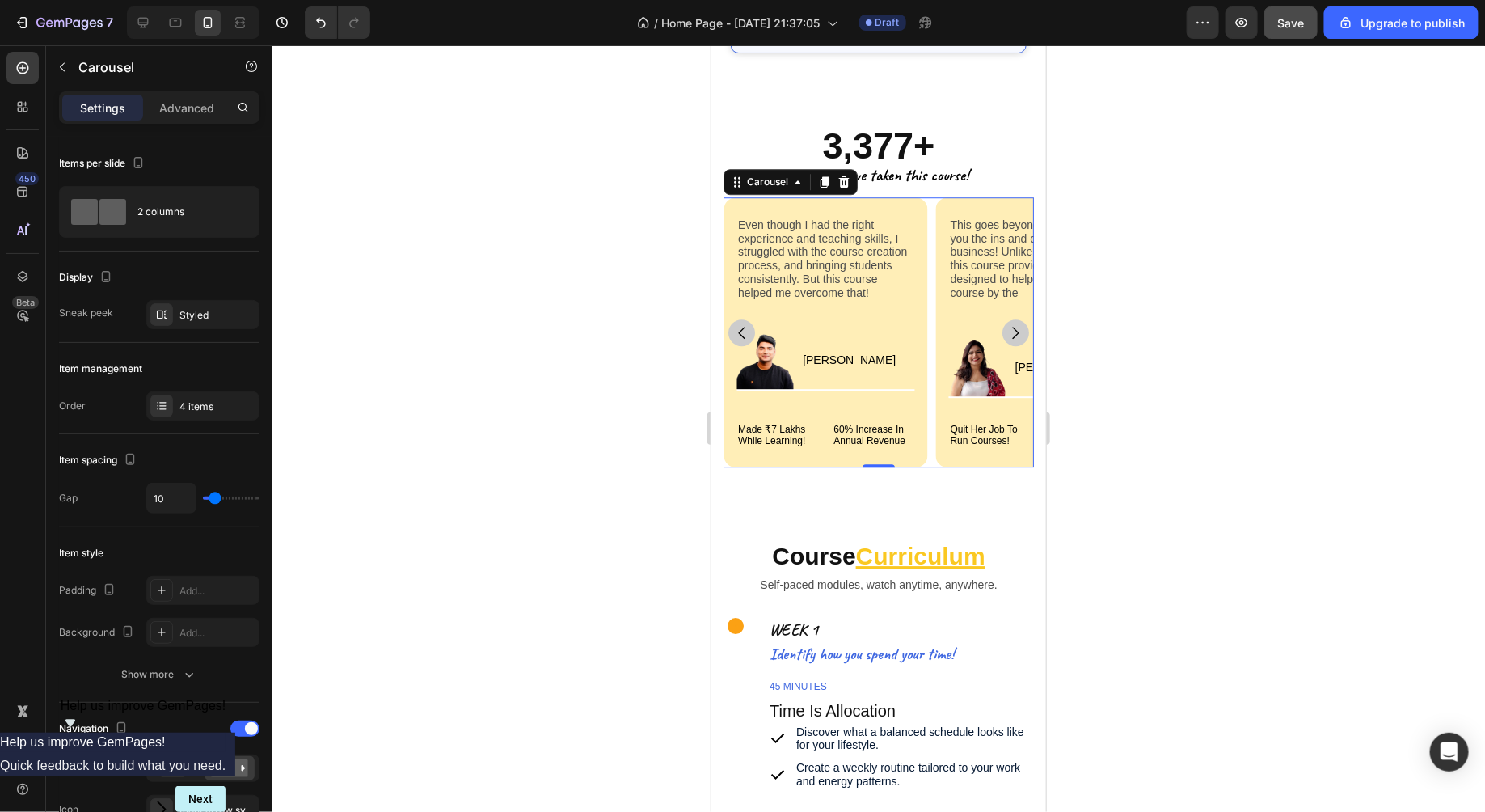
click at [1012, 326] on icon "Carousel Next Arrow" at bounding box center [1015, 332] width 13 height 13
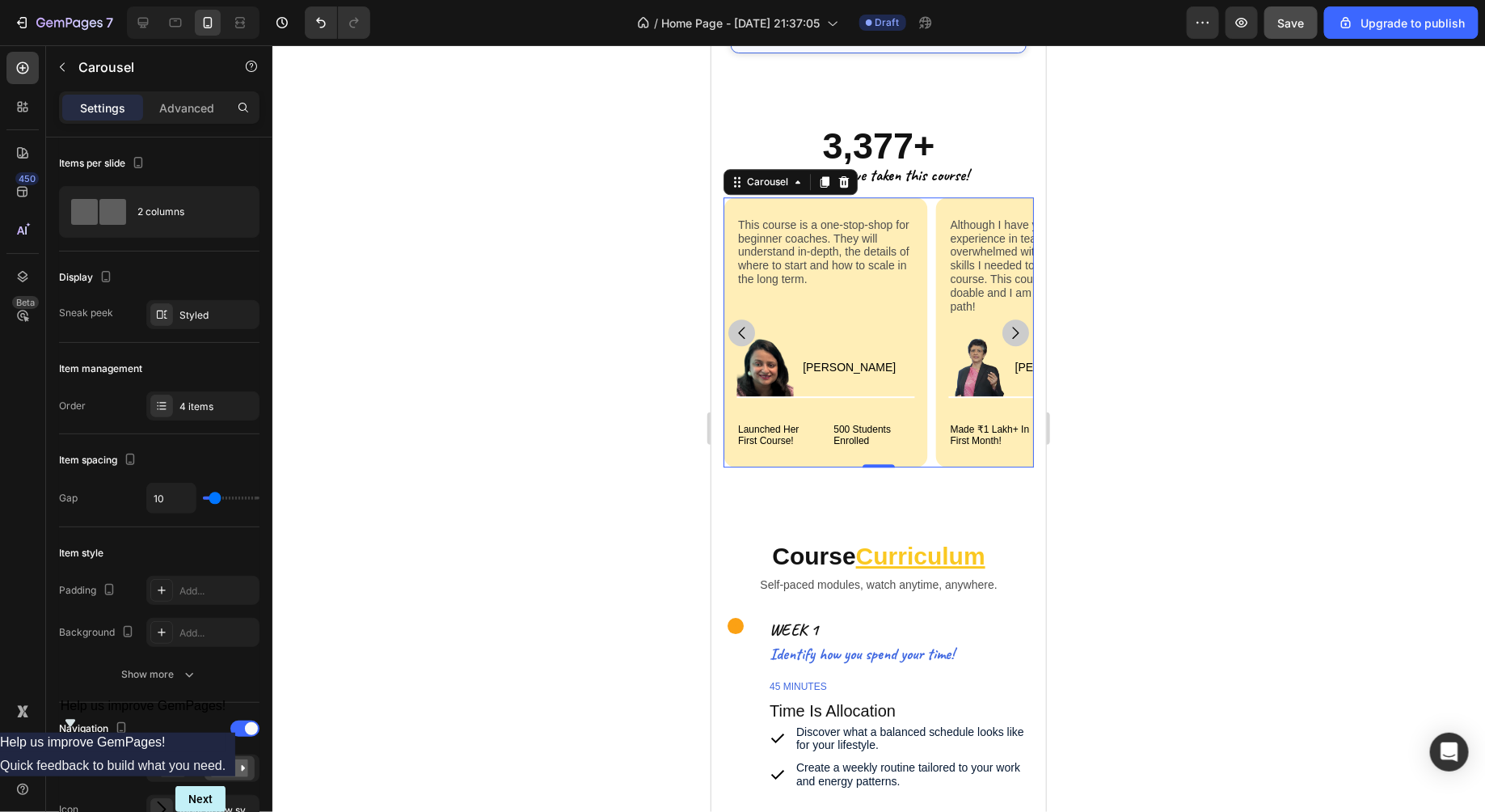
click at [1175, 319] on div at bounding box center [879, 428] width 1213 height 766
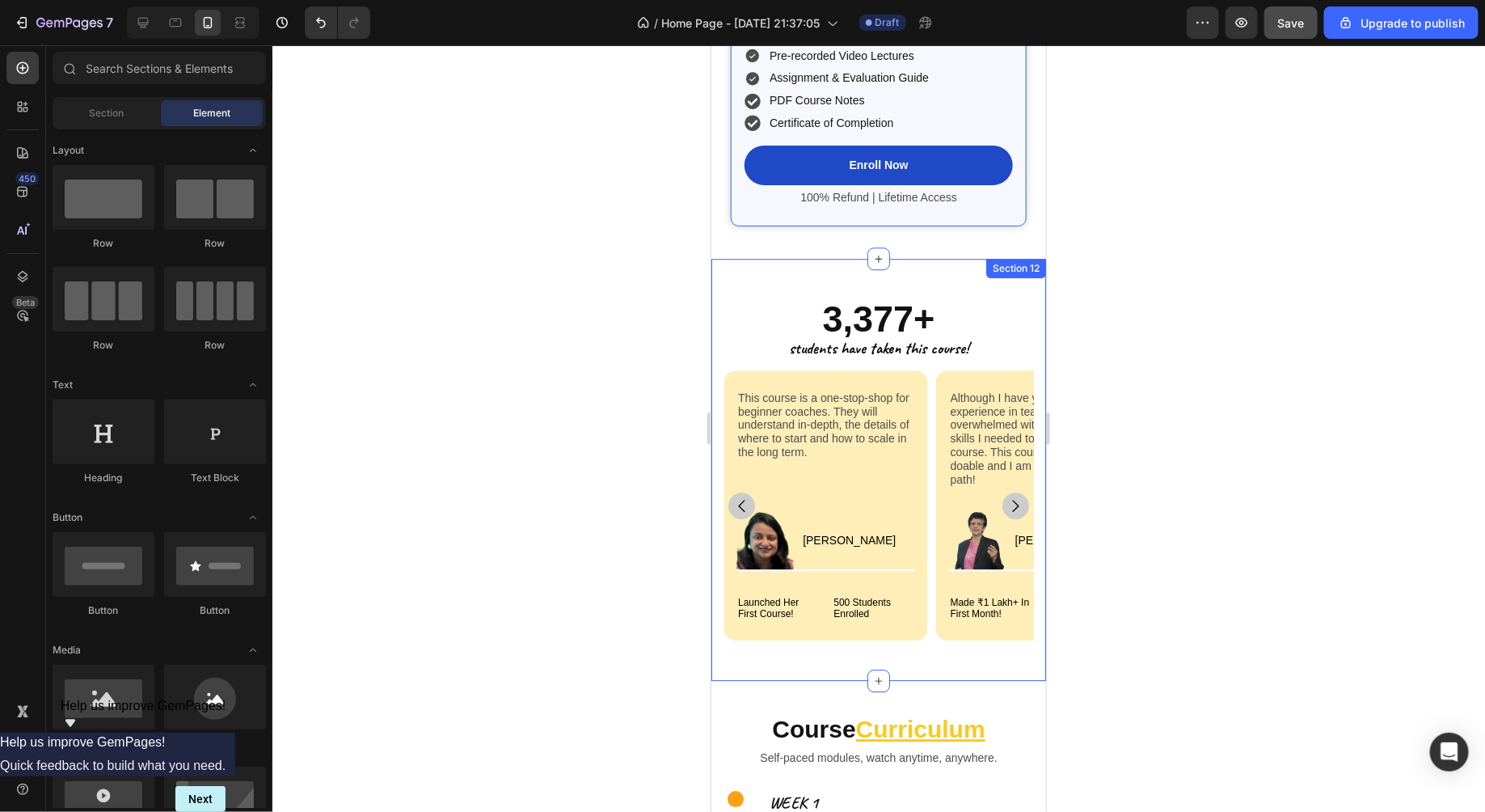
scroll to position [4779, 0]
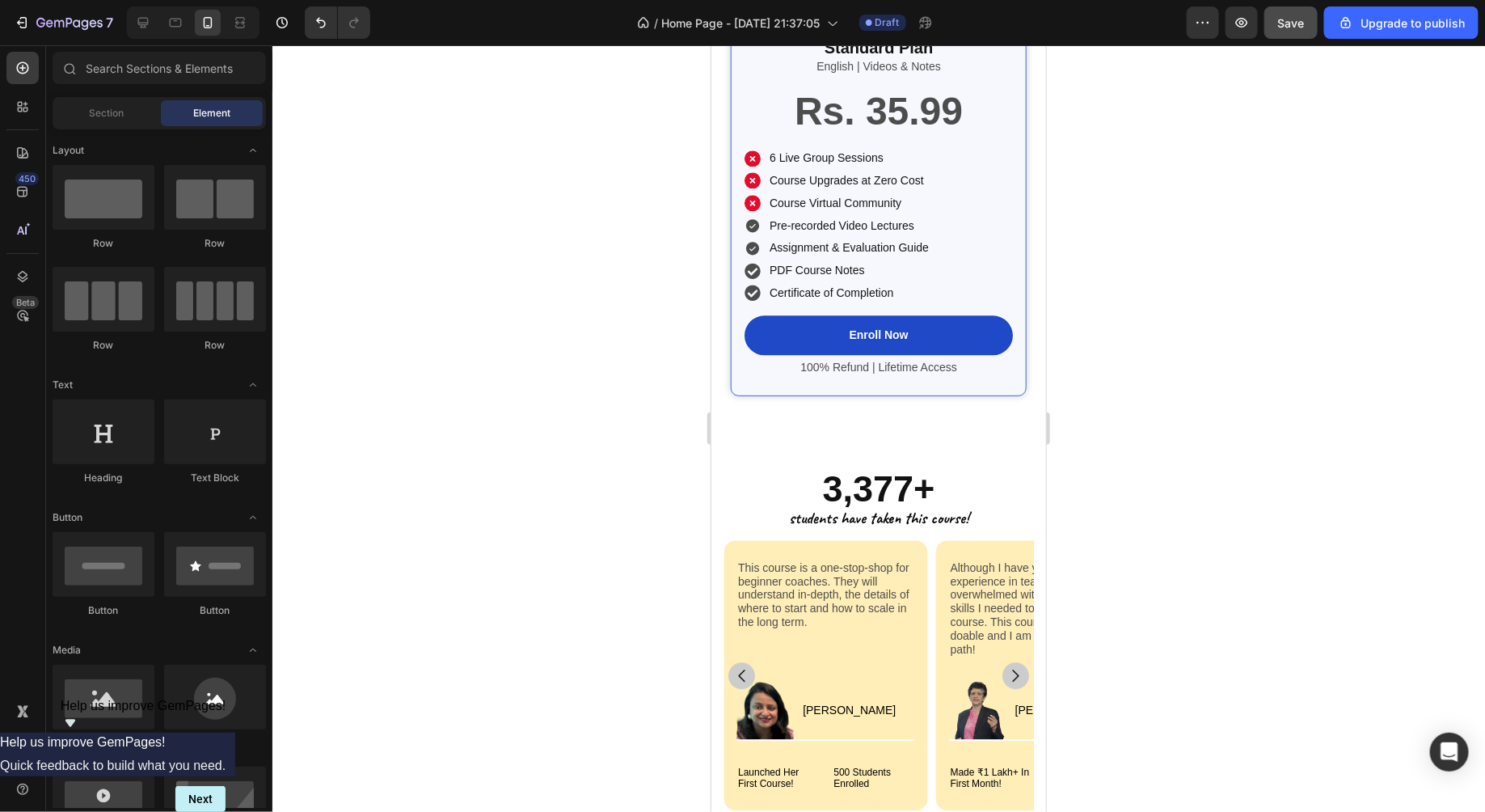
click at [1173, 248] on div at bounding box center [879, 428] width 1213 height 766
click at [1091, 420] on div at bounding box center [879, 428] width 1213 height 766
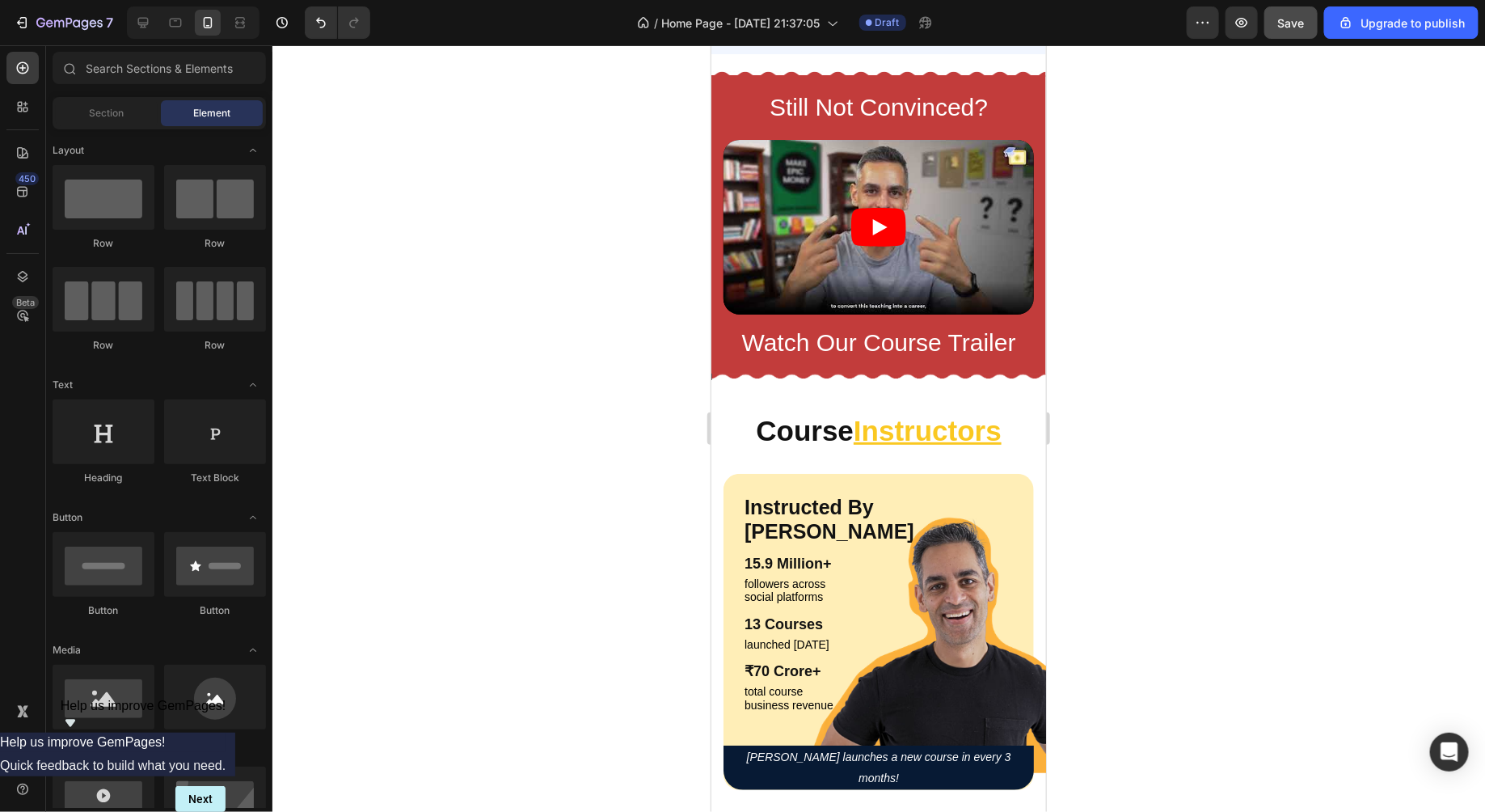
scroll to position [3153, 0]
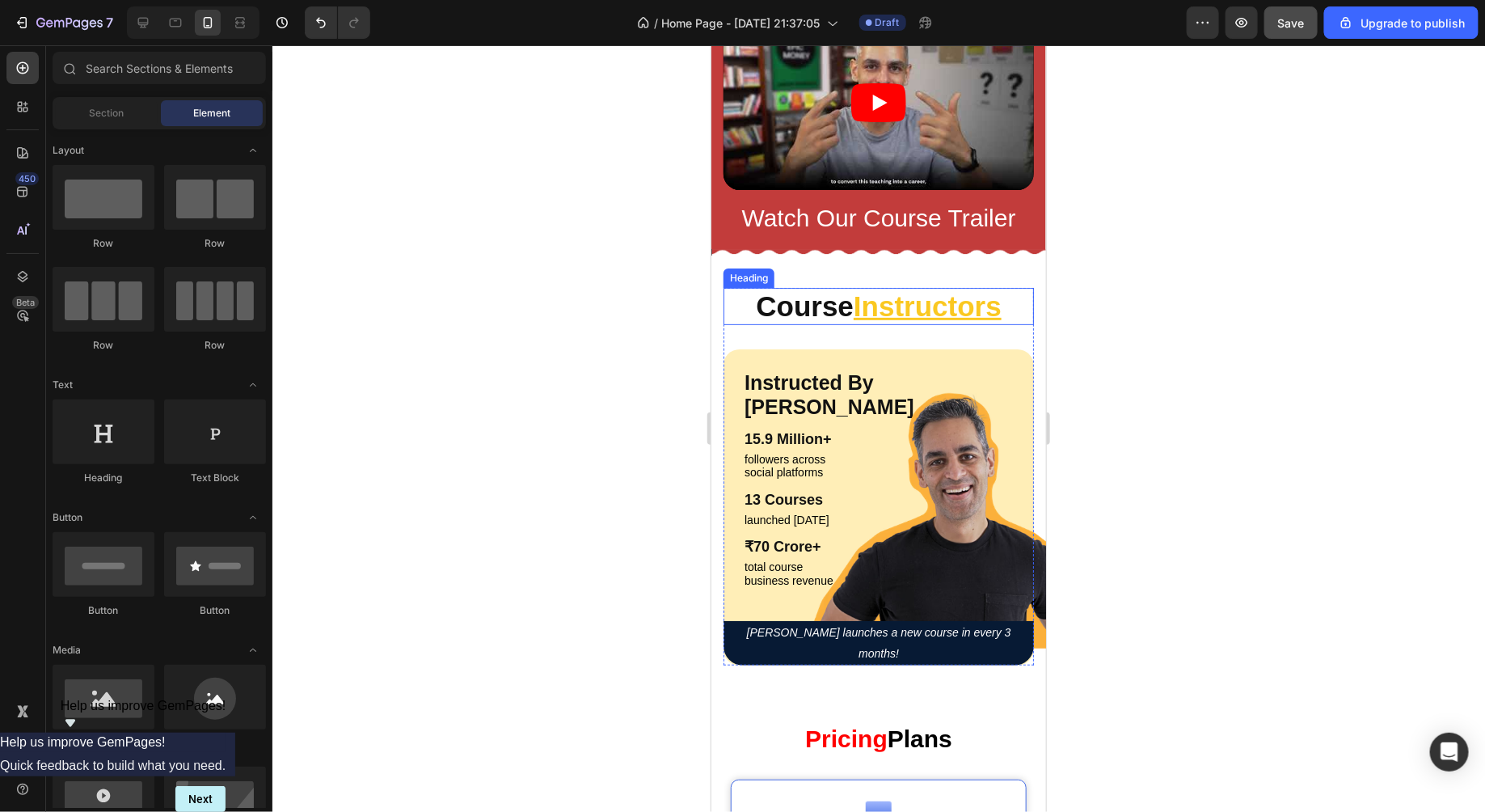
click at [1001, 298] on u "Instructors" at bounding box center [926, 305] width 148 height 32
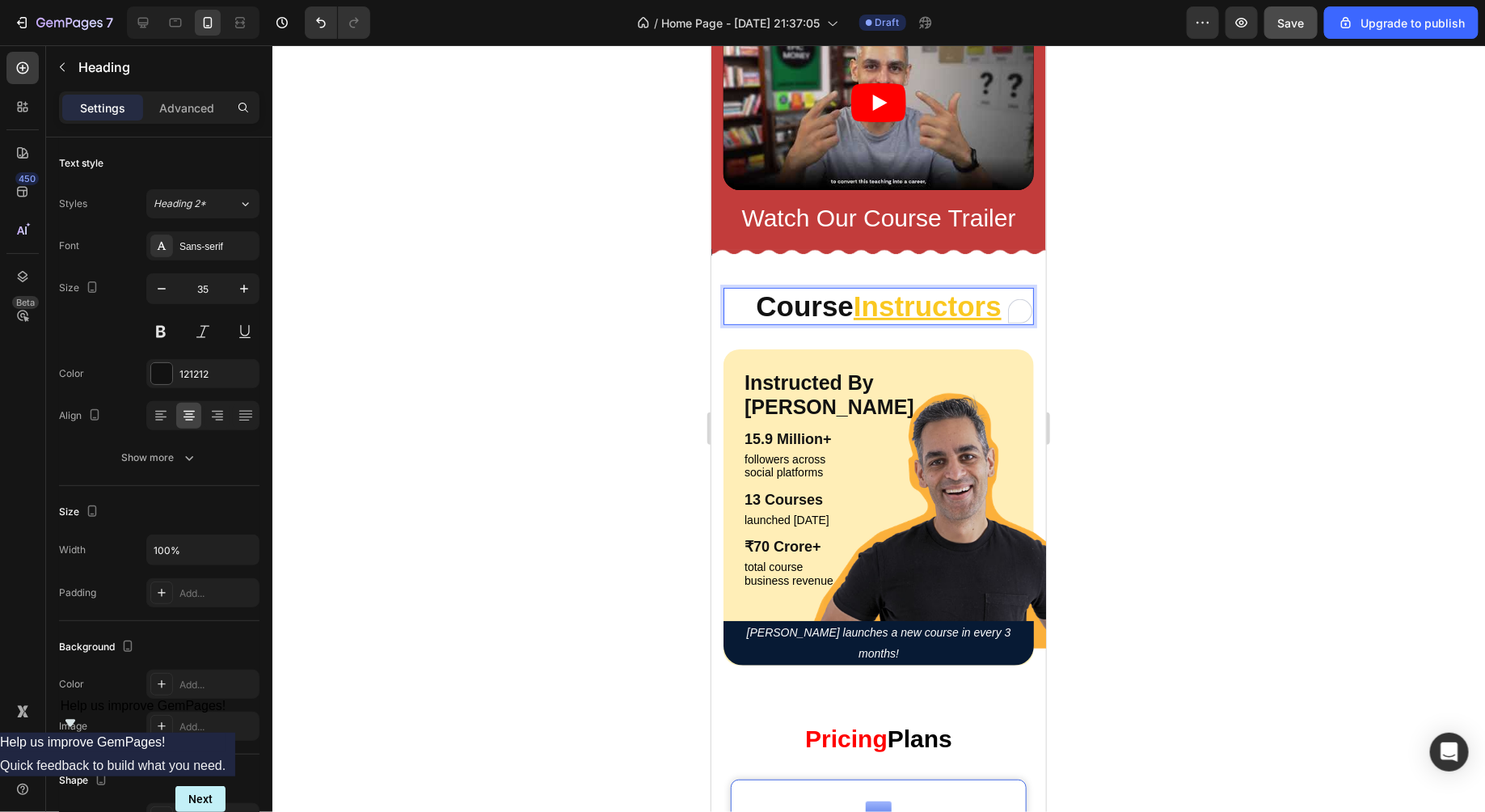
click at [1001, 308] on u "Instructors" at bounding box center [926, 305] width 148 height 32
click at [1229, 374] on div at bounding box center [879, 428] width 1213 height 766
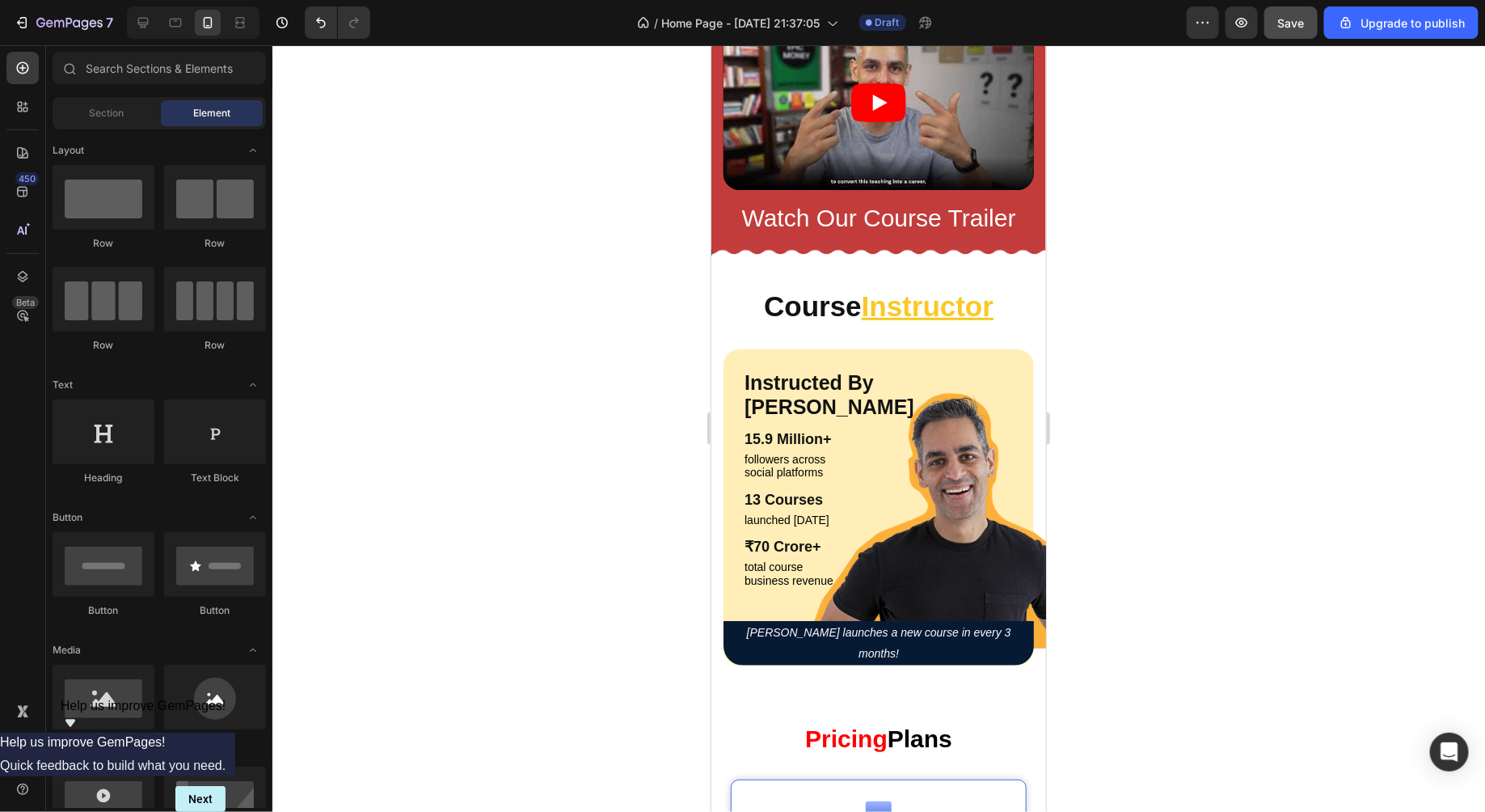
click at [1229, 374] on div at bounding box center [879, 428] width 1213 height 766
click at [1295, 33] on button "Save" at bounding box center [1292, 23] width 53 height 33
click at [1207, 283] on div at bounding box center [879, 428] width 1213 height 766
click at [173, 25] on icon at bounding box center [175, 22] width 16 height 16
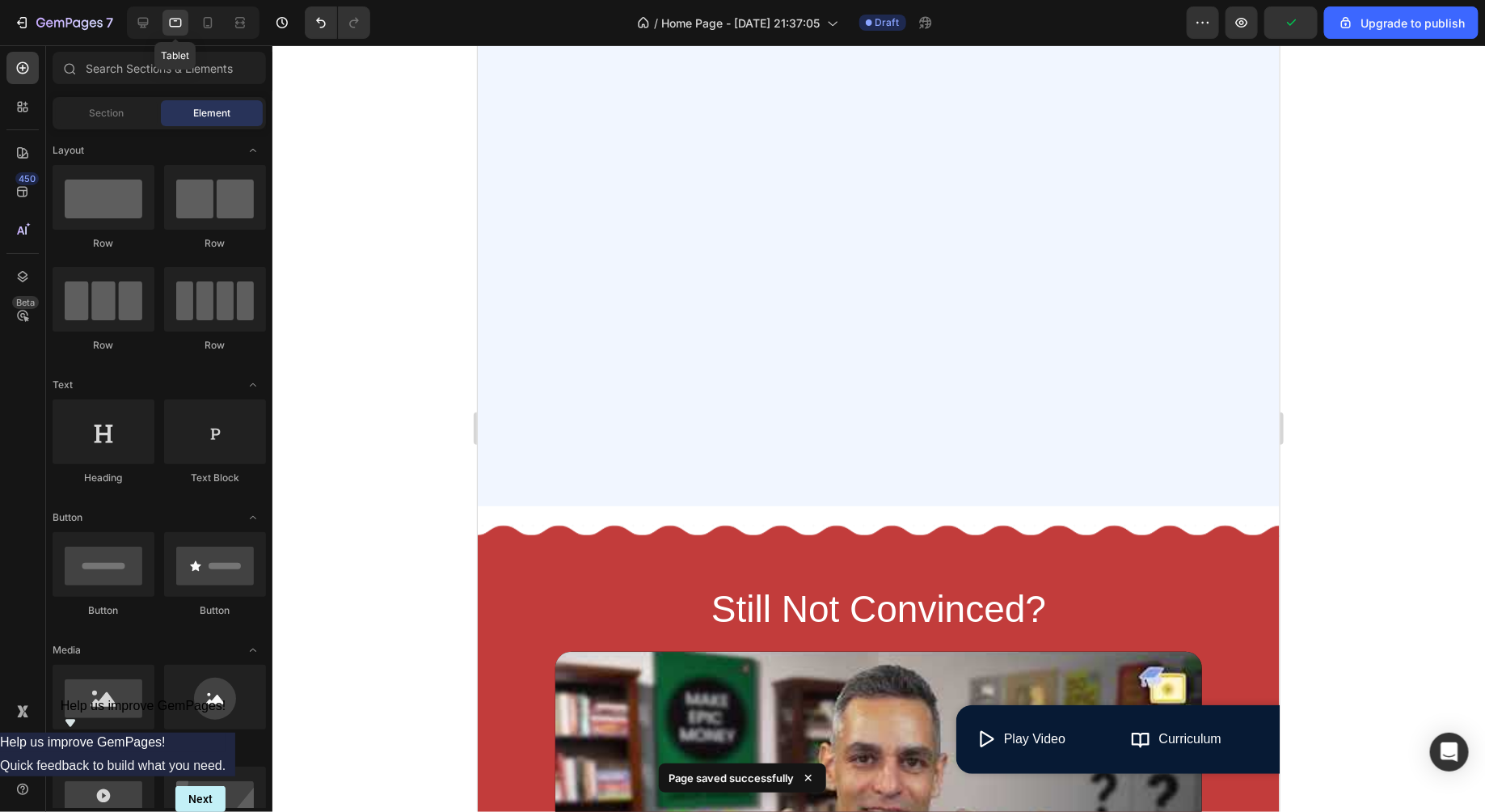
scroll to position [3155, 0]
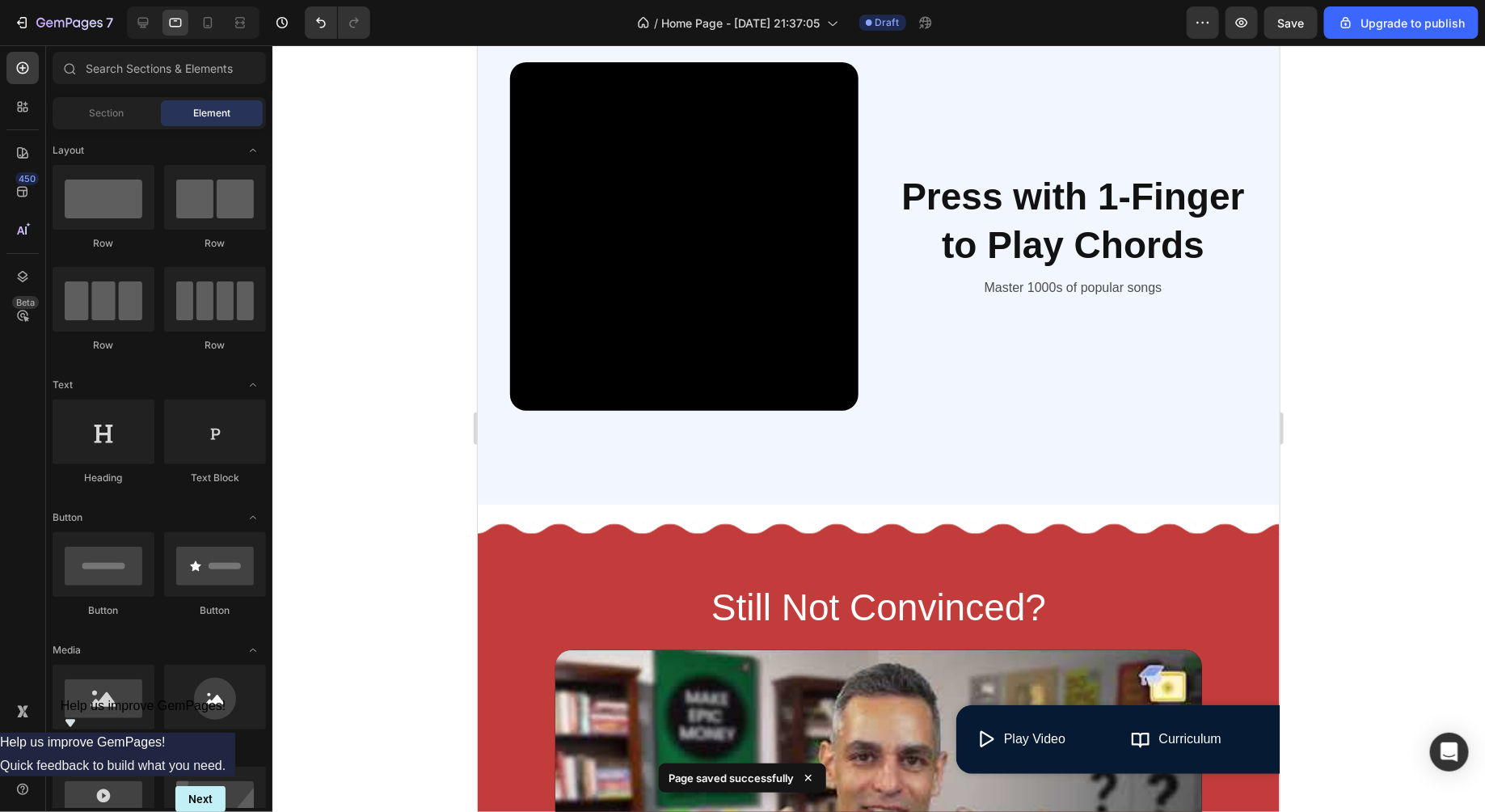
click at [349, 419] on div at bounding box center [879, 428] width 1213 height 766
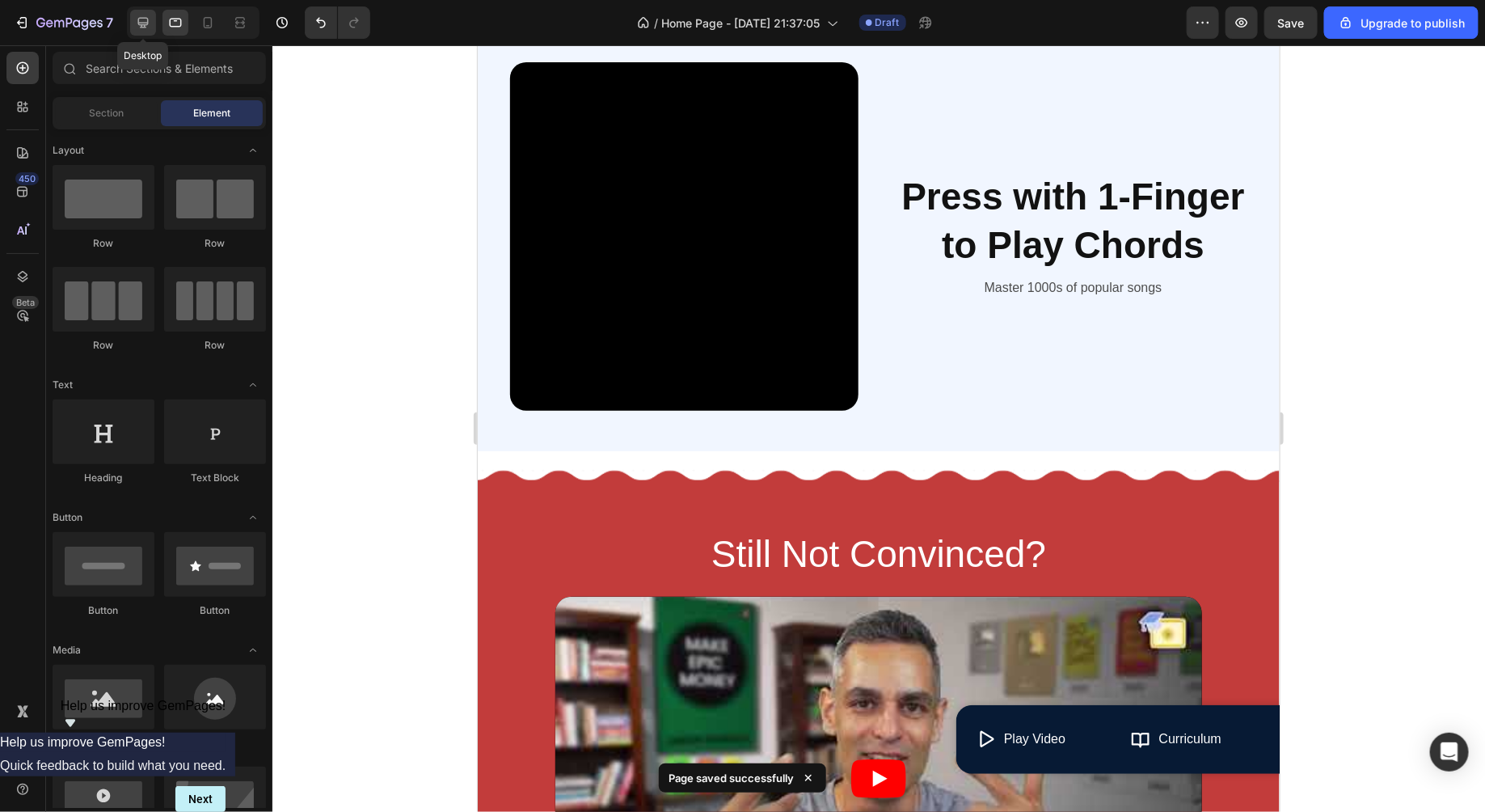
click at [138, 28] on icon at bounding box center [143, 22] width 16 height 16
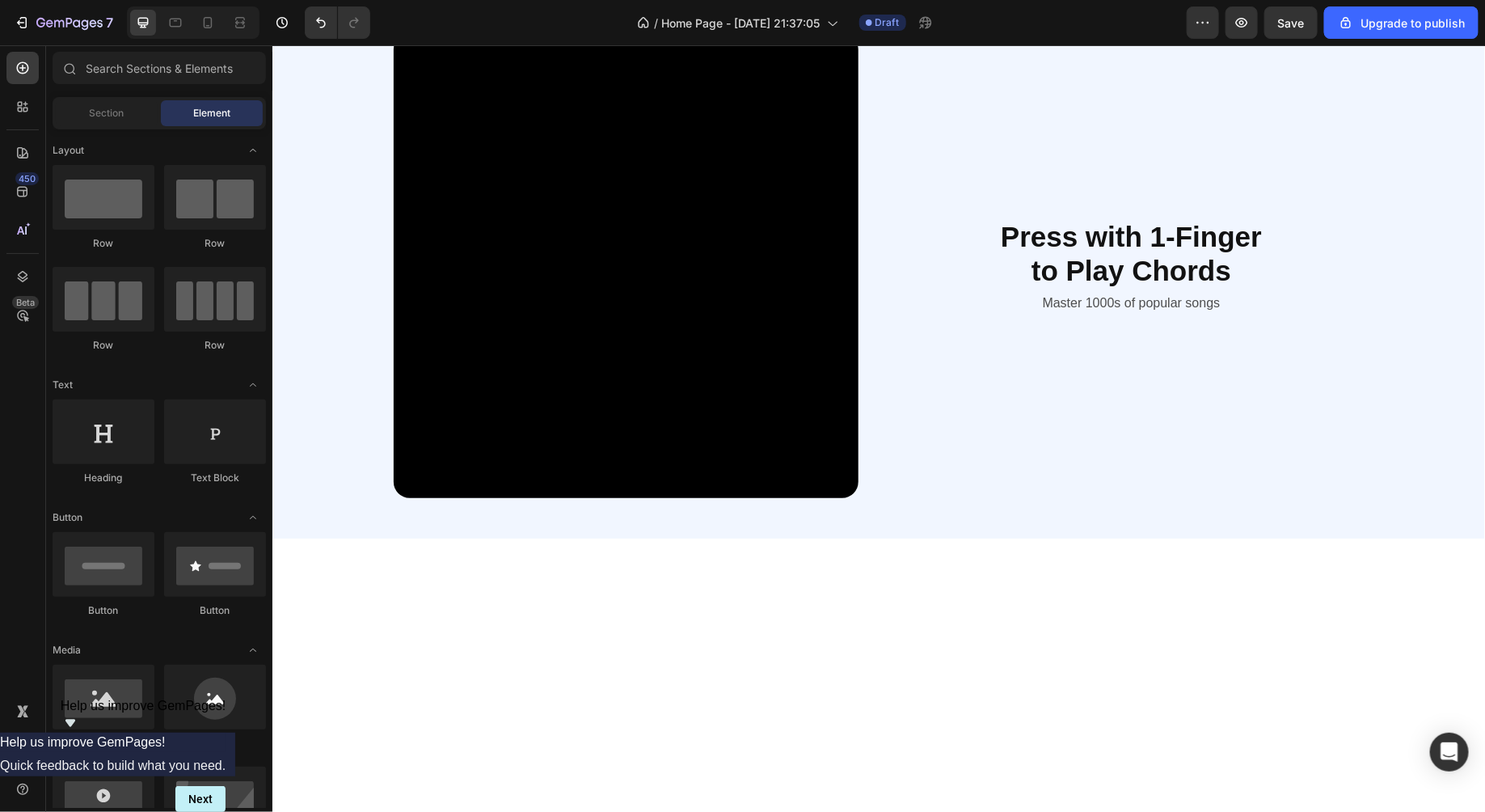
scroll to position [2007, 0]
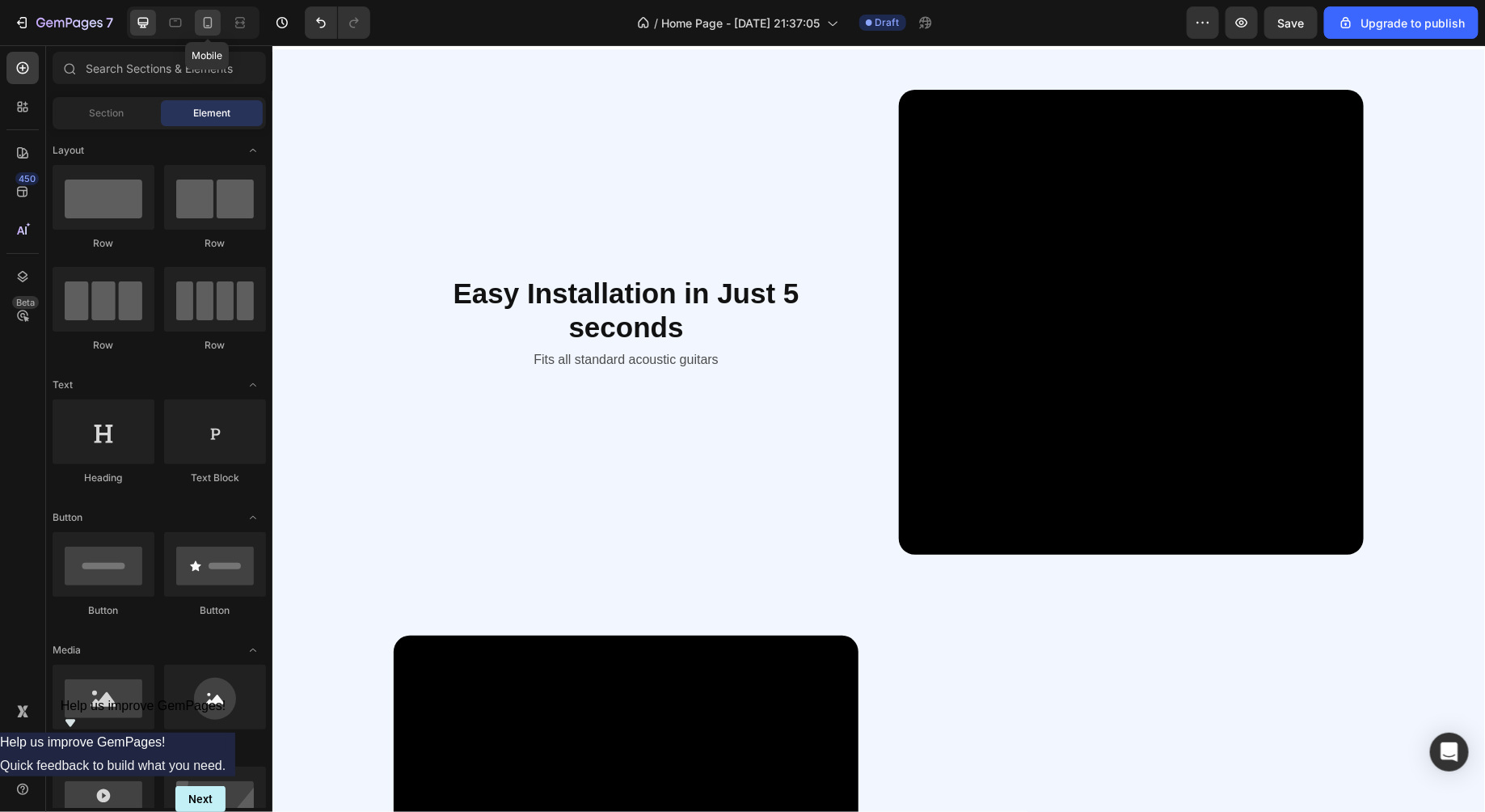
click at [200, 24] on icon at bounding box center [208, 22] width 16 height 16
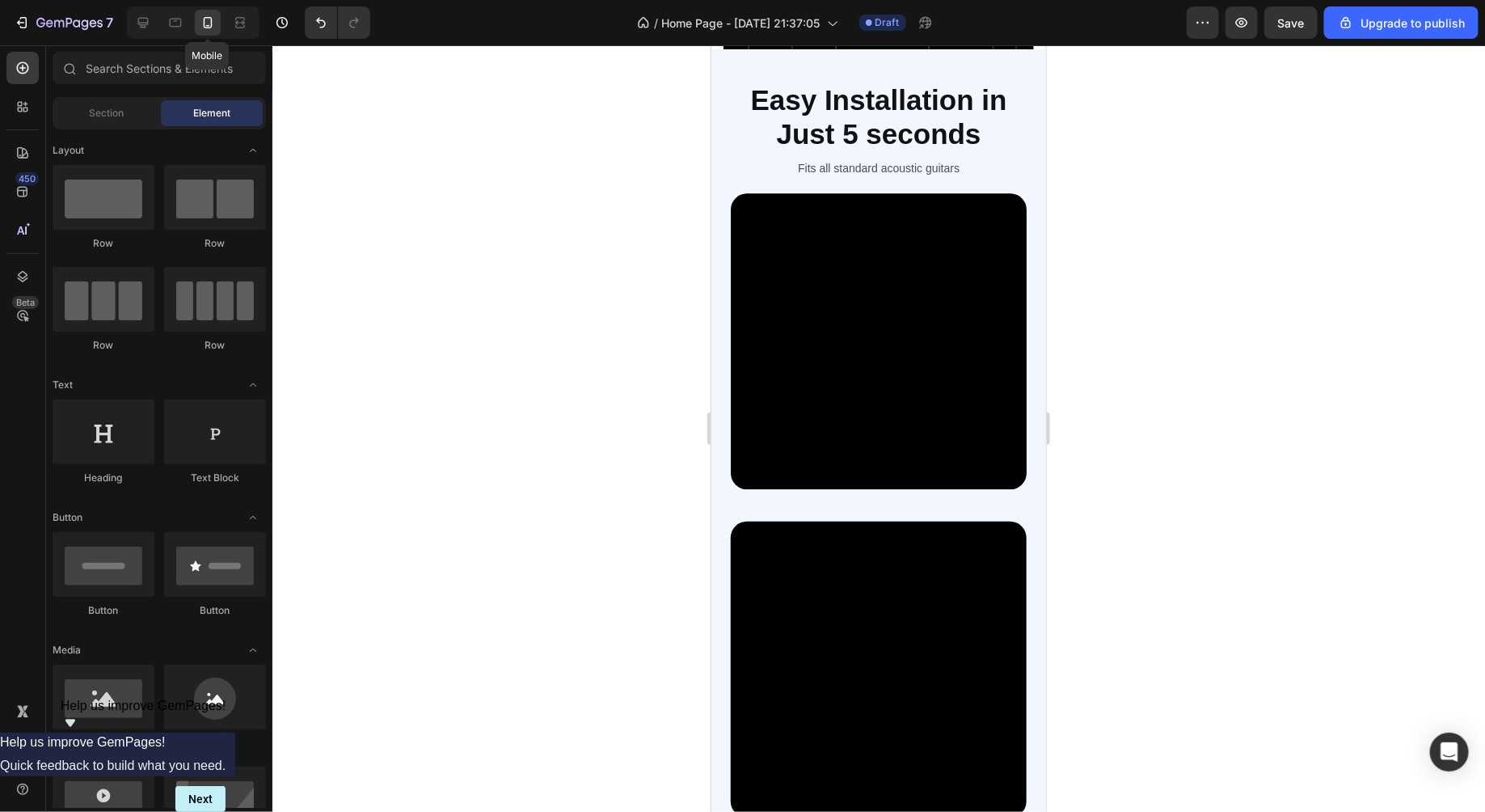
scroll to position [2022, 0]
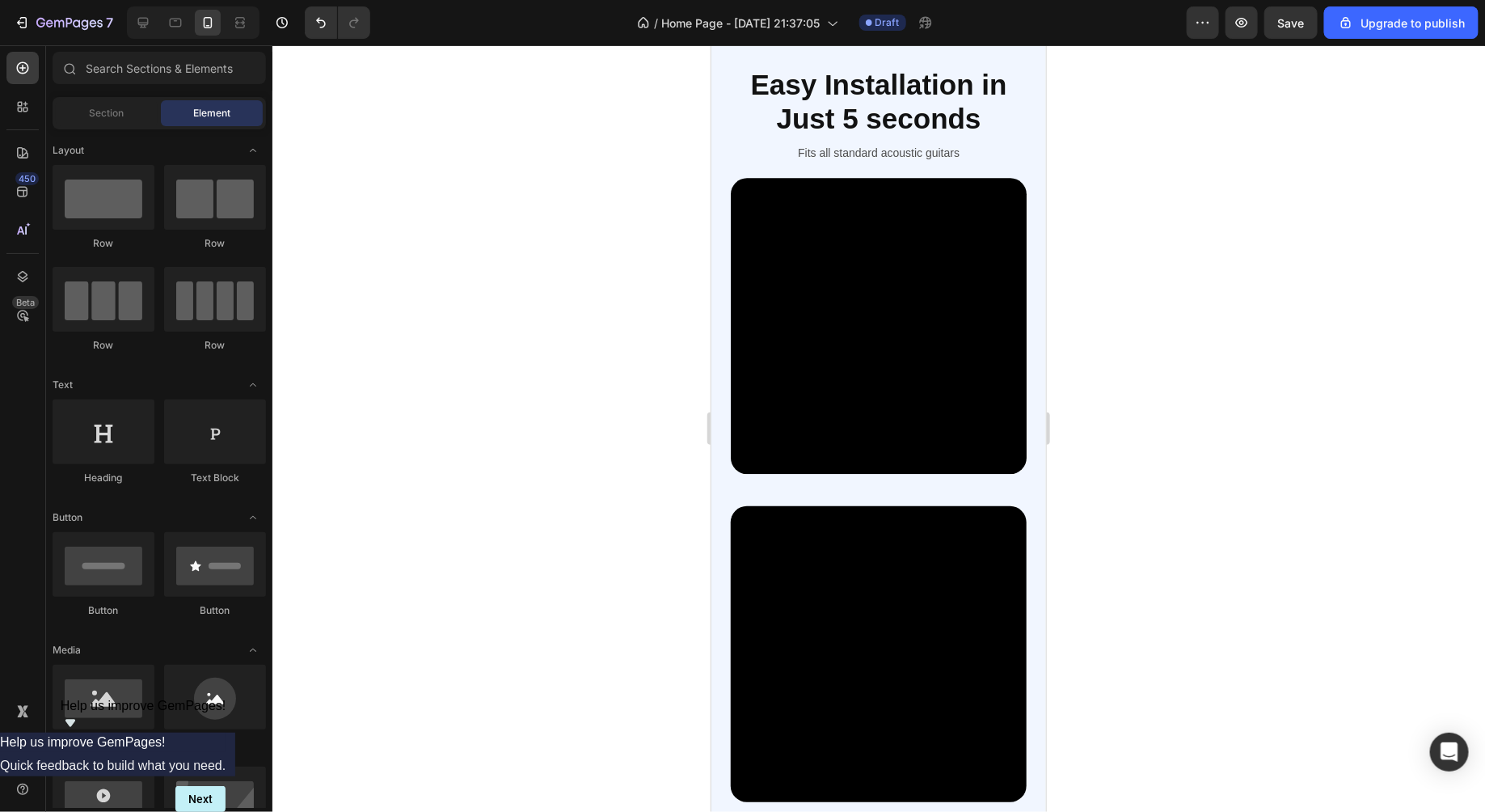
click at [449, 388] on div at bounding box center [879, 428] width 1213 height 766
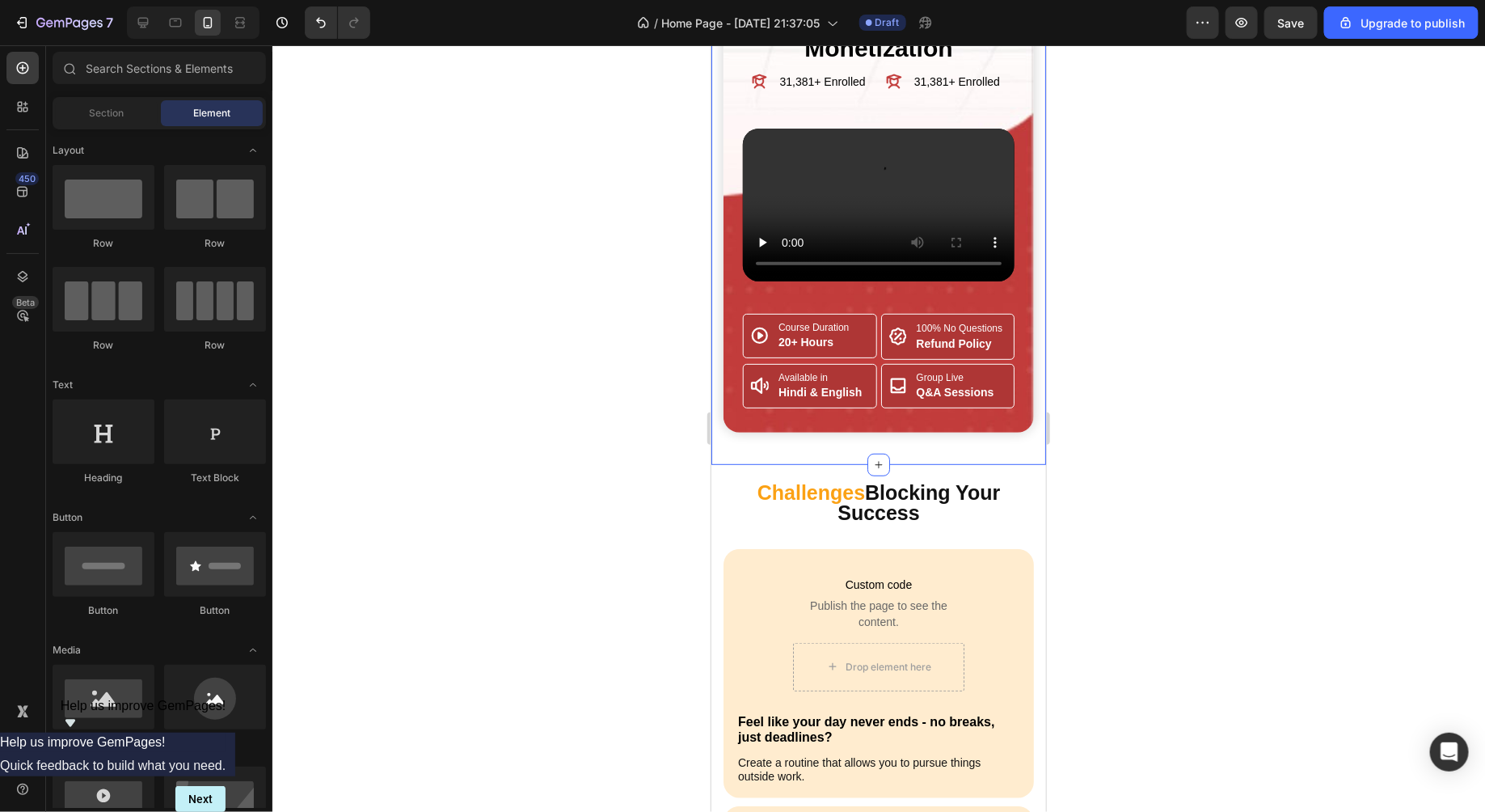
scroll to position [418, 0]
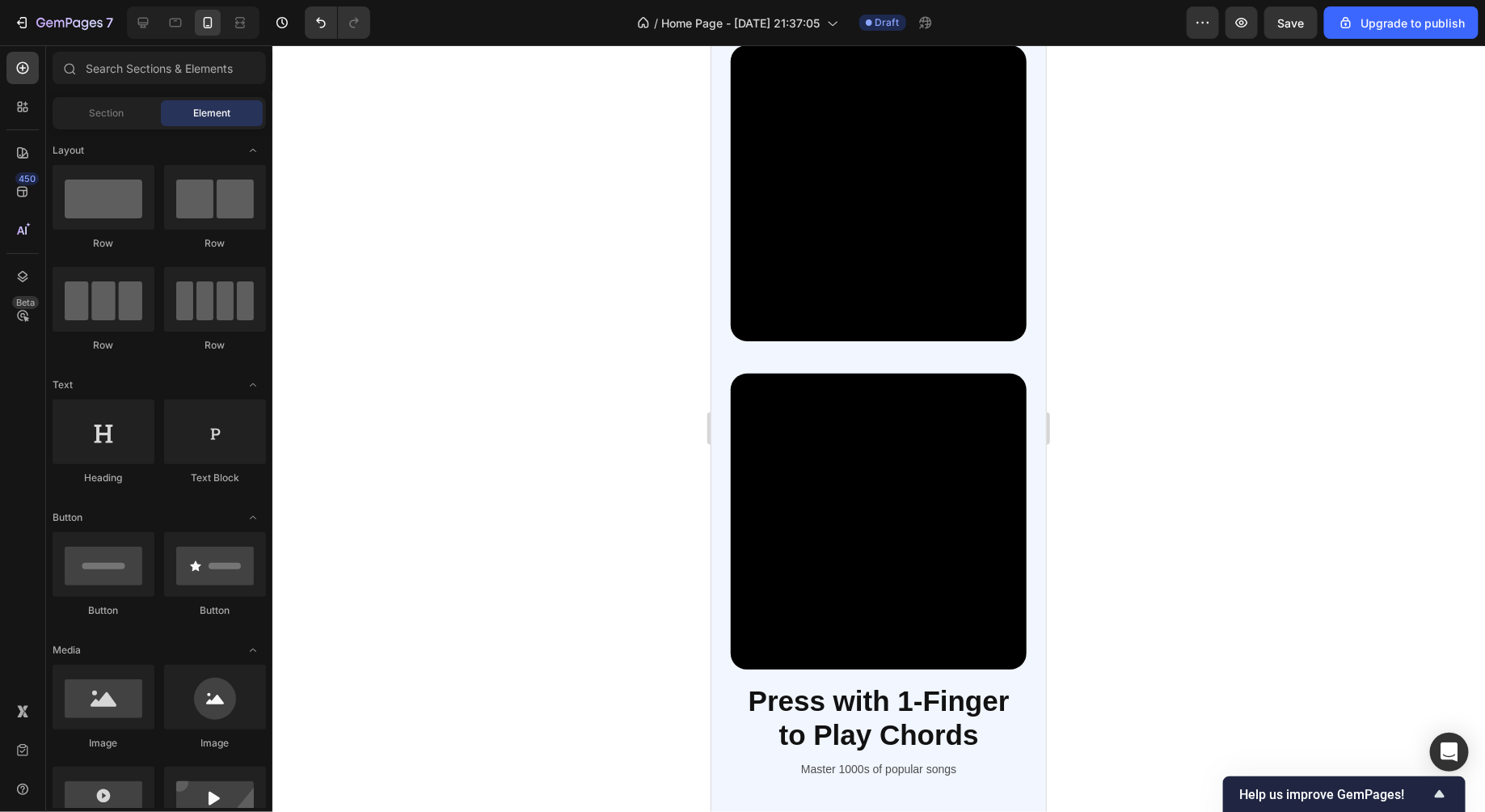
scroll to position [2658, 0]
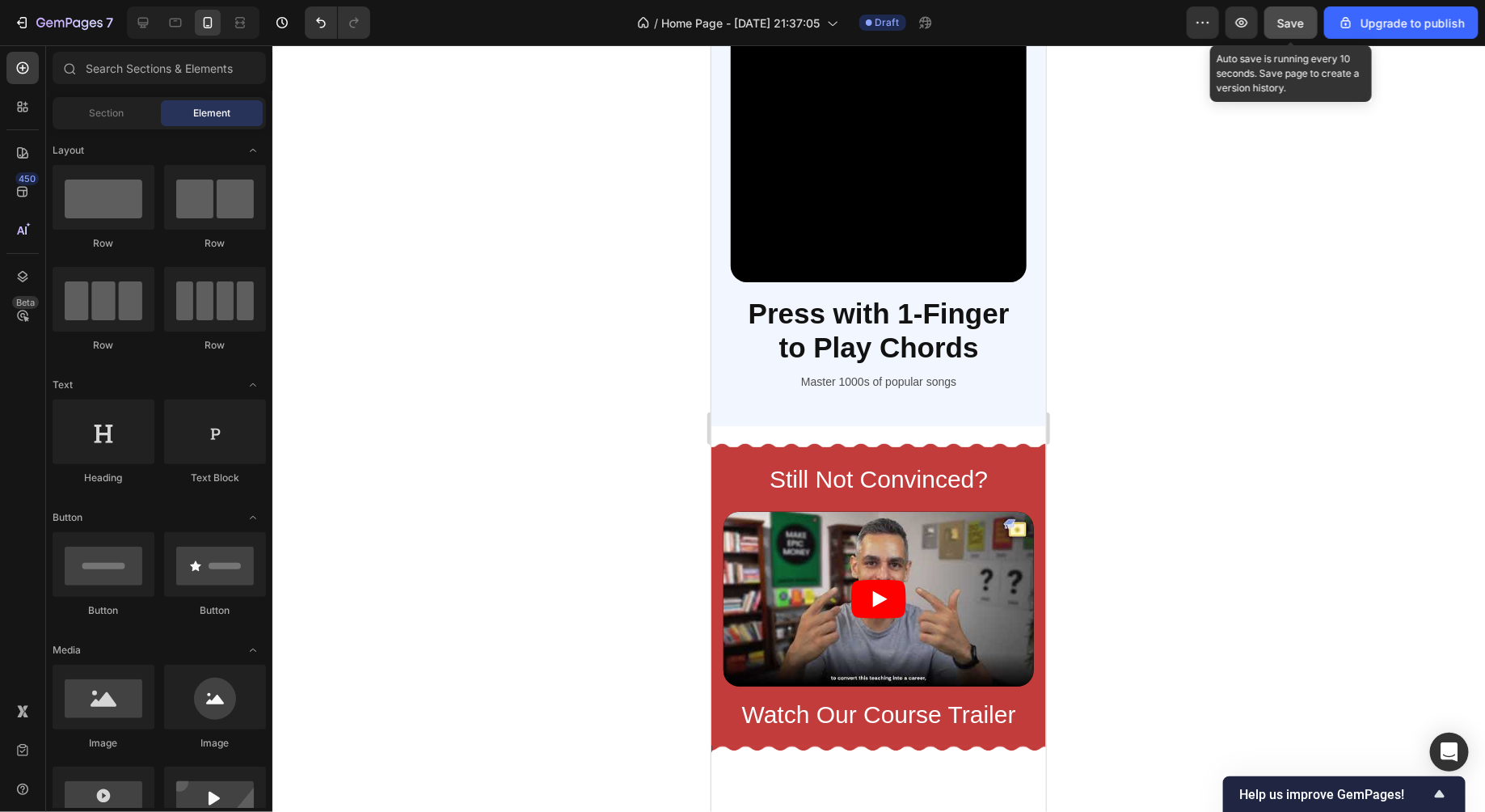
click at [1293, 31] on button "Save" at bounding box center [1292, 23] width 53 height 33
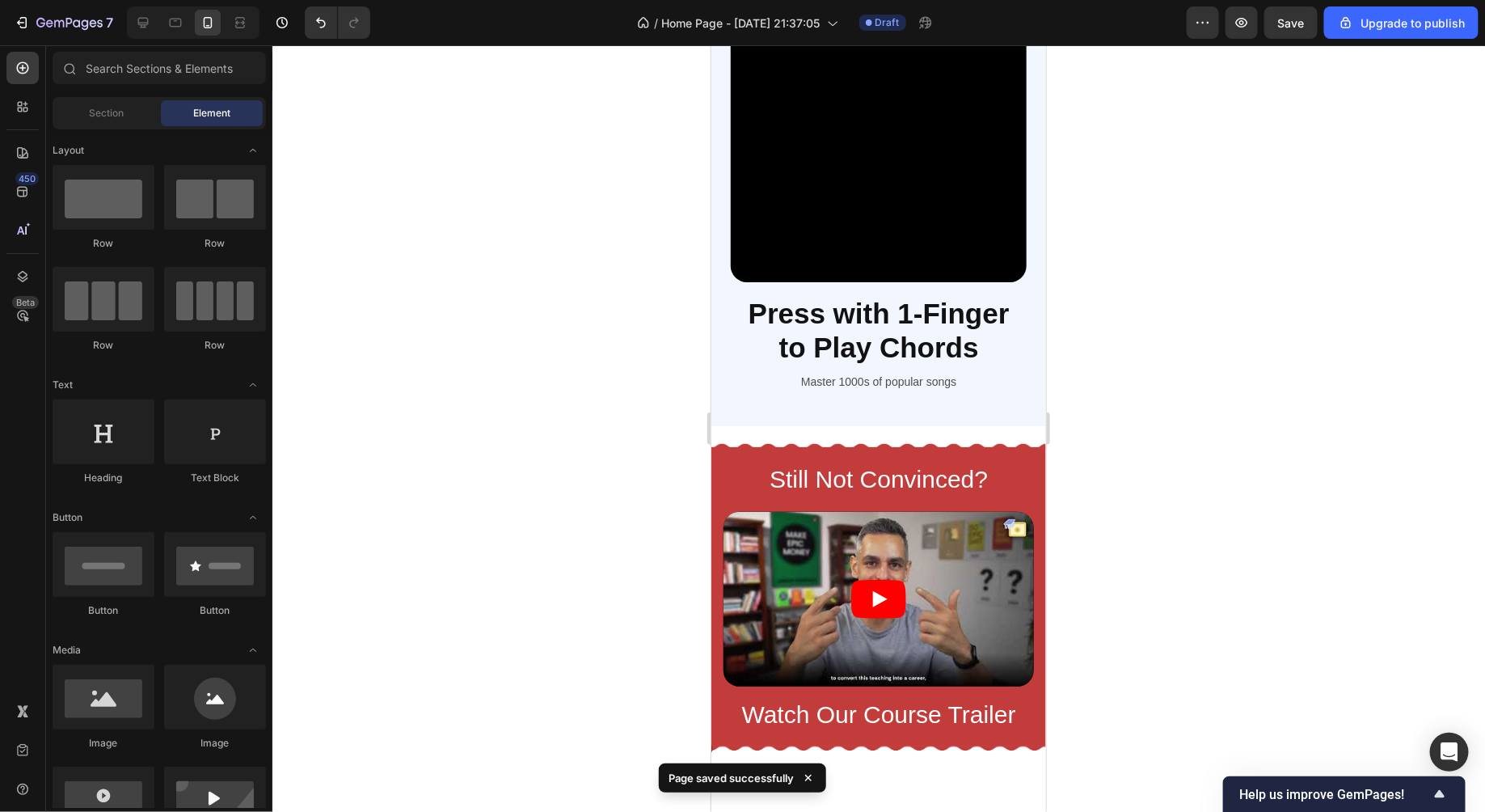
click at [1256, 253] on div at bounding box center [879, 428] width 1213 height 766
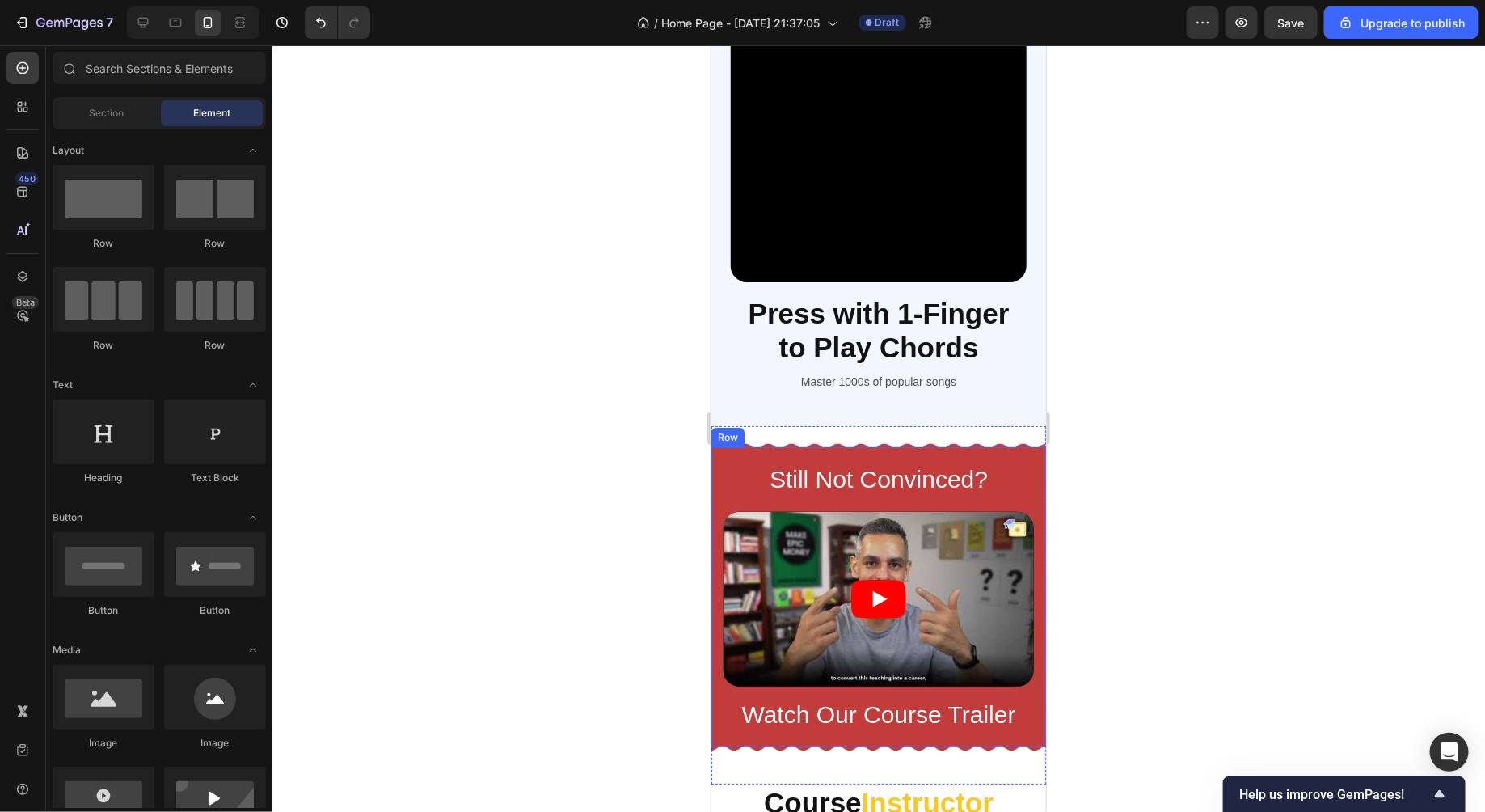
scroll to position [3140, 0]
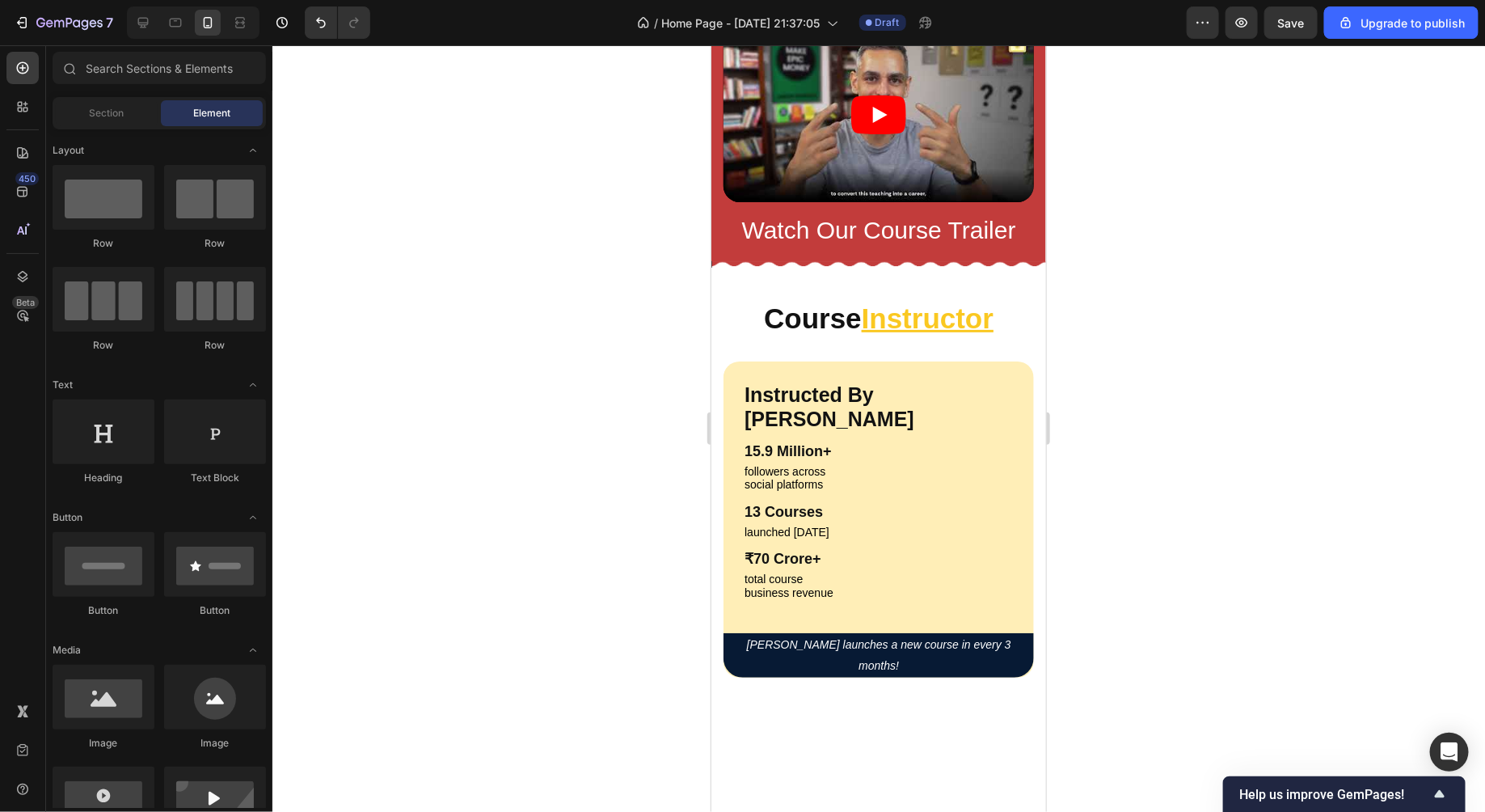
click at [1173, 331] on div at bounding box center [879, 428] width 1213 height 766
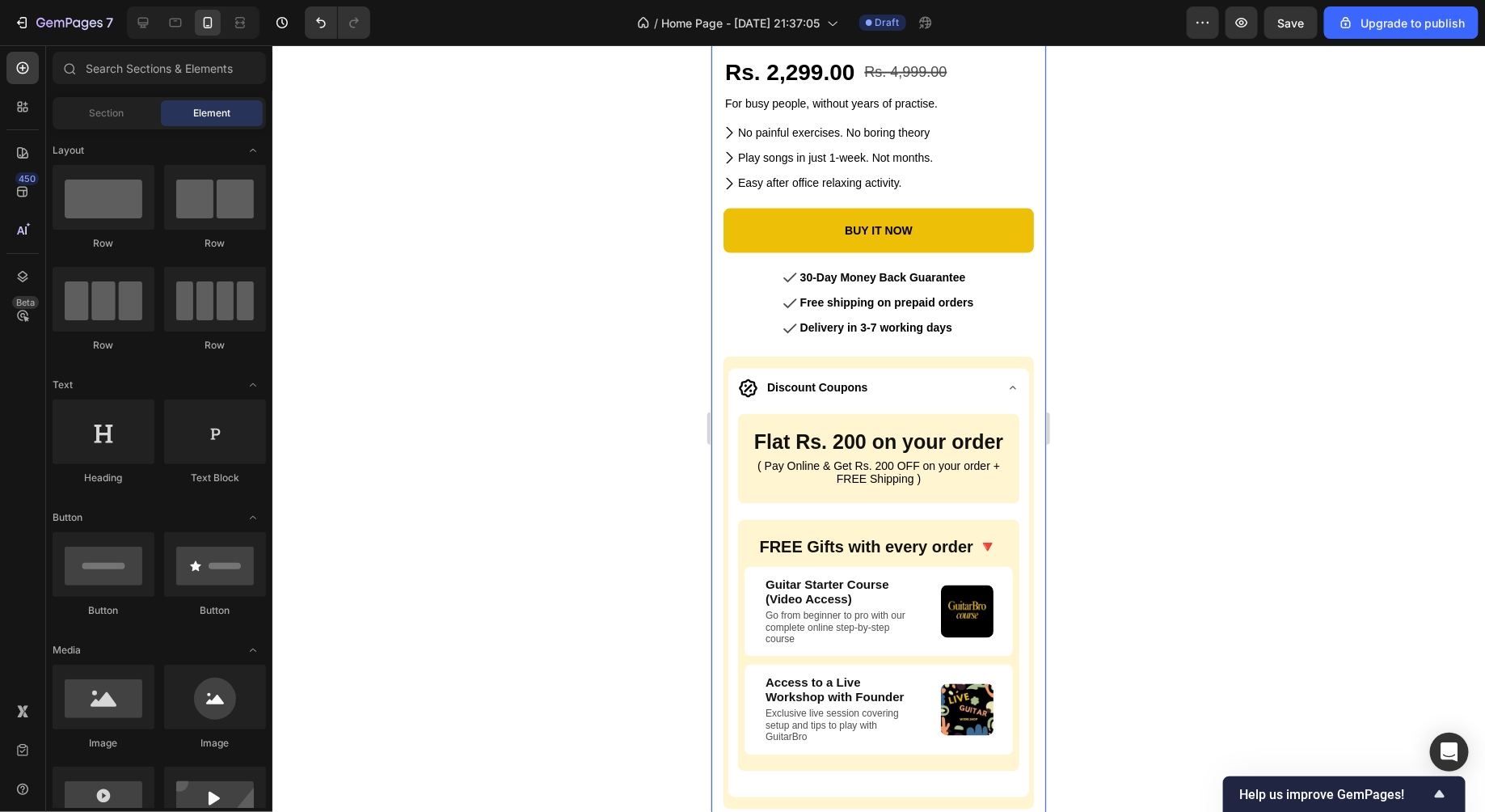
scroll to position [7075, 0]
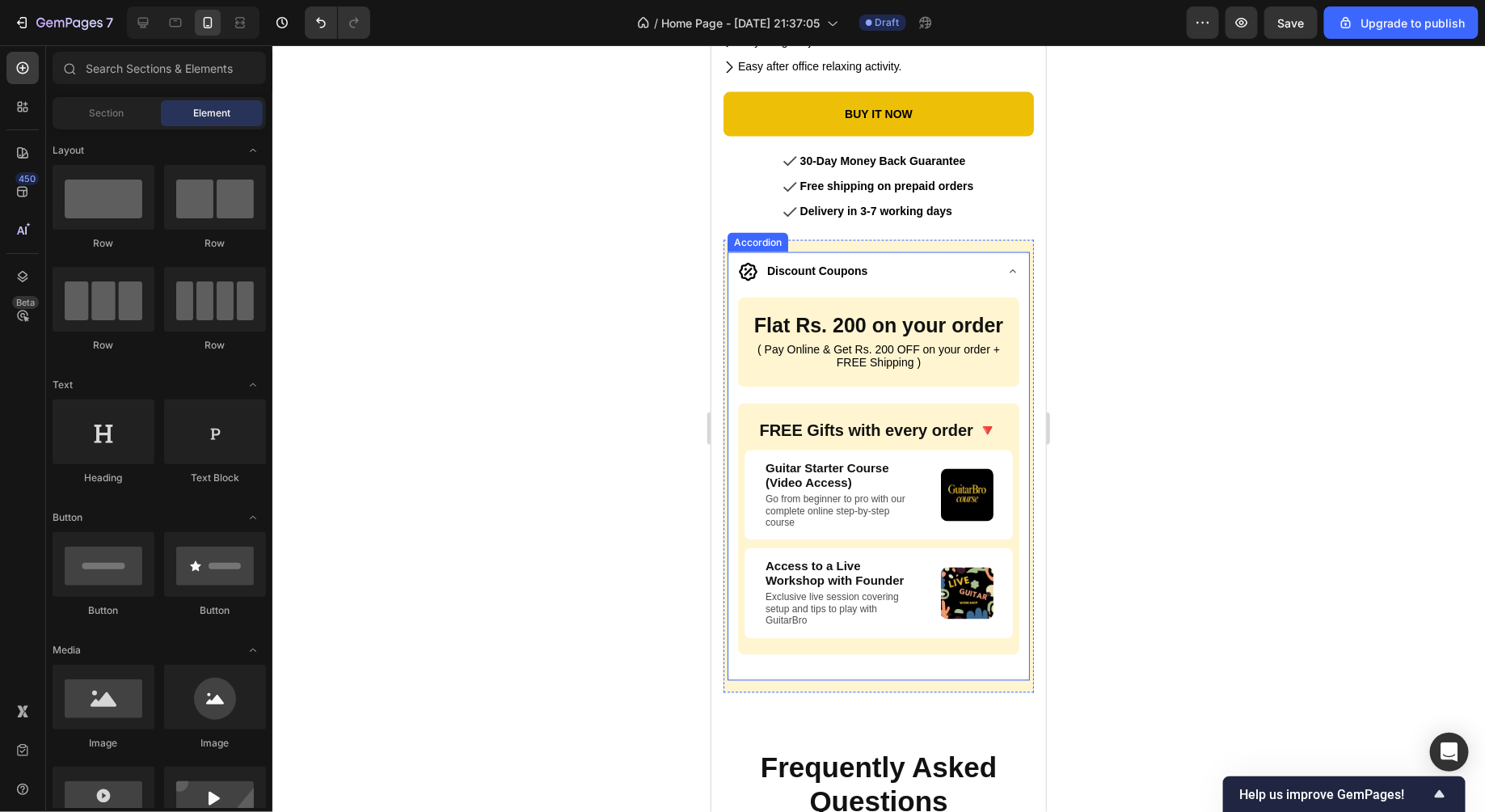
click at [900, 275] on div "Discount Coupons" at bounding box center [865, 270] width 255 height 25
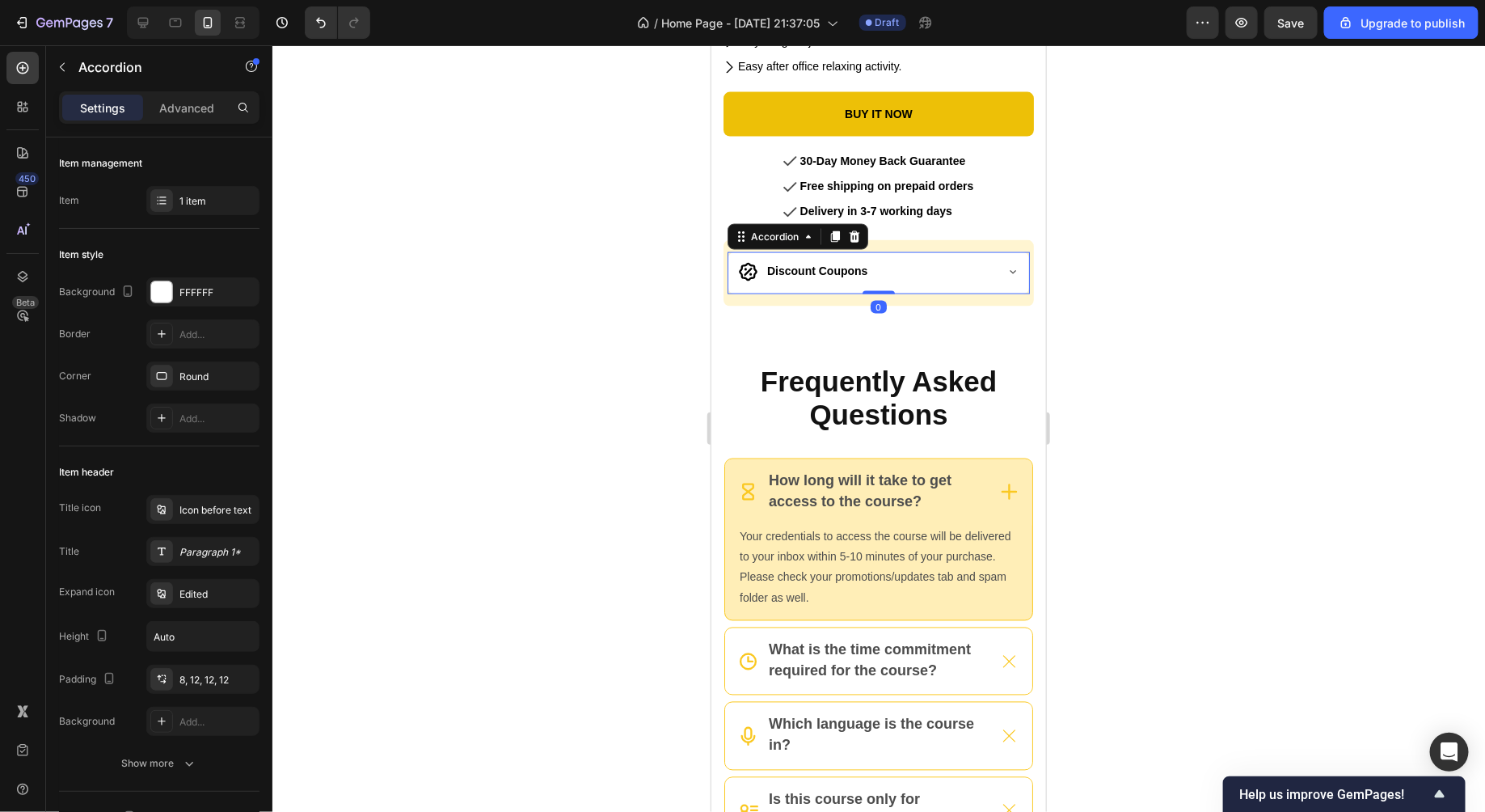
click at [626, 323] on div at bounding box center [879, 428] width 1213 height 766
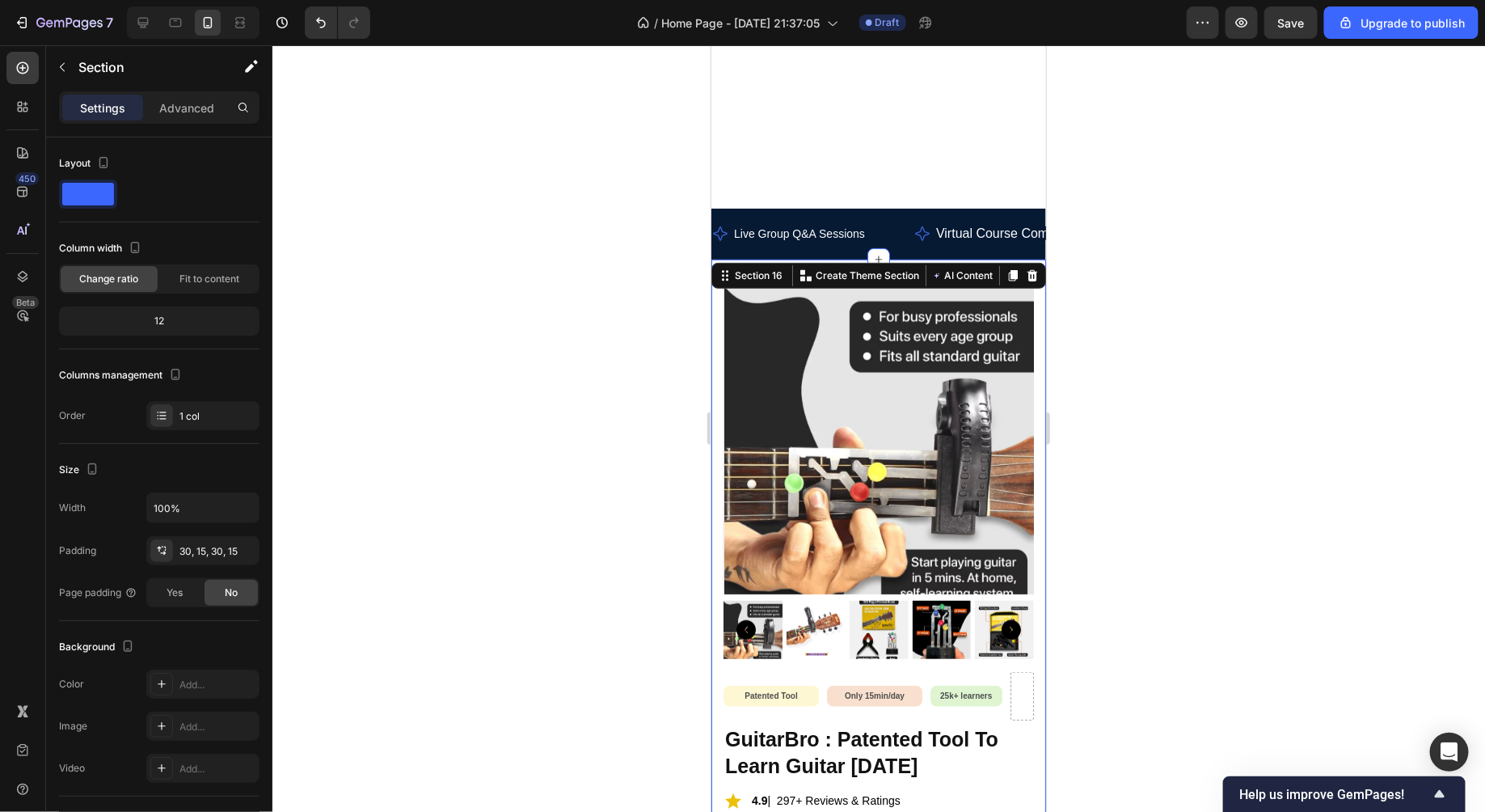
scroll to position [6163, 0]
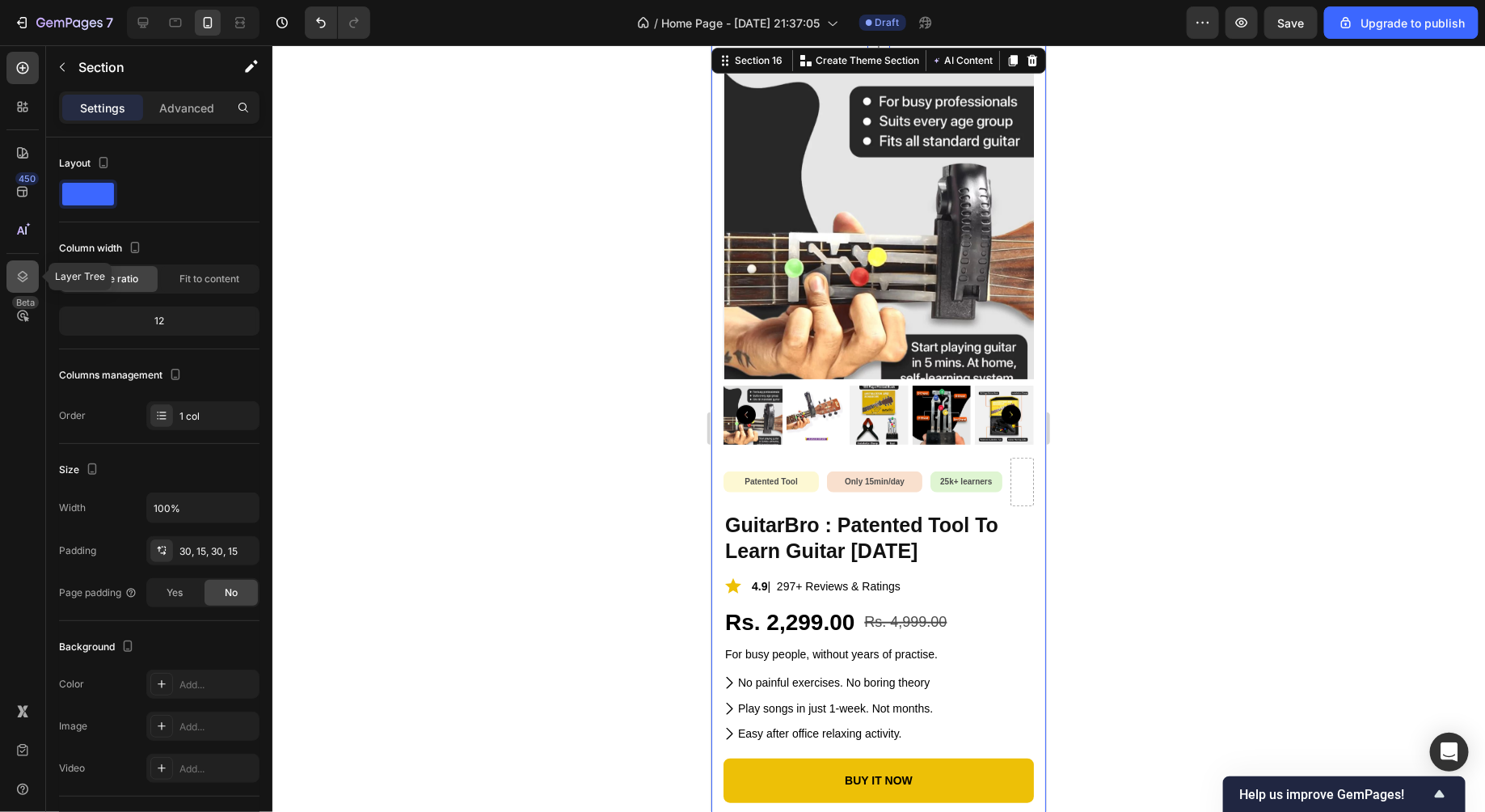
click at [23, 280] on icon at bounding box center [22, 276] width 16 height 16
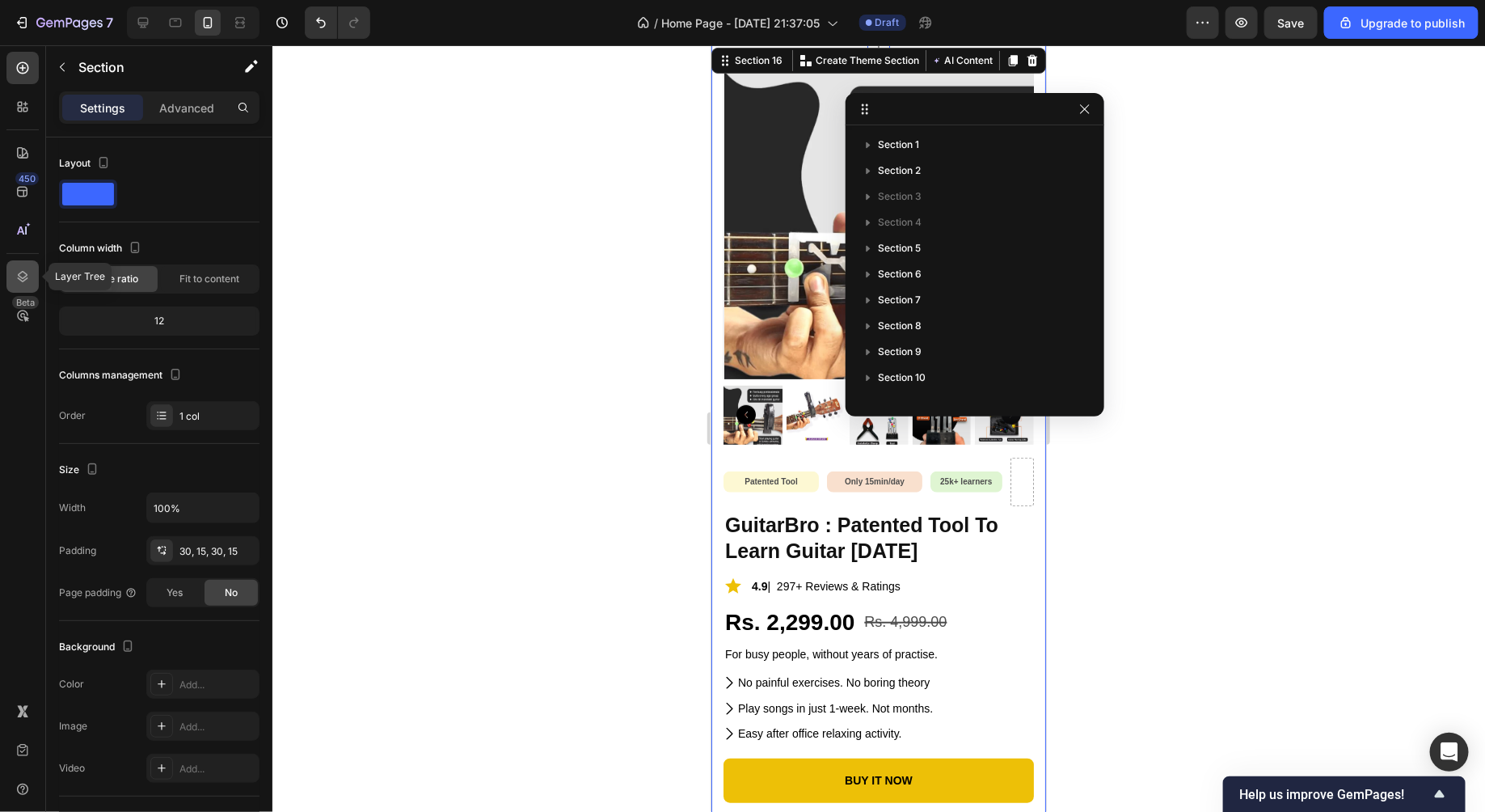
scroll to position [198, 0]
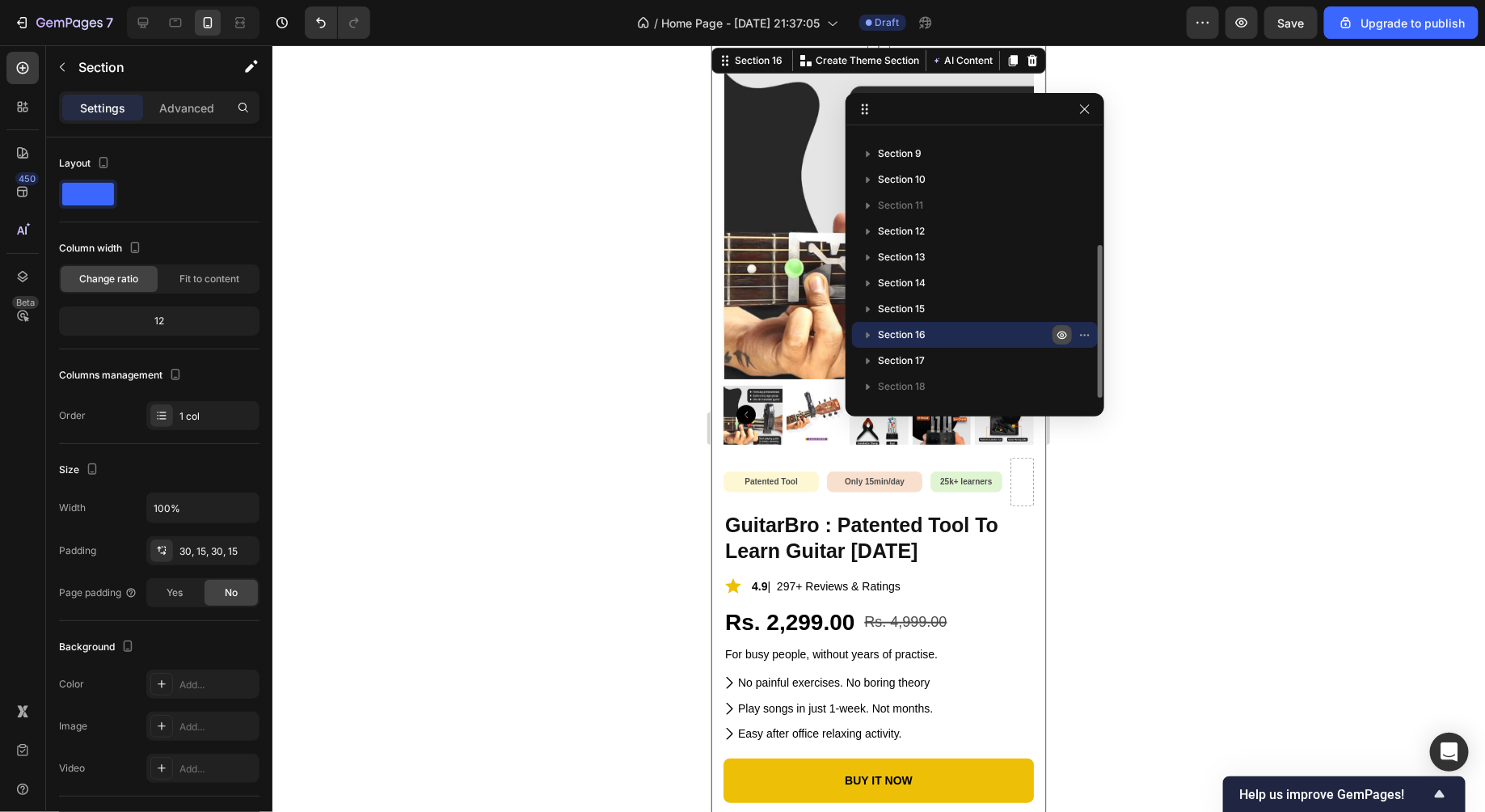
click at [1067, 332] on icon "button" at bounding box center [1062, 335] width 13 height 13
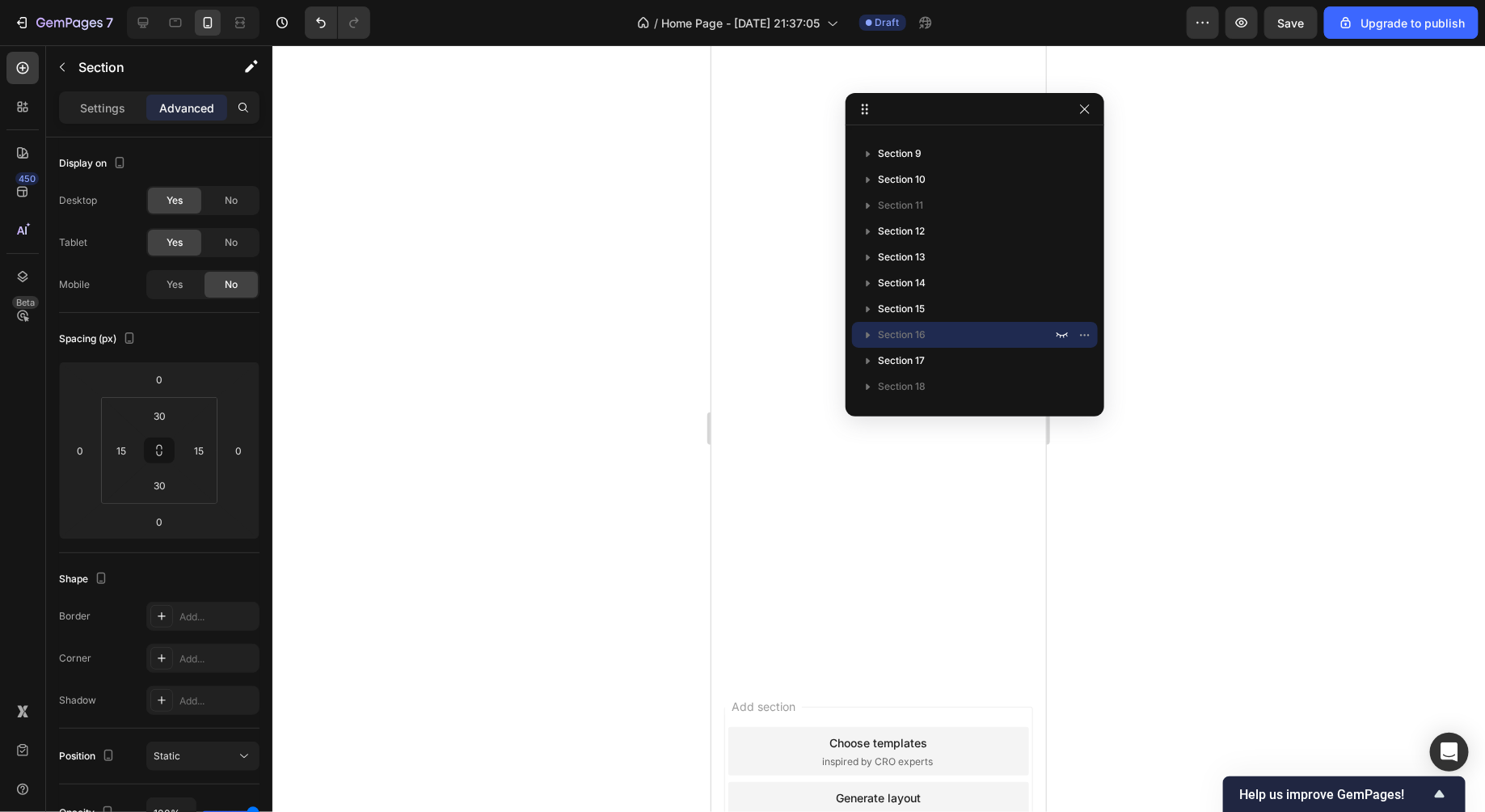
click at [1237, 361] on div at bounding box center [879, 428] width 1213 height 766
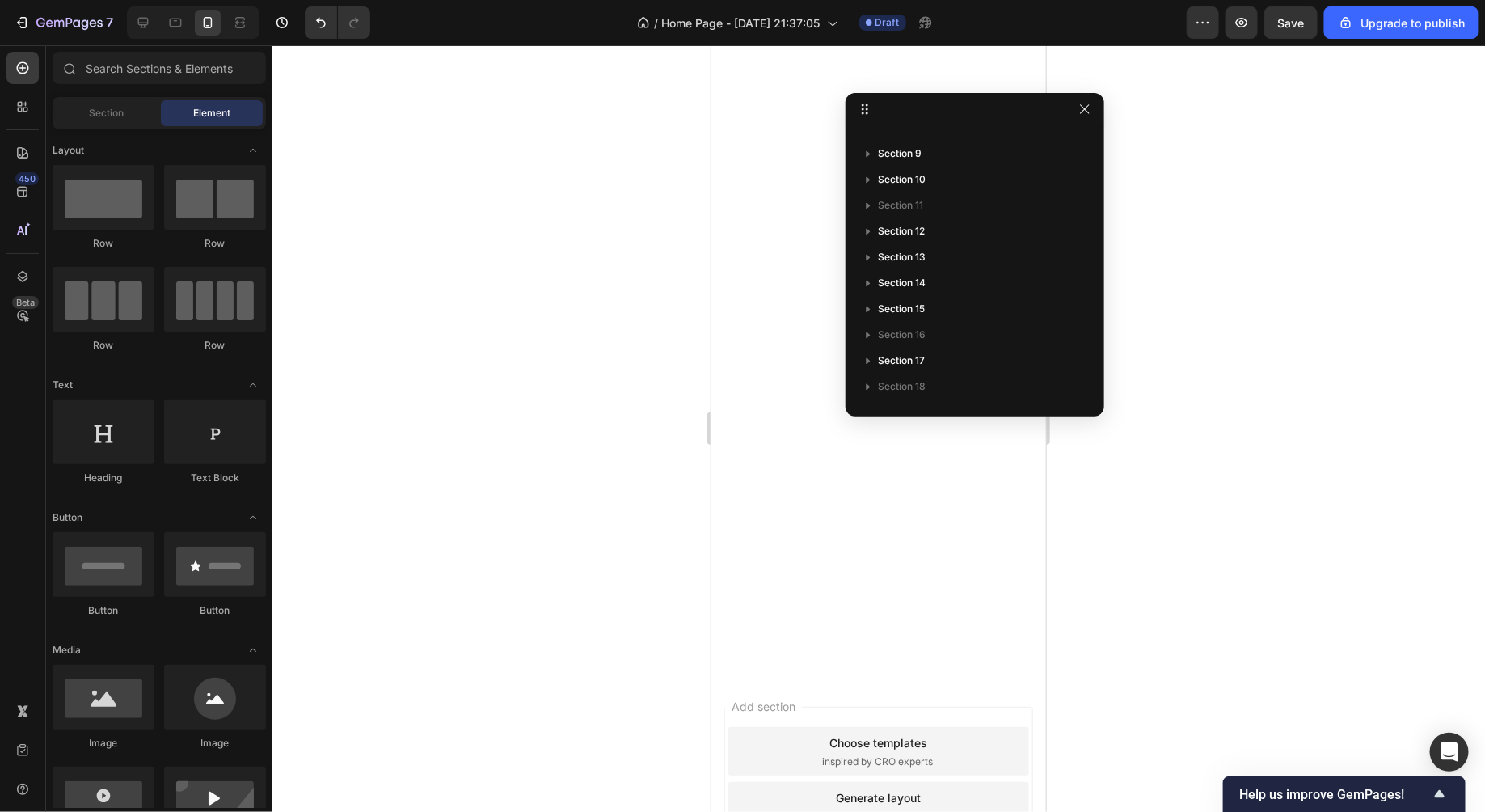
click at [1237, 361] on div at bounding box center [879, 428] width 1213 height 766
click at [1082, 113] on icon "button" at bounding box center [1085, 108] width 9 height 9
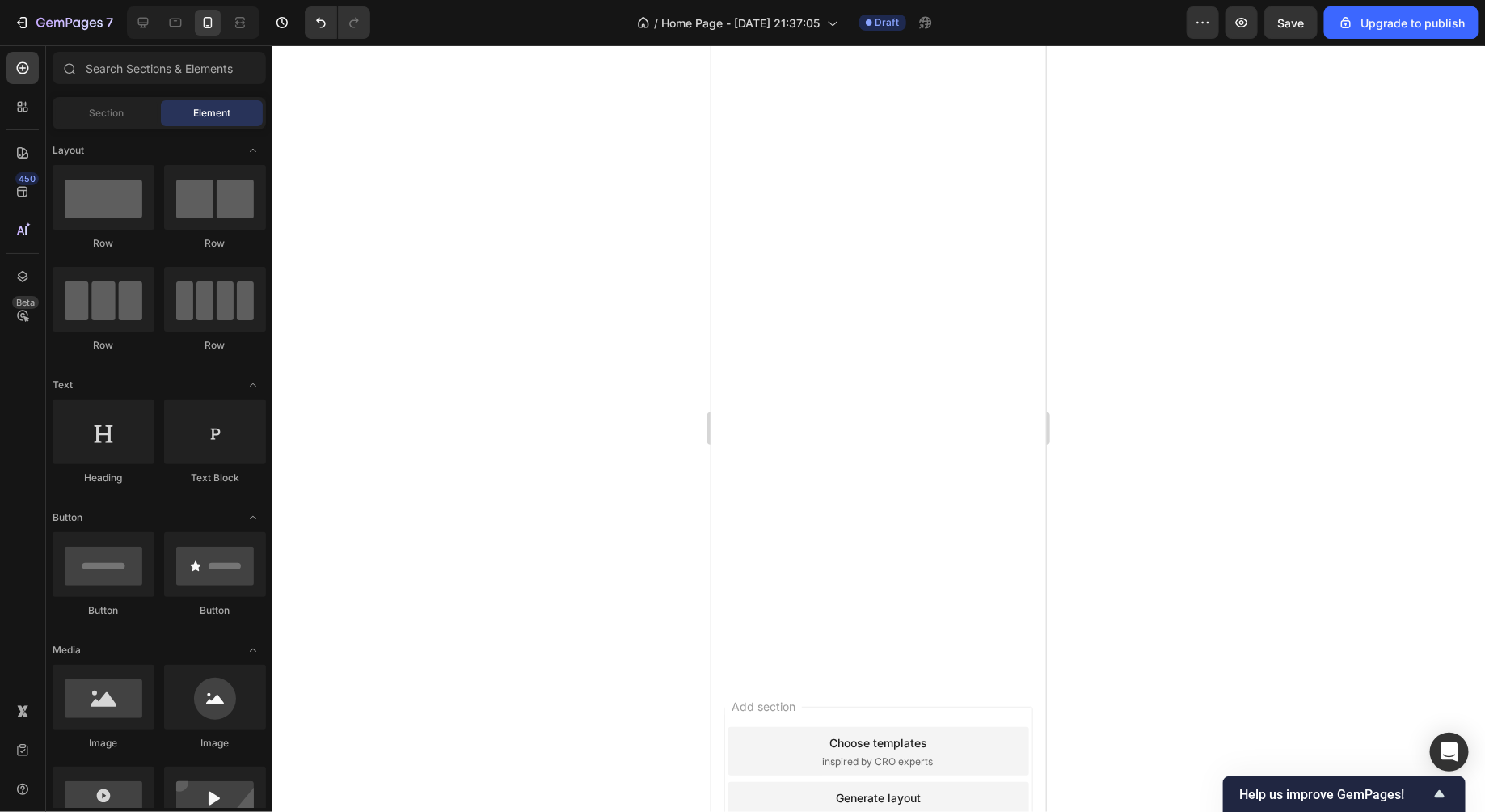
click at [1121, 217] on div at bounding box center [879, 428] width 1213 height 766
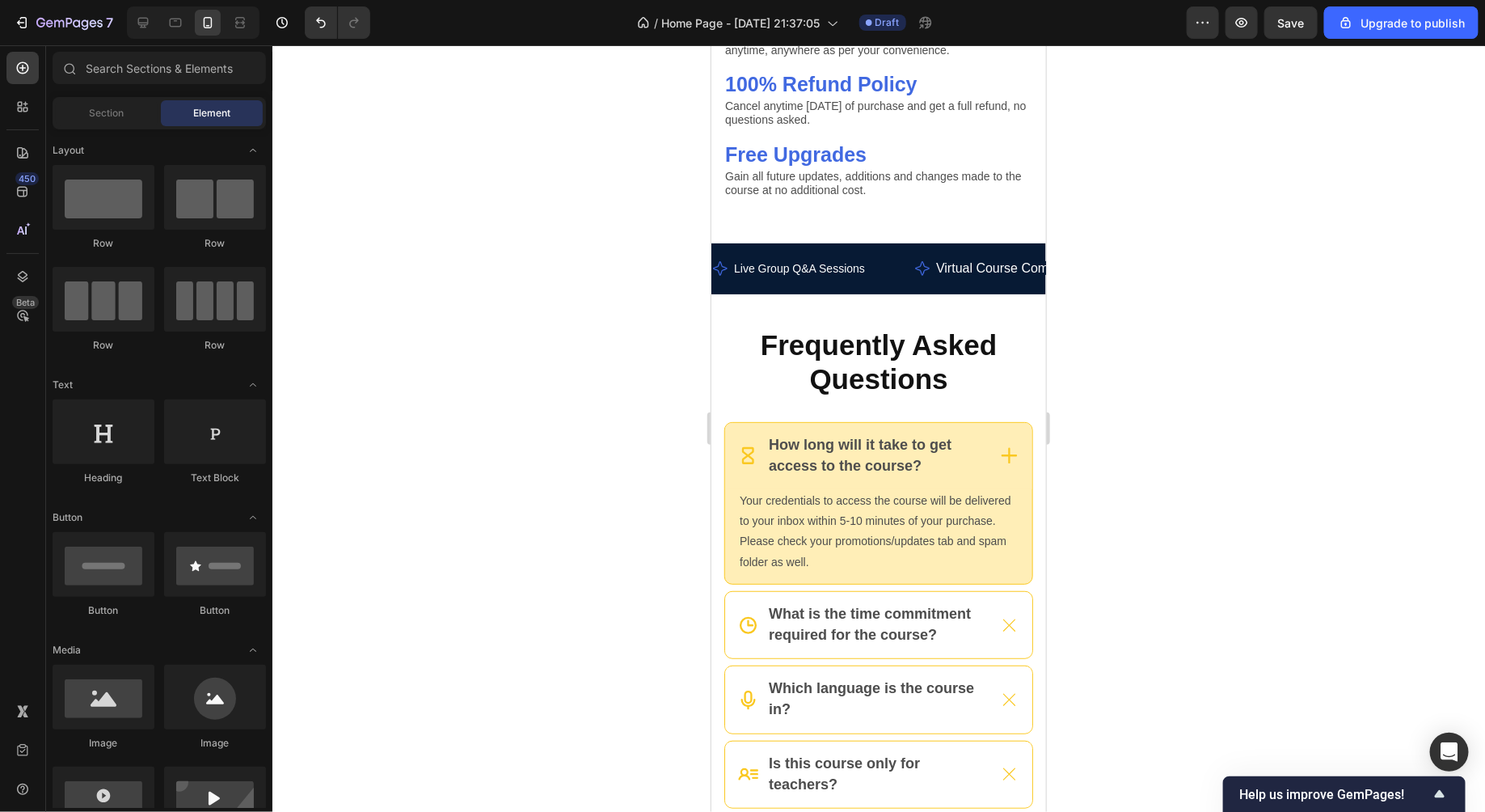
scroll to position [6136, 0]
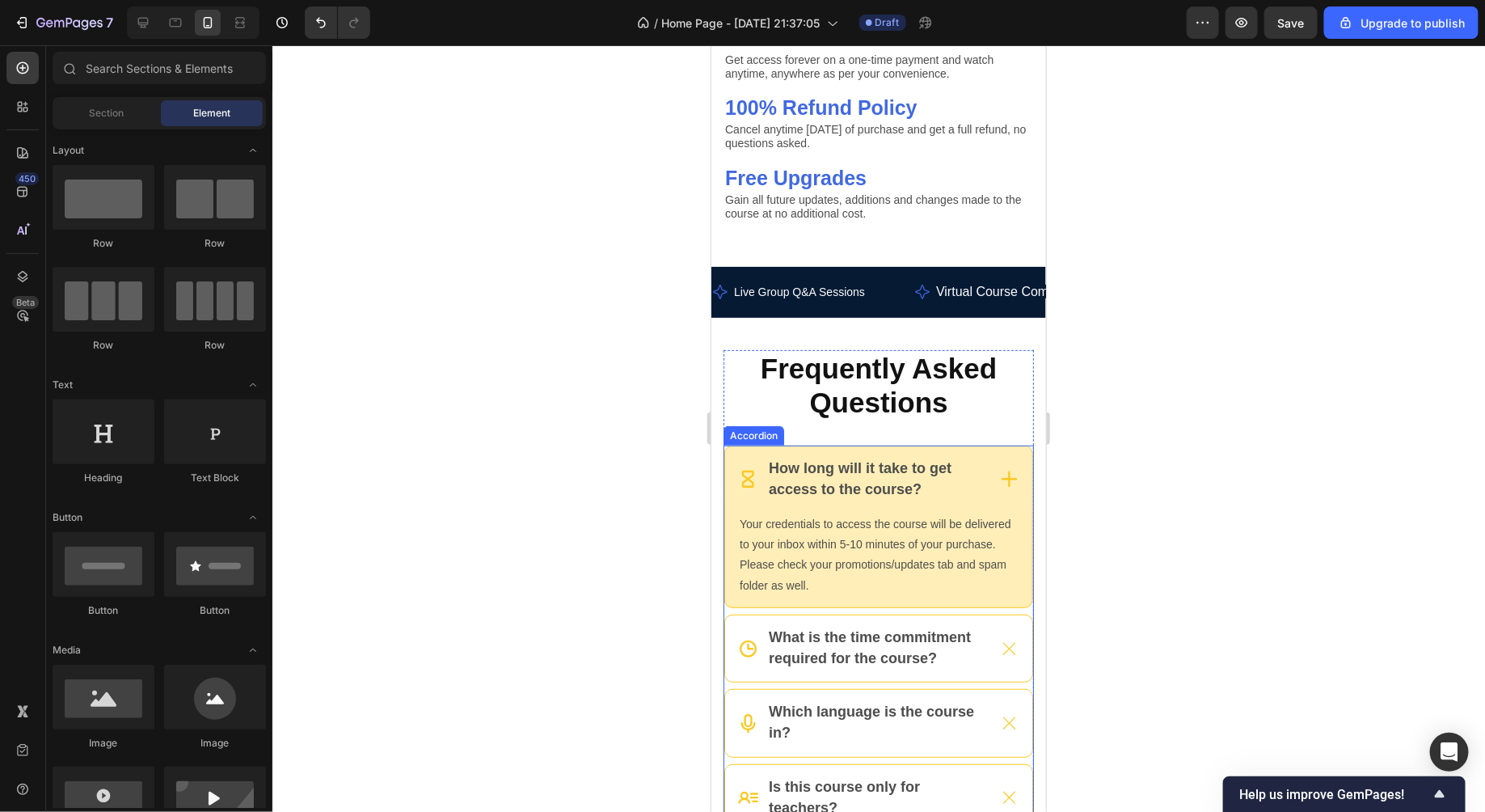
click at [1012, 469] on icon at bounding box center [1009, 478] width 20 height 20
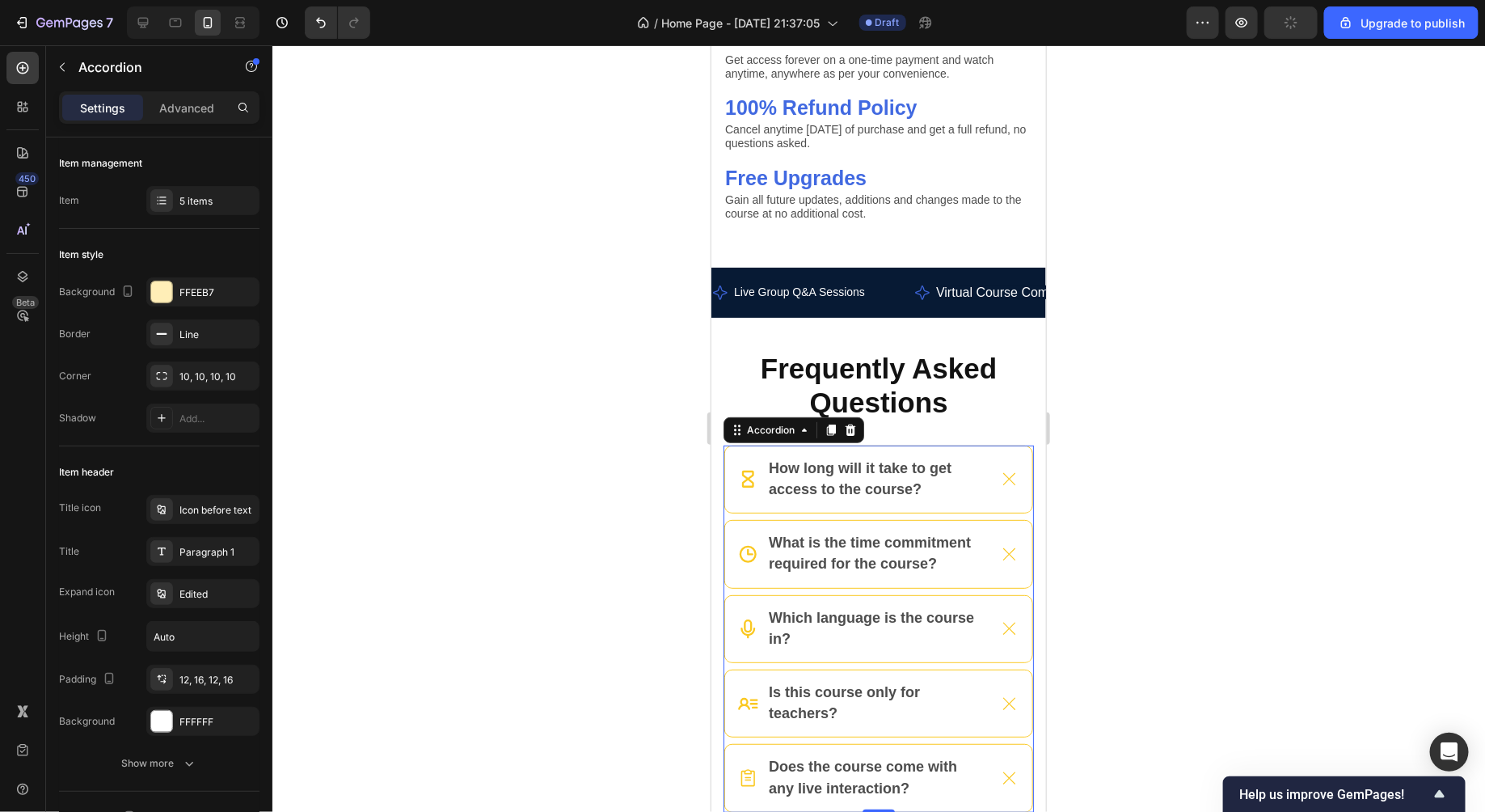
click at [1161, 434] on div at bounding box center [879, 428] width 1213 height 766
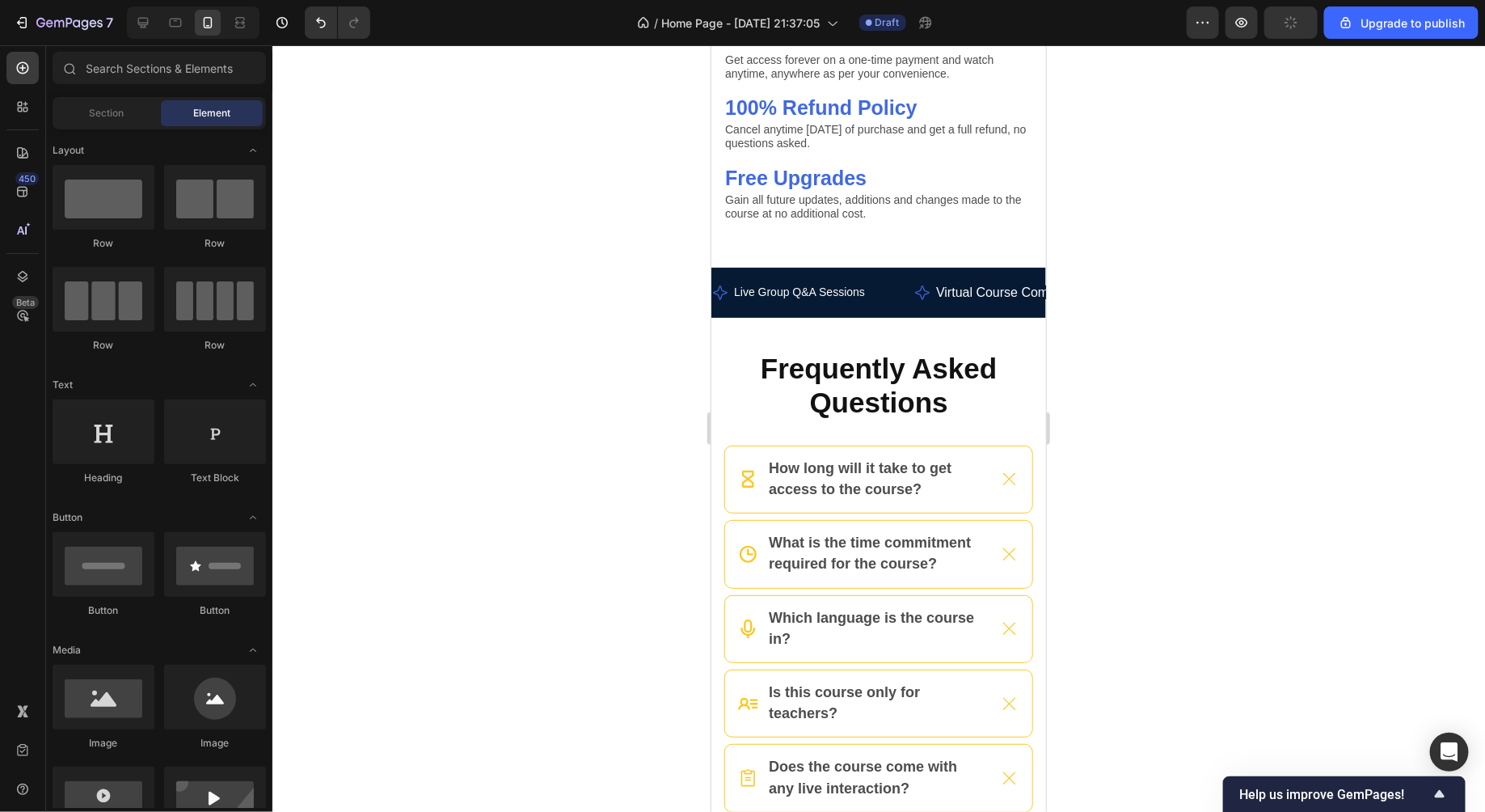
click at [1161, 434] on div at bounding box center [879, 428] width 1213 height 766
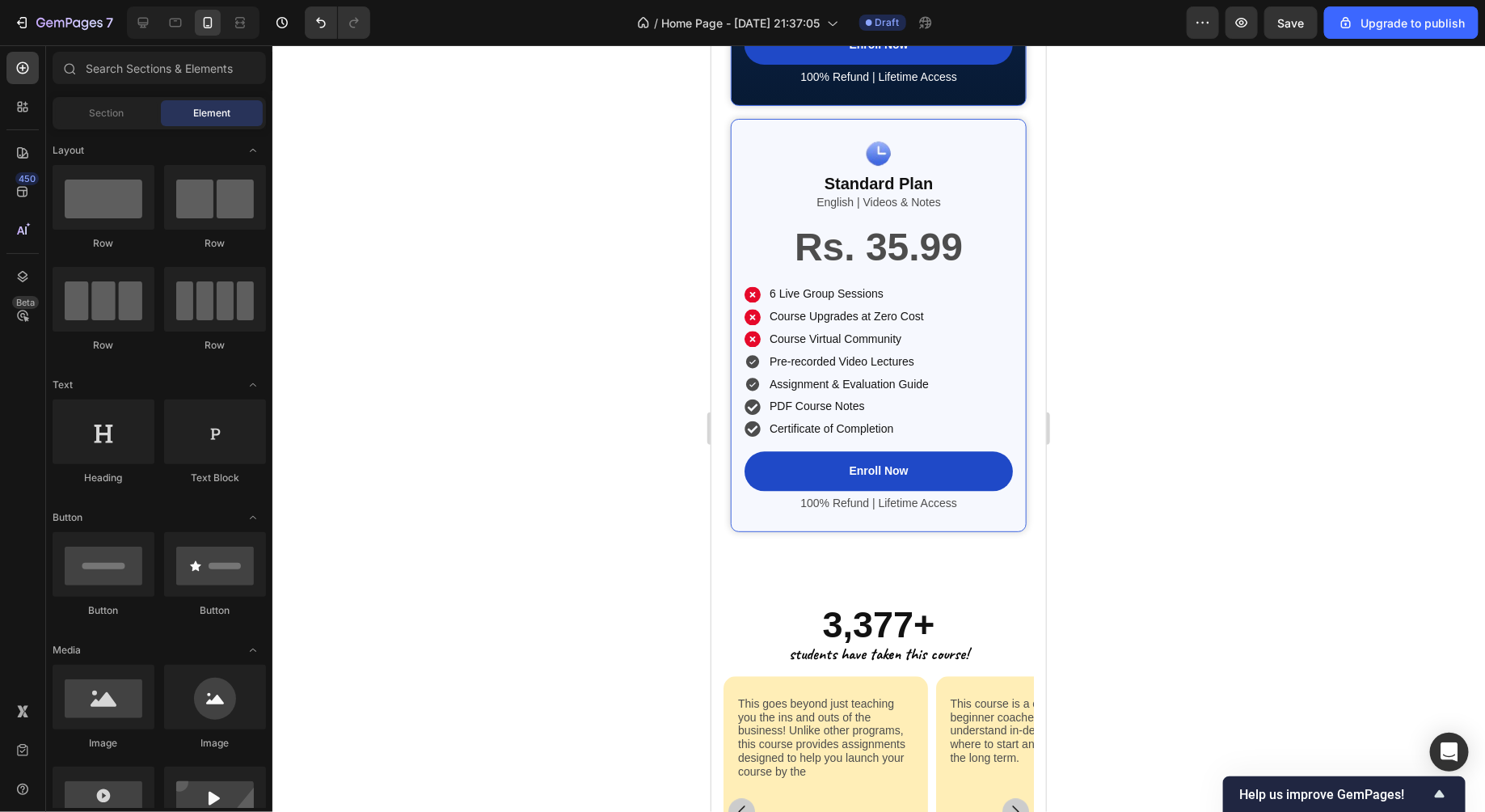
scroll to position [4732, 0]
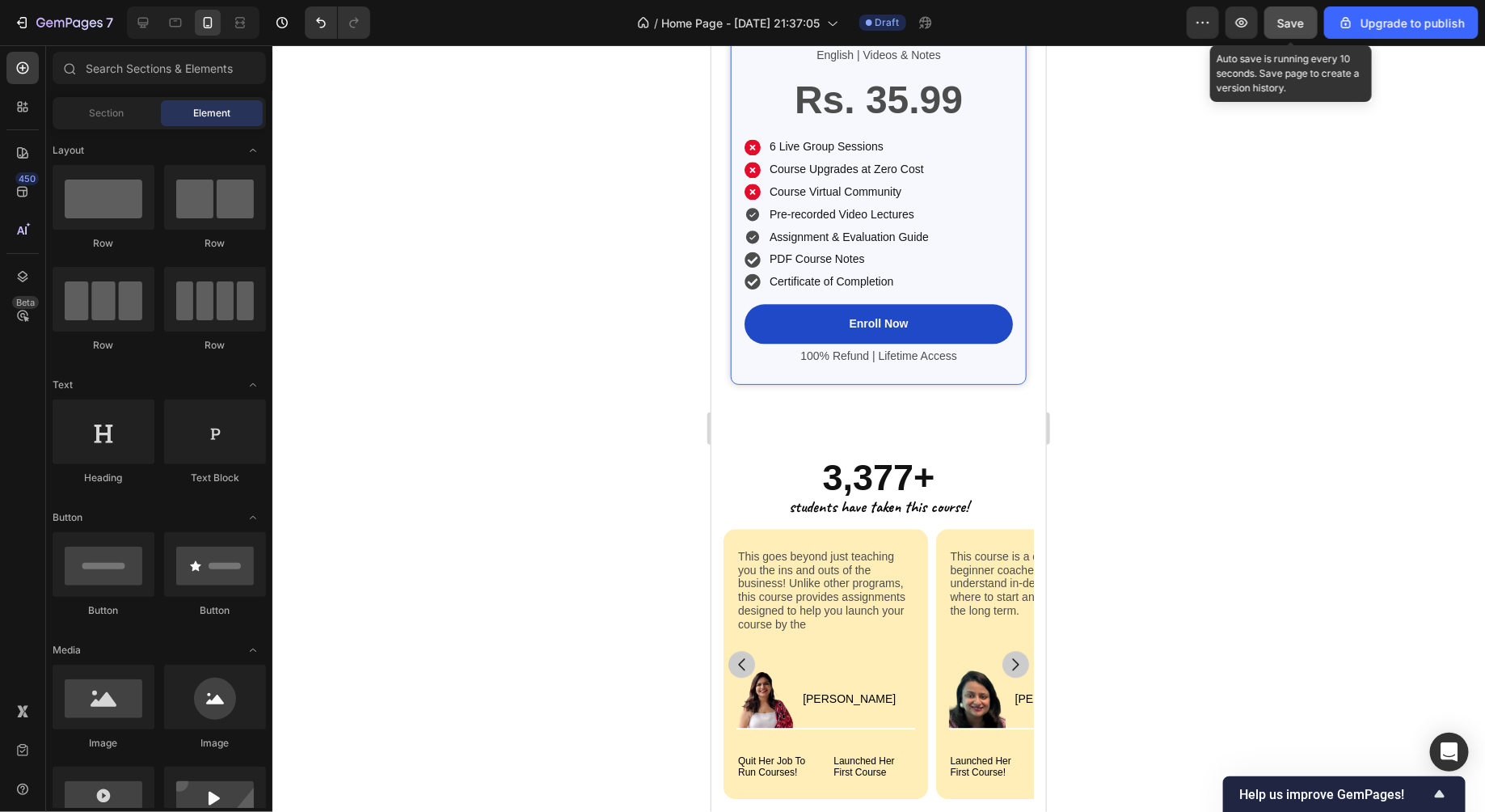
click at [1297, 33] on button "Save" at bounding box center [1292, 23] width 53 height 33
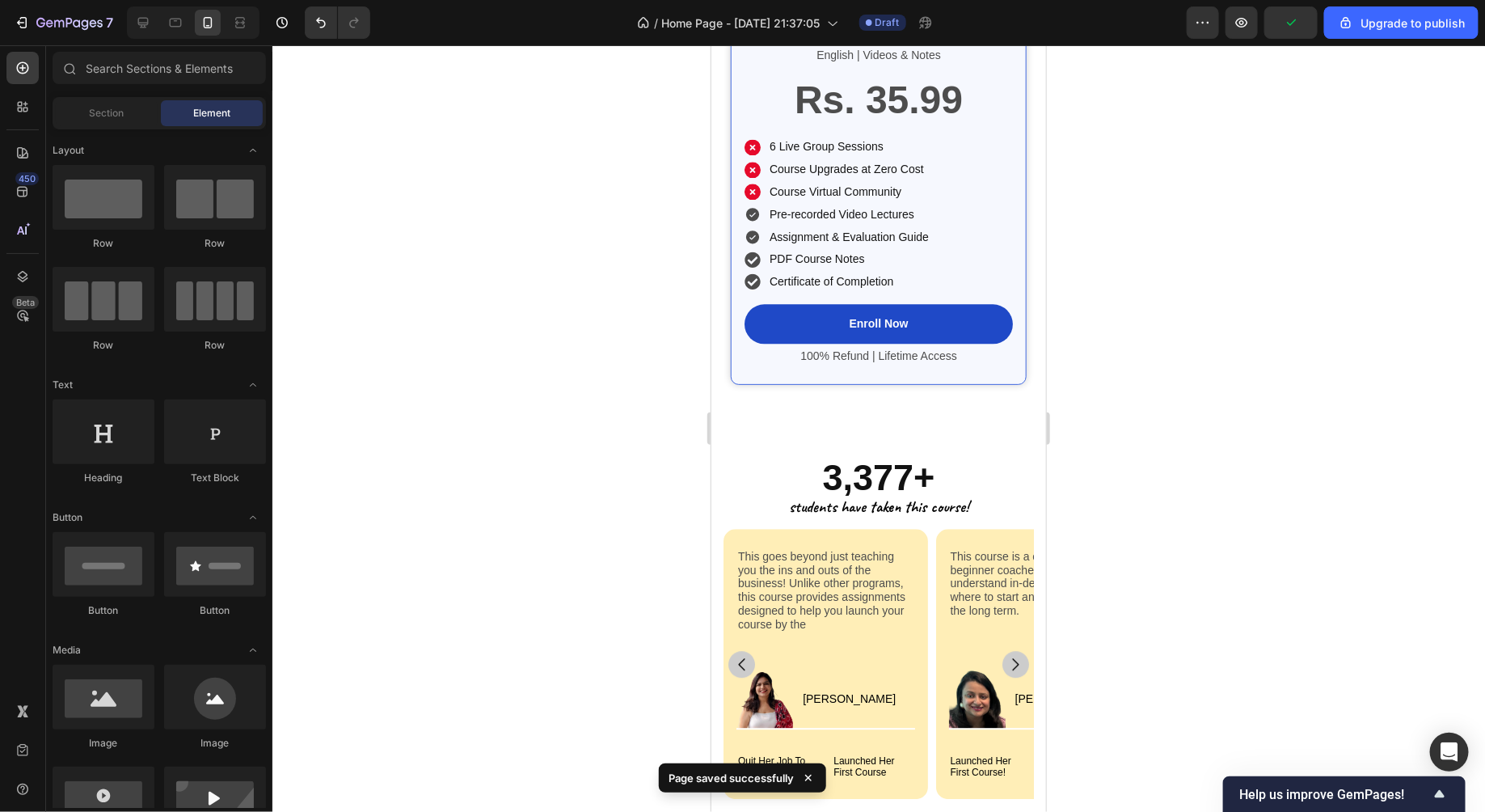
click at [1177, 298] on div at bounding box center [879, 428] width 1213 height 766
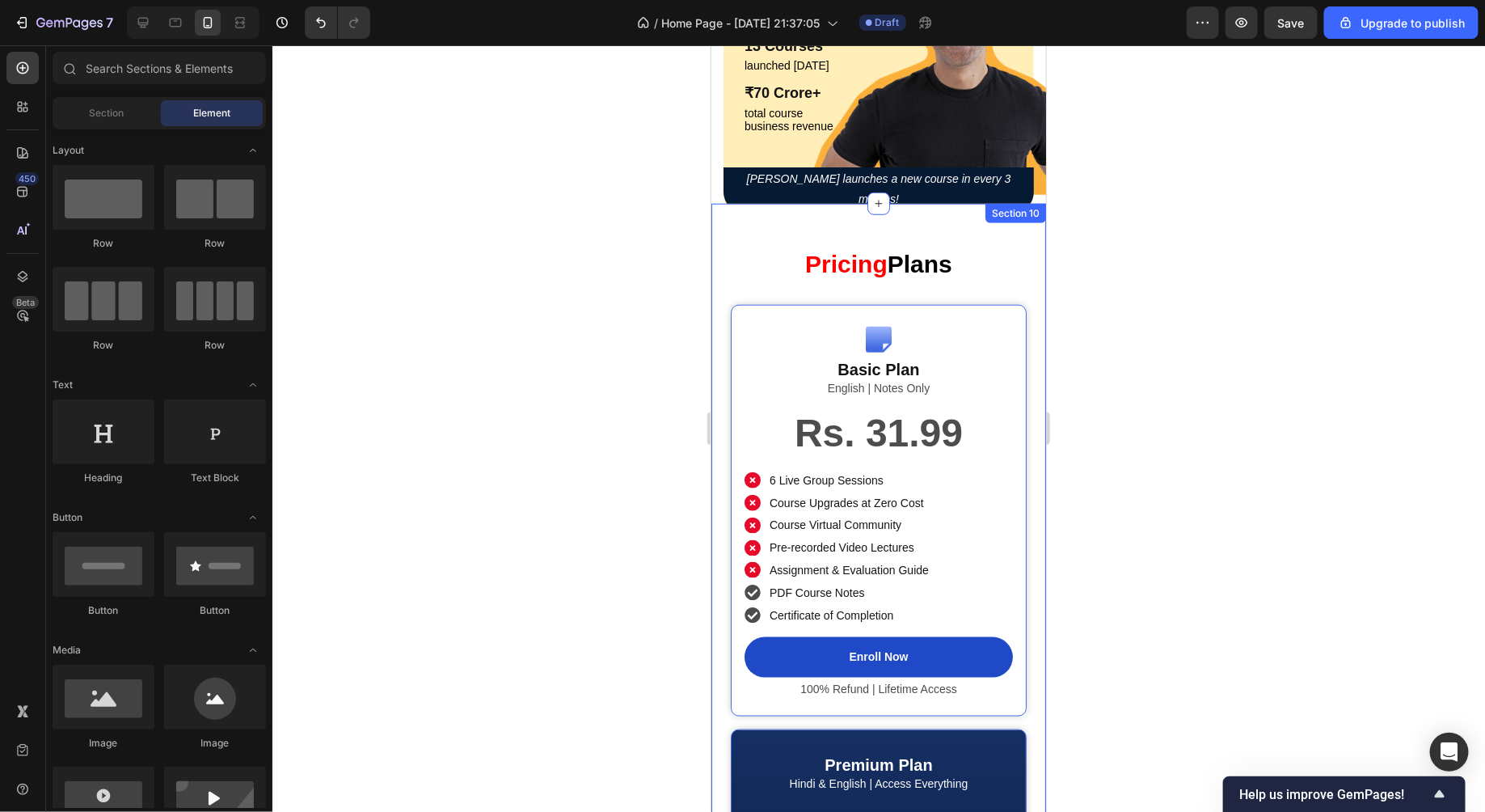
scroll to position [3525, 0]
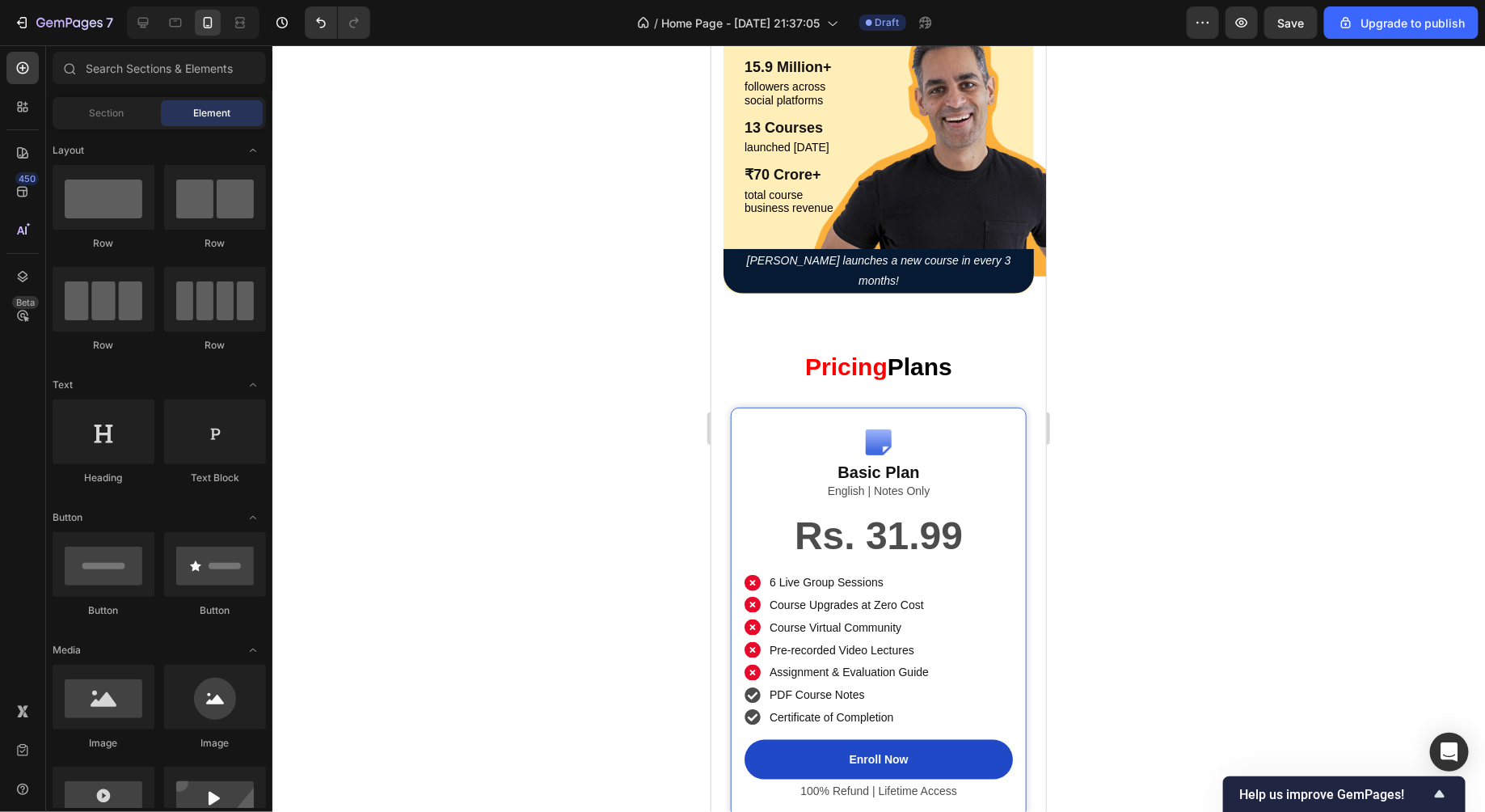
click at [1266, 376] on div at bounding box center [879, 428] width 1213 height 766
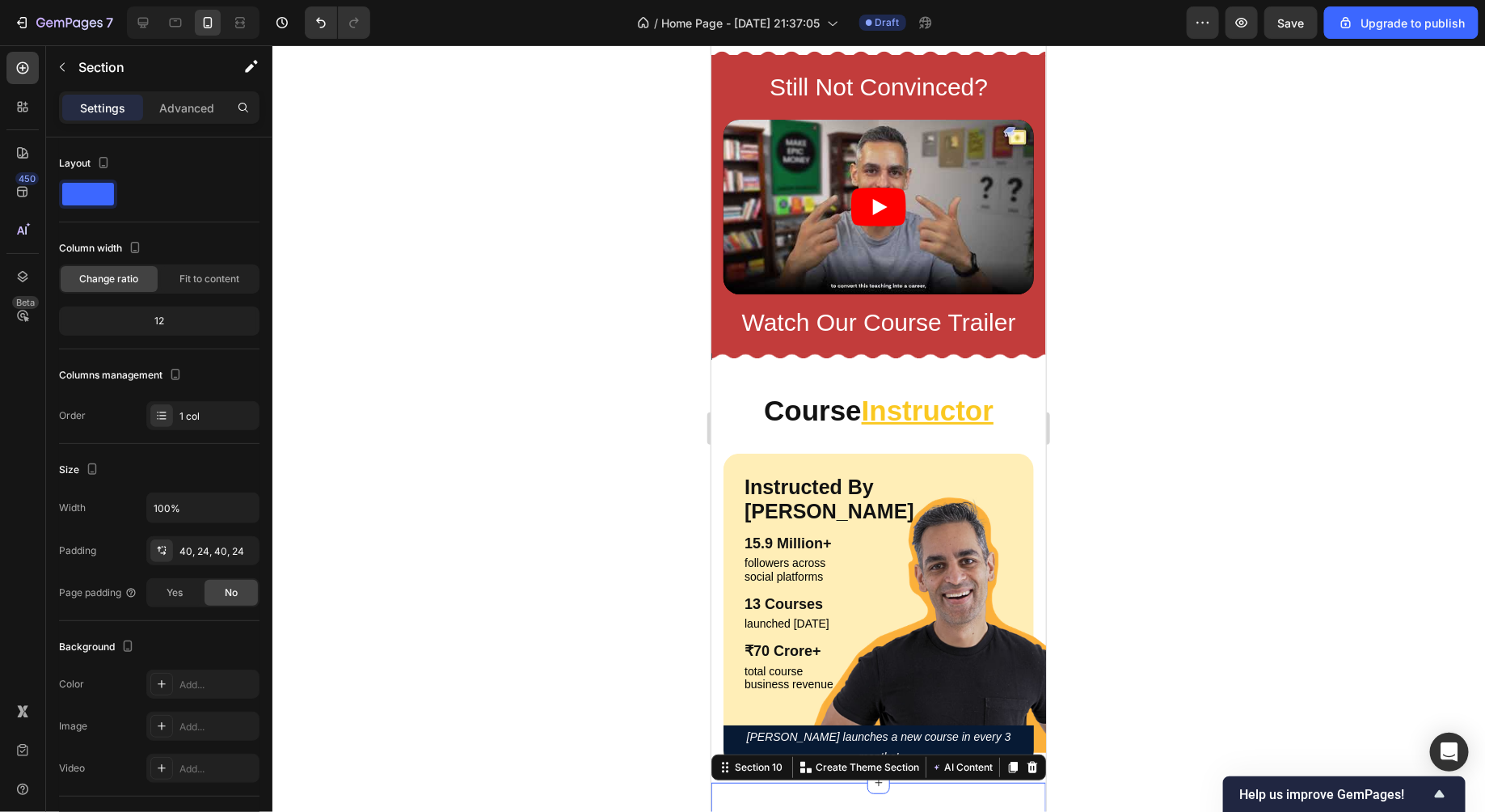
scroll to position [3038, 0]
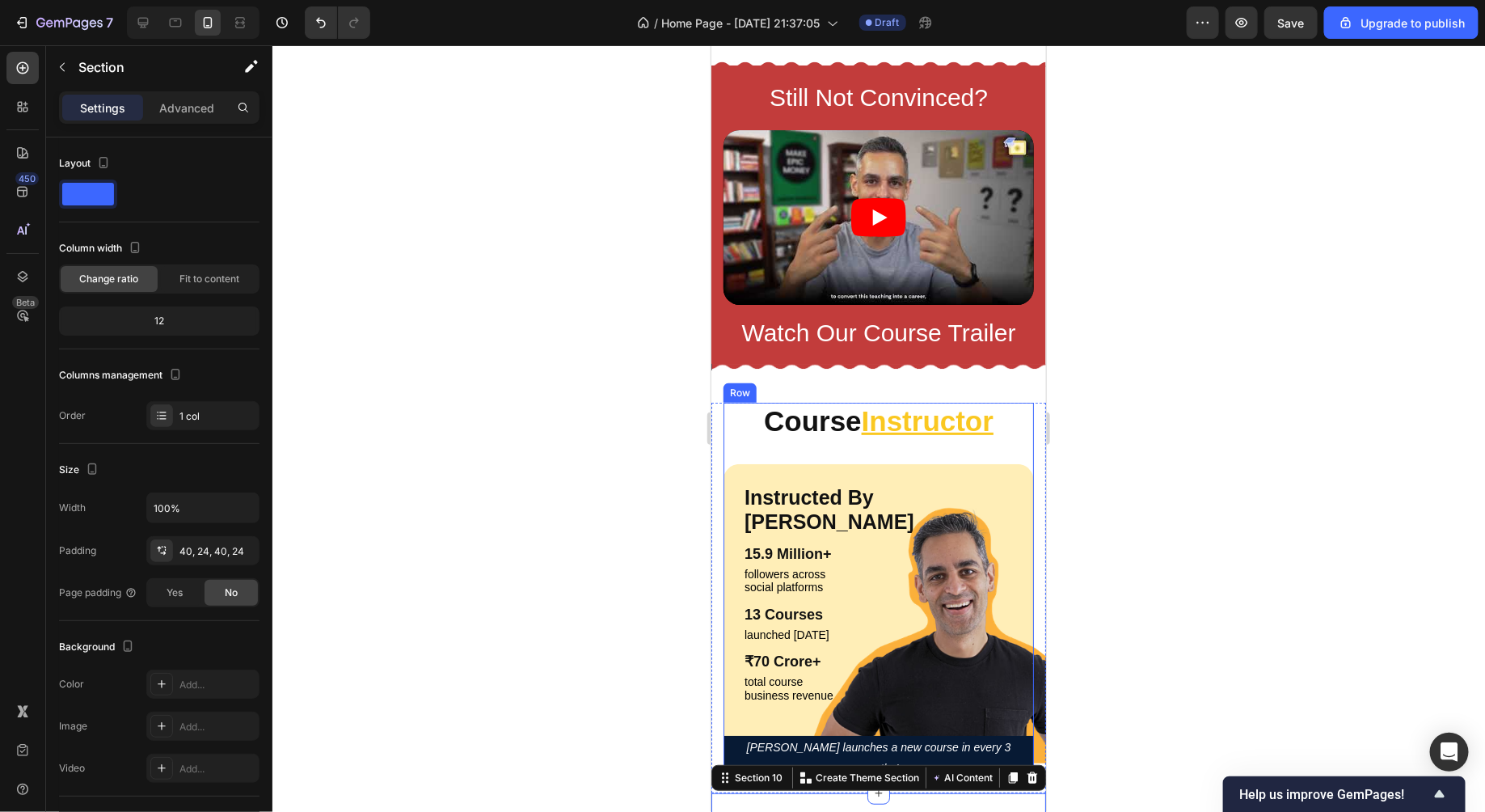
click at [727, 448] on div "Course Instructor Heading Instructed By Ankur Warikoo Heading 15.9 Million+ Hea…" at bounding box center [878, 590] width 310 height 378
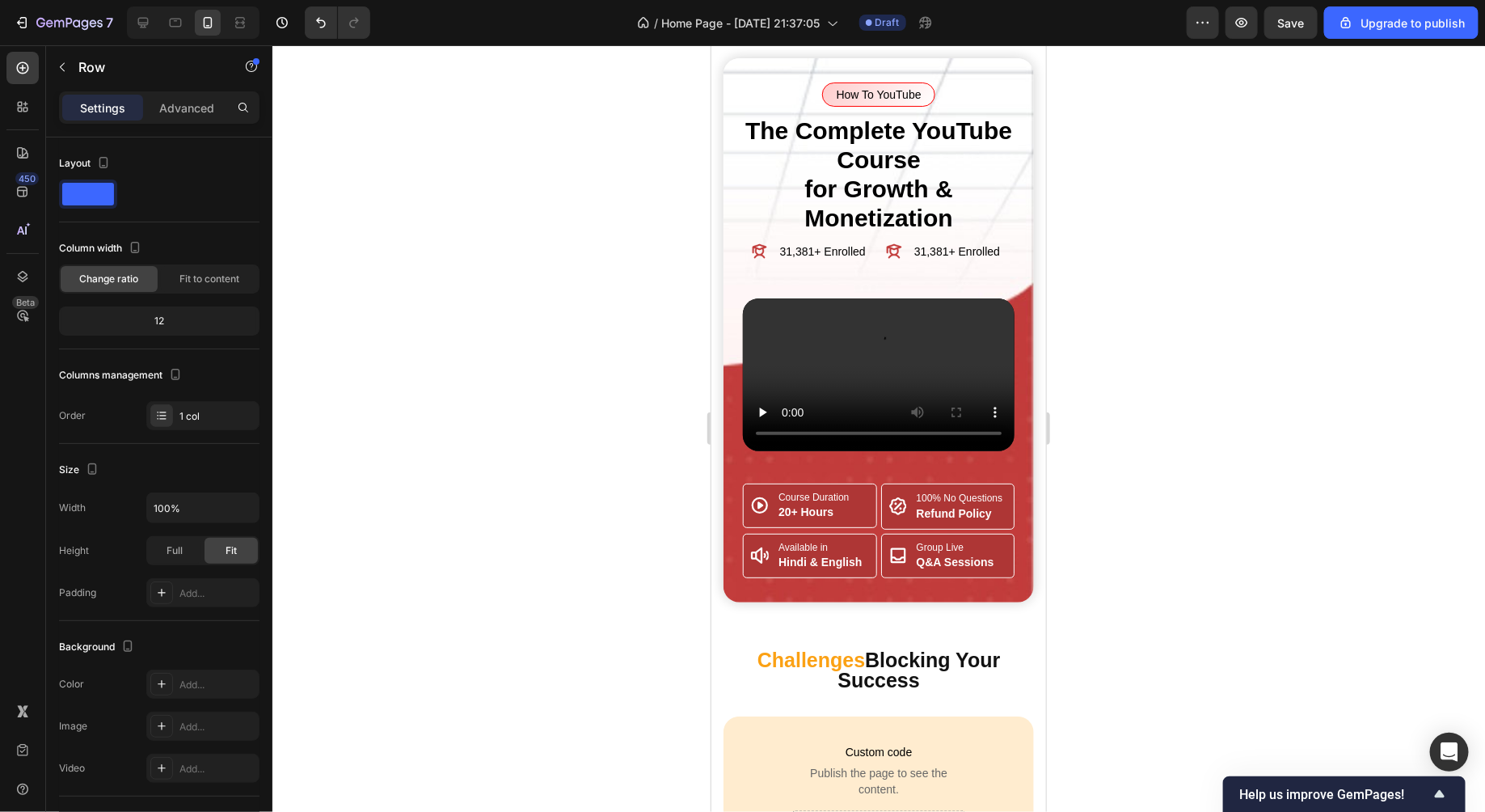
scroll to position [0, 0]
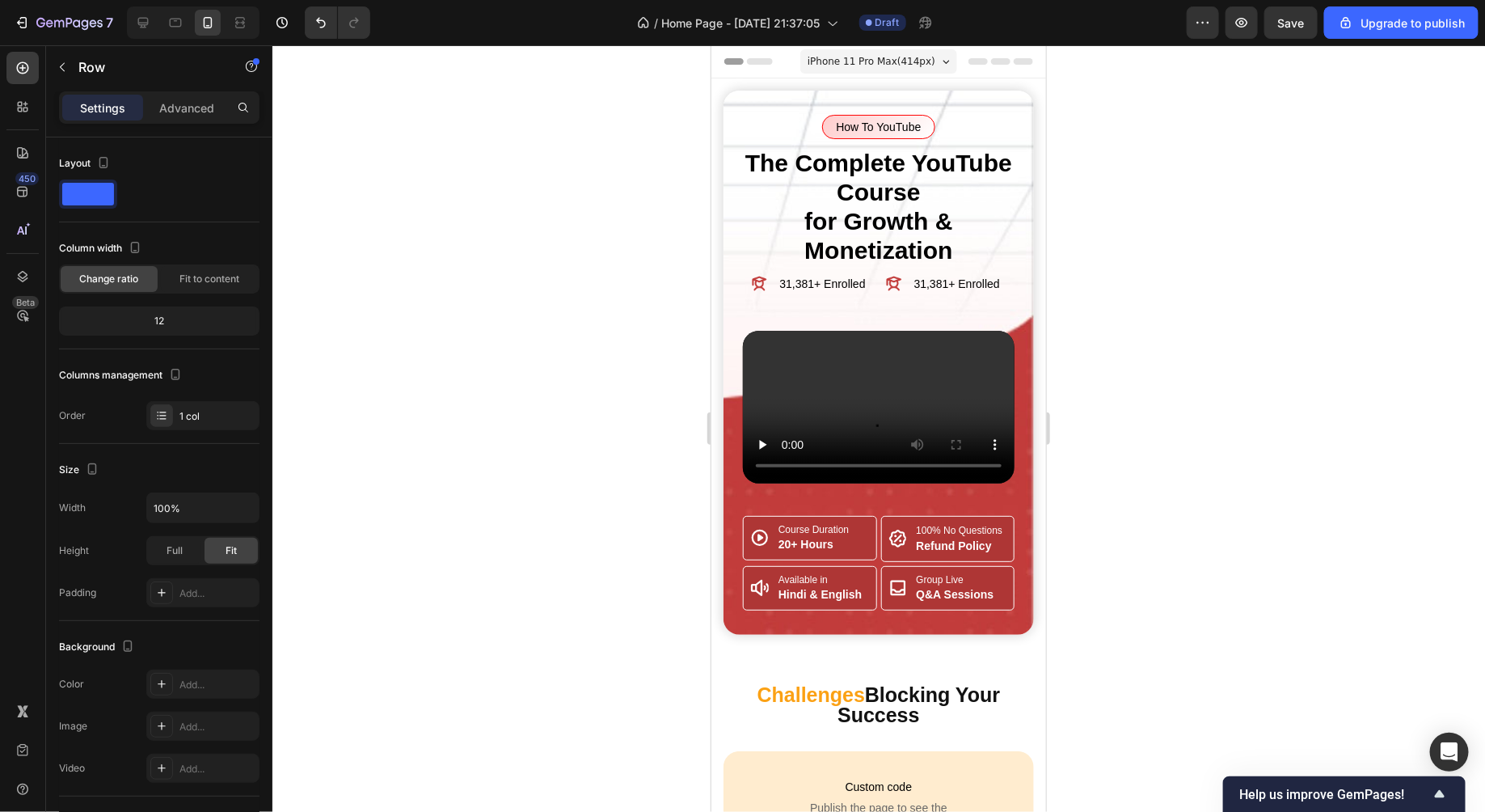
click at [587, 498] on div at bounding box center [879, 428] width 1213 height 766
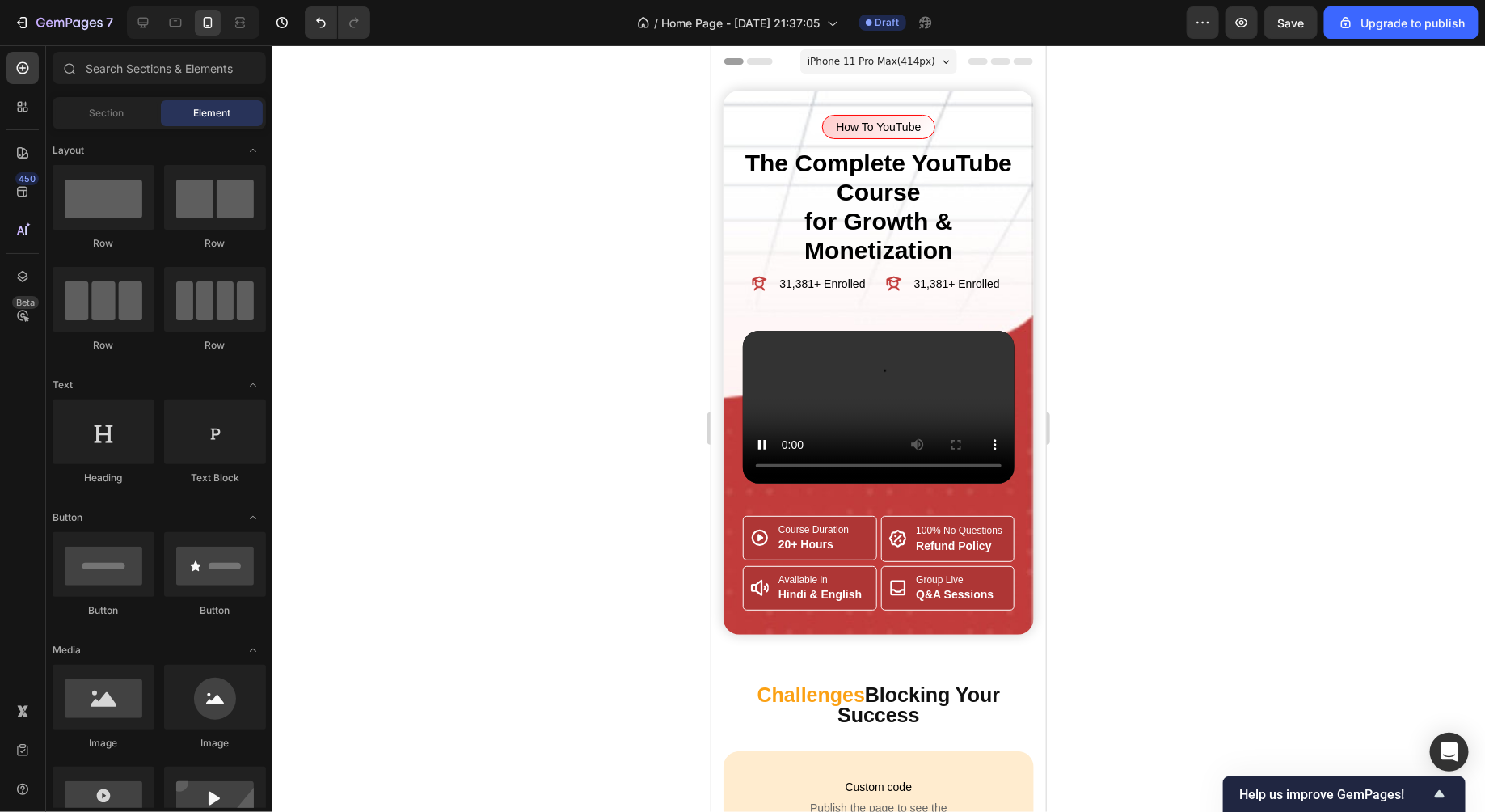
click at [1290, 40] on div "7 / Home Page - Sep 12, 21:37:05 Draft Preview Save Upgrade to publish" at bounding box center [742, 23] width 1485 height 46
click at [1301, 19] on span "Save" at bounding box center [1292, 23] width 27 height 13
click at [1247, 238] on div at bounding box center [879, 428] width 1213 height 766
click at [672, 475] on div at bounding box center [879, 428] width 1213 height 766
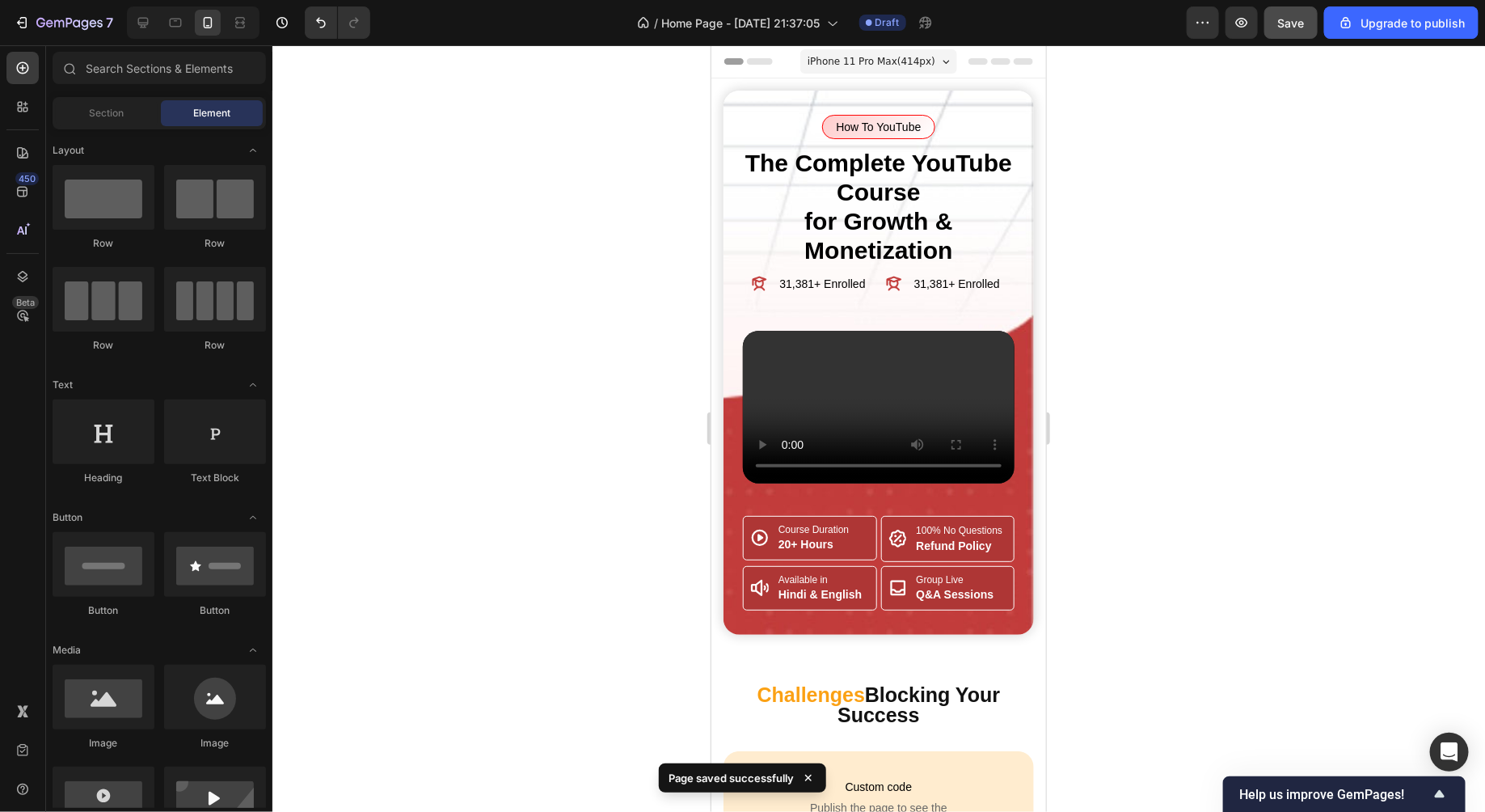
click at [667, 520] on div at bounding box center [879, 428] width 1213 height 766
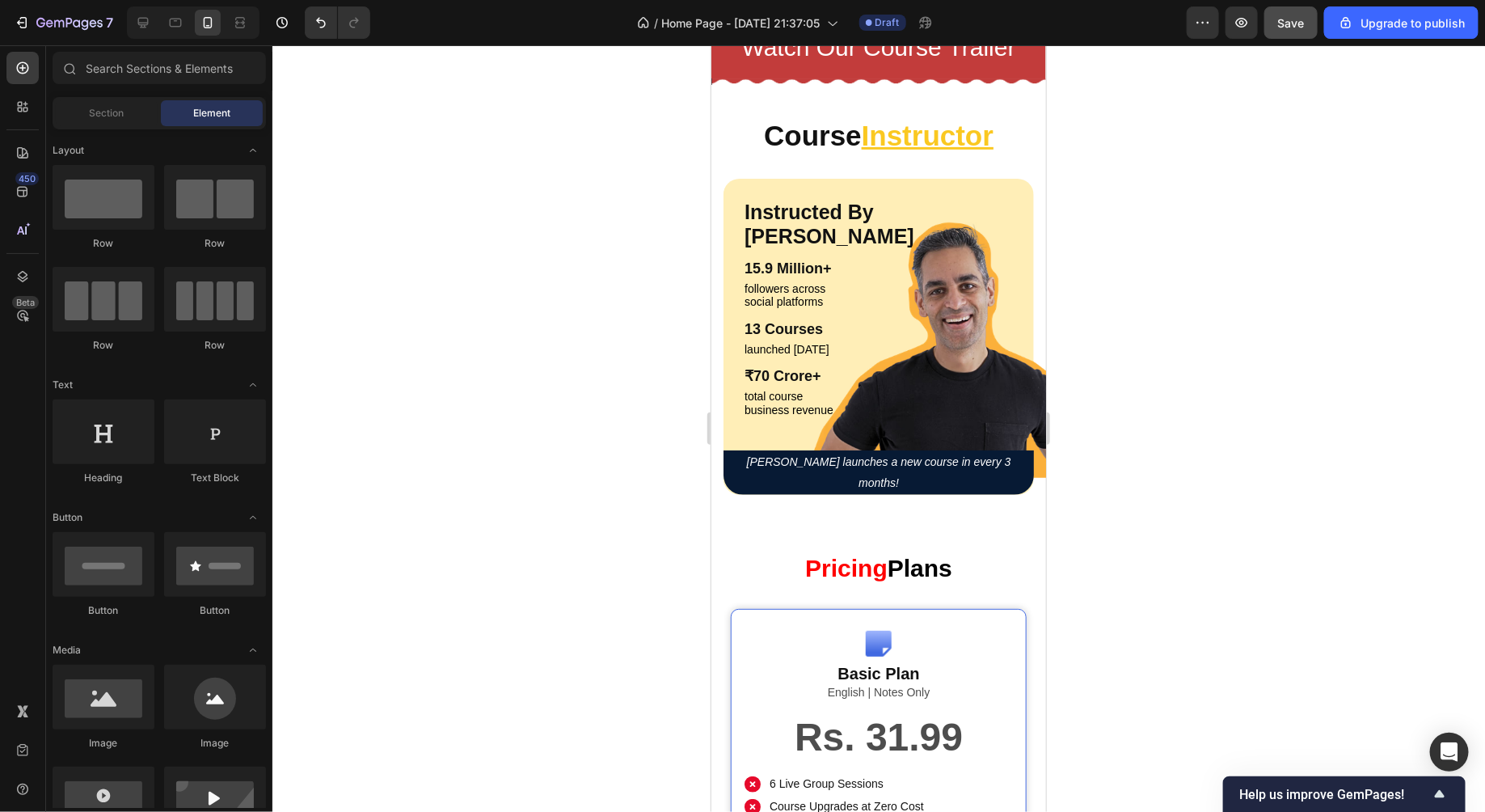
scroll to position [3541, 0]
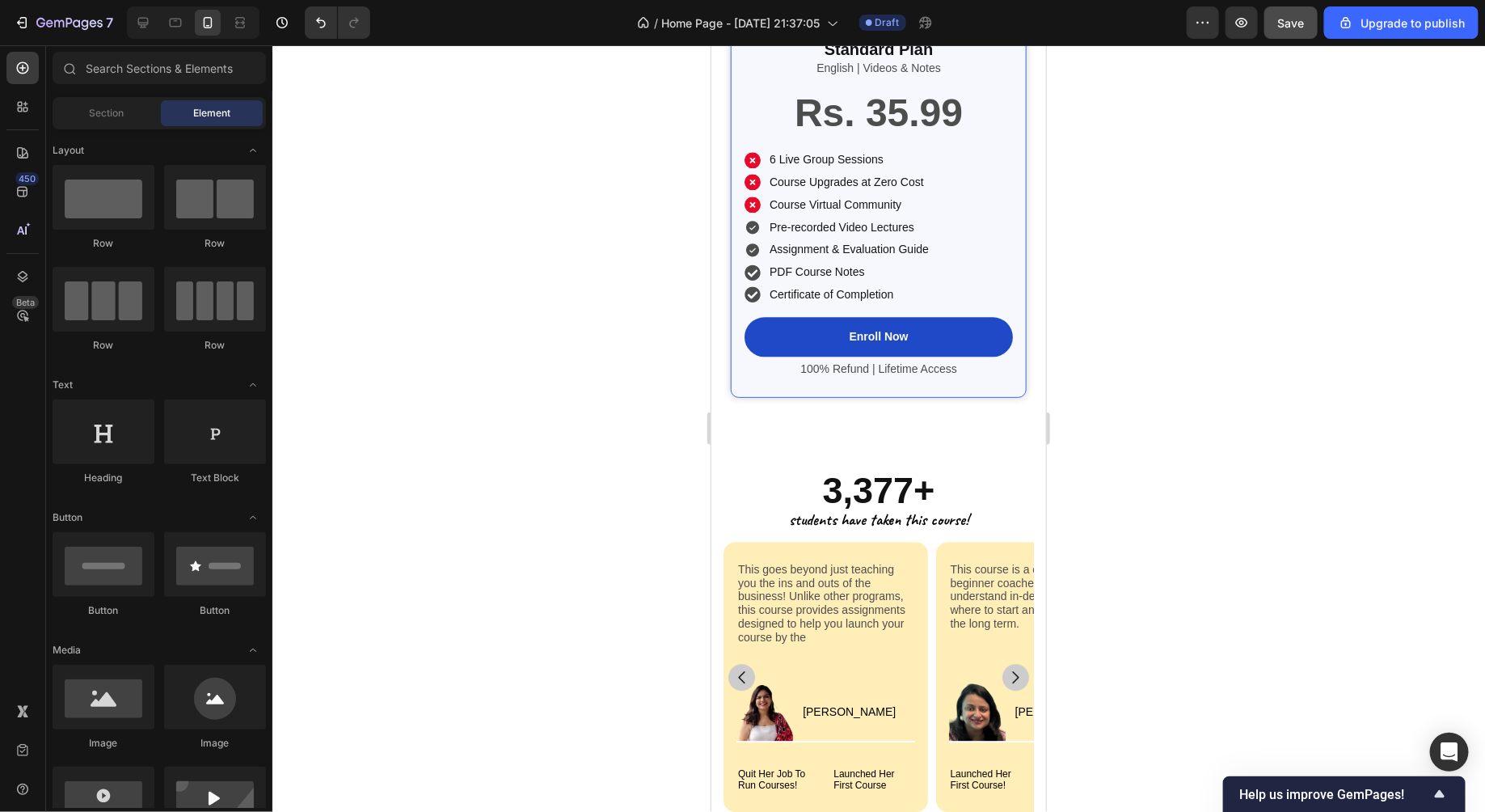
click at [716, 611] on div "3,377+ Heading students have taken this course! Text Block This goes beyond jus…" at bounding box center [877, 640] width 334 height 422
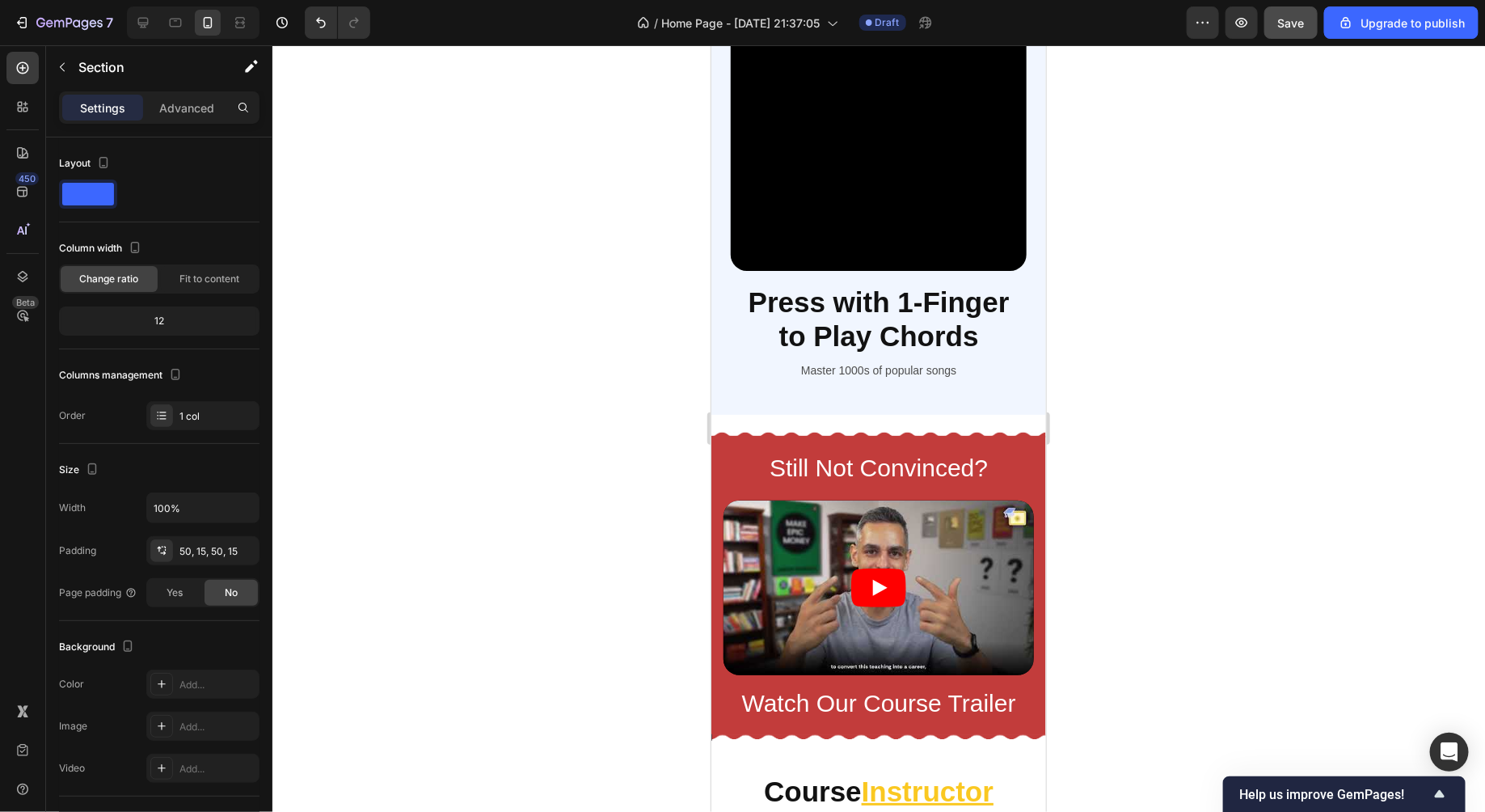
scroll to position [2884, 0]
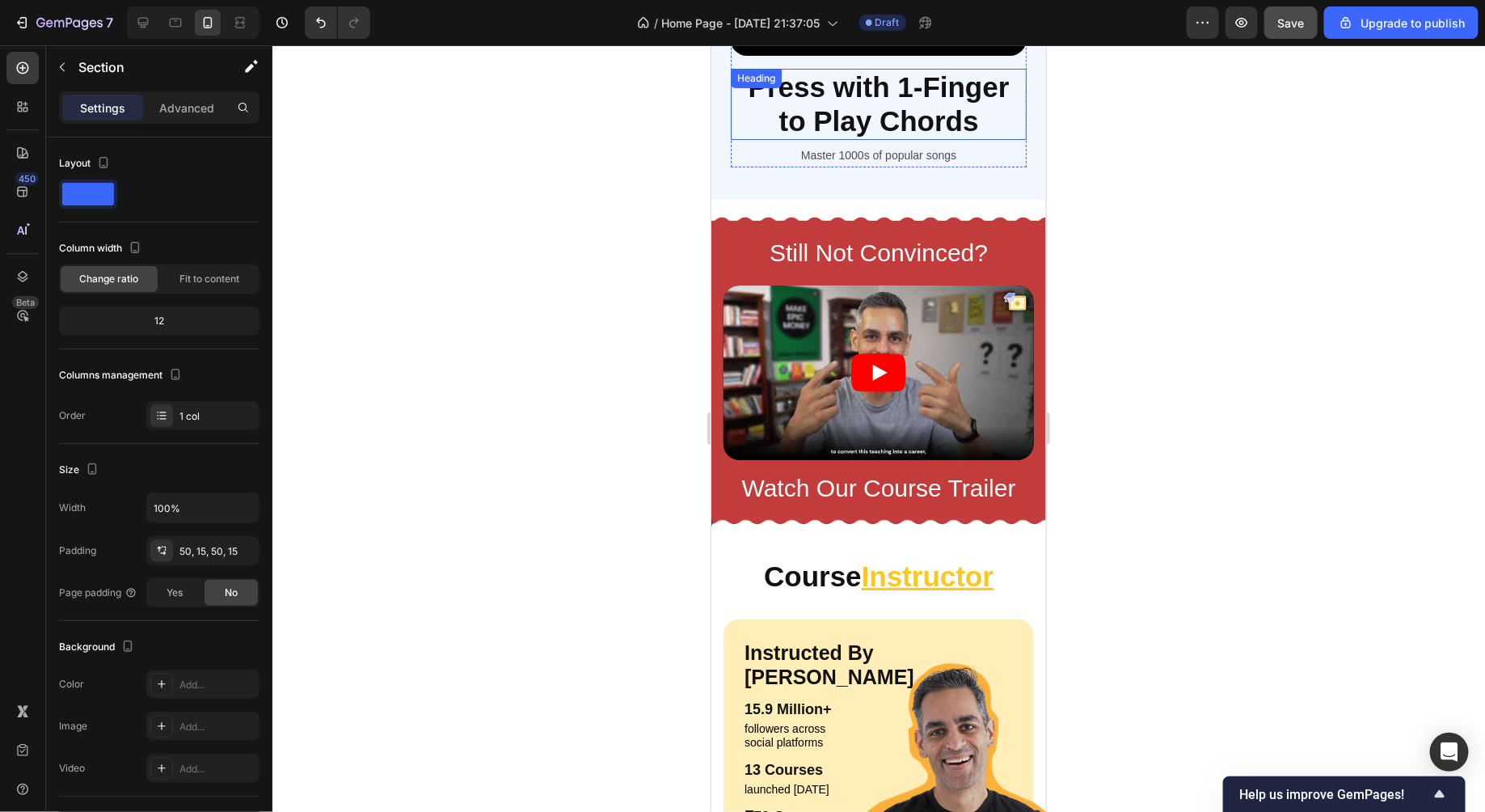
click at [927, 110] on h2 "Press with 1-Finger to Play Chords" at bounding box center [878, 103] width 296 height 71
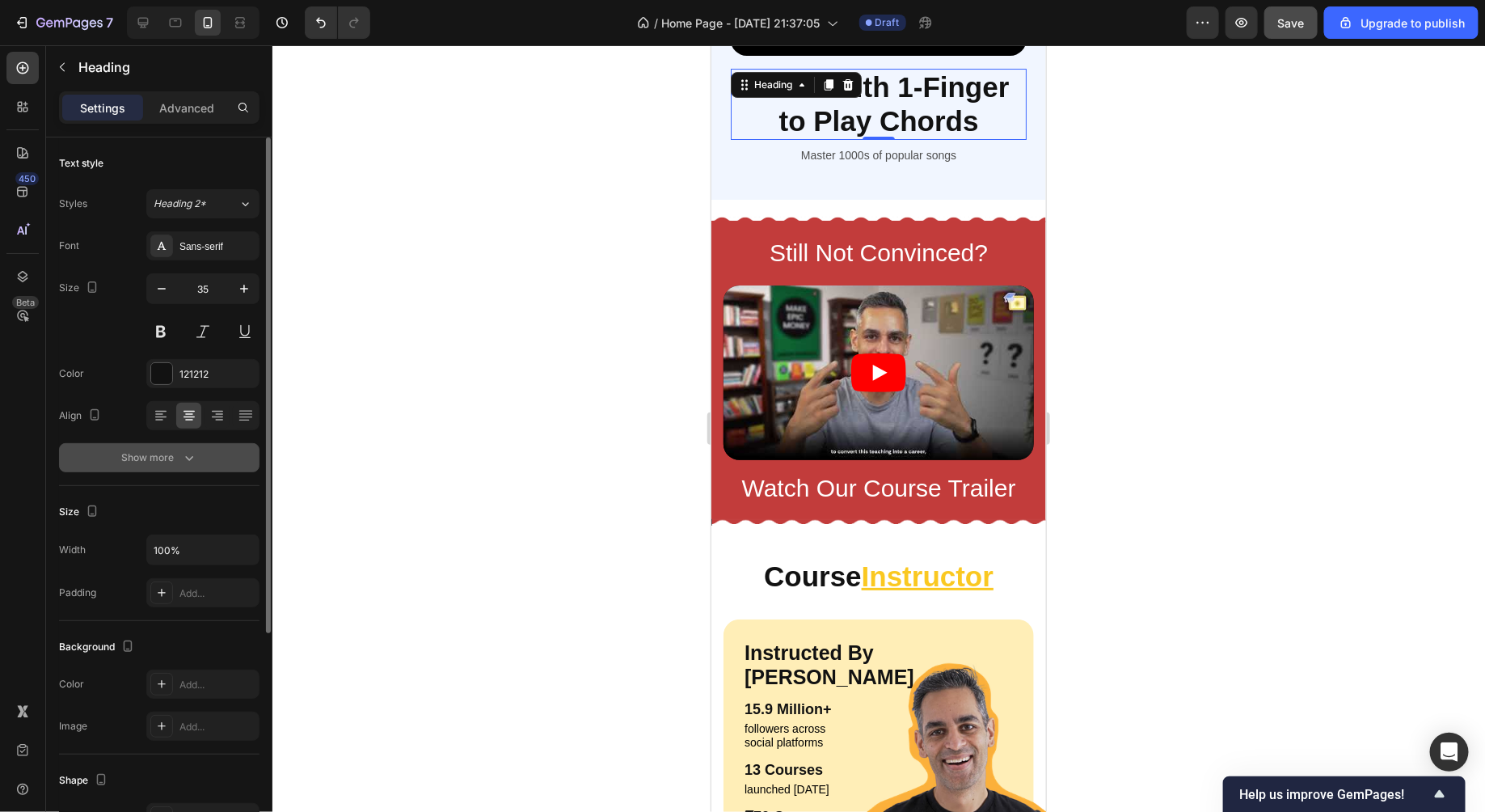
click at [185, 468] on button "Show more" at bounding box center [159, 457] width 200 height 29
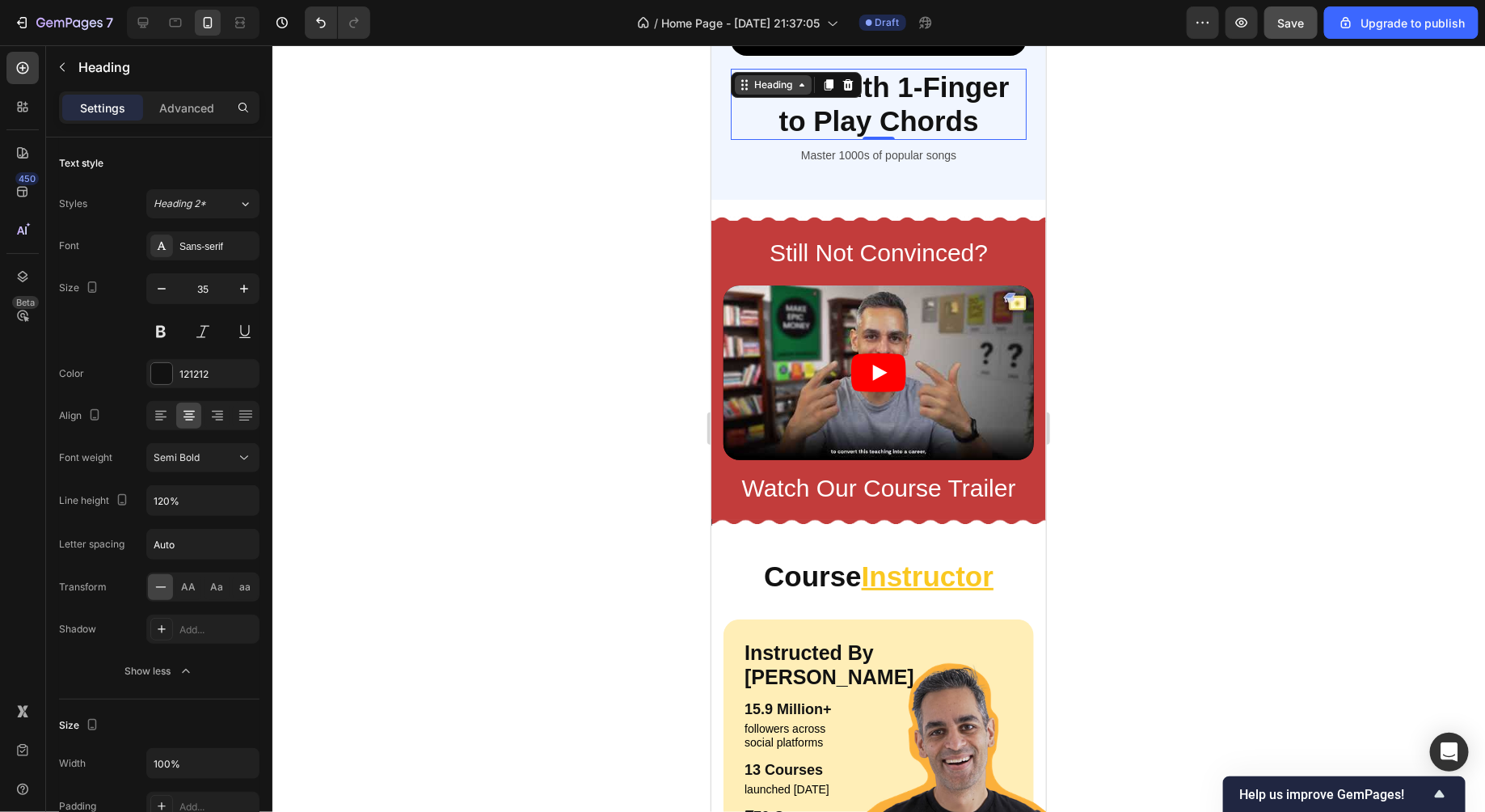
click at [760, 87] on div "Heading" at bounding box center [772, 83] width 44 height 14
click at [750, 87] on div "Heading" at bounding box center [772, 83] width 44 height 14
click at [924, 121] on h2 "Press with 1-Finger to Play Chords" at bounding box center [878, 103] width 296 height 71
click at [1159, 121] on div at bounding box center [879, 428] width 1213 height 766
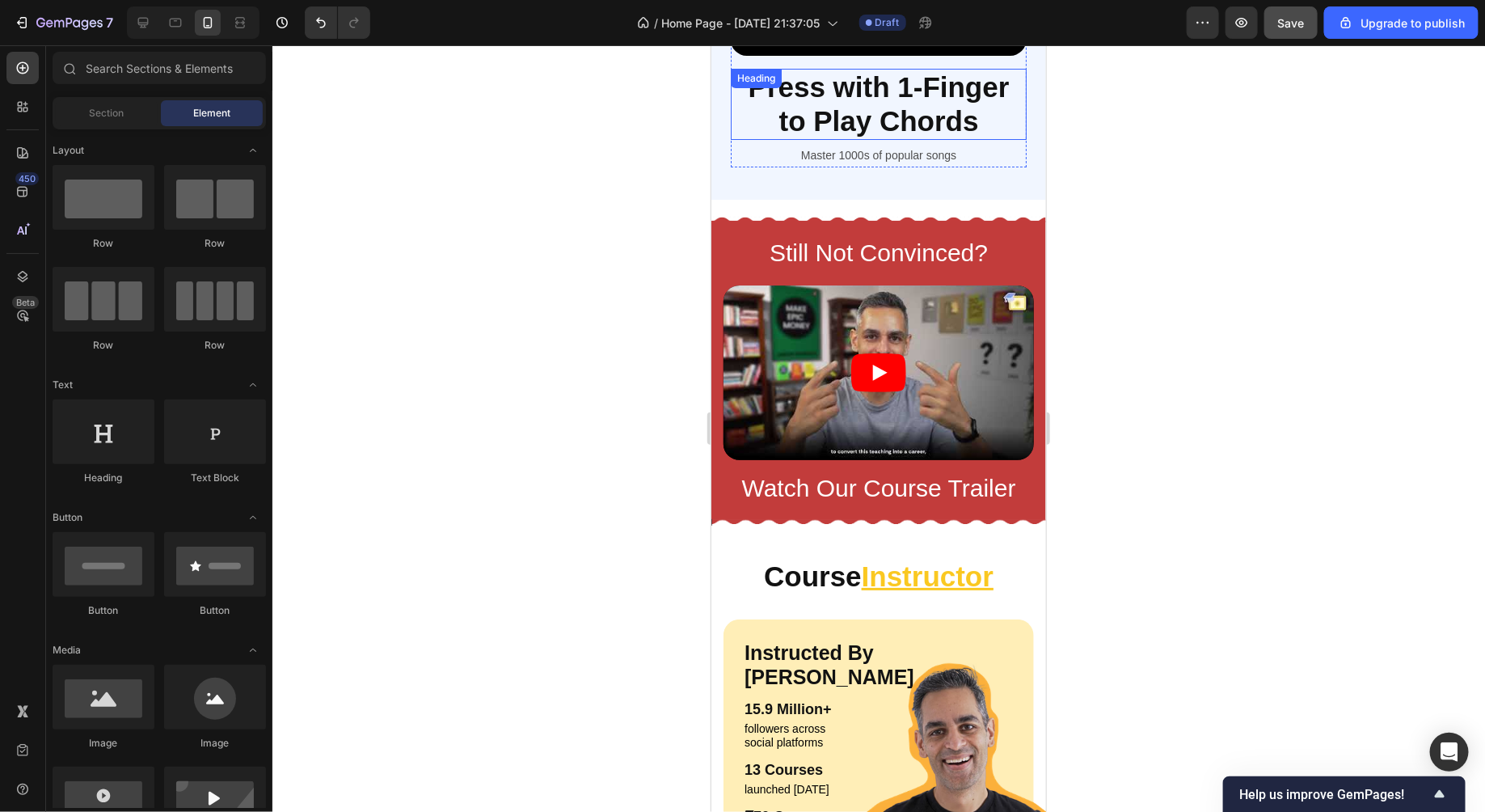
click at [997, 116] on p "Press with 1-Finger to Play Chords" at bounding box center [878, 103] width 293 height 68
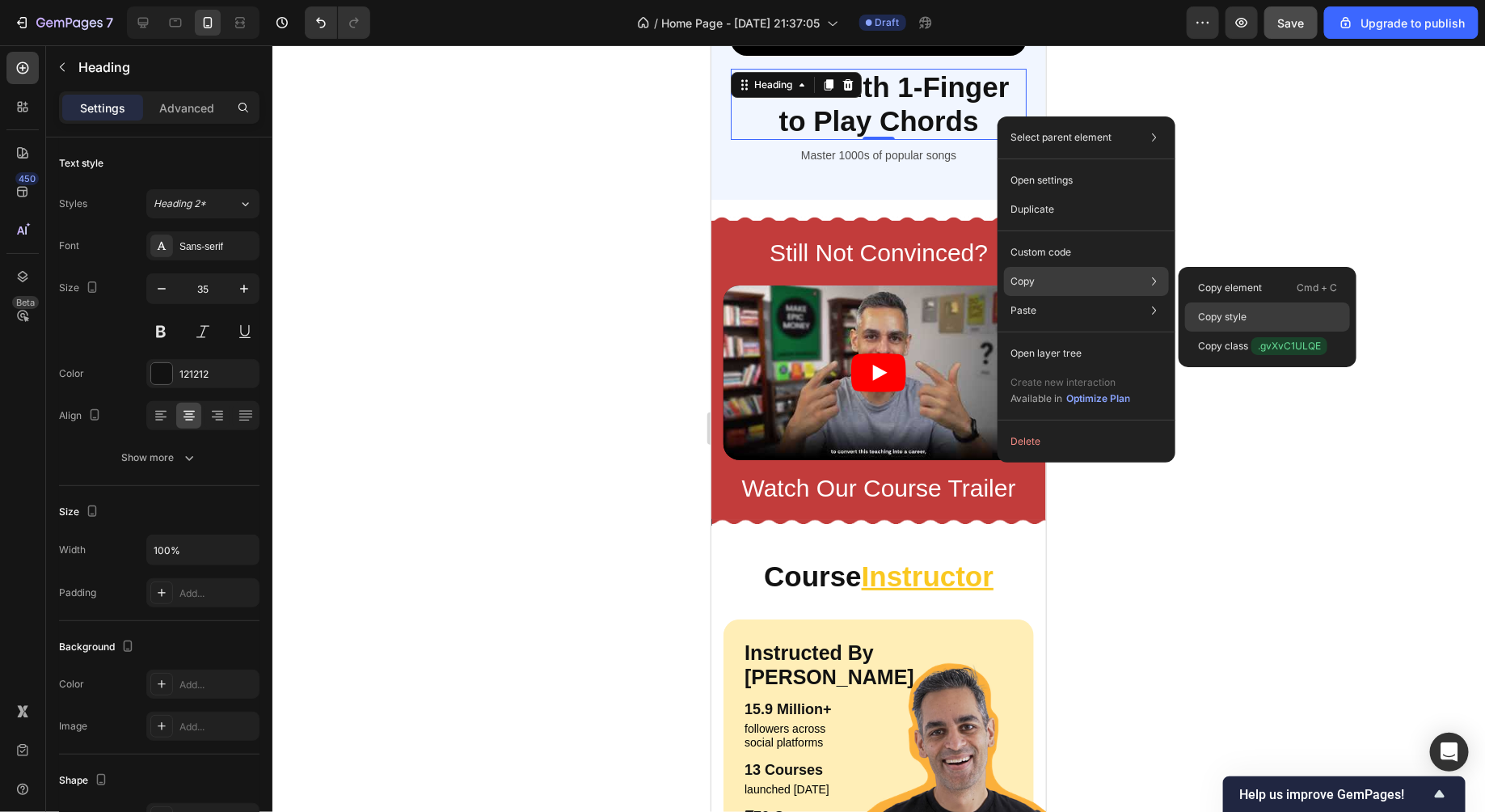
click at [1249, 319] on div "Copy style" at bounding box center [1268, 317] width 165 height 29
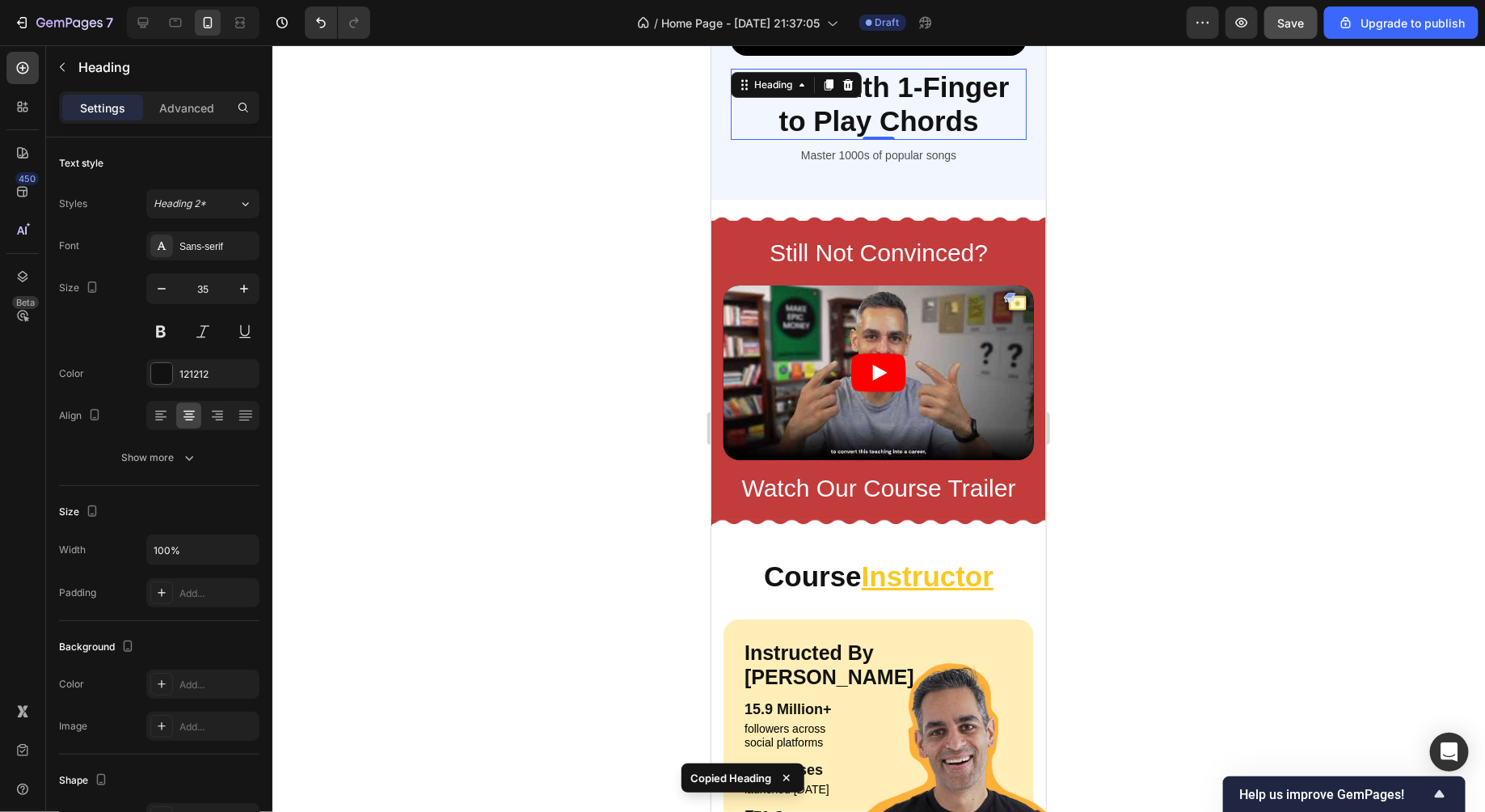
click at [1272, 267] on div at bounding box center [879, 428] width 1213 height 766
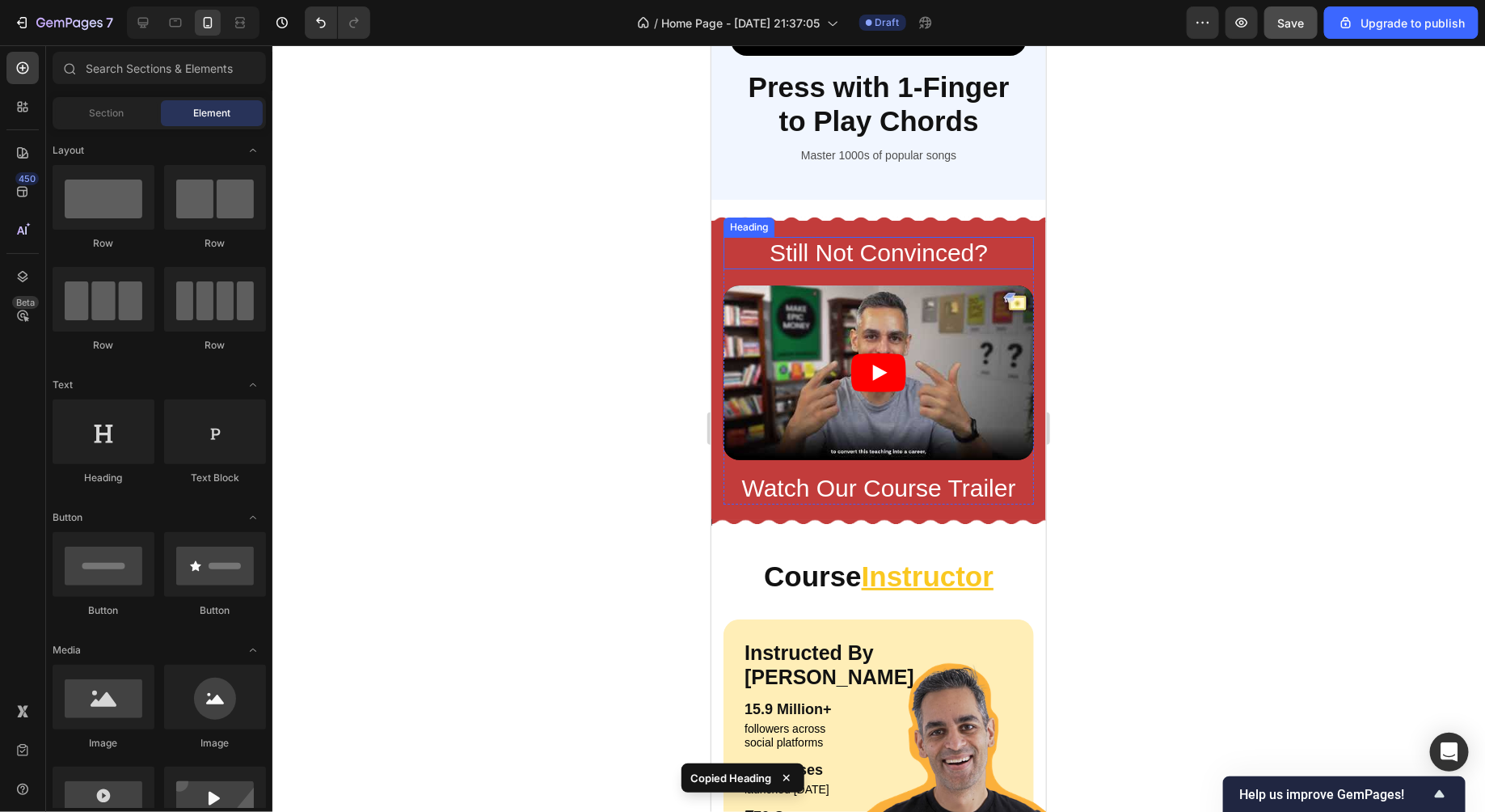
click at [946, 250] on h2 "Still Not Convinced?" at bounding box center [878, 252] width 310 height 33
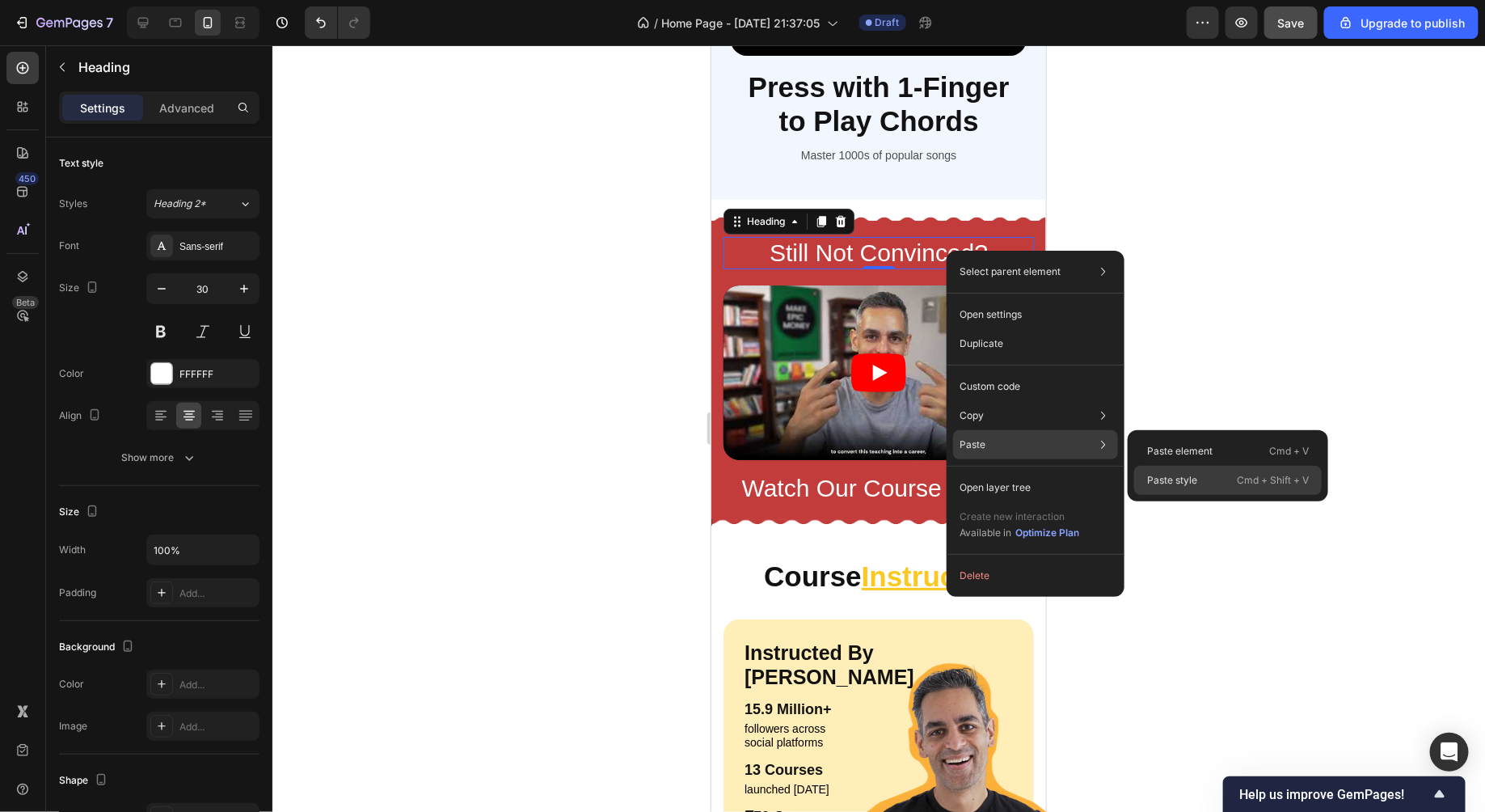
click at [1220, 475] on div "Paste style Cmd + Shift + V" at bounding box center [1228, 480] width 188 height 29
type input "35"
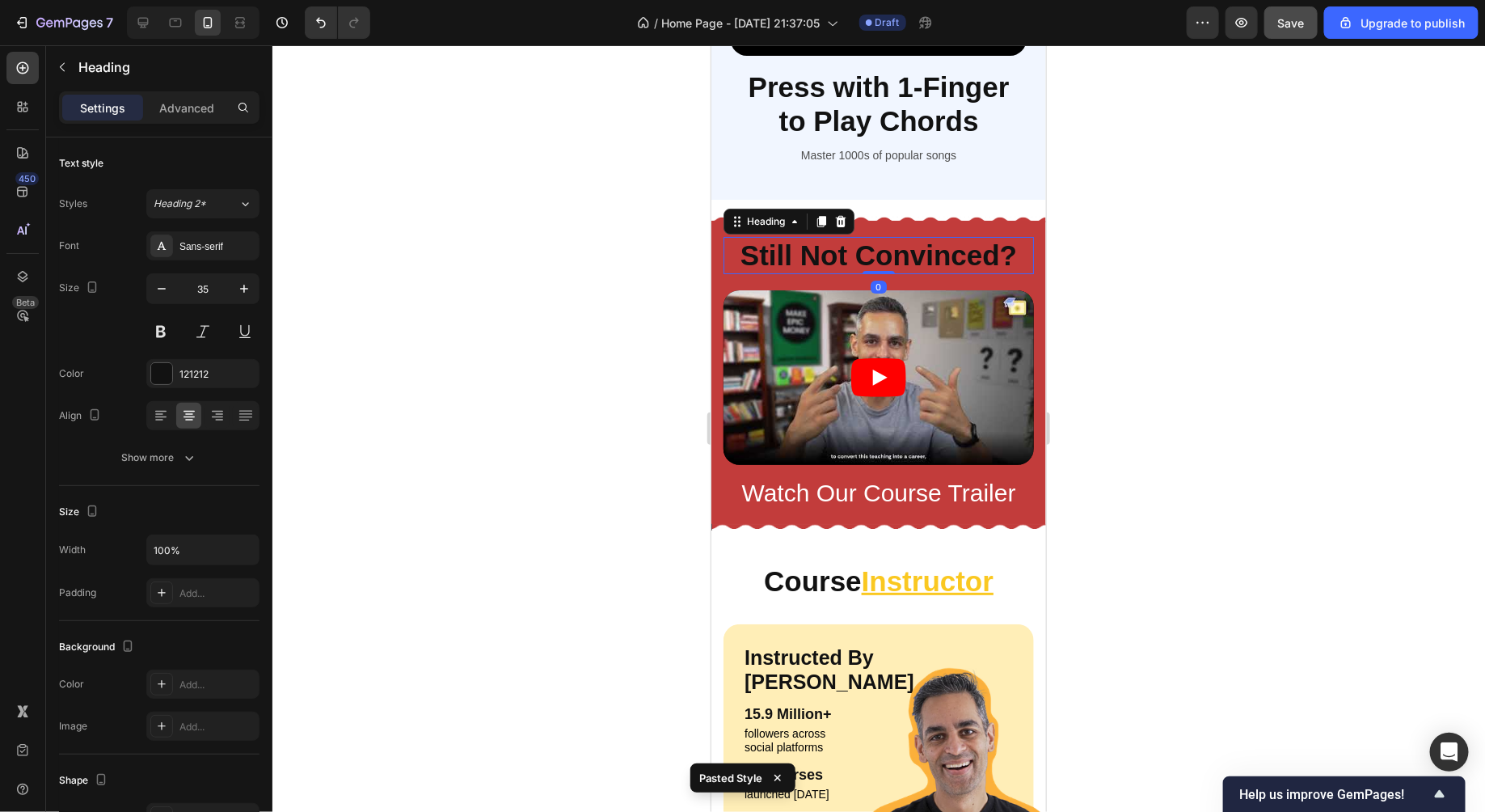
click at [1246, 345] on div at bounding box center [879, 428] width 1213 height 766
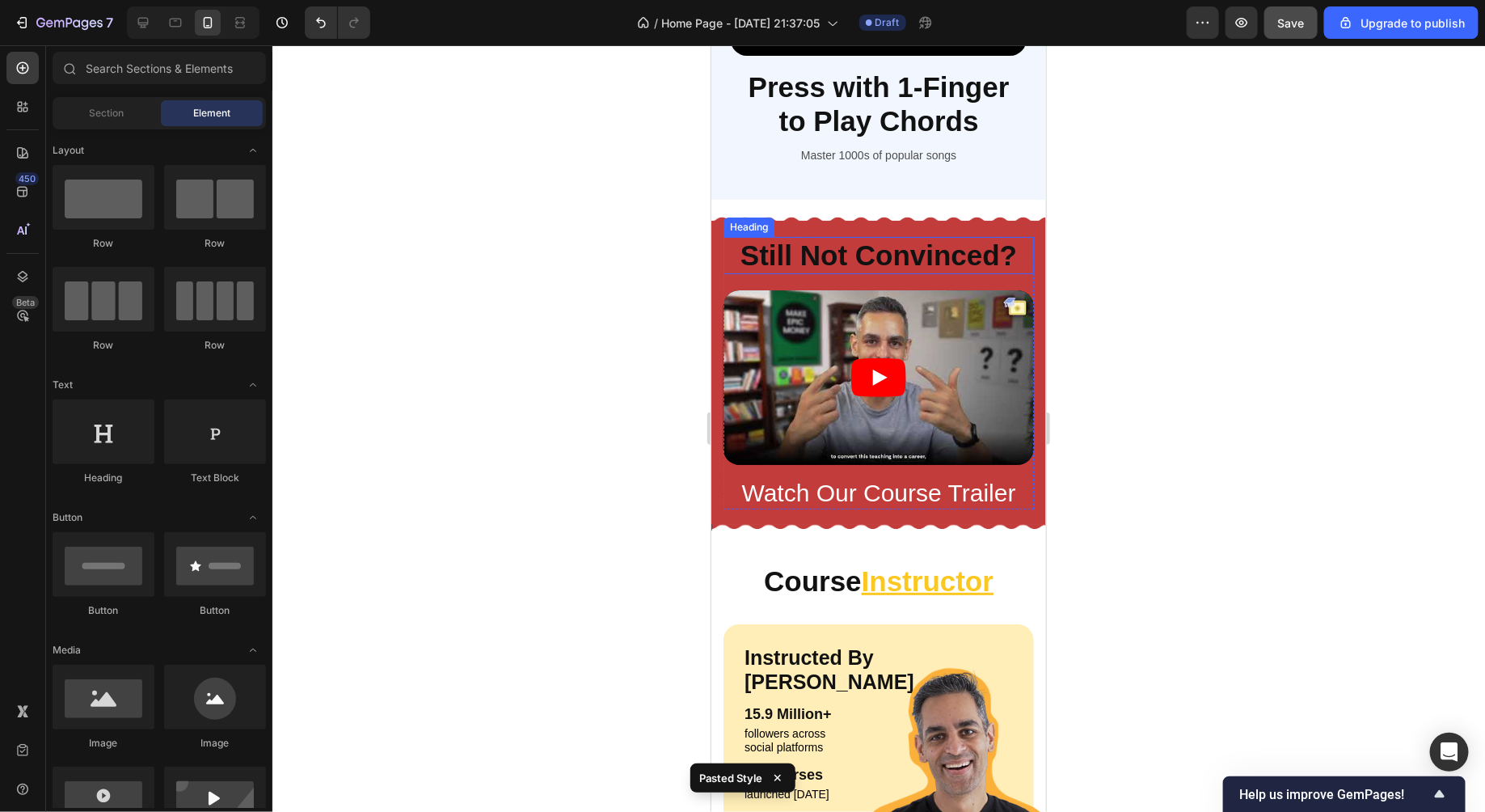
click at [961, 256] on h2 "Still Not Convinced?" at bounding box center [878, 254] width 310 height 38
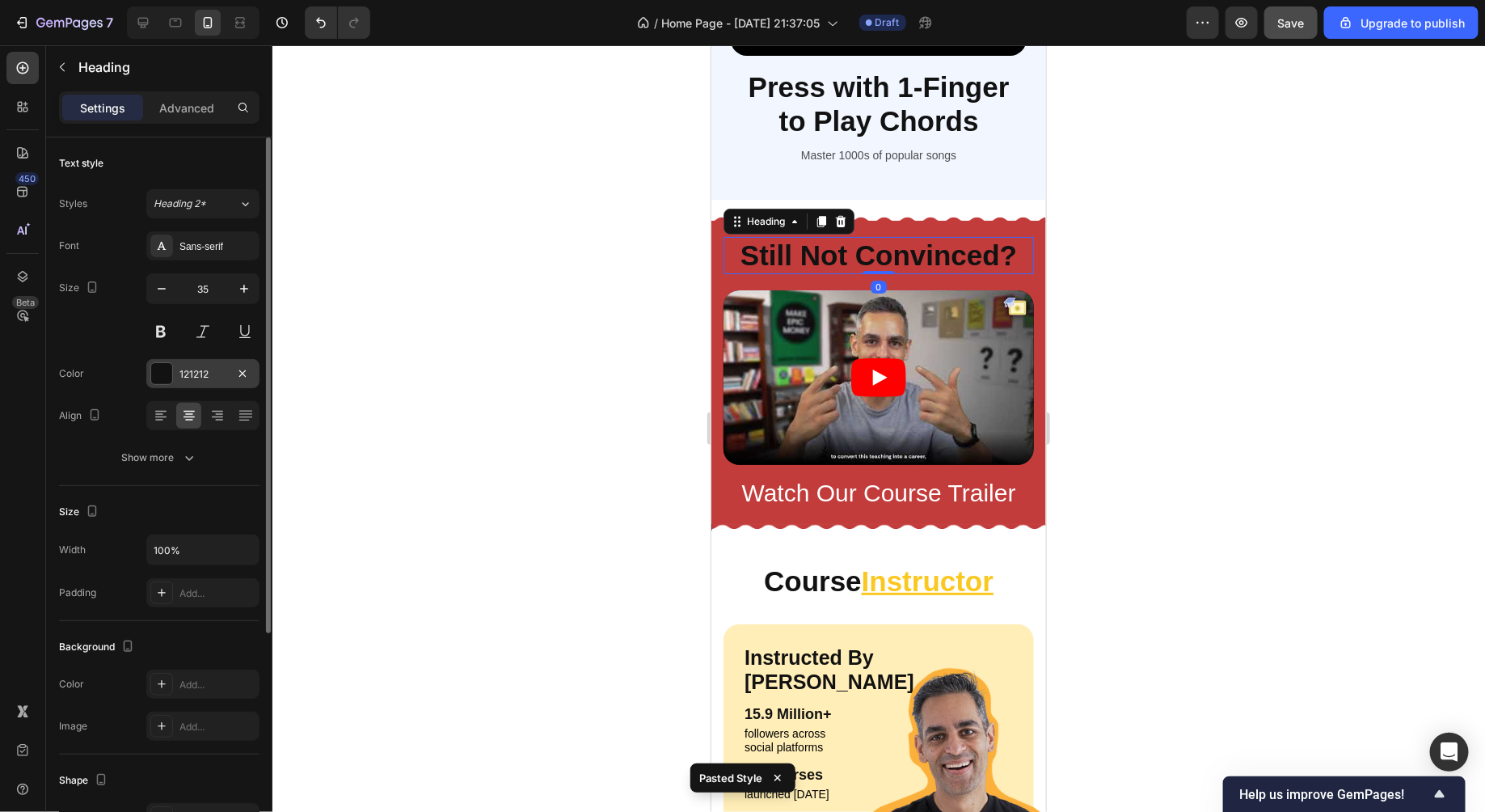
click at [204, 385] on div "121212" at bounding box center [203, 373] width 113 height 29
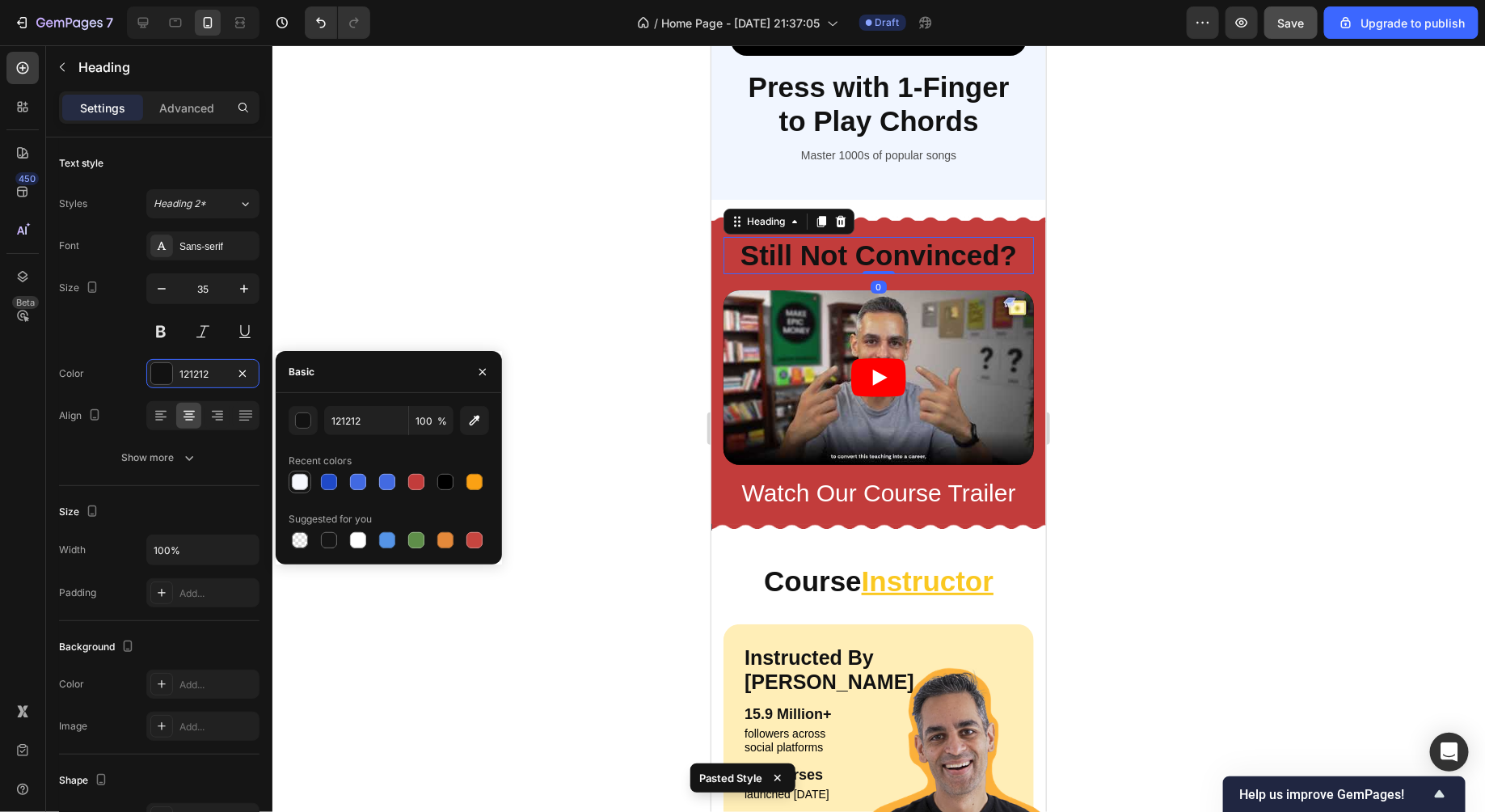
click at [298, 477] on div at bounding box center [299, 481] width 16 height 16
type input "F6F8FE"
click at [425, 220] on div at bounding box center [879, 428] width 1213 height 766
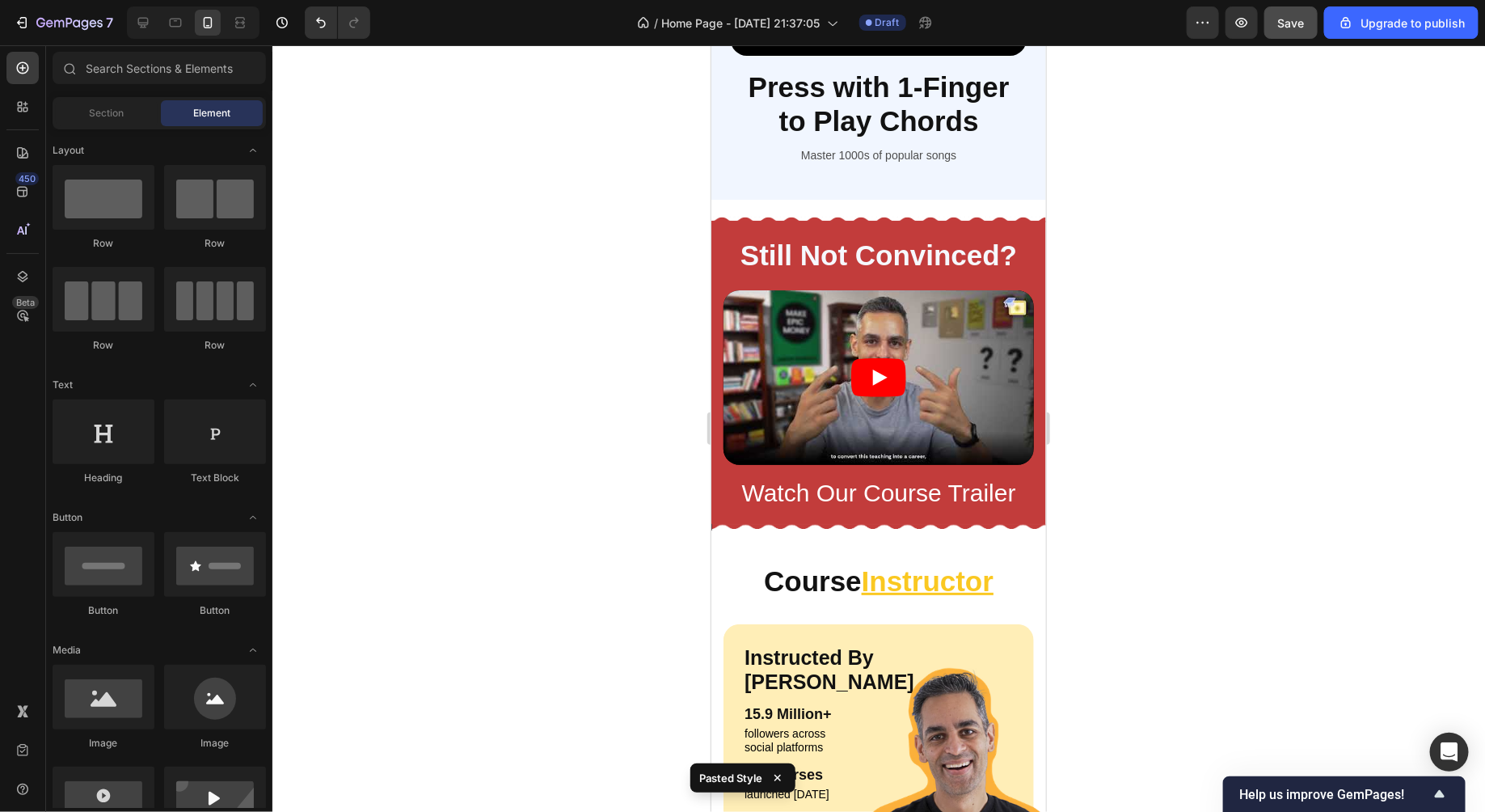
click at [425, 220] on div at bounding box center [879, 428] width 1213 height 766
click at [516, 361] on div at bounding box center [879, 428] width 1213 height 766
click at [901, 259] on h2 "Still Not Convinced?" at bounding box center [878, 254] width 310 height 38
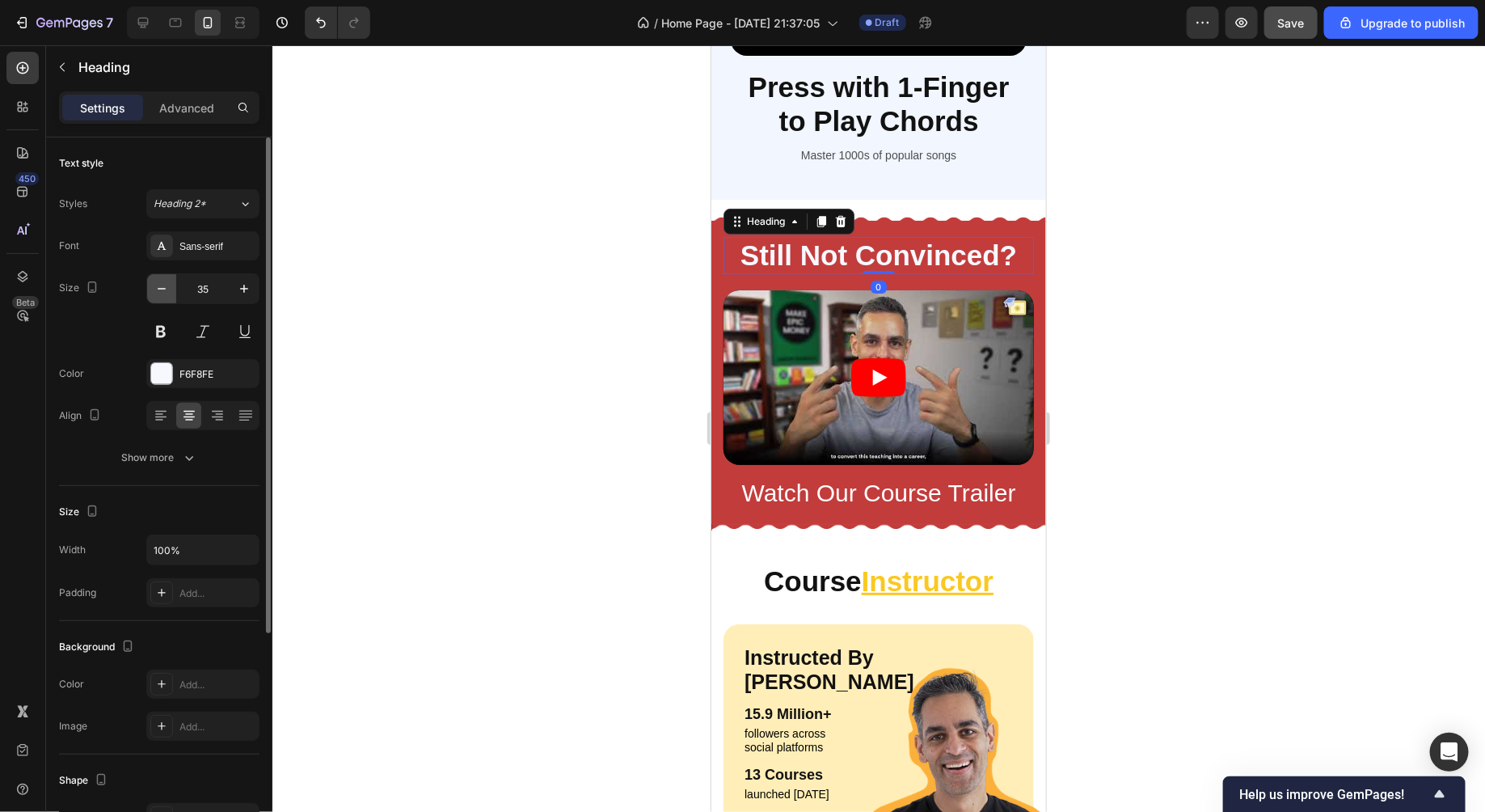
click at [167, 291] on icon "button" at bounding box center [161, 288] width 16 height 16
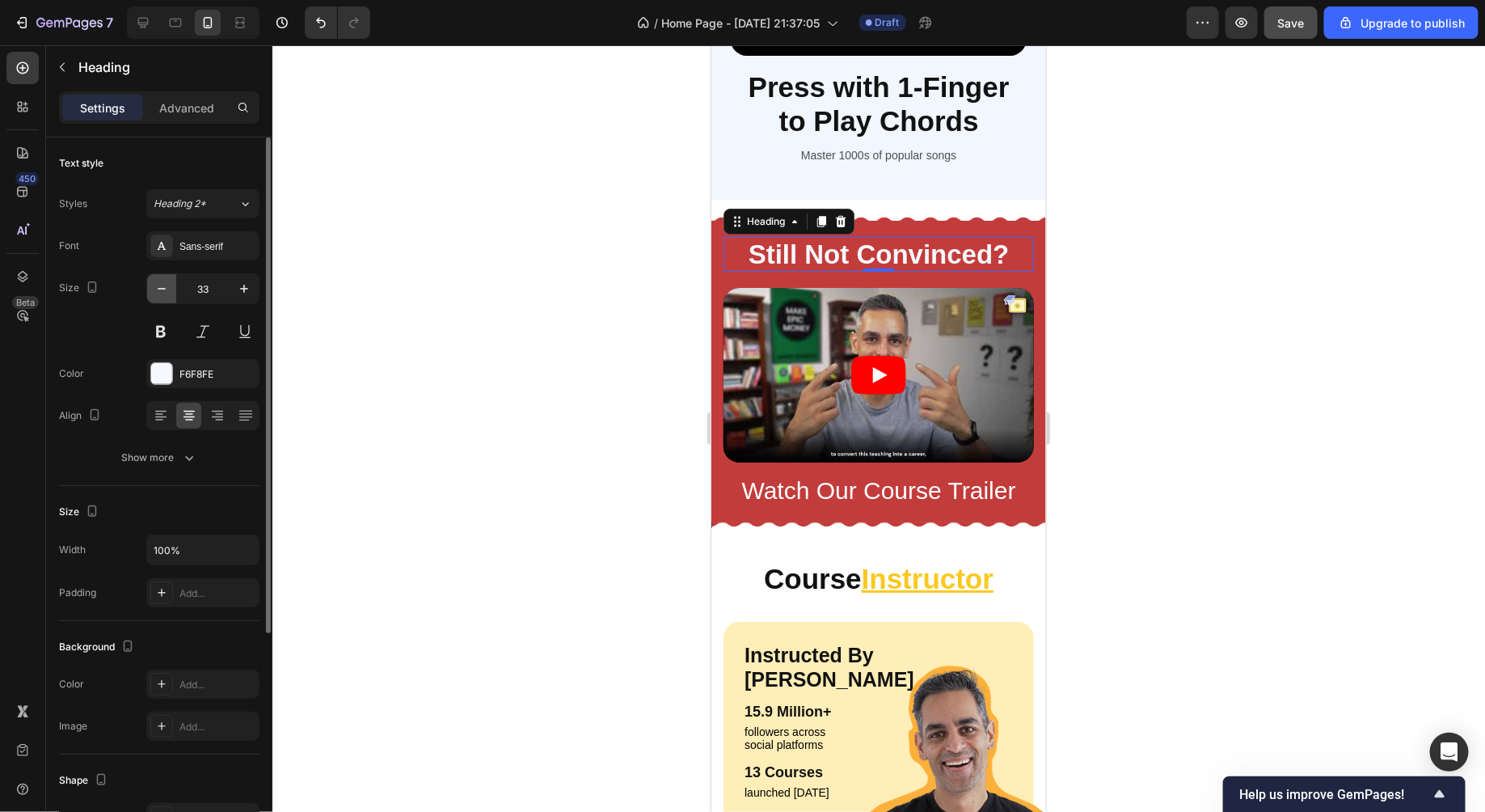
click at [167, 291] on icon "button" at bounding box center [161, 288] width 16 height 16
type input "32"
click at [498, 360] on div at bounding box center [879, 428] width 1213 height 766
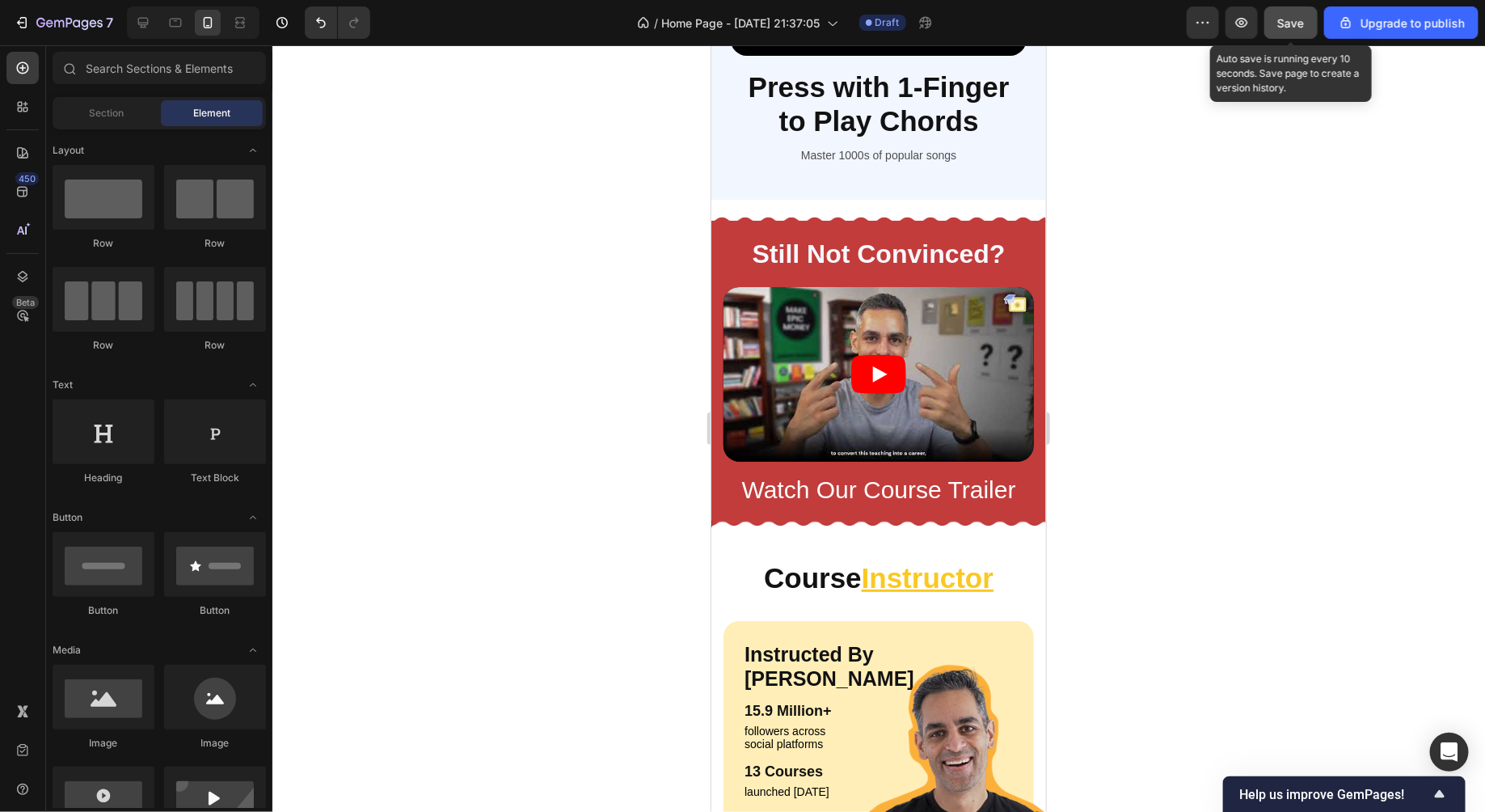
click at [1307, 31] on button "Save" at bounding box center [1292, 23] width 53 height 33
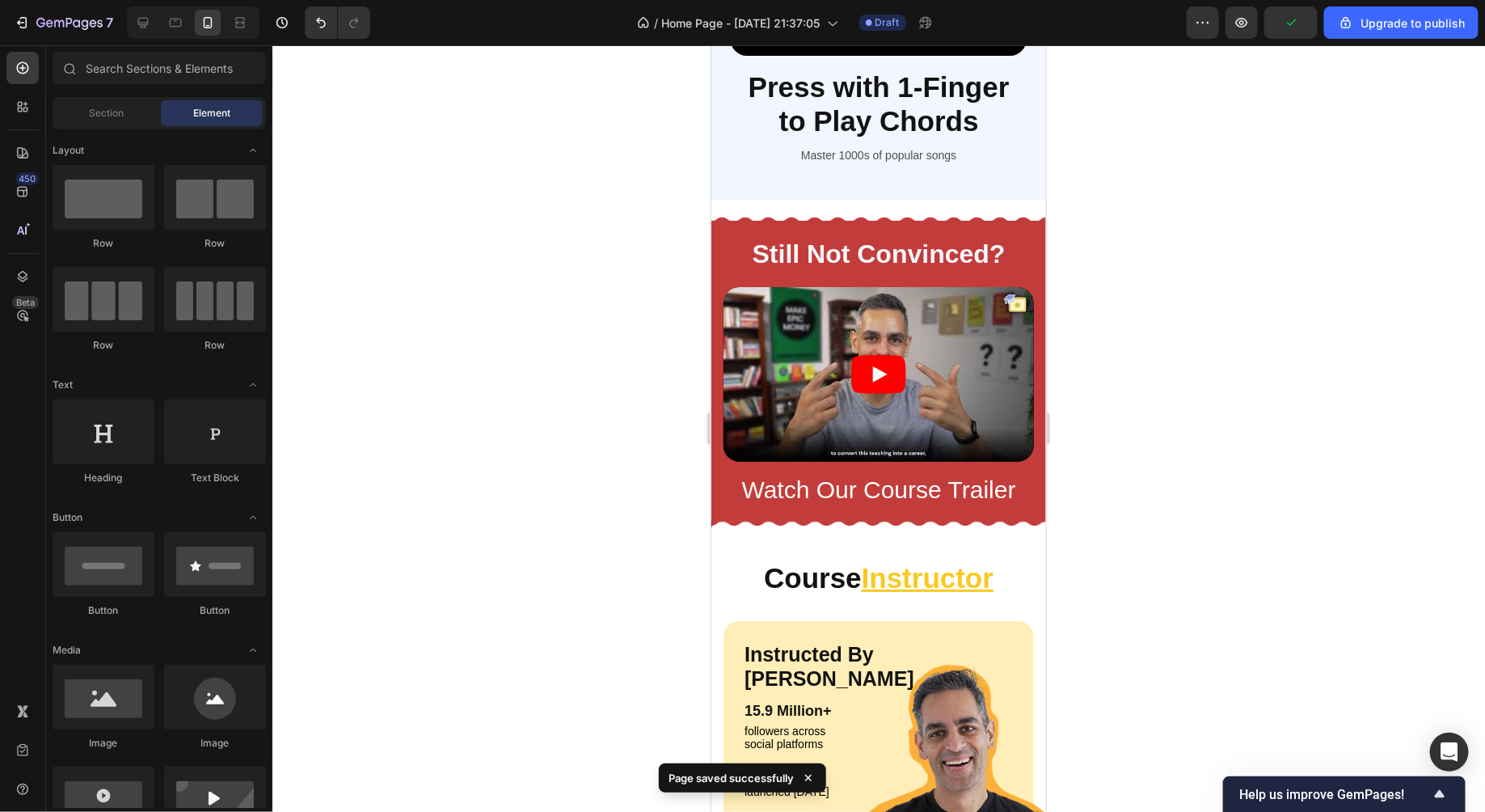
click at [1175, 398] on div at bounding box center [879, 428] width 1213 height 766
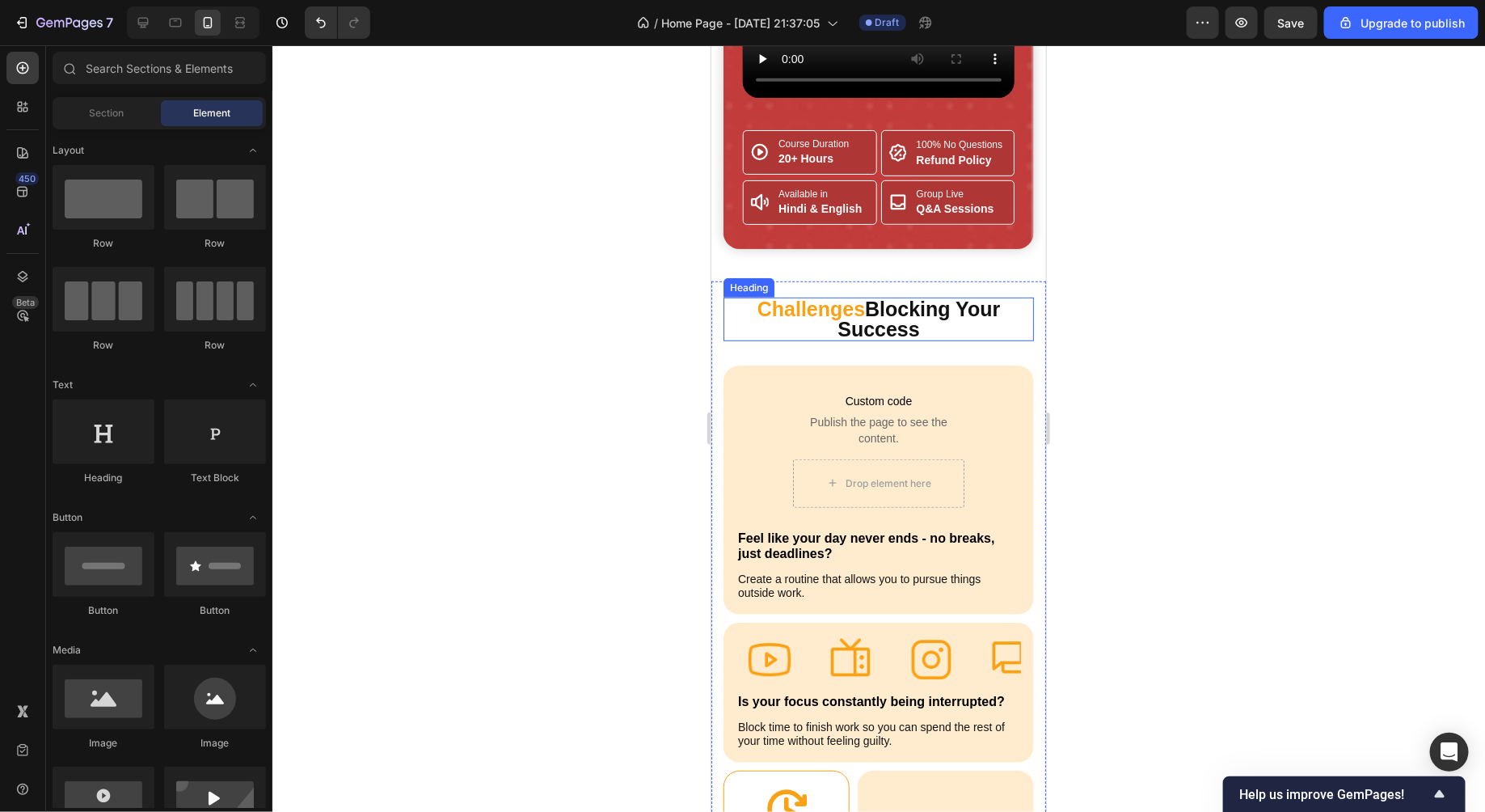
scroll to position [416, 0]
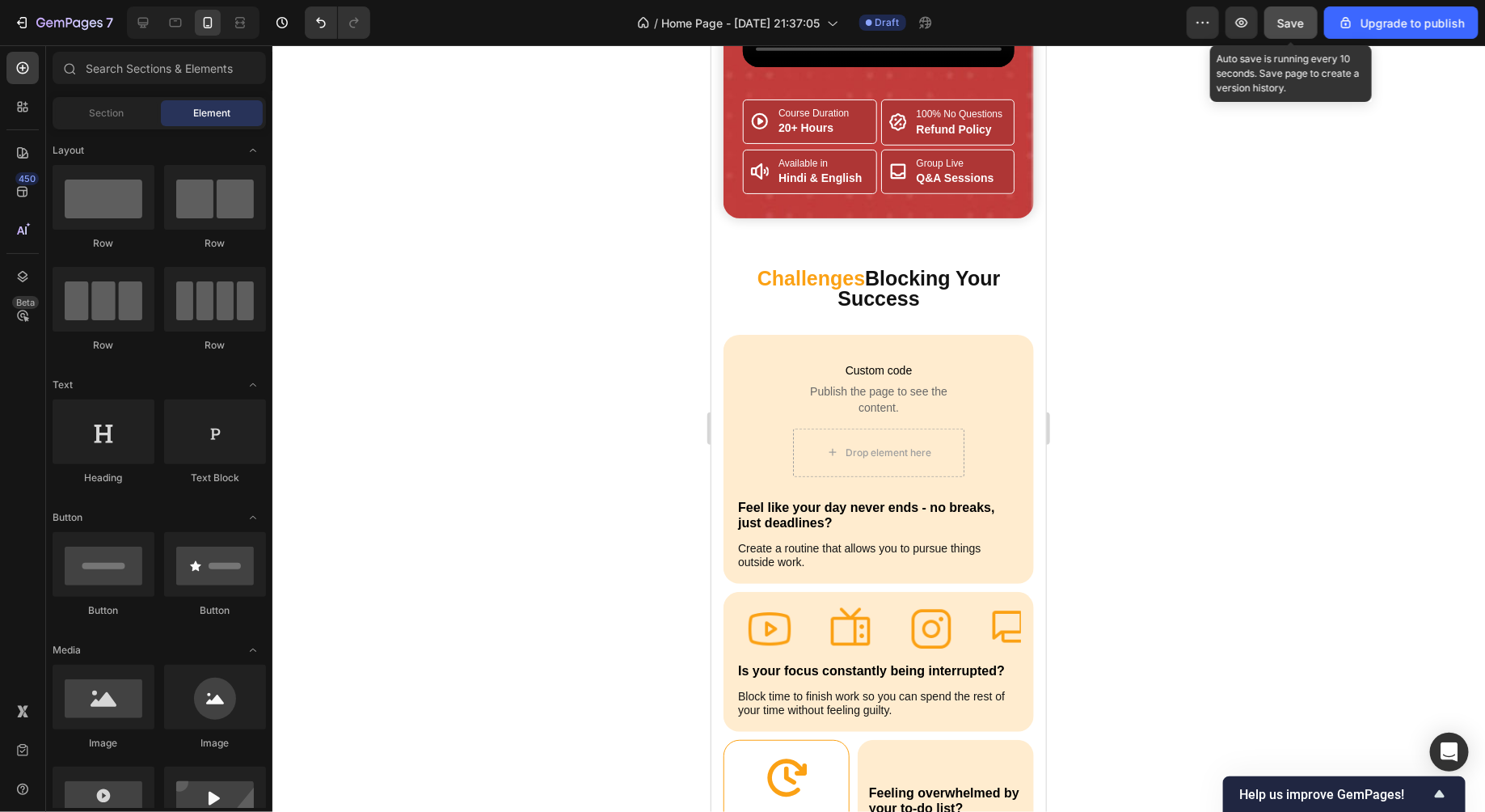
click at [1297, 38] on button "Save" at bounding box center [1292, 23] width 53 height 33
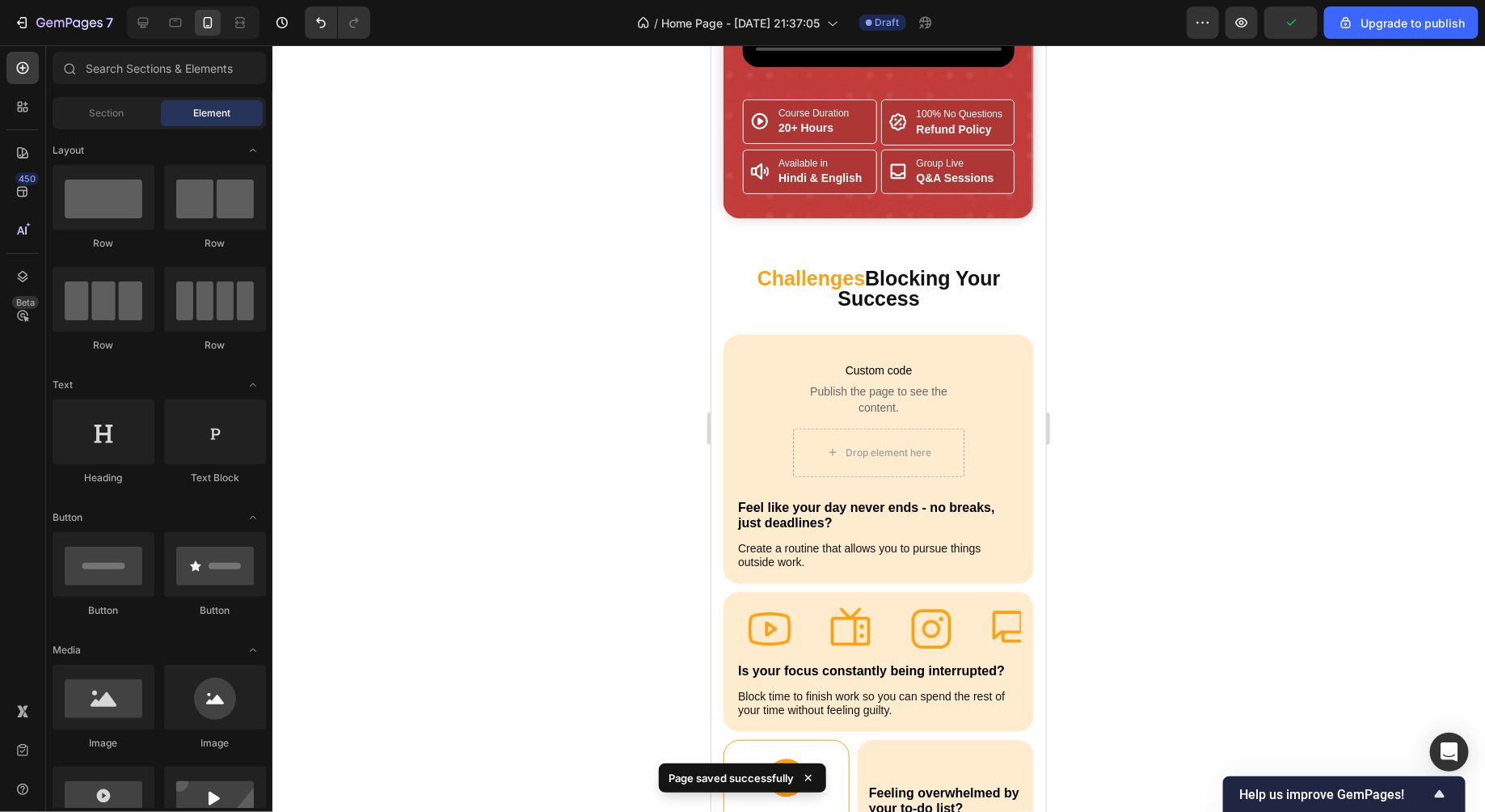
click at [1247, 305] on div at bounding box center [879, 428] width 1213 height 766
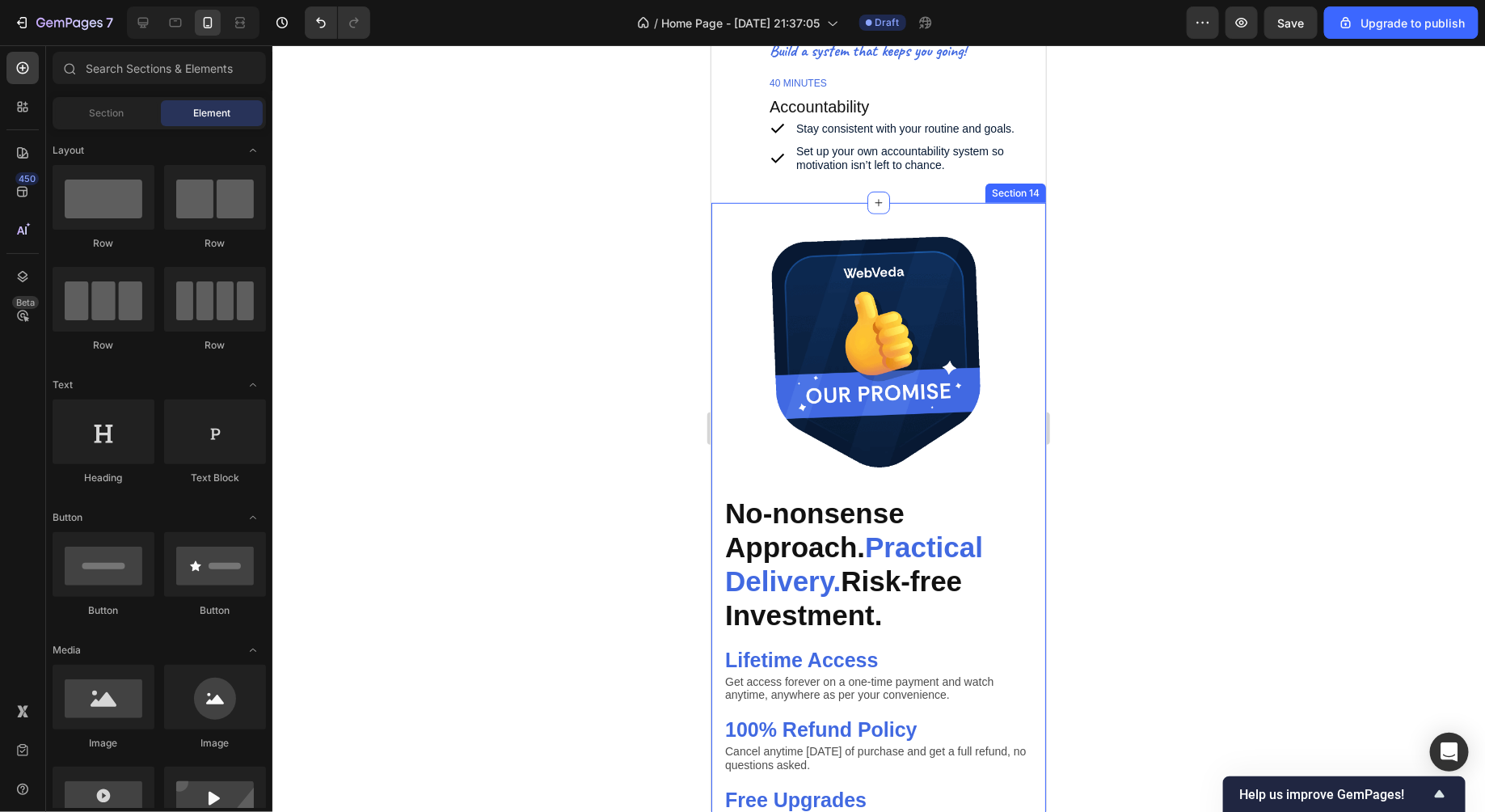
scroll to position [6343, 0]
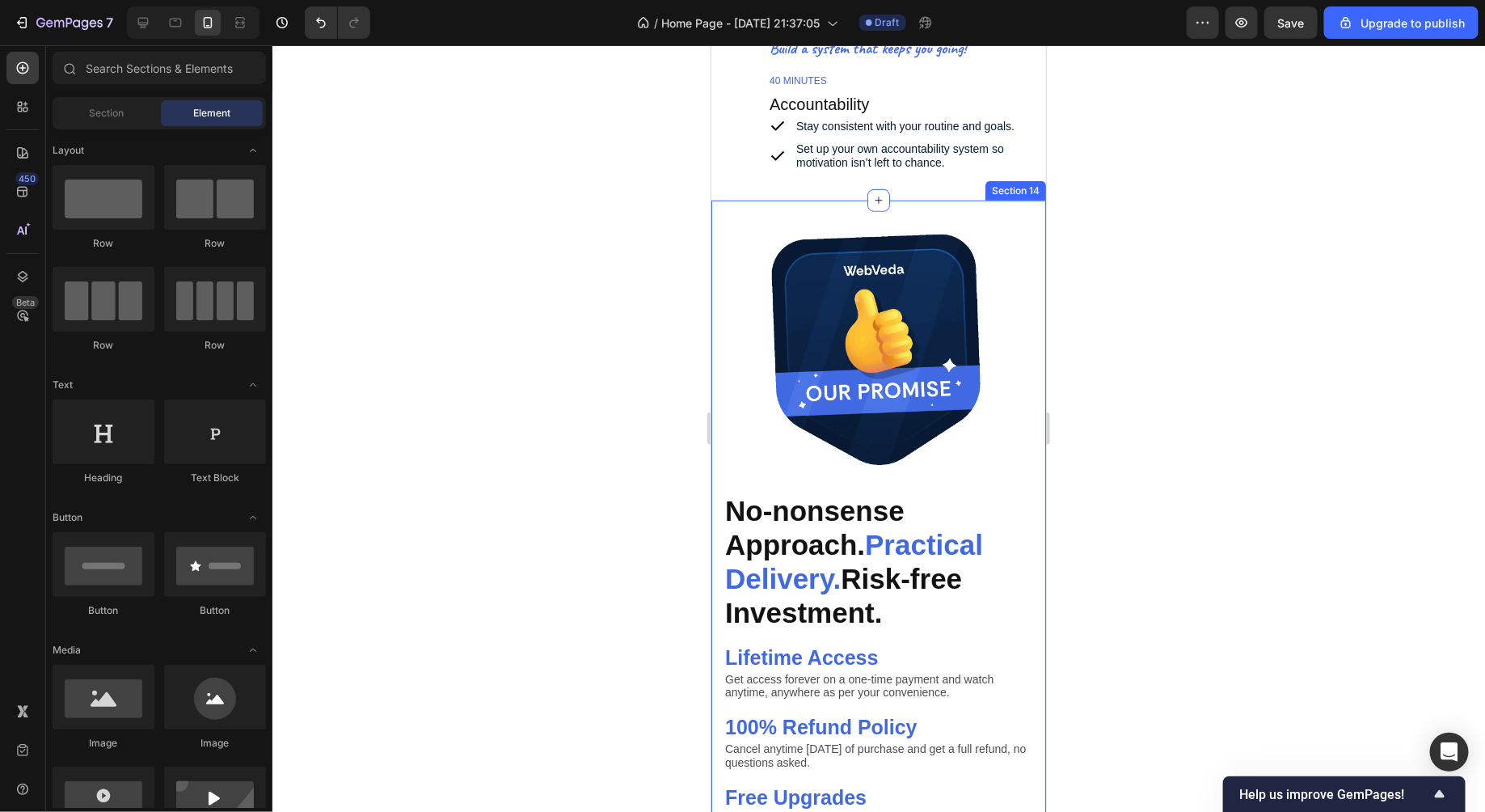
click at [713, 308] on div "Image No-nonsense Approach. Practical Delivery. Risk-free Investment. Heading L…" at bounding box center [877, 543] width 334 height 686
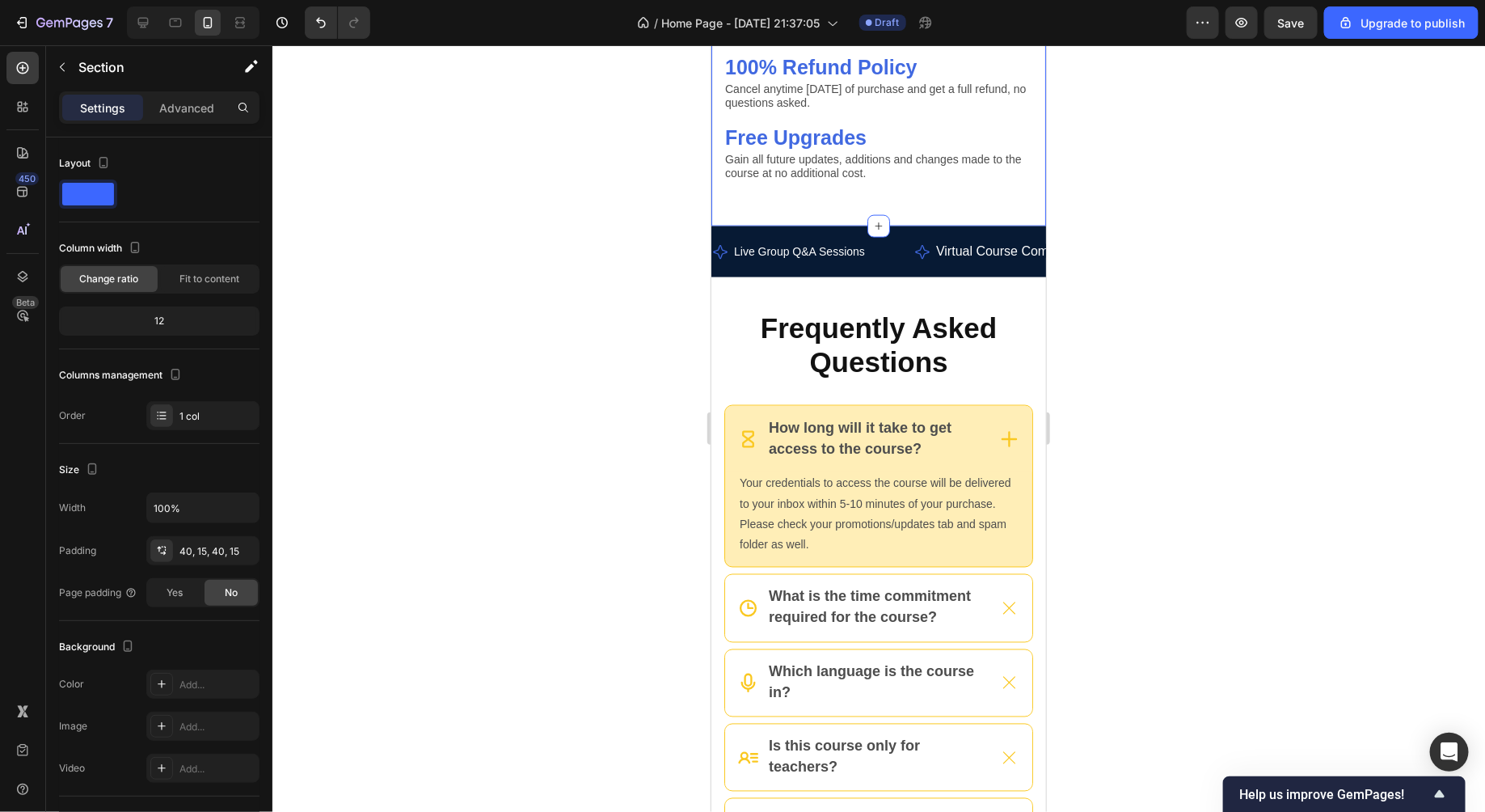
scroll to position [7147, 0]
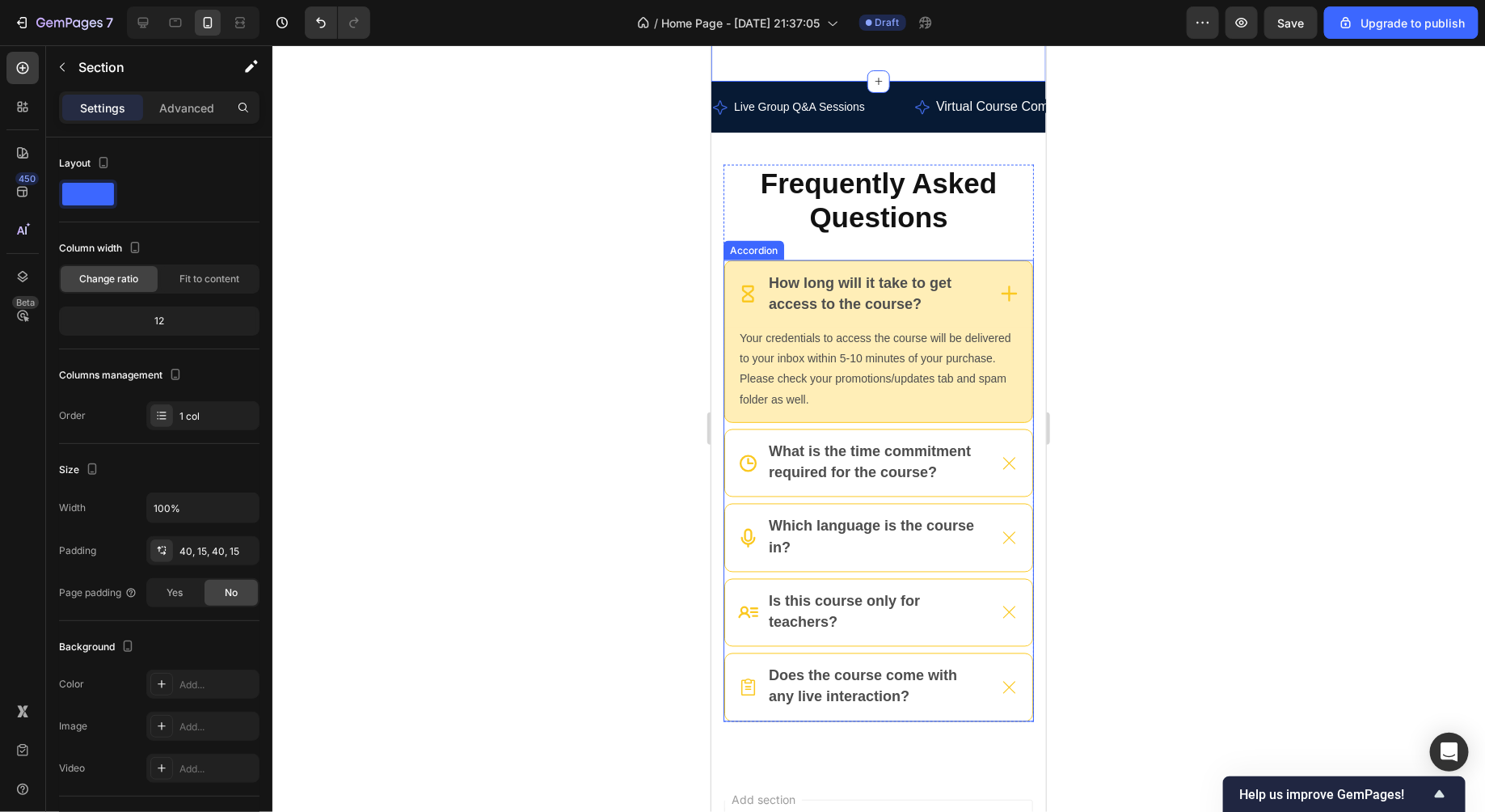
click at [1011, 293] on icon at bounding box center [1009, 293] width 20 height 20
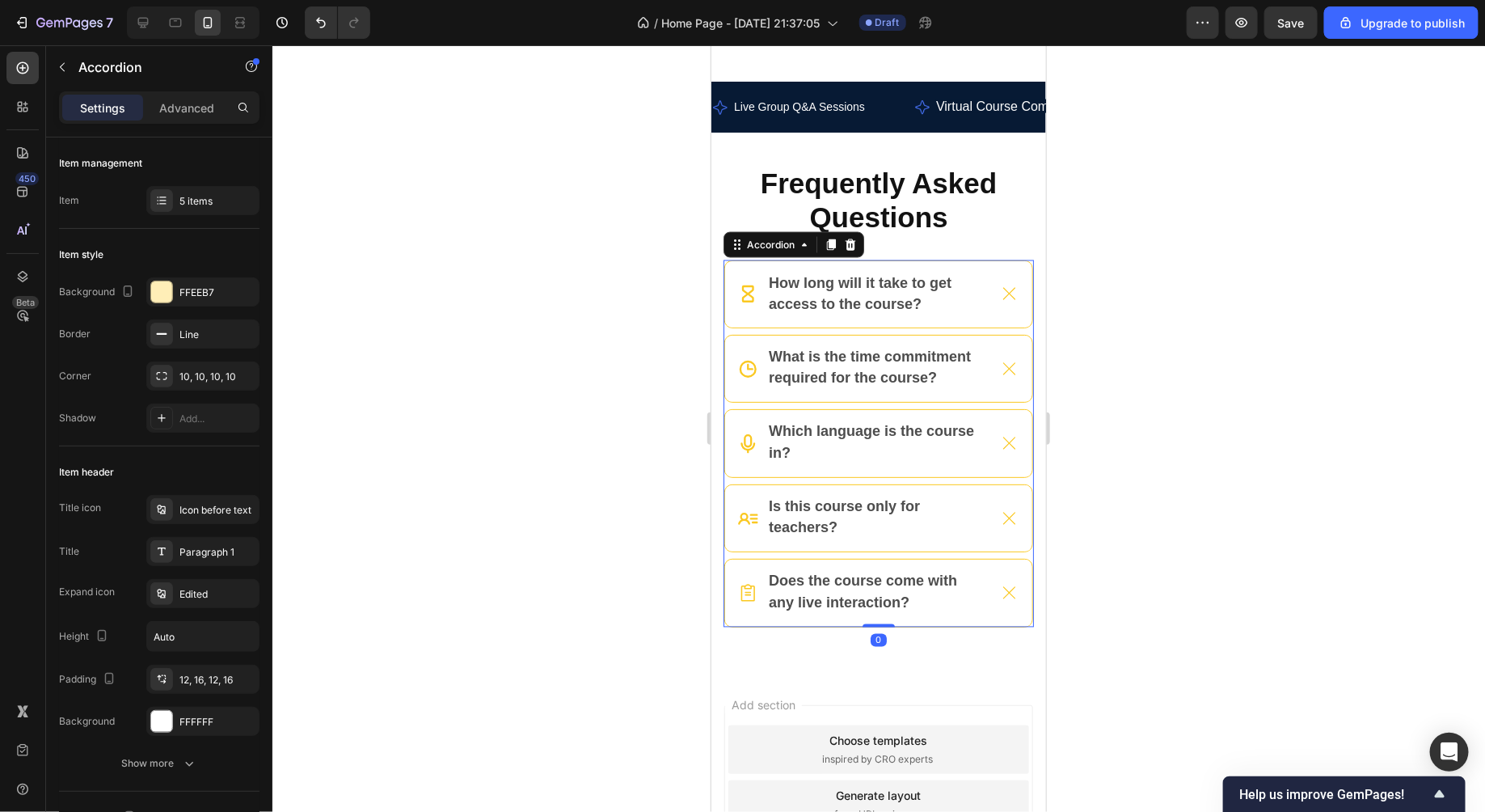
click at [1120, 304] on div at bounding box center [879, 428] width 1213 height 766
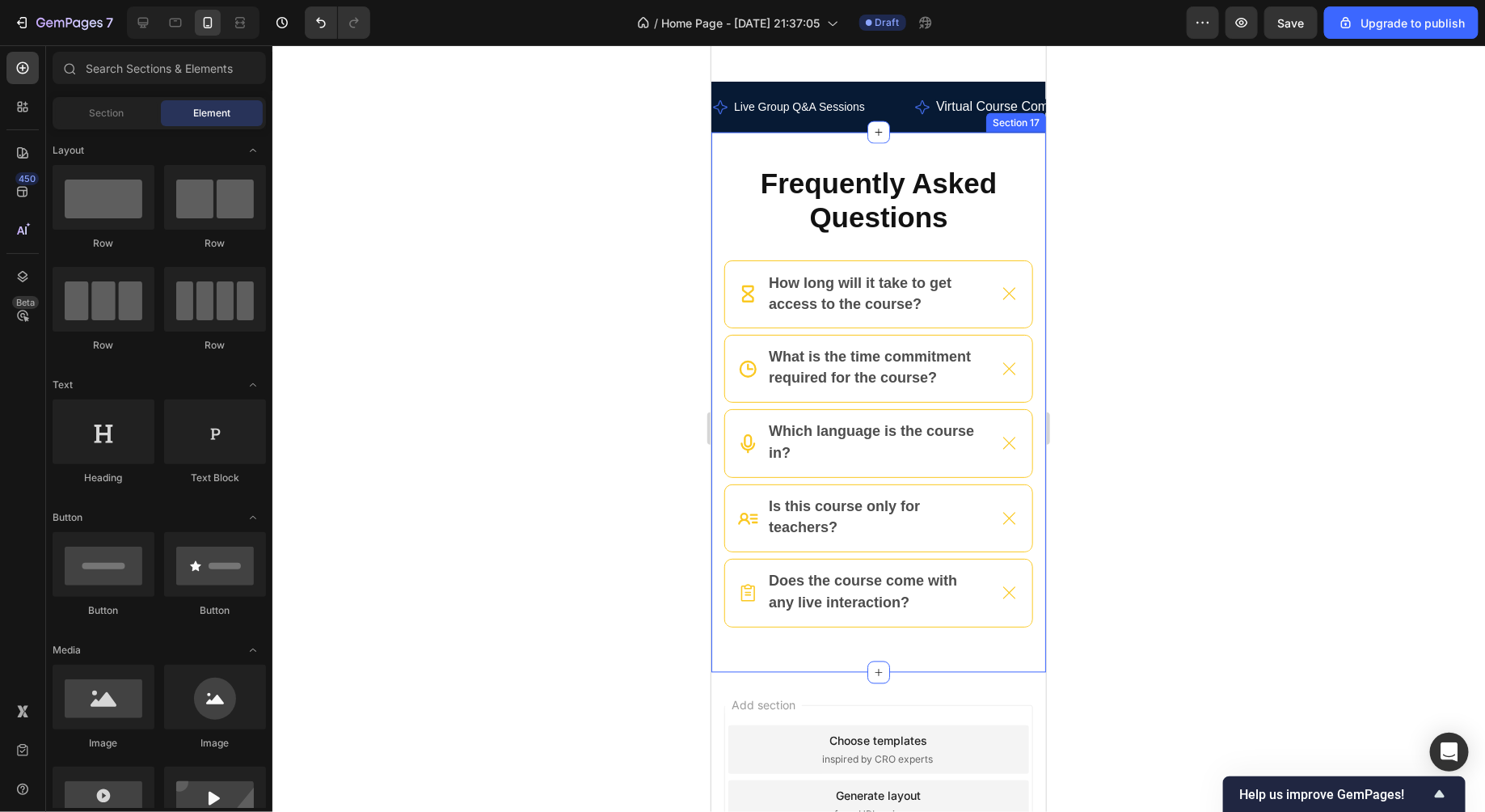
click at [1037, 227] on div "Frequently Asked Questions Heading How long will it take to get access to the c…" at bounding box center [877, 402] width 334 height 540
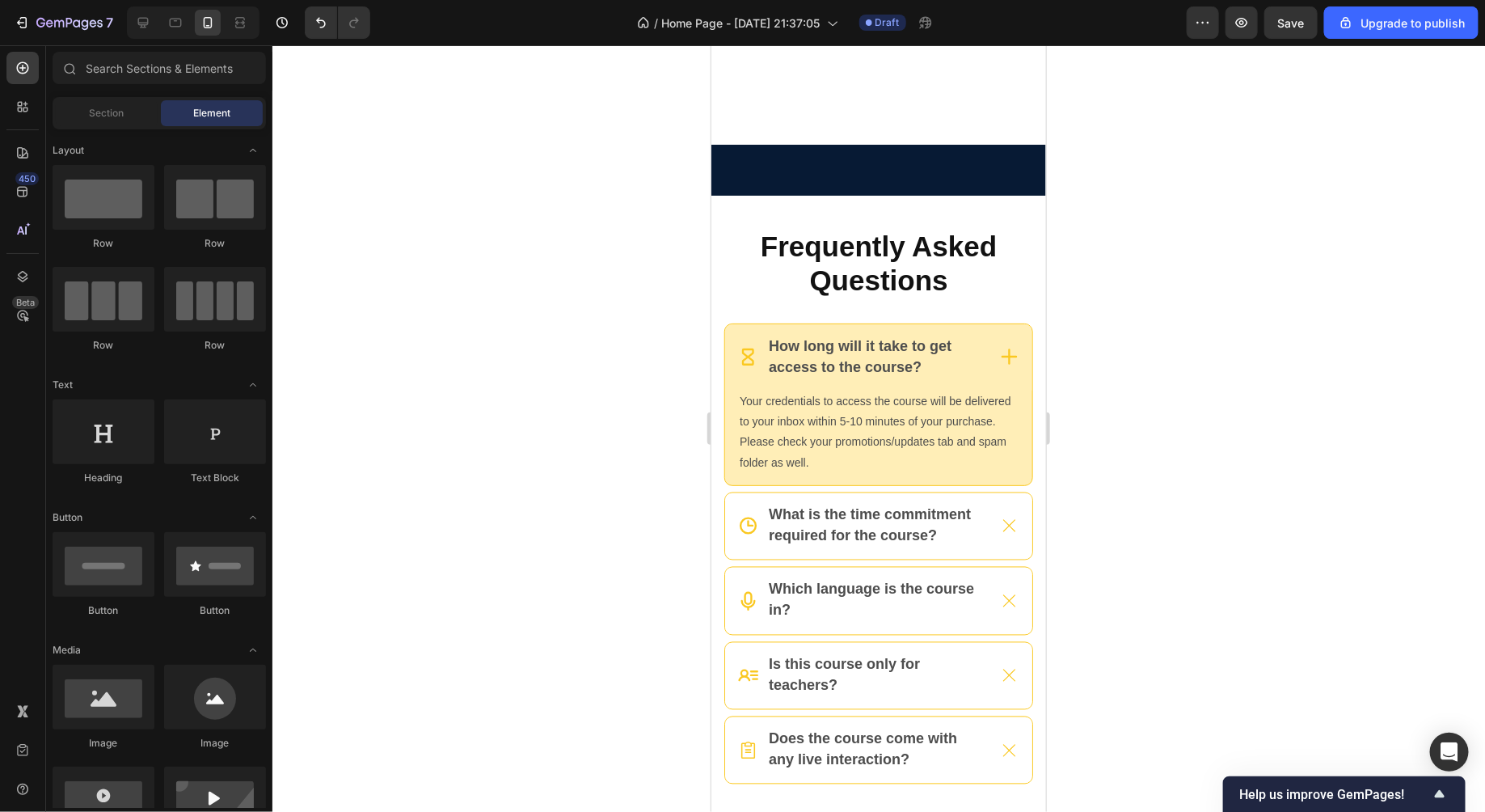
scroll to position [7066, 0]
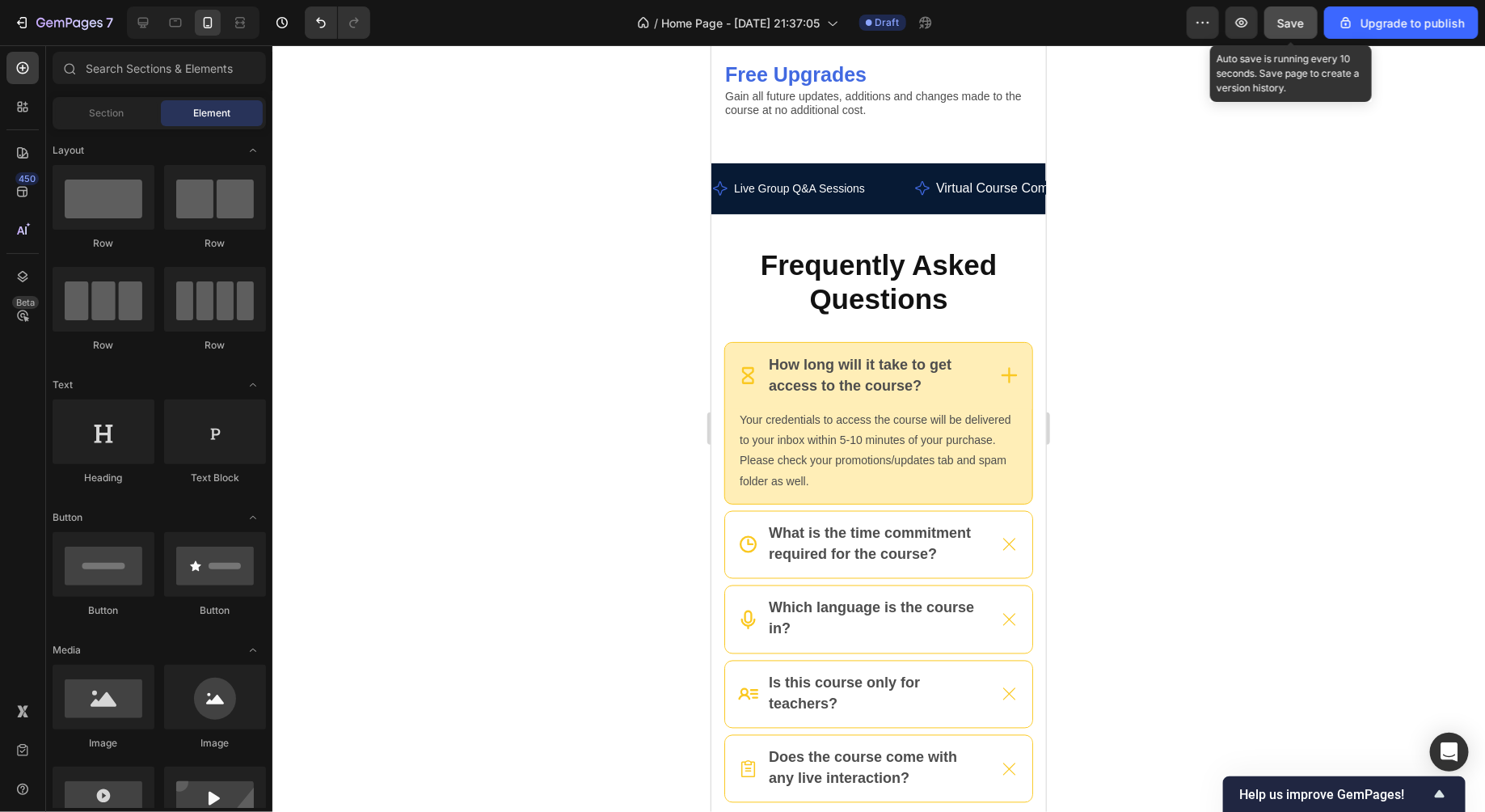
click at [1303, 33] on button "Save" at bounding box center [1292, 23] width 53 height 33
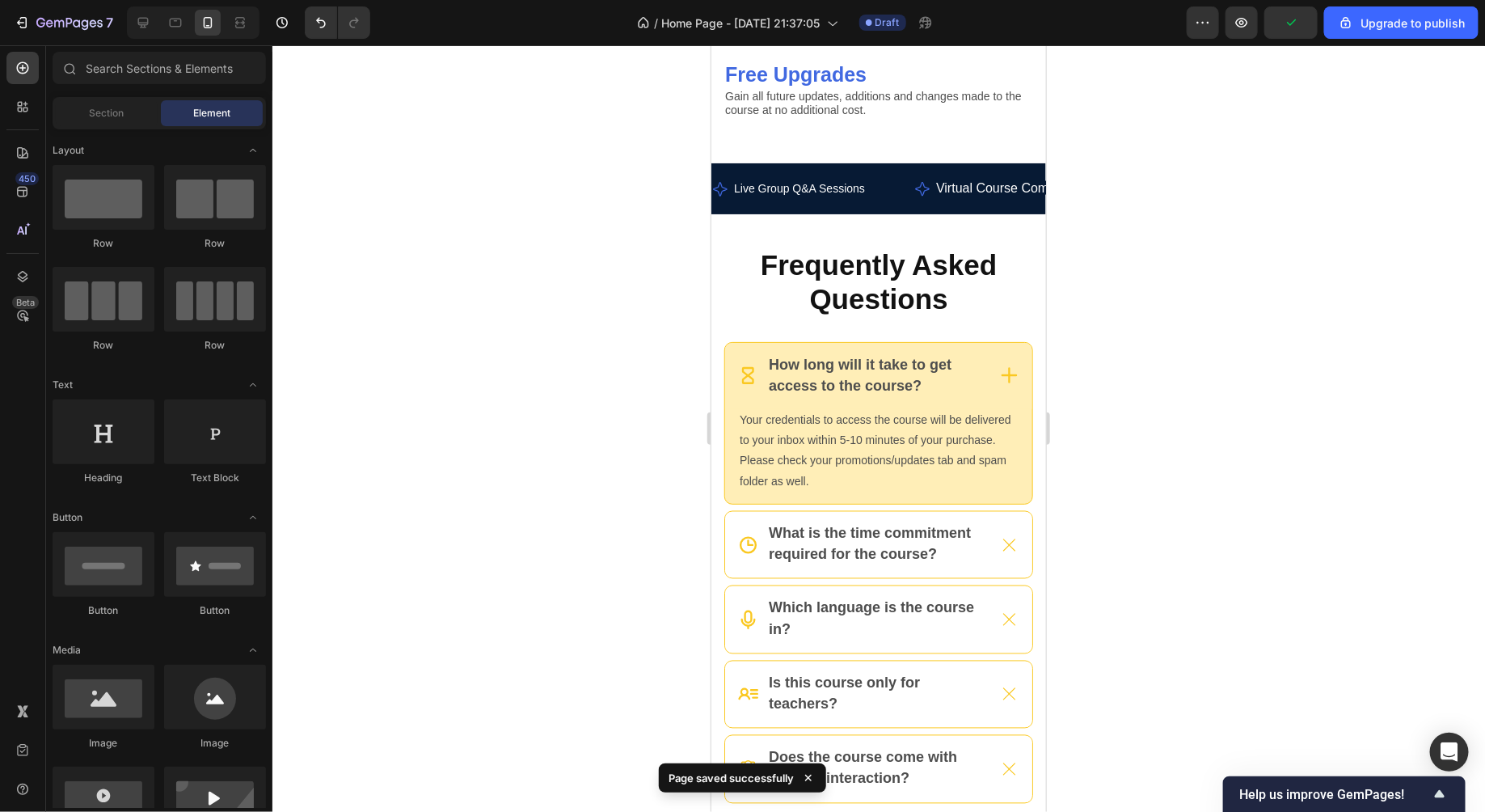
click at [1209, 253] on div at bounding box center [879, 428] width 1213 height 766
click at [1002, 368] on icon at bounding box center [1009, 374] width 20 height 20
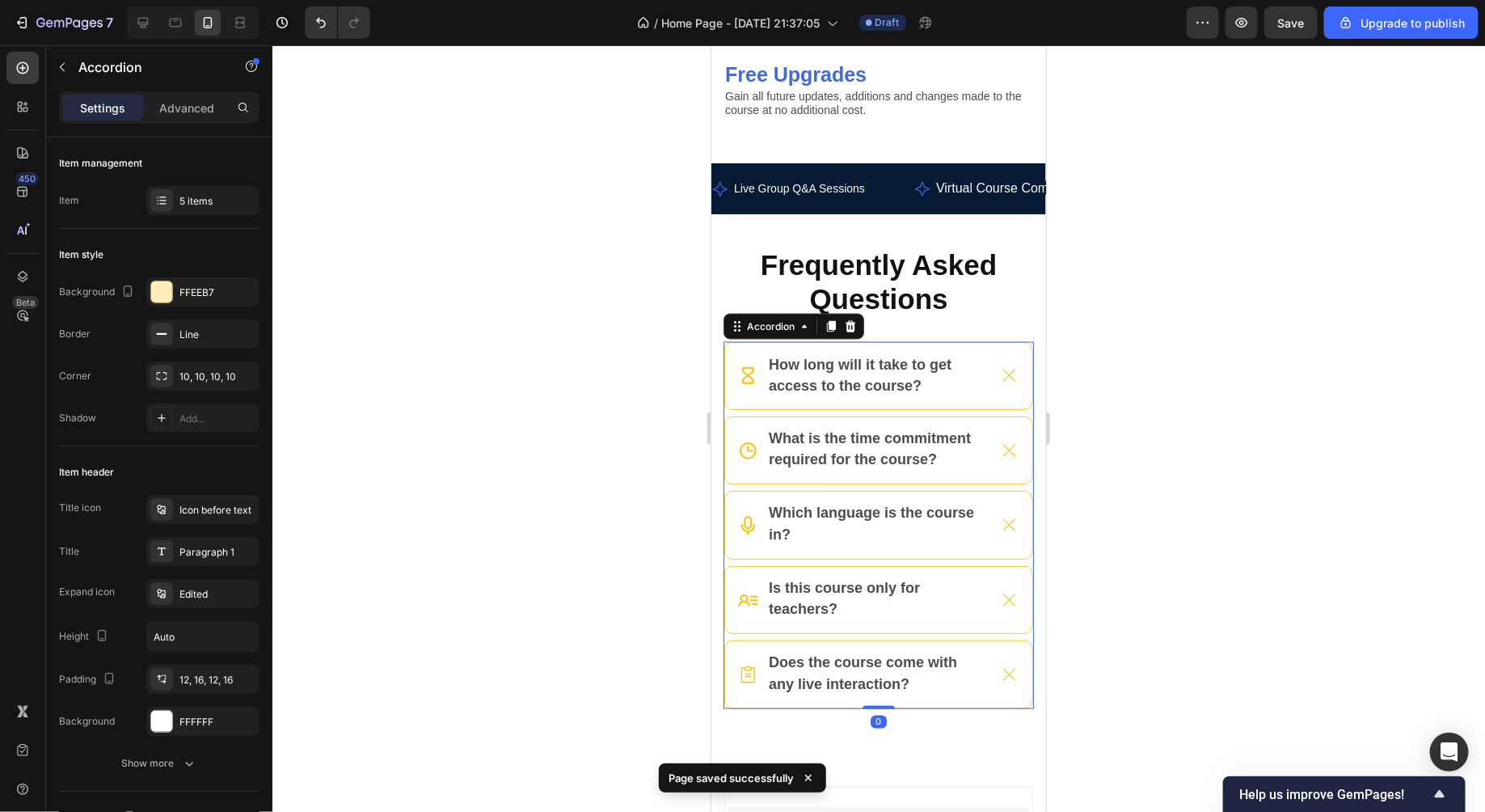
click at [1157, 405] on div at bounding box center [879, 428] width 1213 height 766
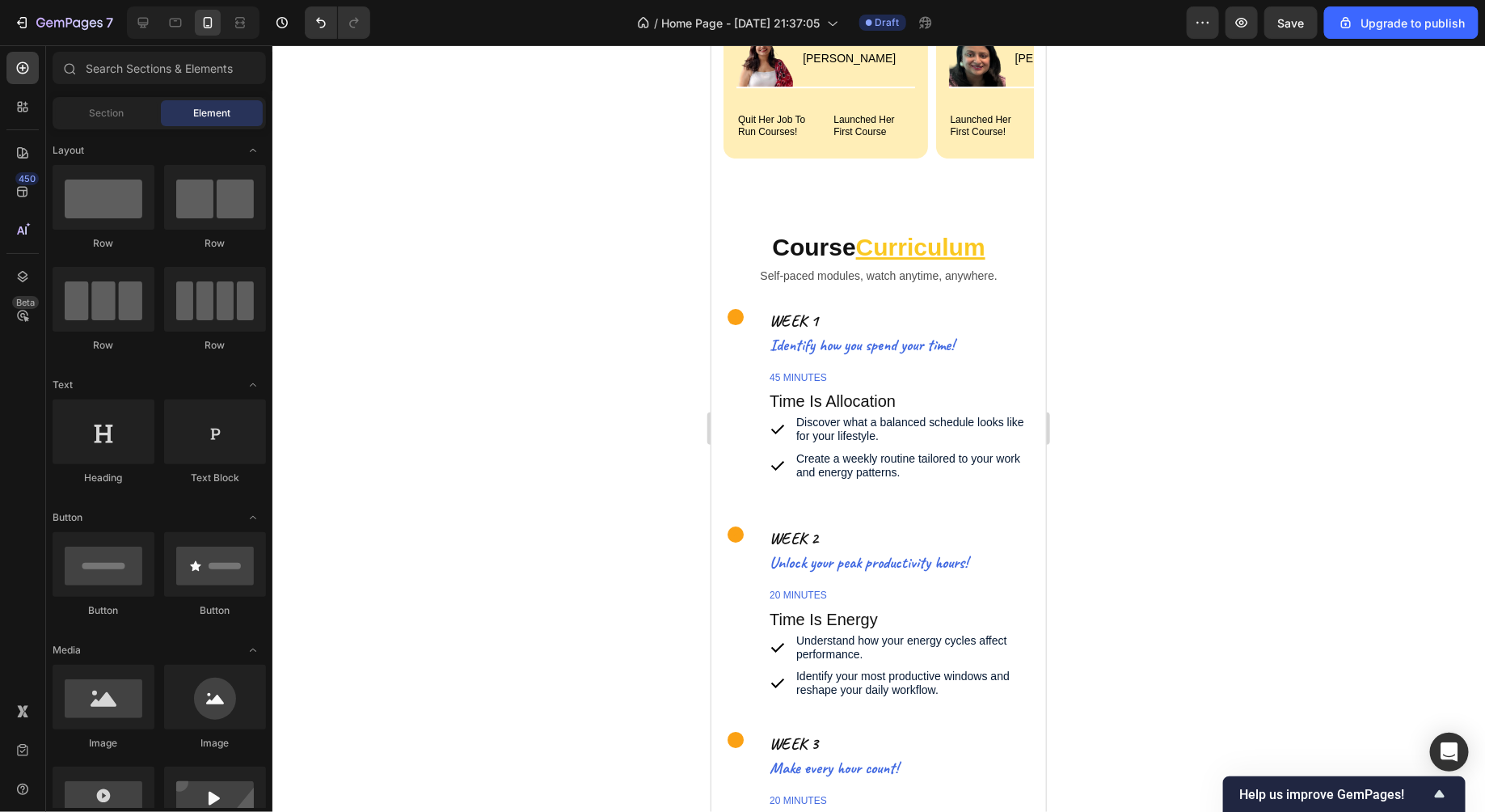
scroll to position [5454, 0]
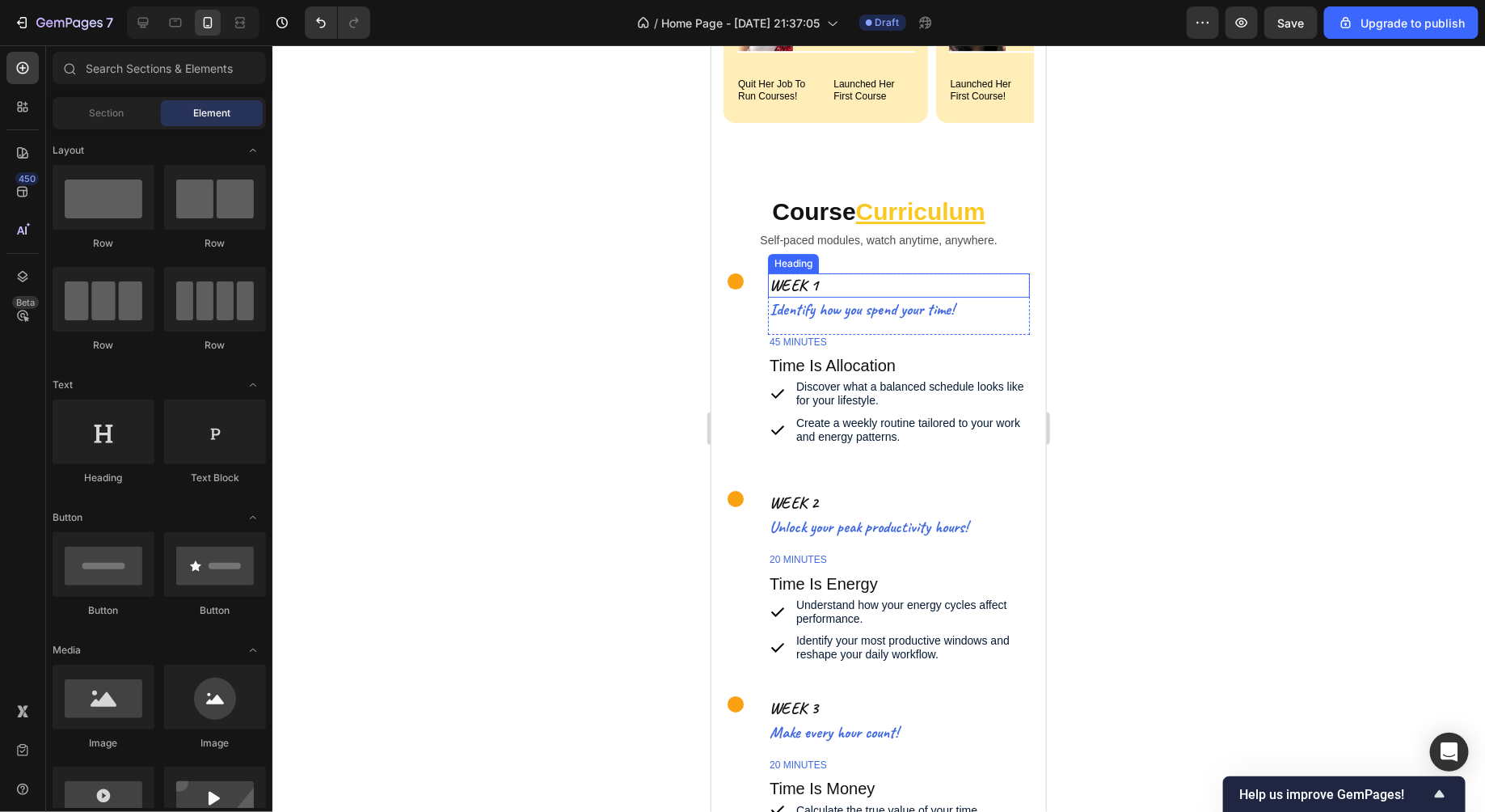
click at [865, 279] on h2 "WEEK 1" at bounding box center [898, 284] width 262 height 24
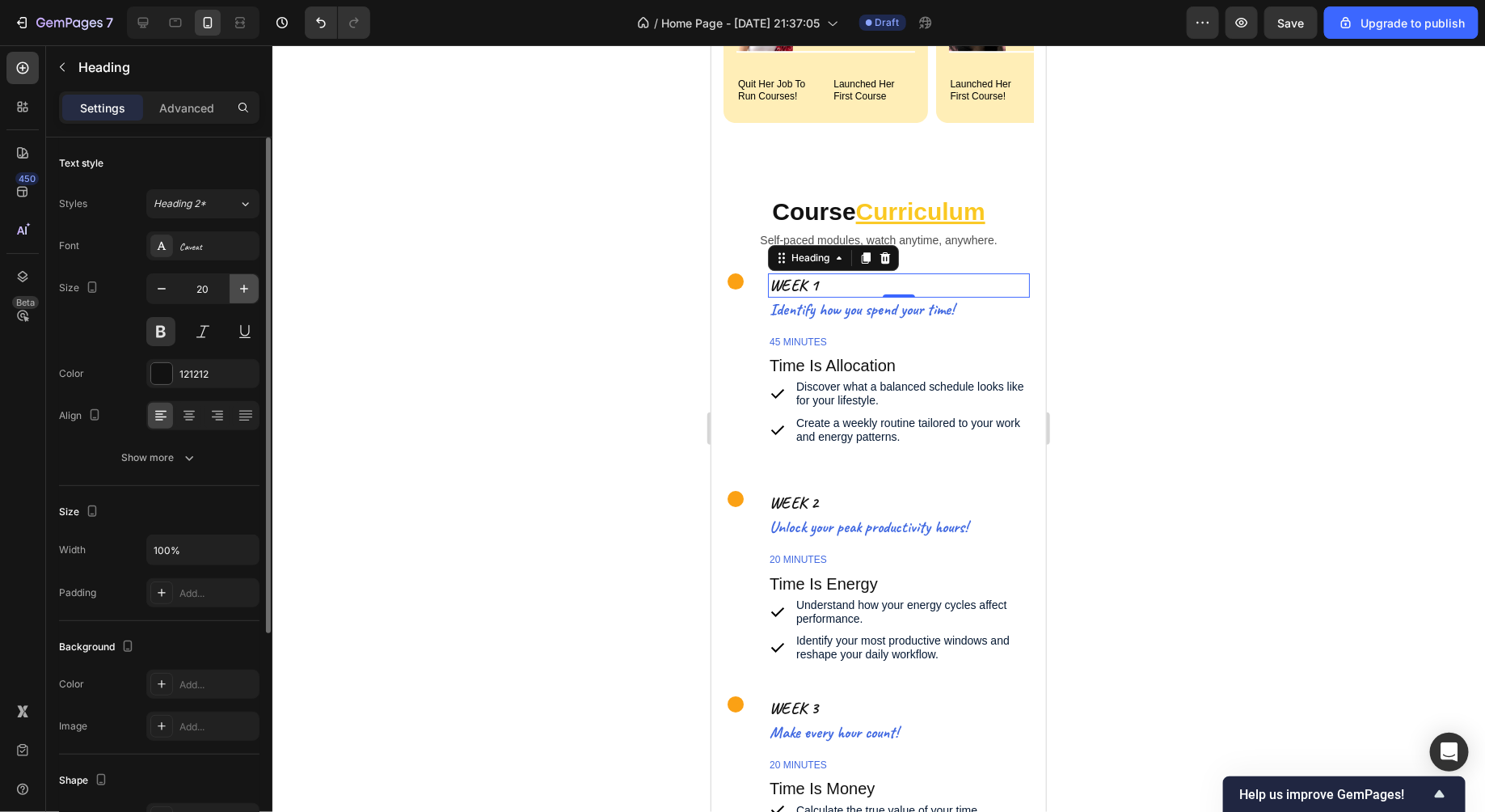
click at [248, 284] on icon "button" at bounding box center [243, 288] width 16 height 16
type input "22"
click at [163, 328] on button at bounding box center [161, 331] width 29 height 29
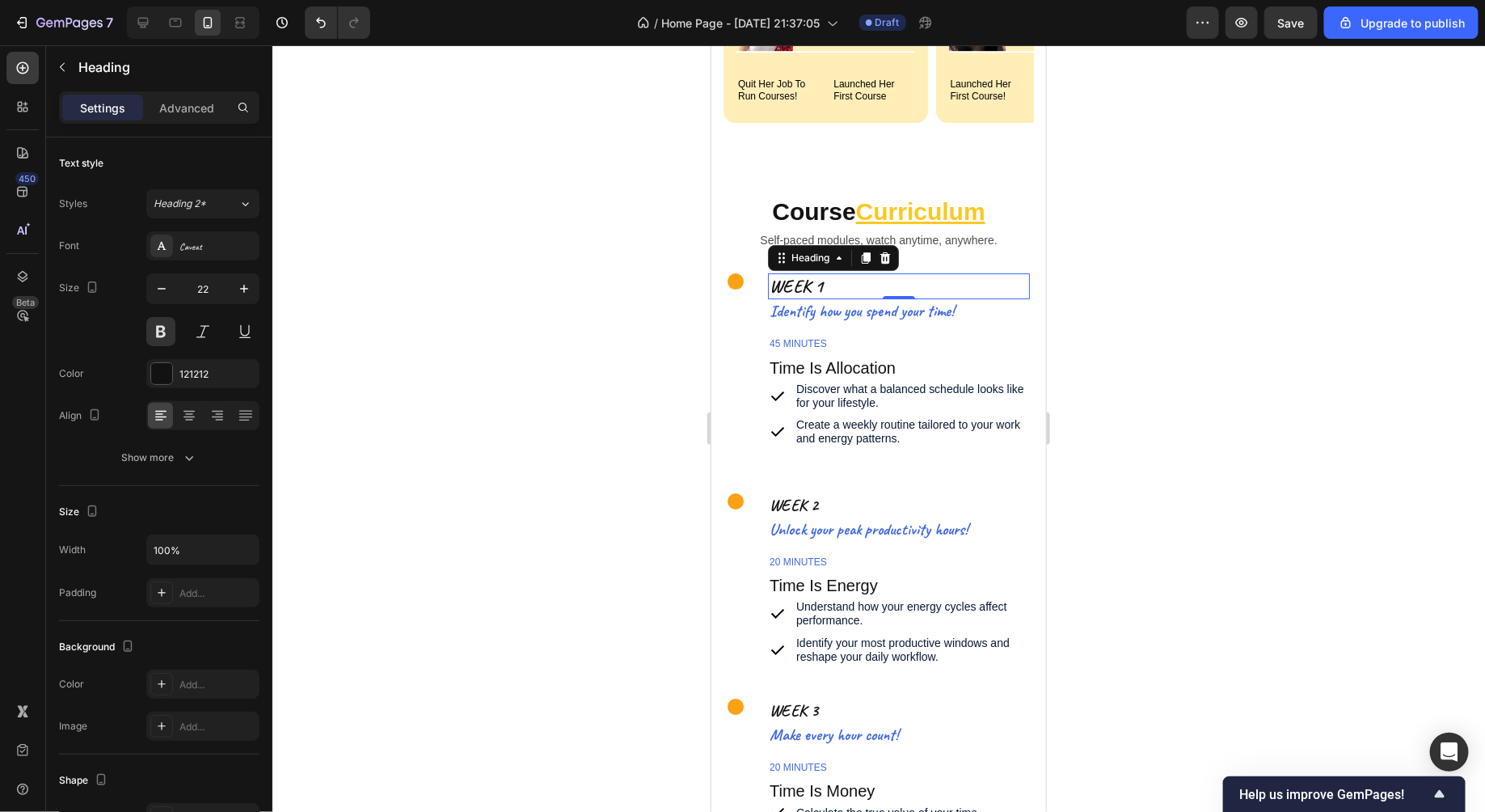
click at [404, 351] on div at bounding box center [879, 428] width 1213 height 766
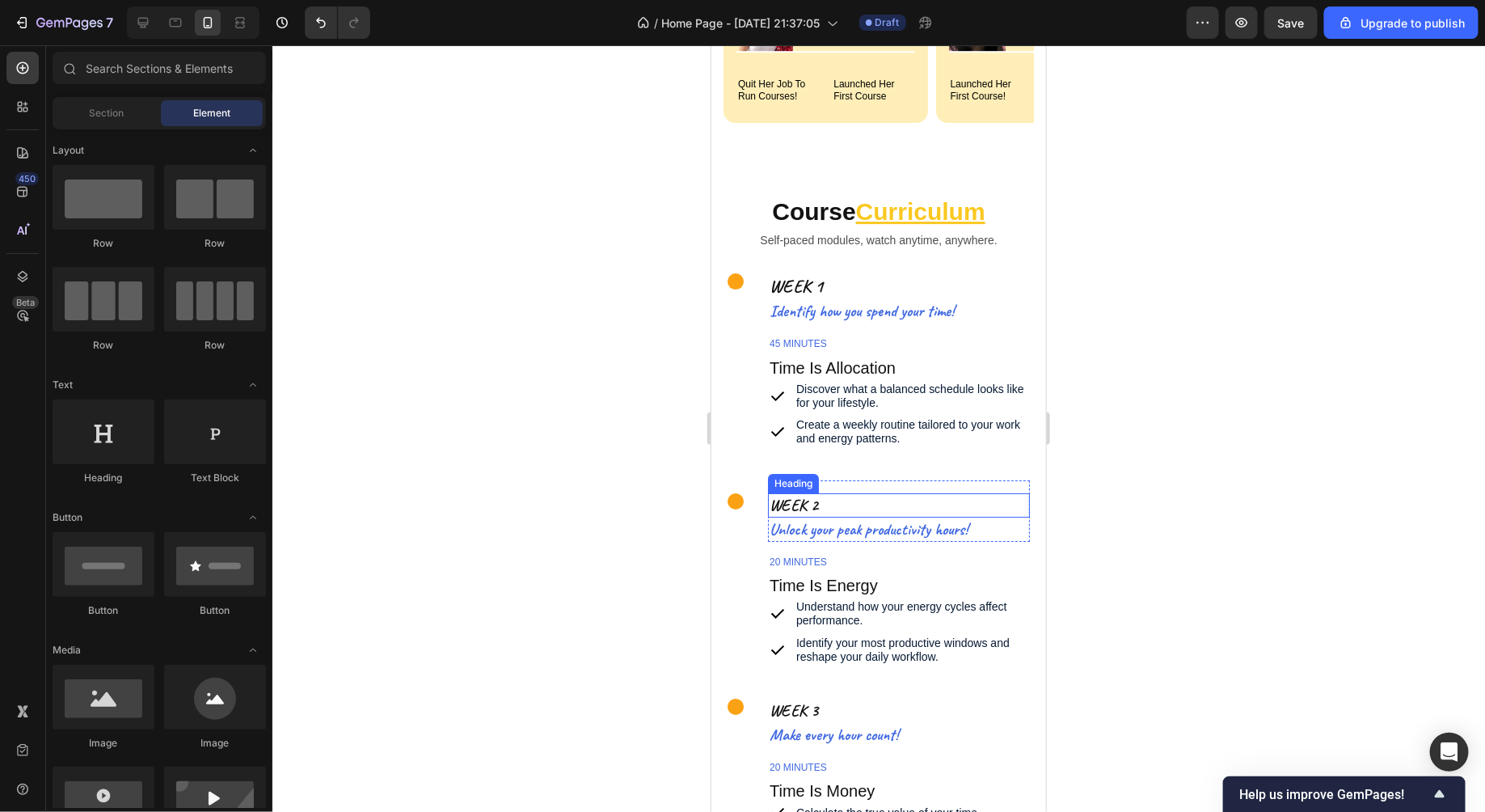
click at [811, 505] on h2 "WEEK 2" at bounding box center [898, 504] width 262 height 24
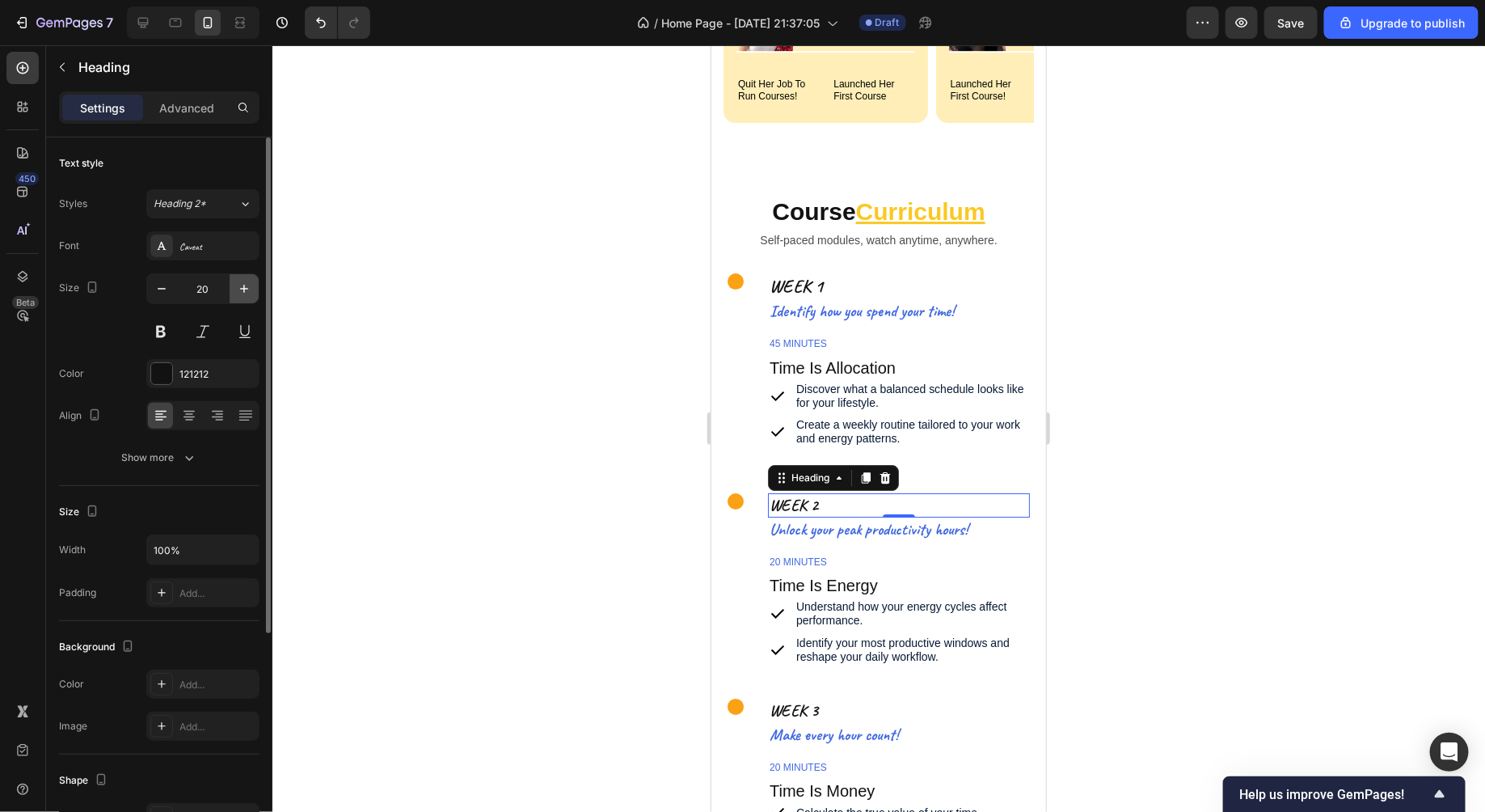
click at [248, 284] on icon "button" at bounding box center [243, 288] width 16 height 16
type input "22"
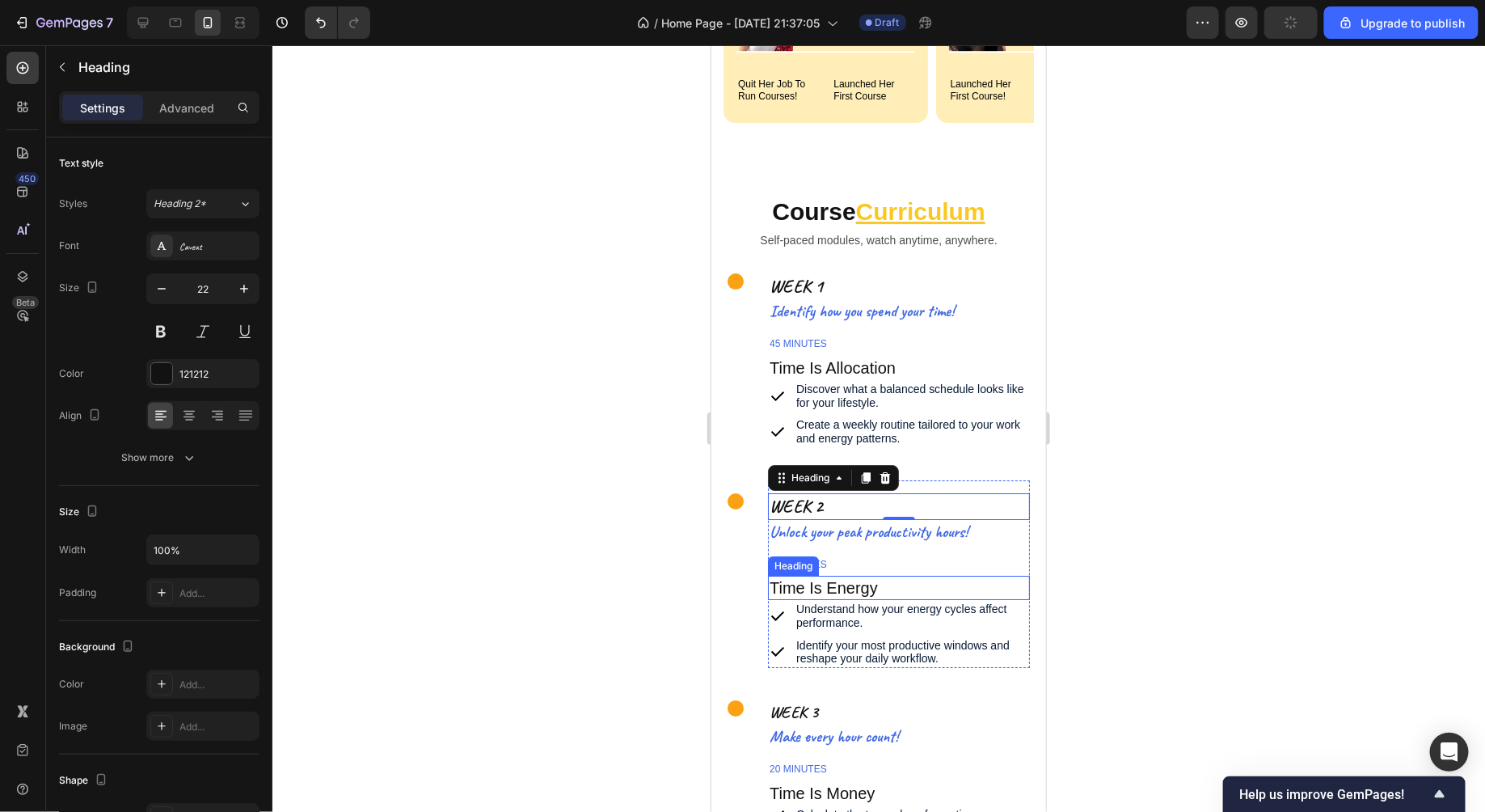
scroll to position [5671, 0]
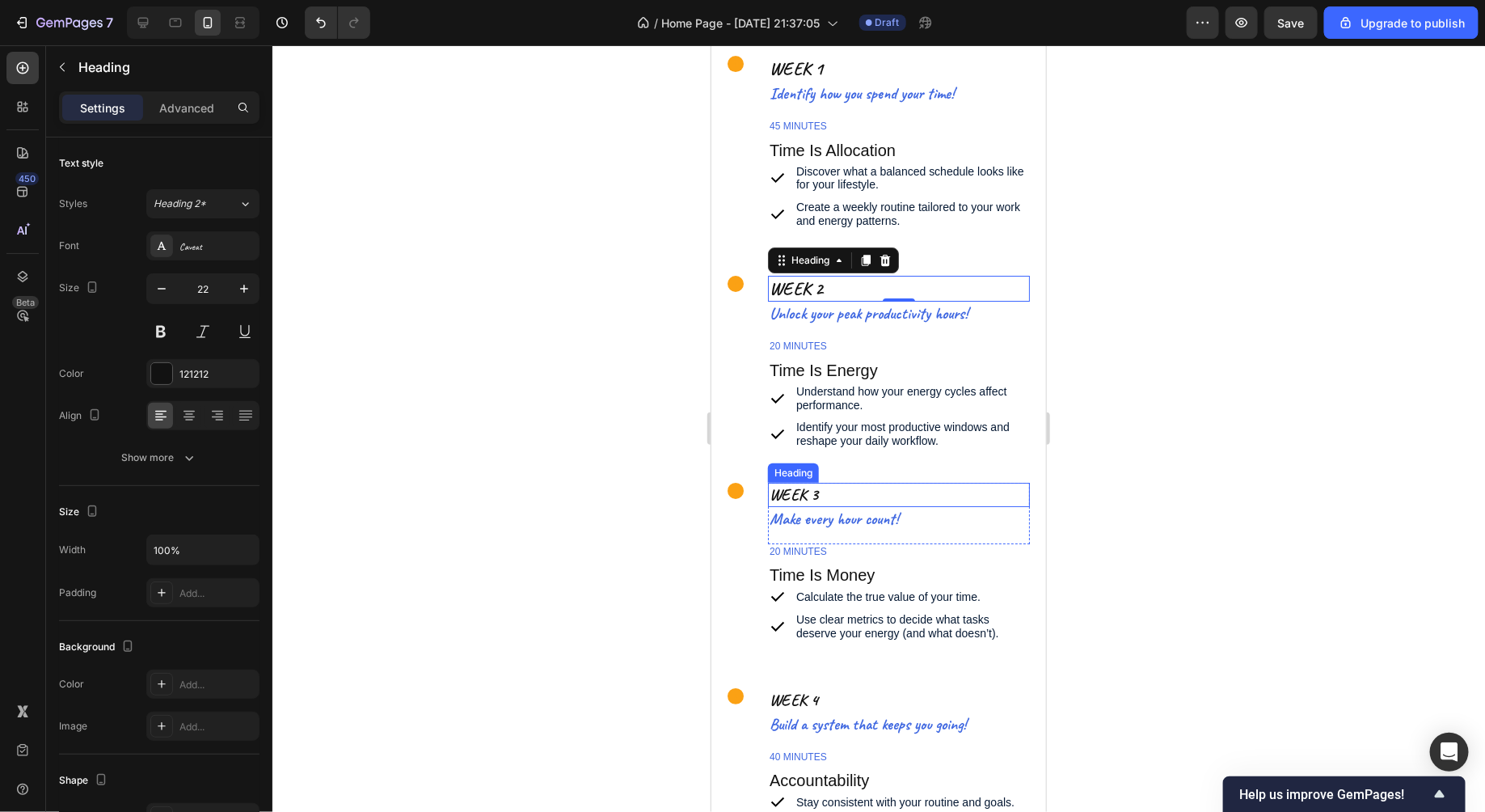
click at [870, 489] on h2 "WEEK 3" at bounding box center [898, 494] width 262 height 24
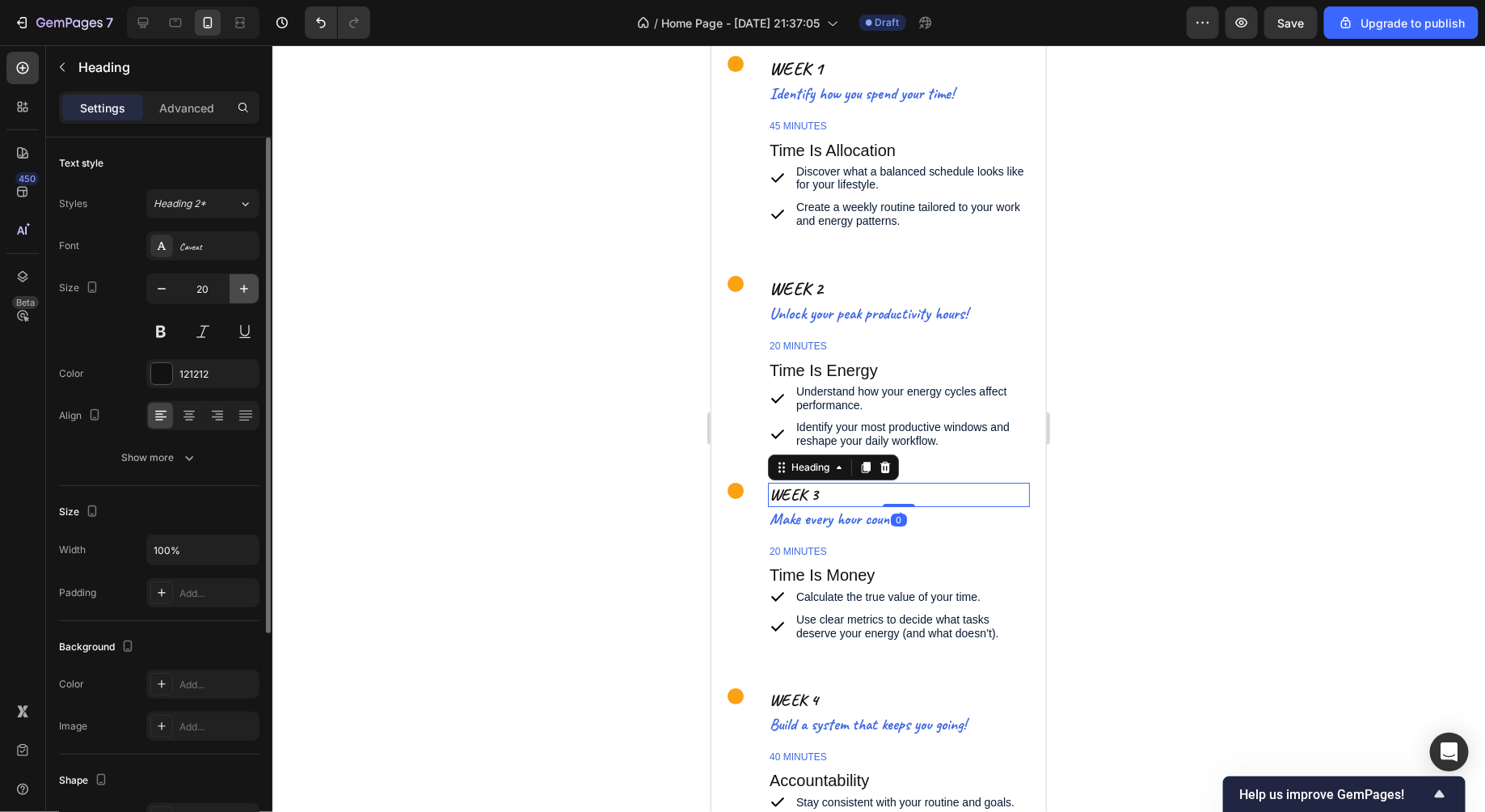
click at [254, 287] on button "button" at bounding box center [243, 288] width 29 height 29
type input "22"
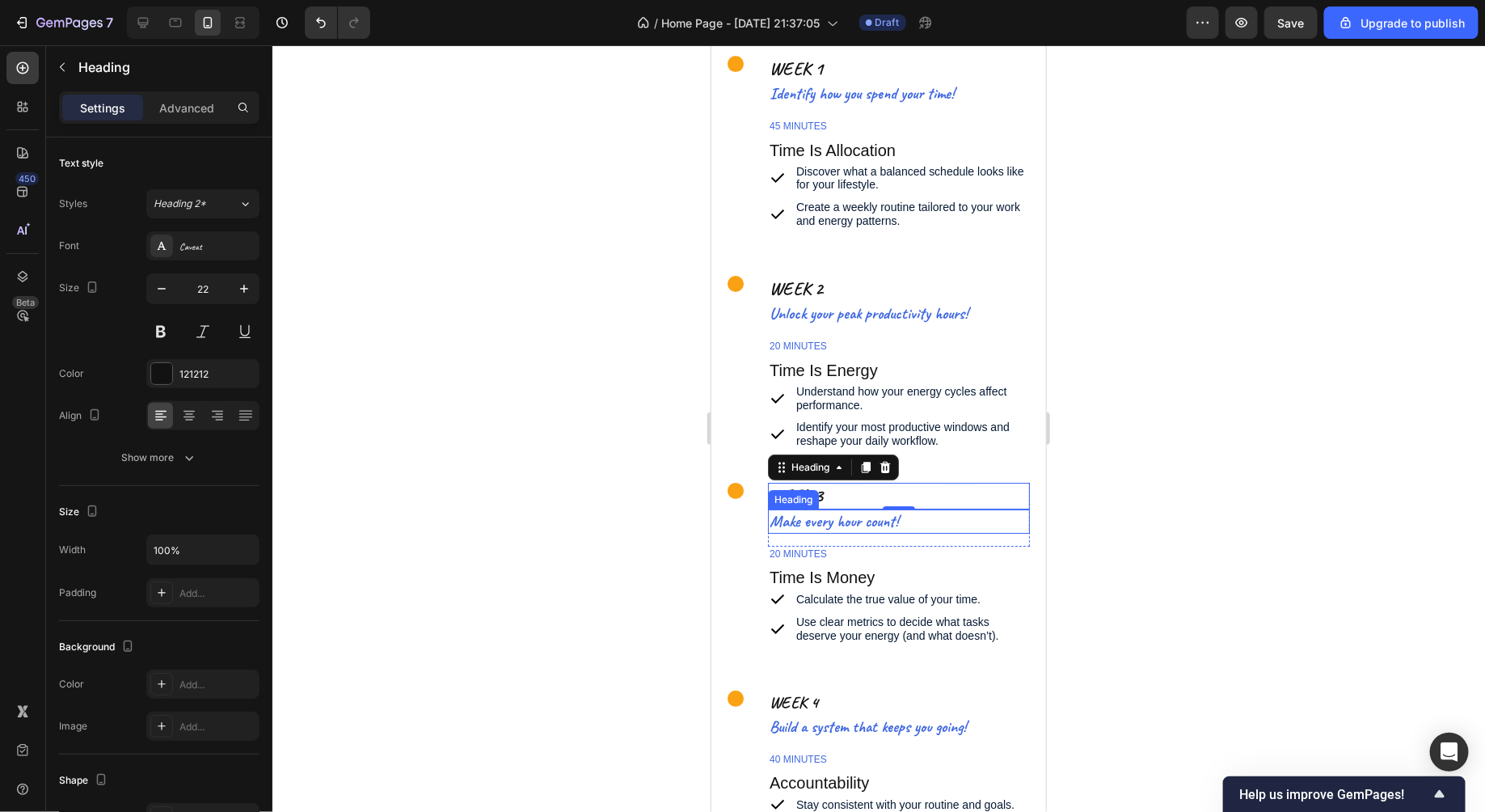
scroll to position [5877, 0]
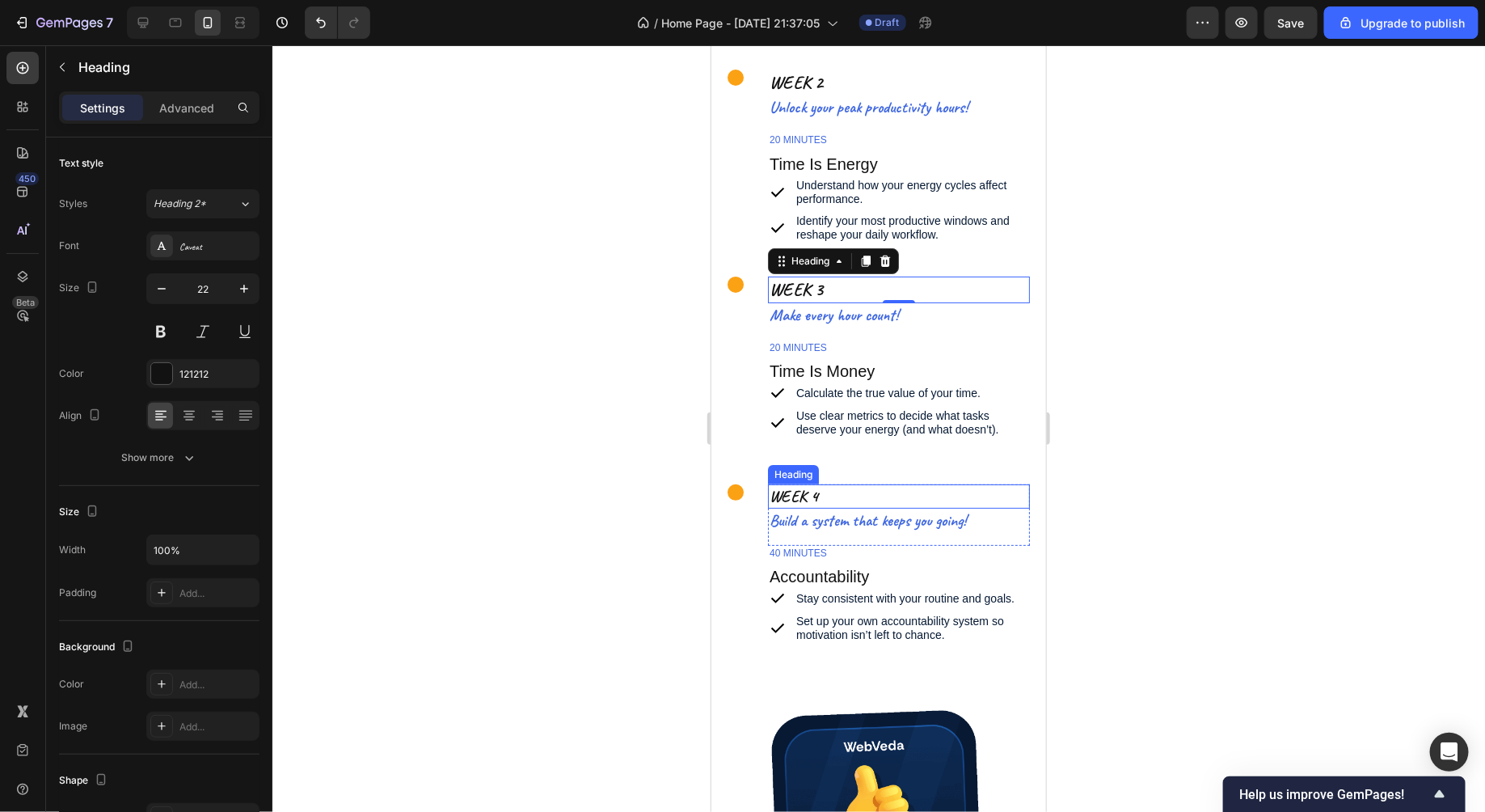
click at [840, 493] on h2 "WEEK 4" at bounding box center [898, 495] width 262 height 24
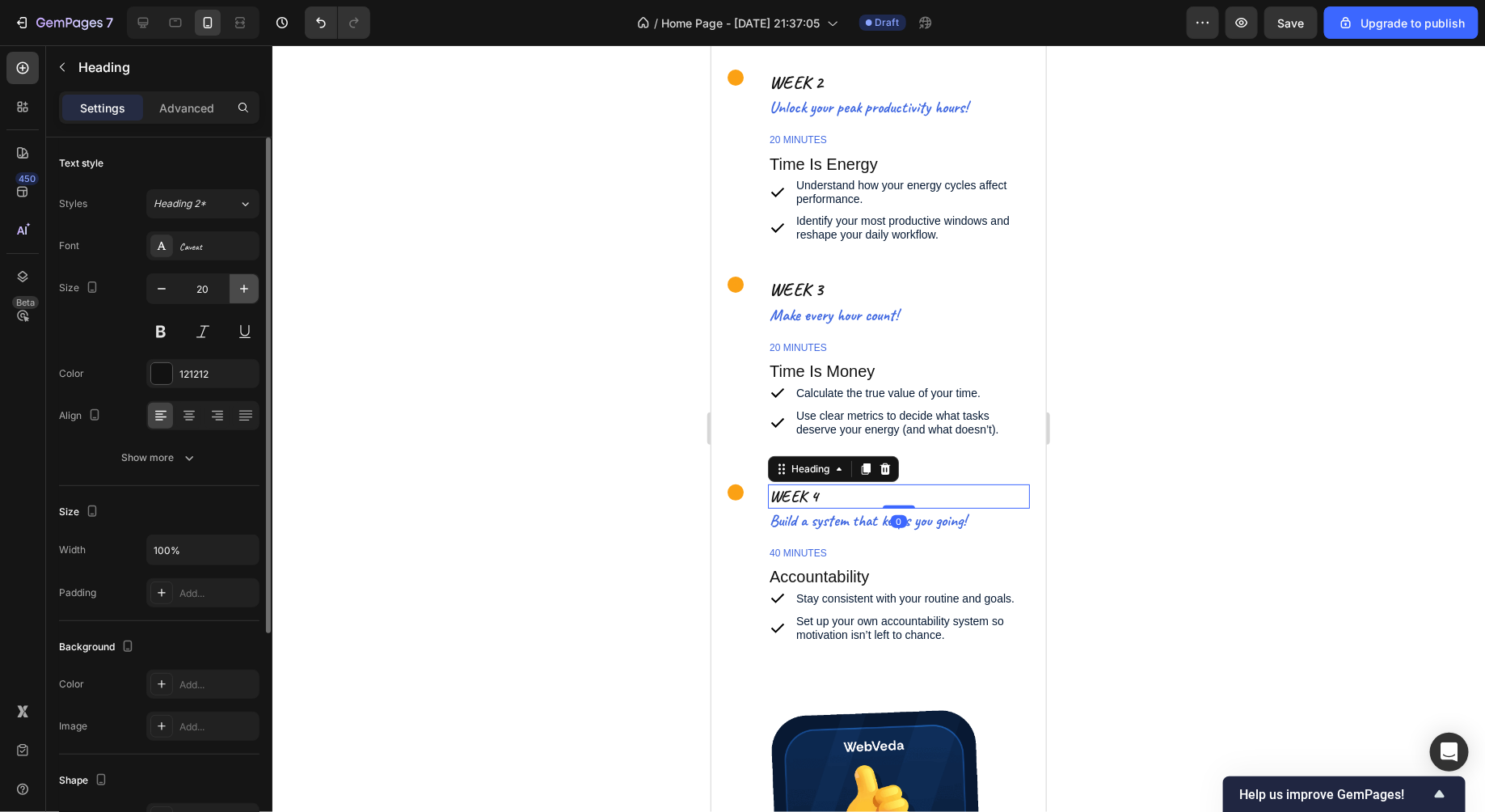
click at [241, 294] on icon "button" at bounding box center [243, 288] width 16 height 16
type input "22"
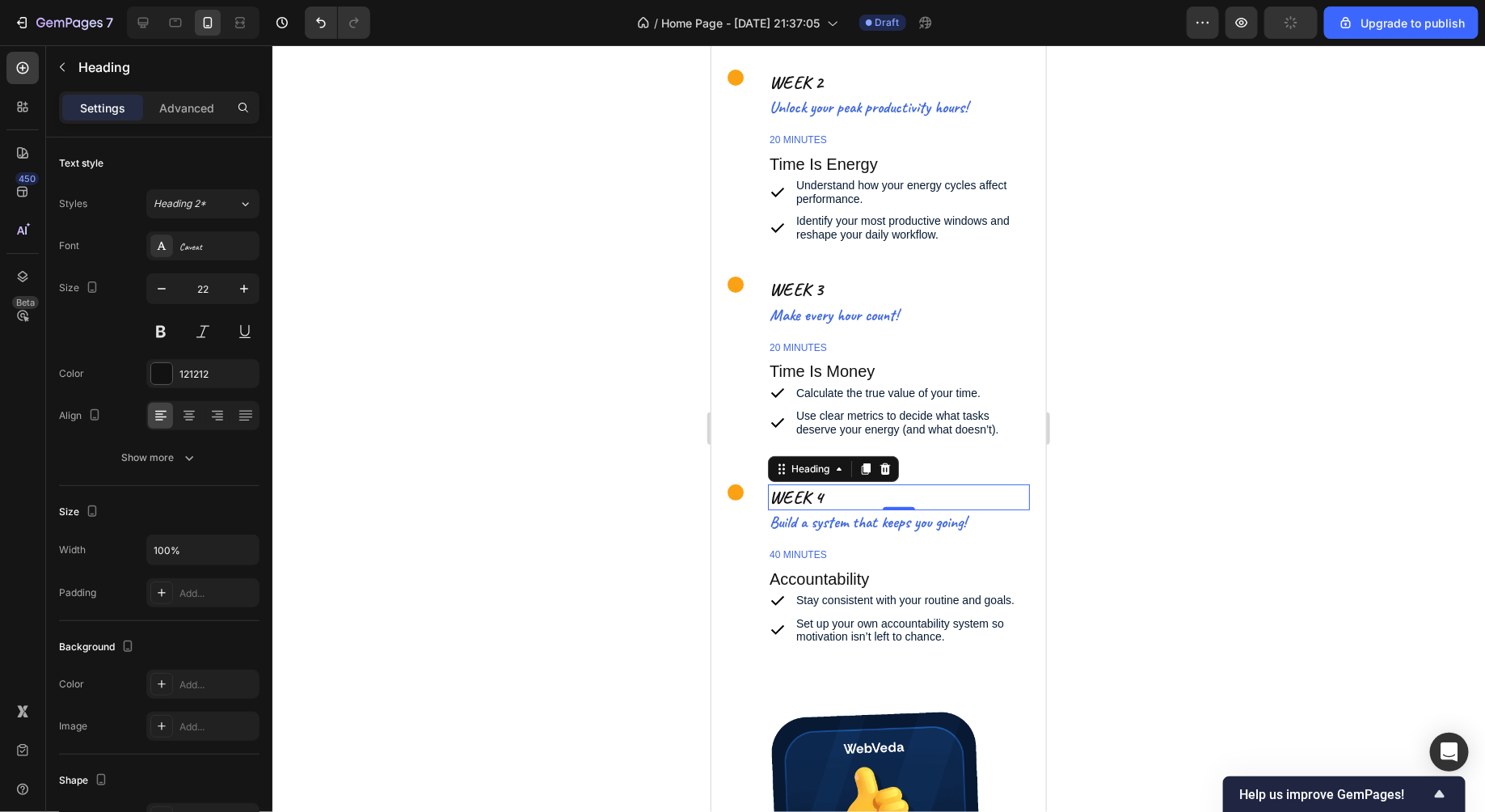
click at [549, 407] on div at bounding box center [879, 428] width 1213 height 766
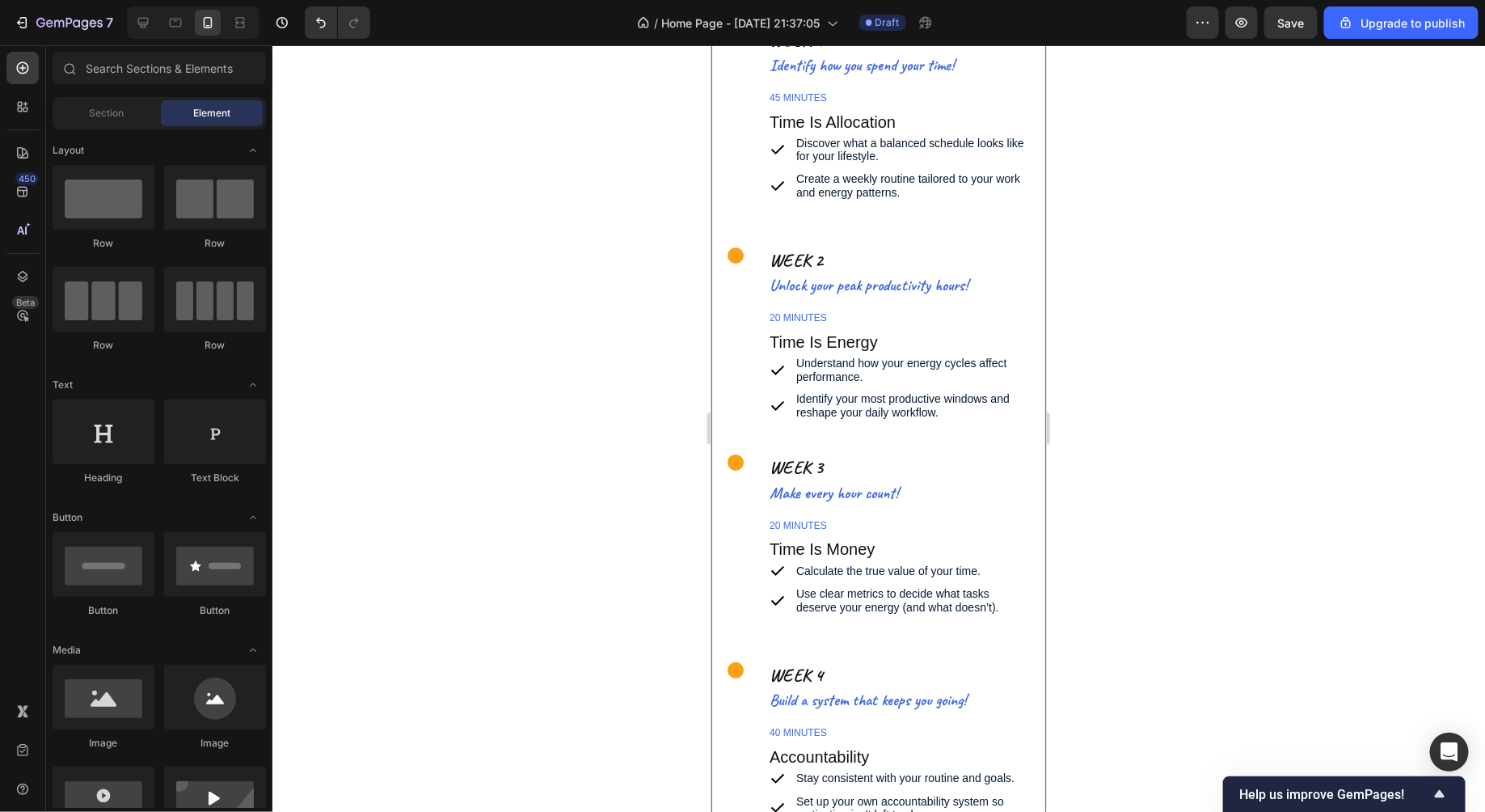
scroll to position [5874, 0]
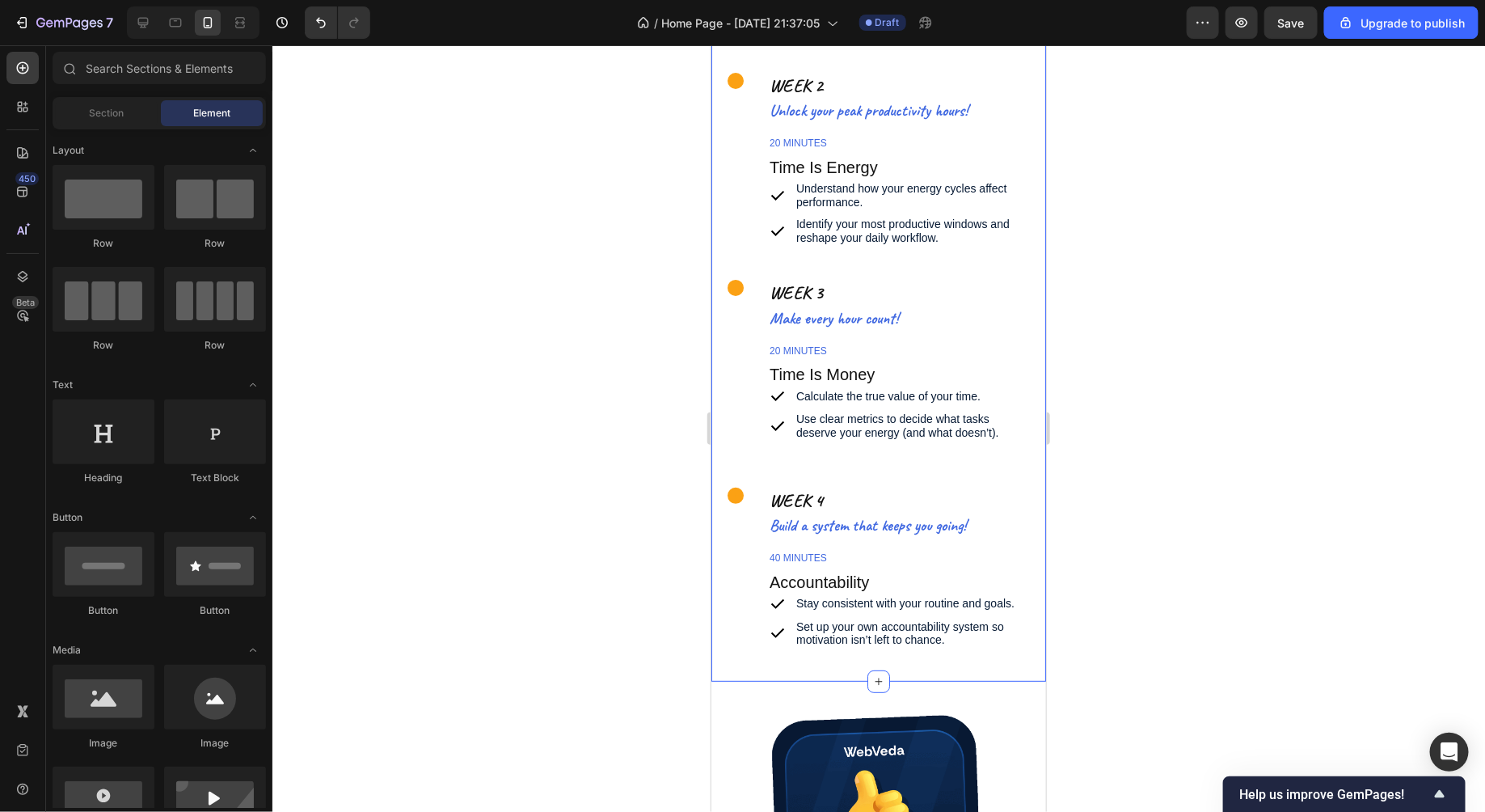
click at [1012, 650] on div "Course Curriculum Heading Self-paced modules, watch anytime, anywhere. Text Blo…" at bounding box center [877, 212] width 334 height 939
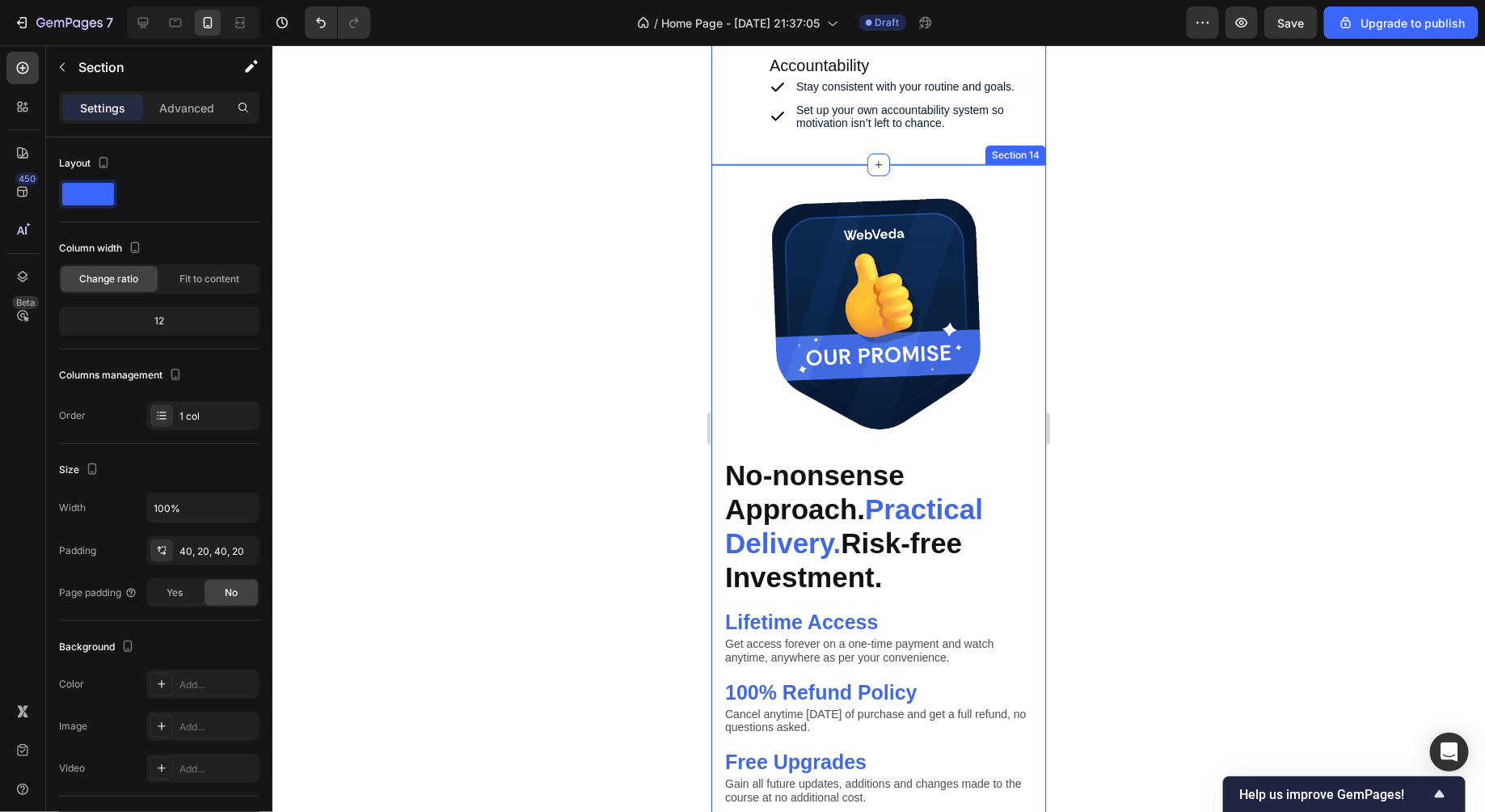
scroll to position [6893, 0]
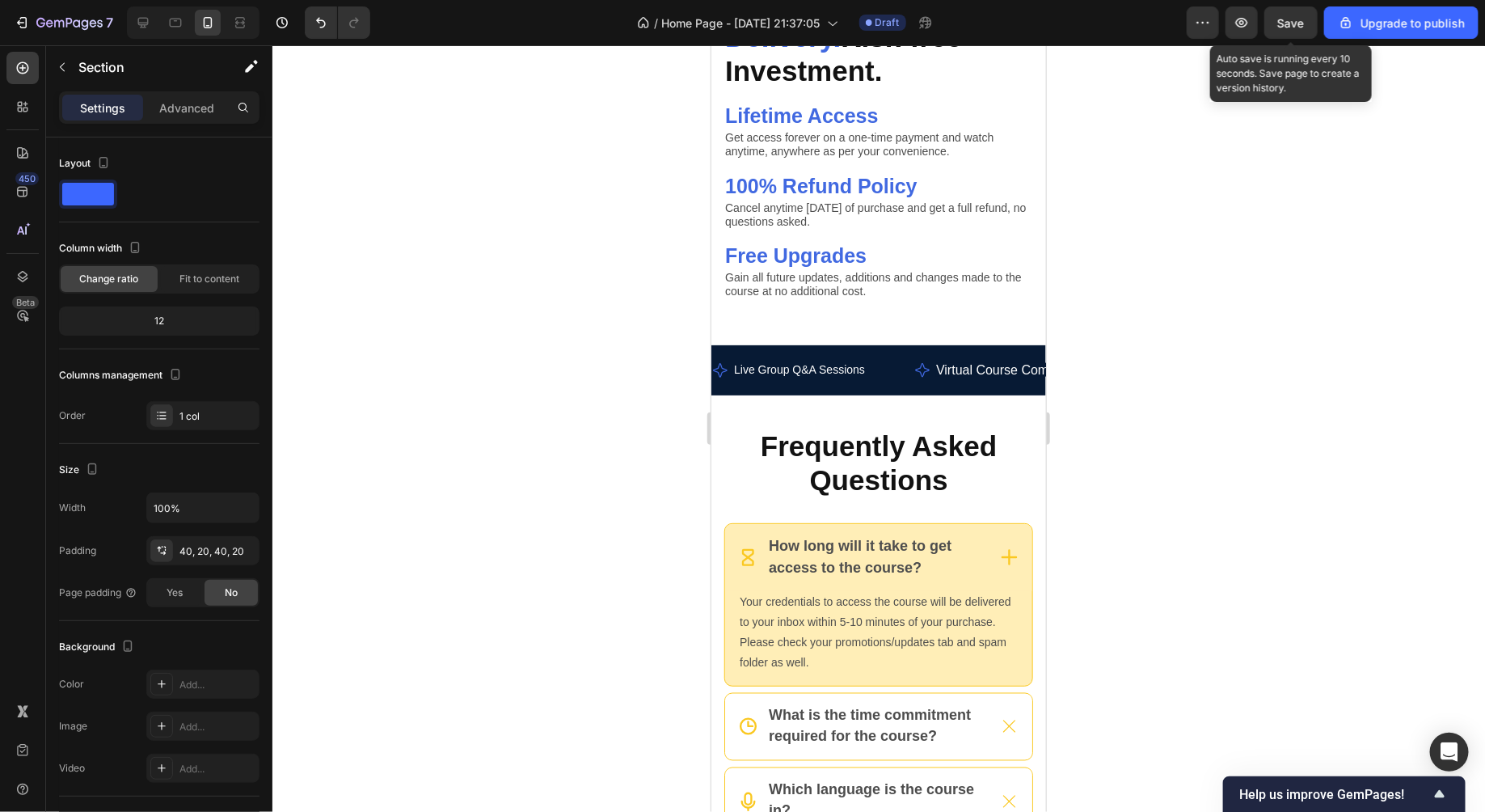
click at [1286, 31] on div "Save" at bounding box center [1292, 23] width 27 height 17
click at [1290, 20] on span "Save" at bounding box center [1292, 23] width 27 height 13
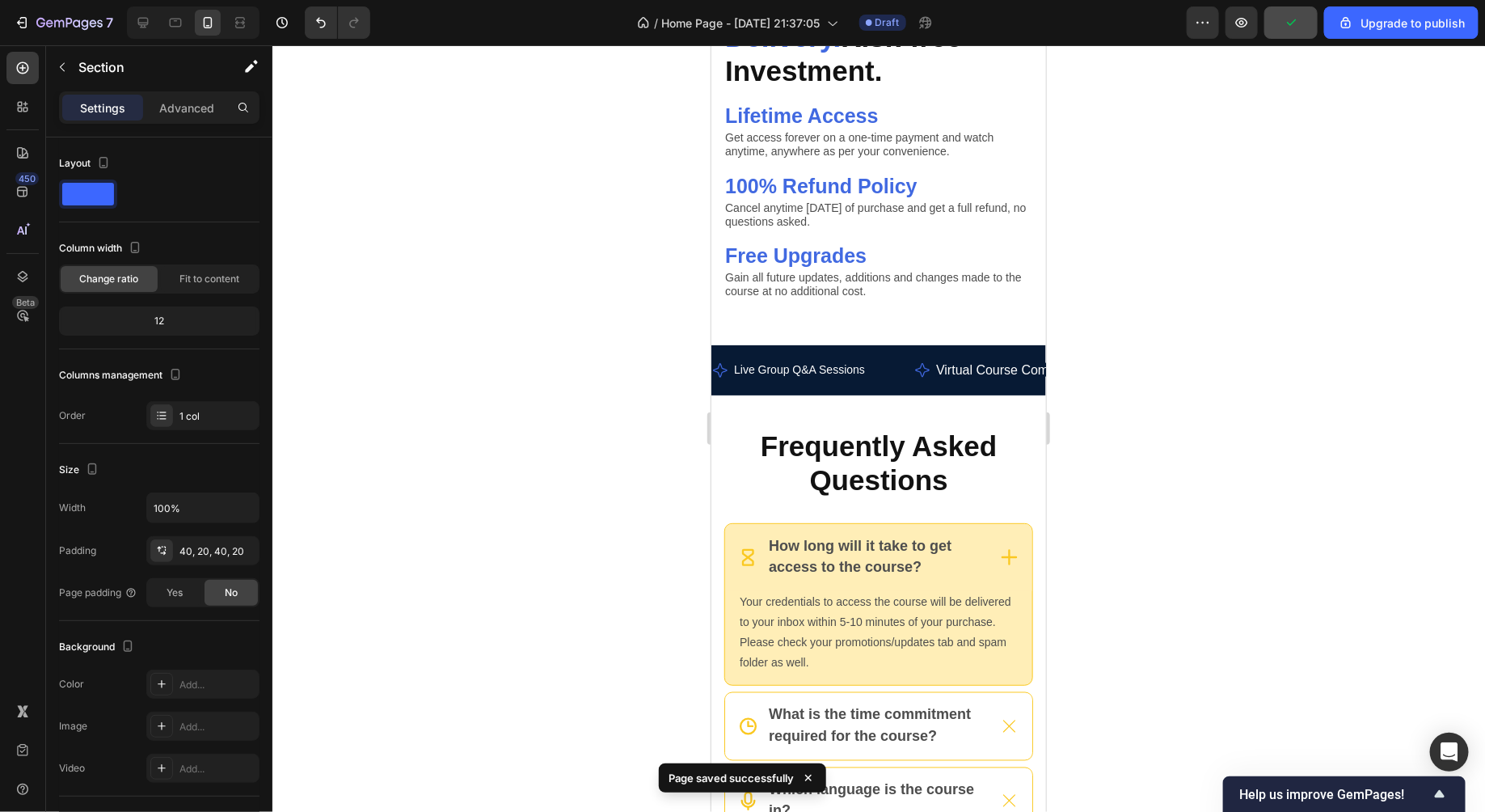
click at [1232, 279] on div at bounding box center [879, 428] width 1213 height 766
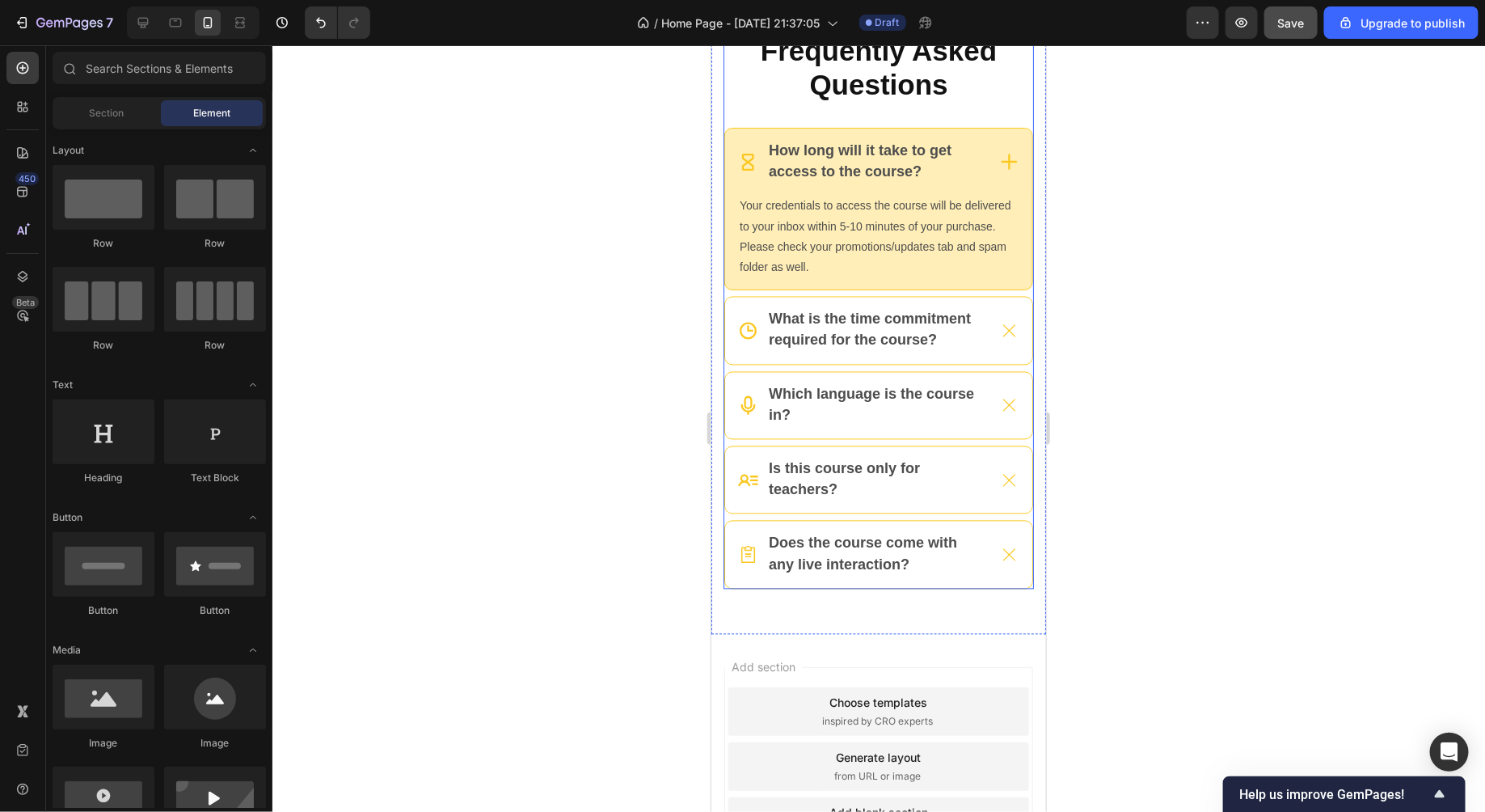
scroll to position [7085, 0]
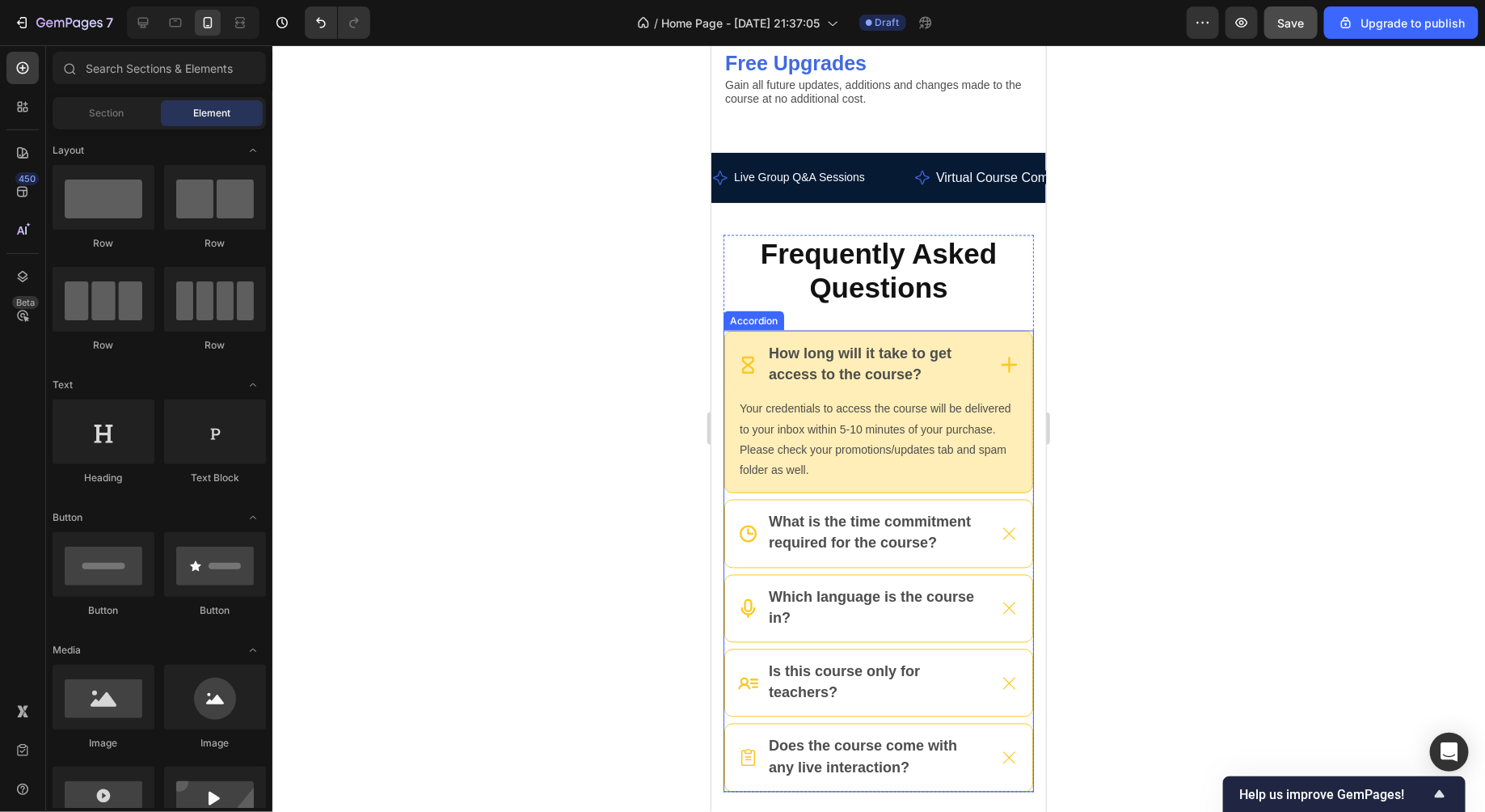
click at [1009, 365] on icon at bounding box center [1009, 364] width 20 height 20
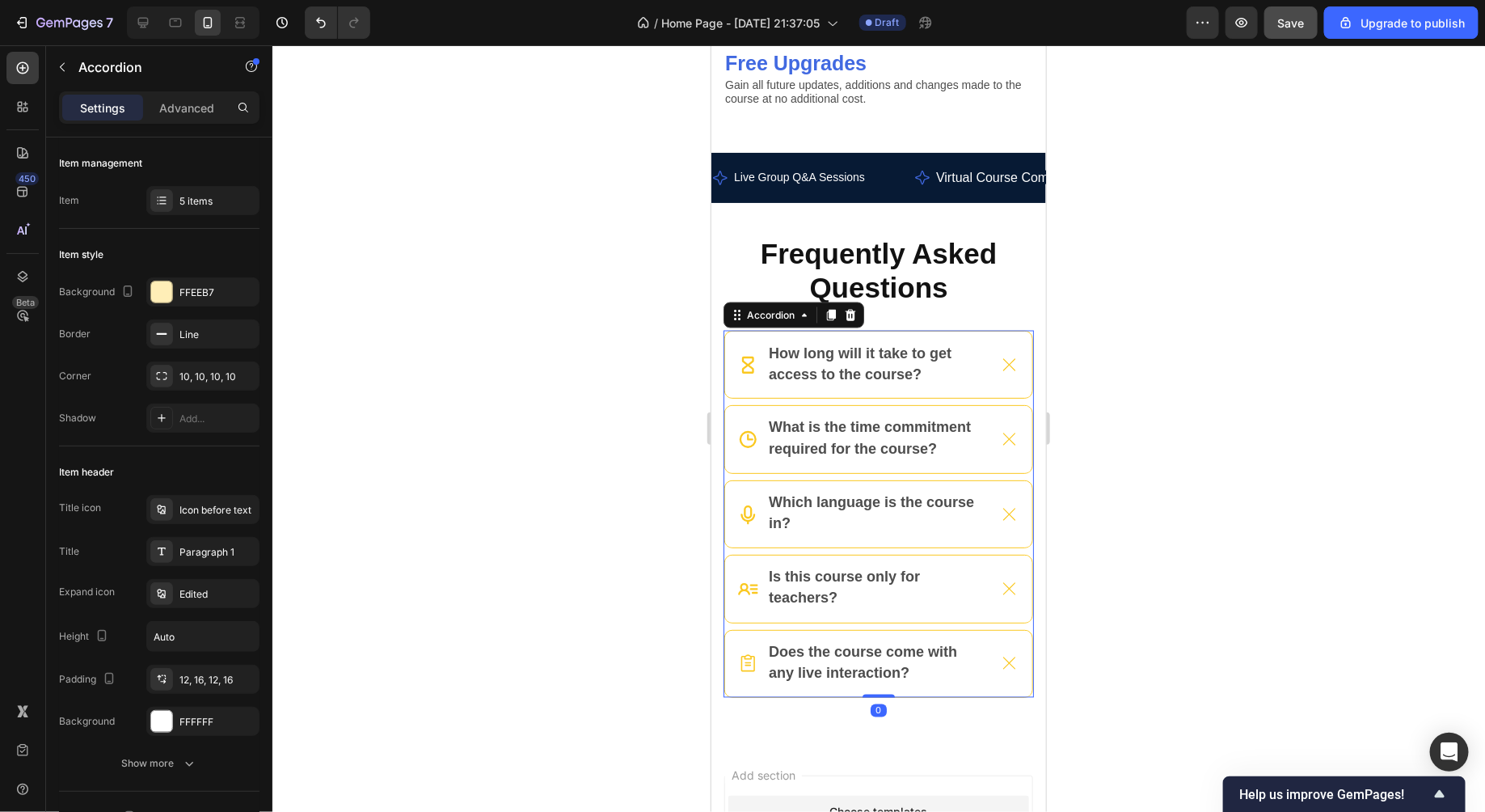
click at [1190, 350] on div at bounding box center [879, 428] width 1213 height 766
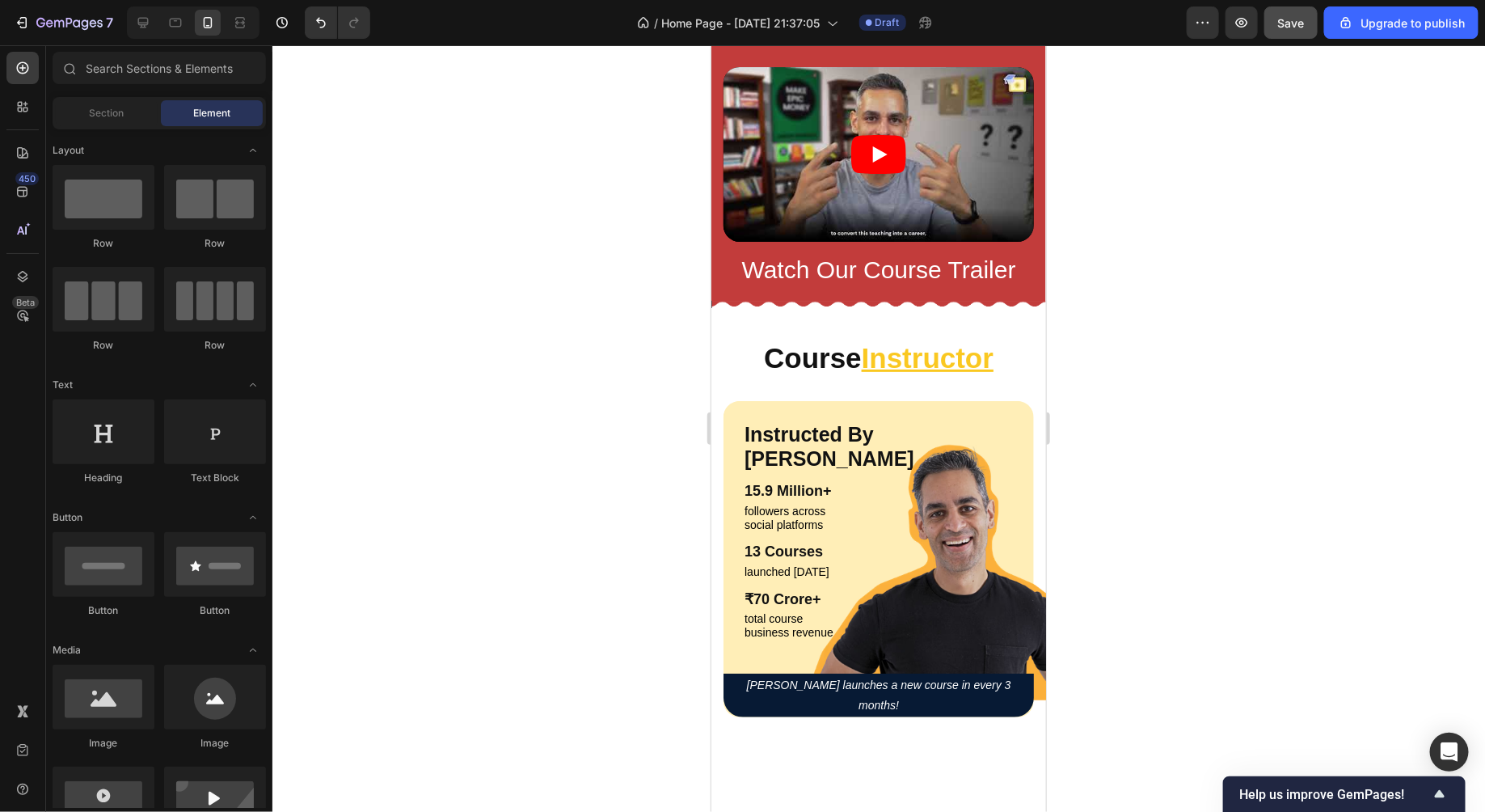
scroll to position [2734, 0]
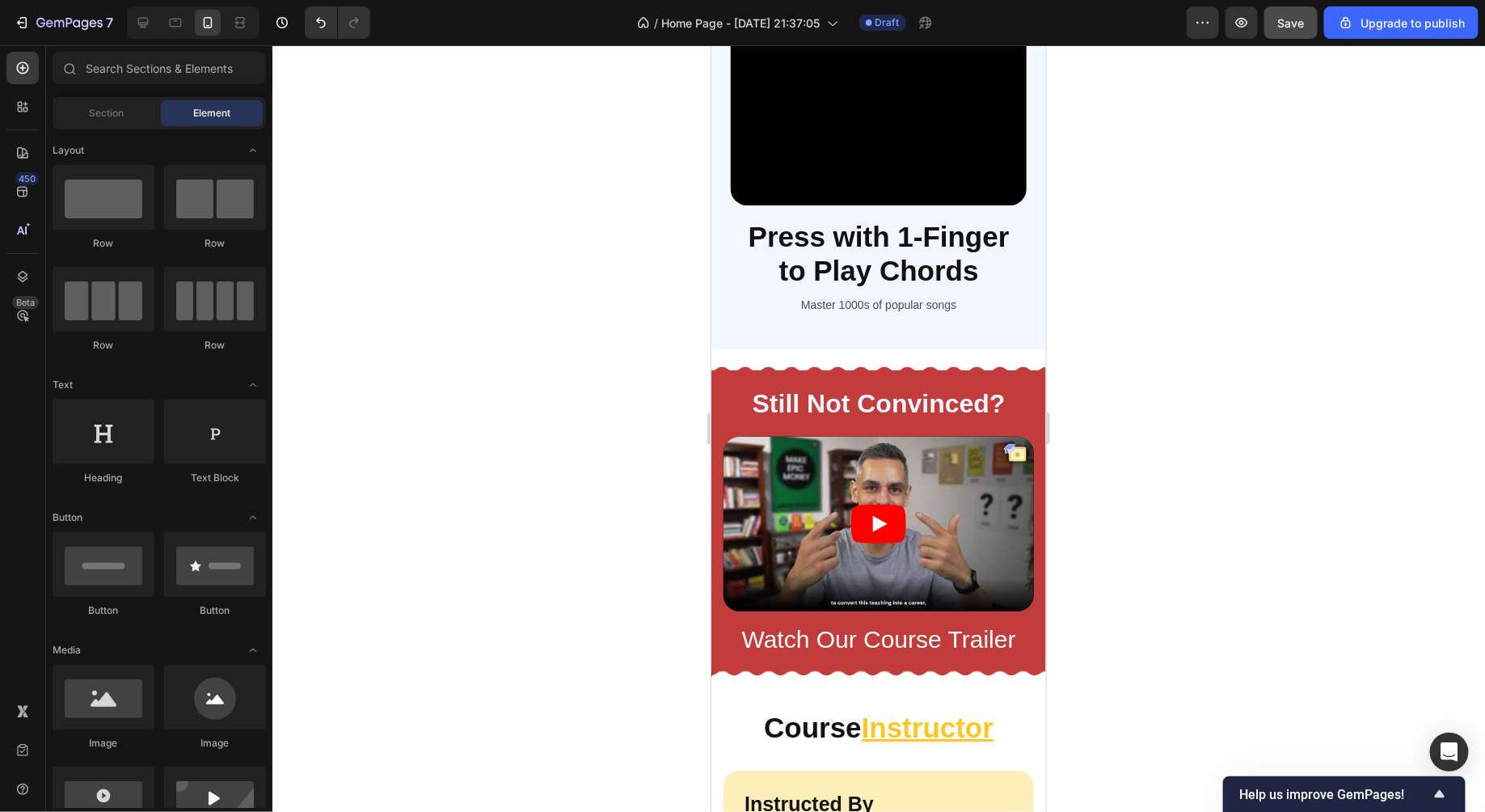
click at [498, 342] on div at bounding box center [879, 428] width 1213 height 766
click at [1296, 24] on span "Save" at bounding box center [1292, 23] width 27 height 13
